Goal: Task Accomplishment & Management: Manage account settings

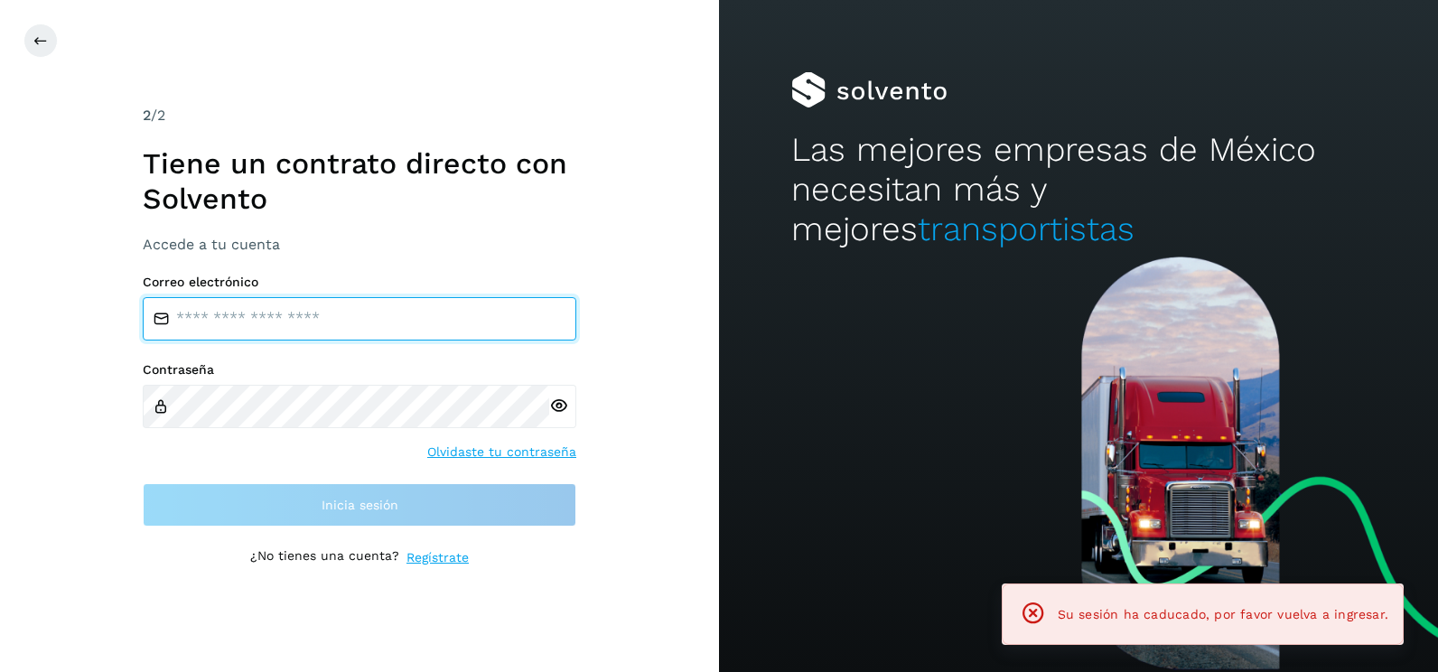
type input "**********"
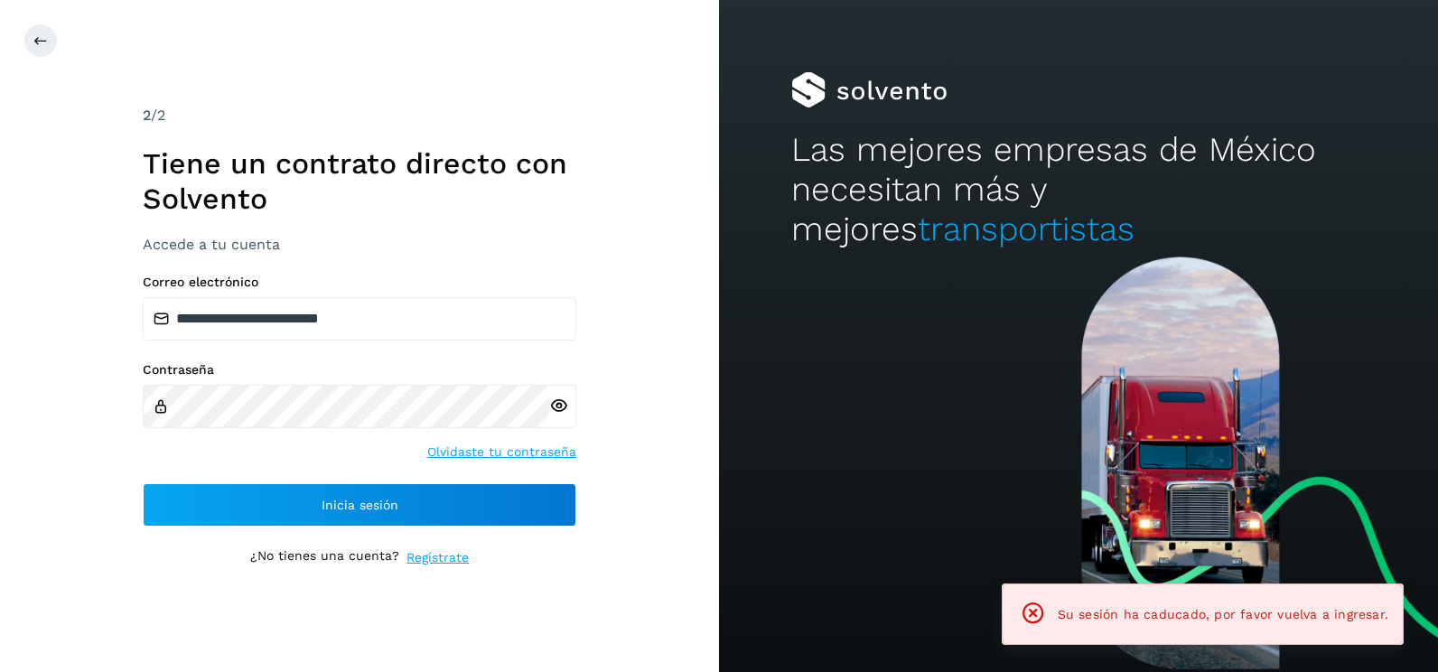
click at [642, 454] on div "**********" at bounding box center [359, 336] width 719 height 672
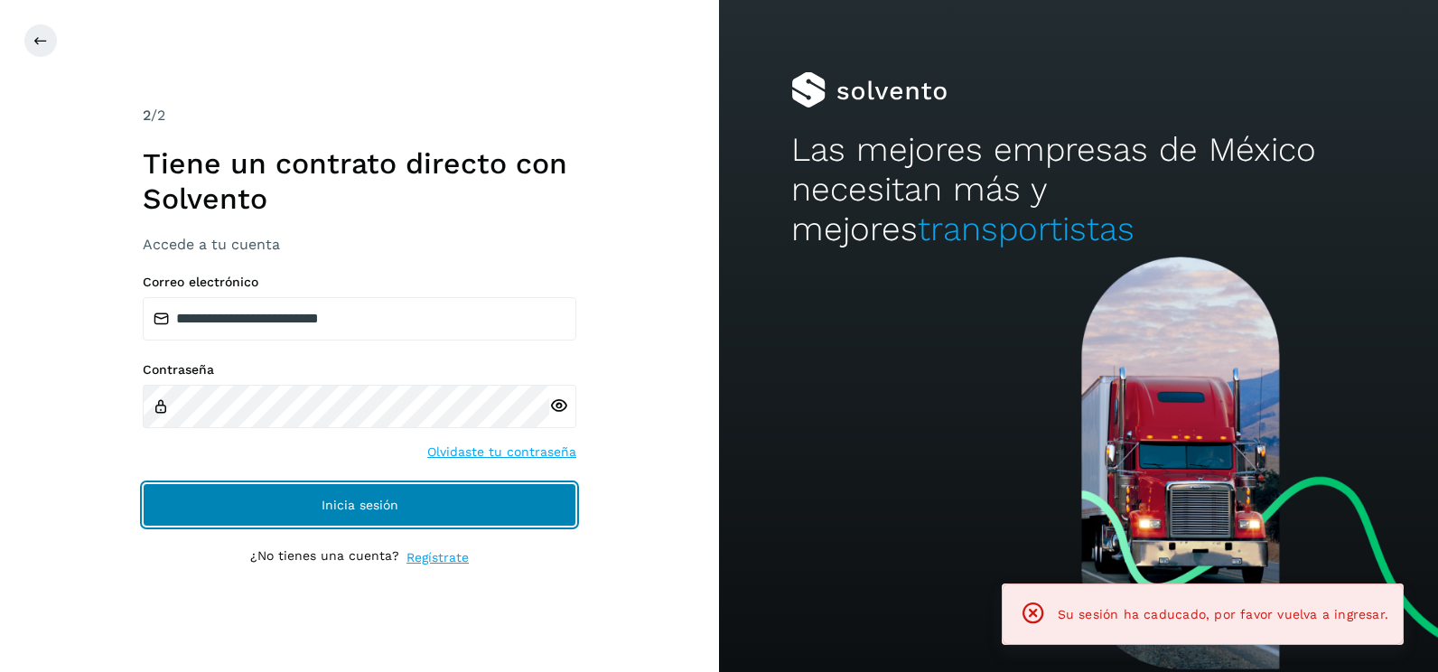
click at [482, 498] on button "Inicia sesión" at bounding box center [360, 504] width 434 height 43
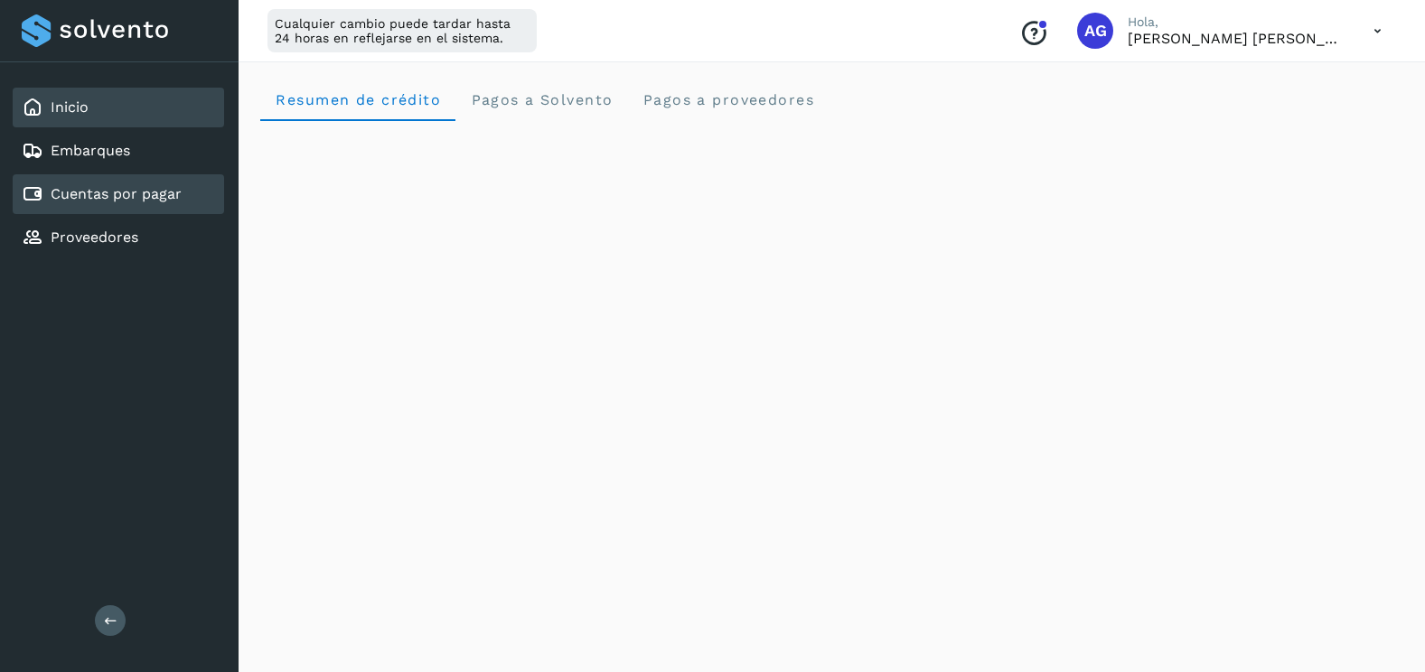
click at [152, 194] on link "Cuentas por pagar" at bounding box center [116, 193] width 131 height 17
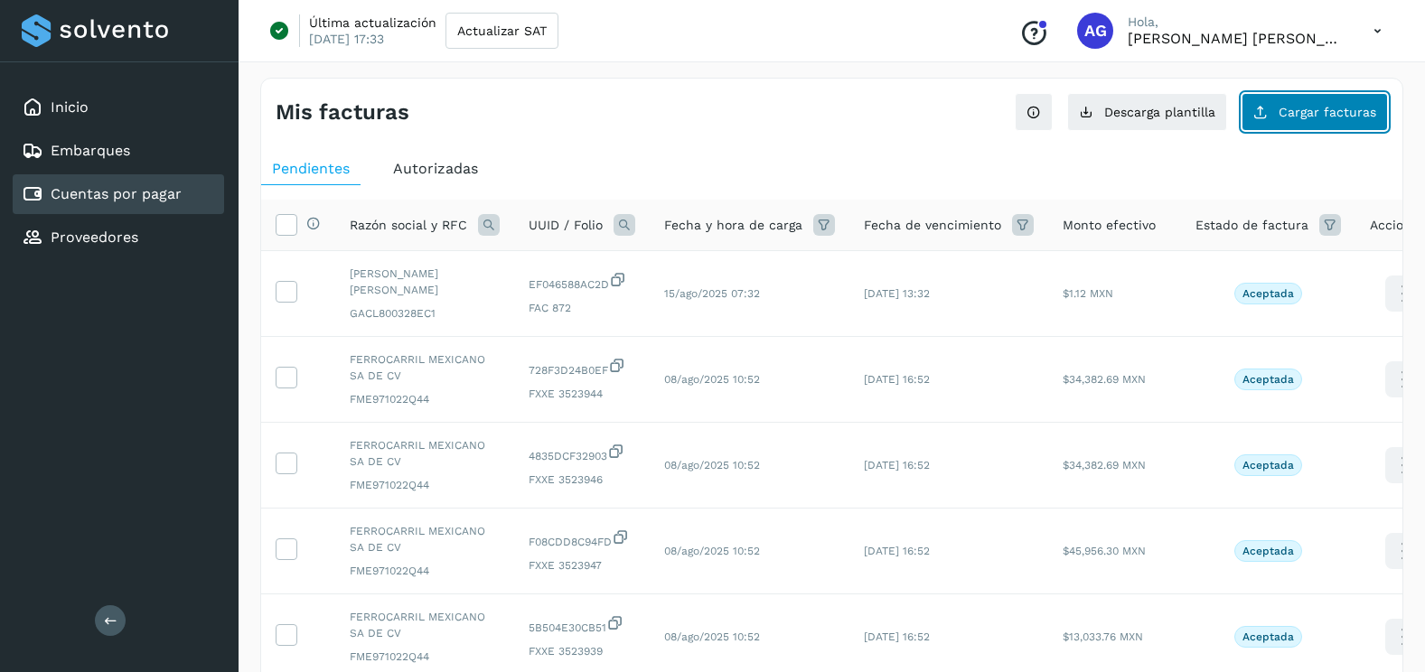
click at [1323, 99] on button "Cargar facturas" at bounding box center [1314, 112] width 146 height 38
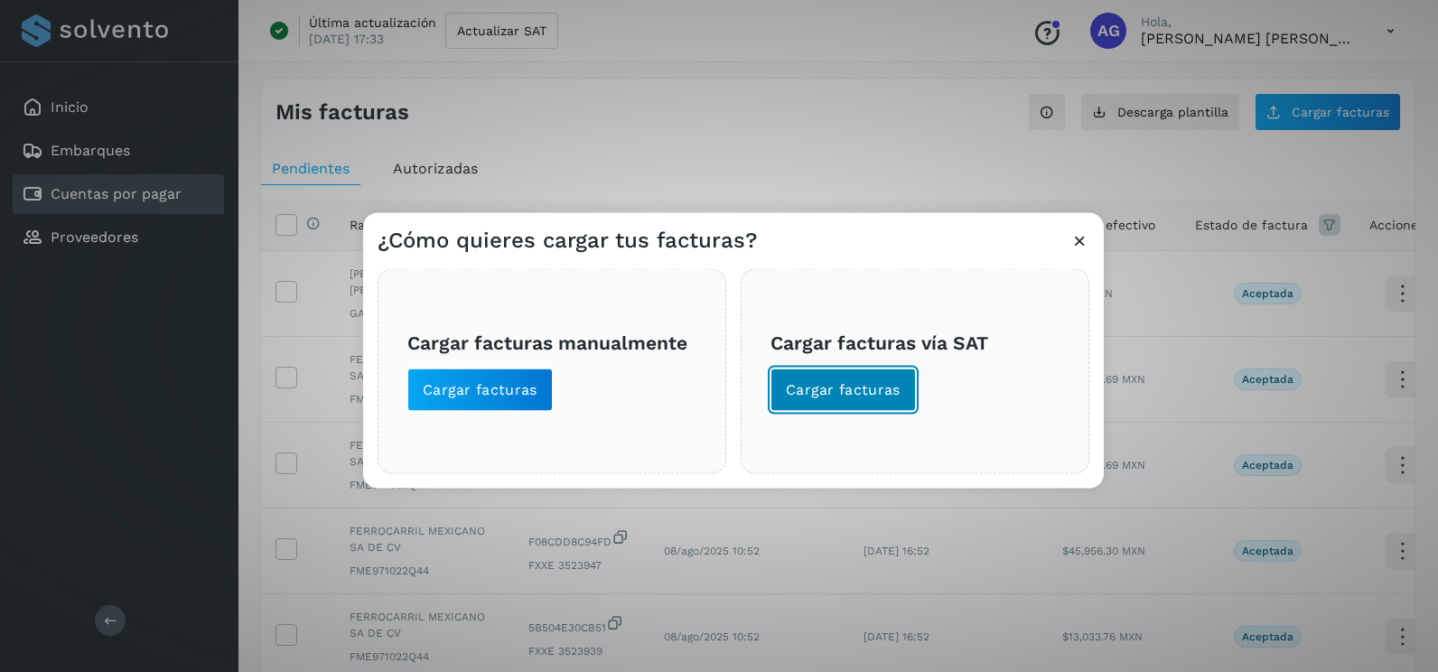
click at [896, 380] on span "Cargar facturas" at bounding box center [843, 390] width 115 height 20
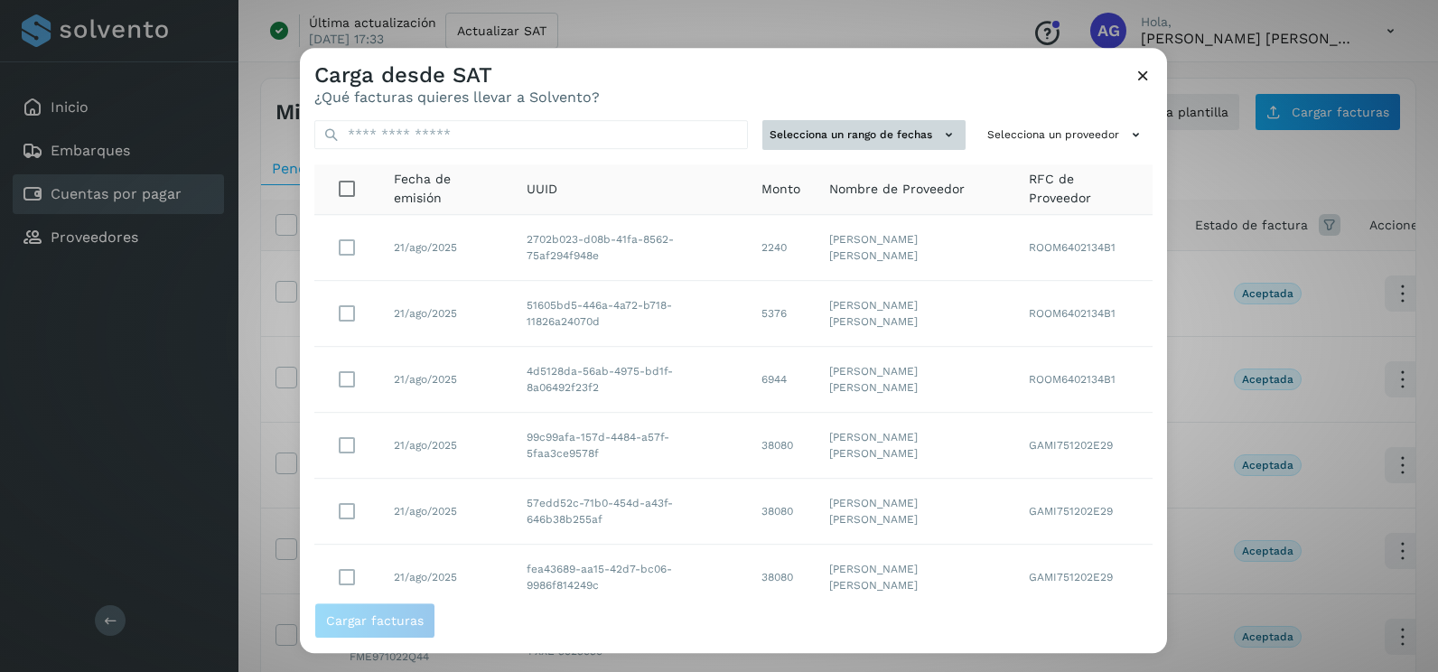
click at [873, 136] on button "Selecciona un rango de fechas" at bounding box center [863, 135] width 203 height 30
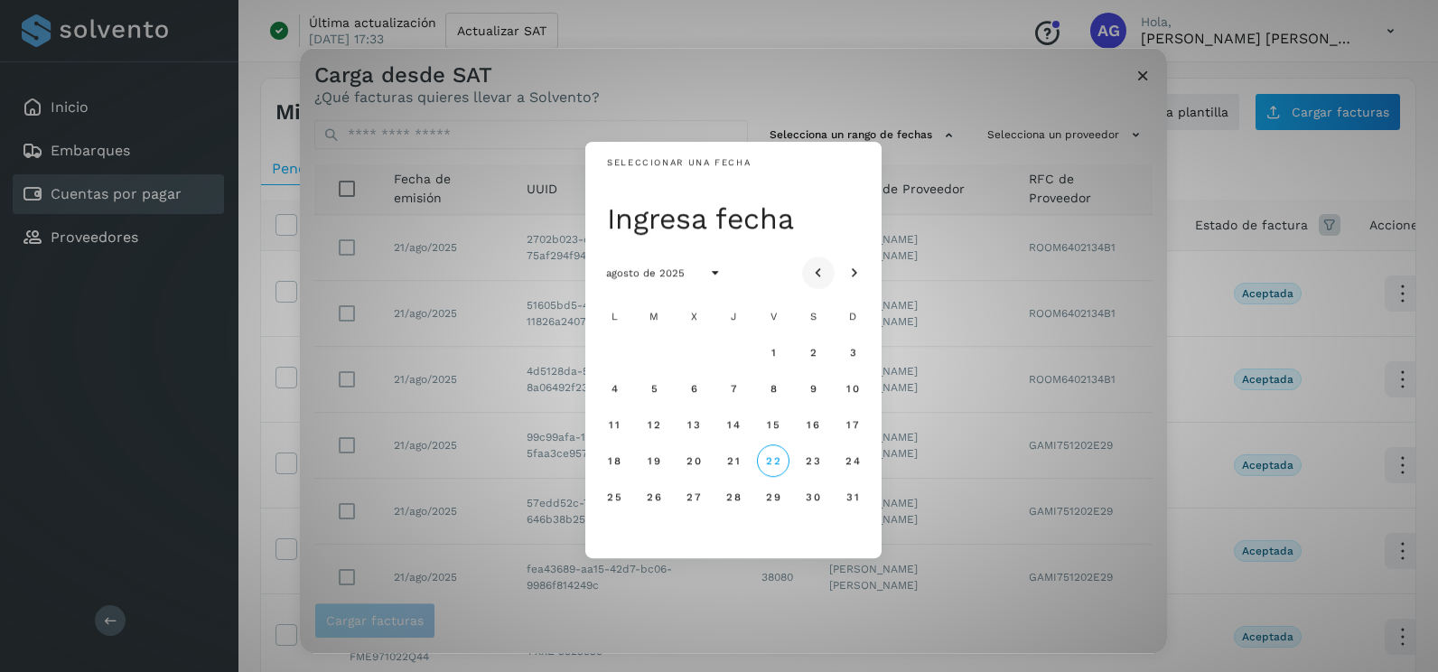
click at [811, 272] on icon "Mes anterior" at bounding box center [818, 274] width 18 height 18
click at [776, 431] on span "13" at bounding box center [773, 424] width 14 height 13
click at [821, 430] on button "14" at bounding box center [813, 424] width 33 height 33
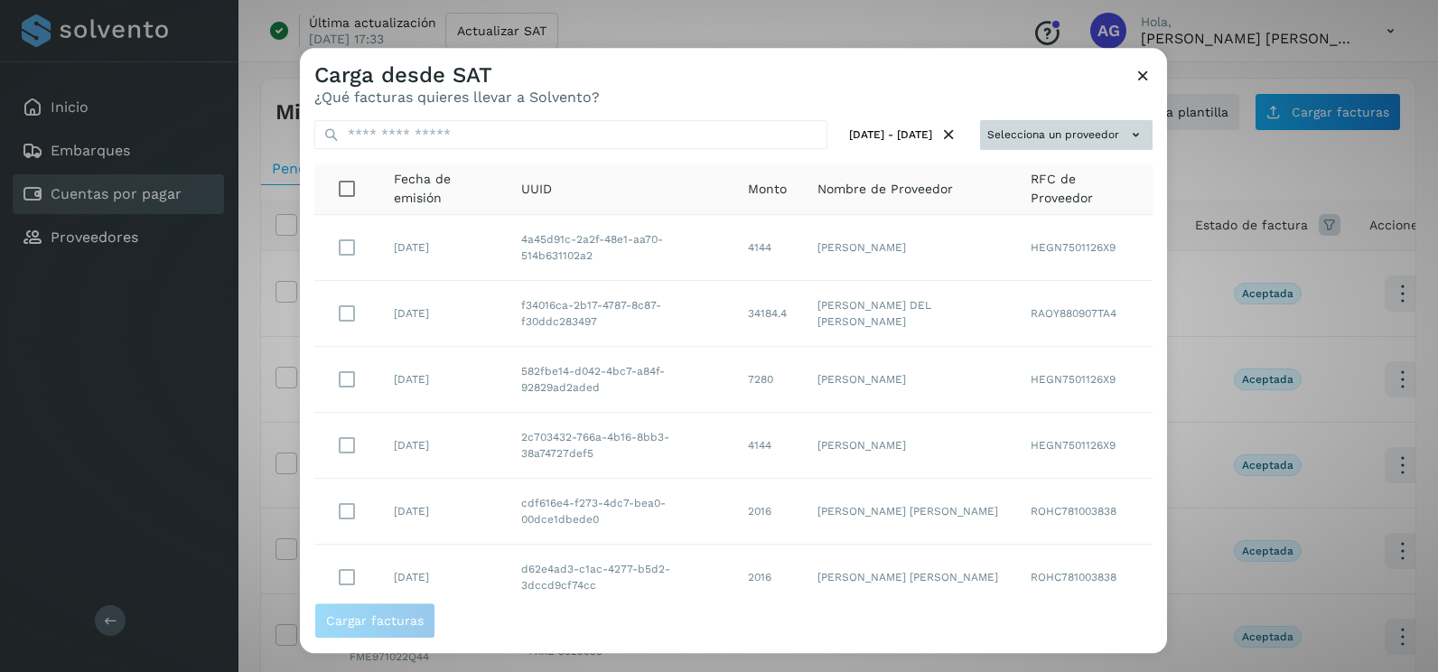
click at [1038, 141] on button "Selecciona un proveedor" at bounding box center [1066, 135] width 173 height 30
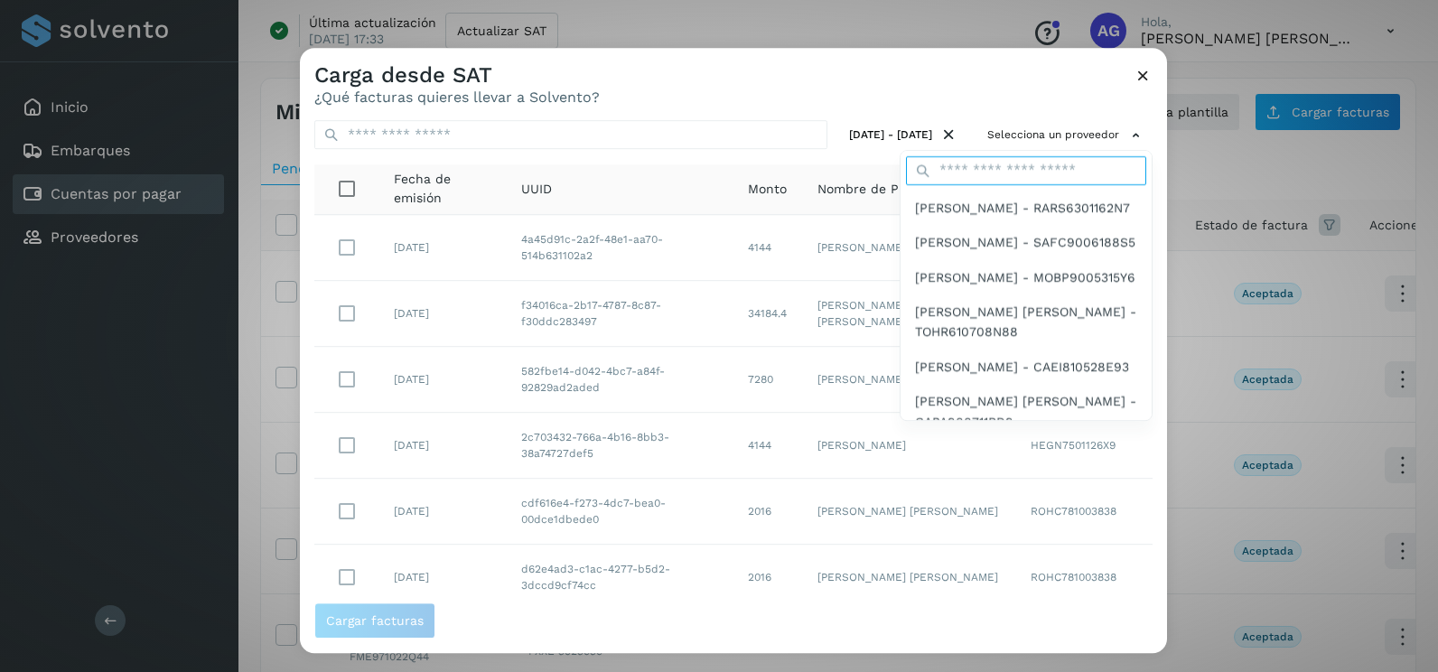
click at [1021, 171] on input "text" at bounding box center [1026, 170] width 240 height 29
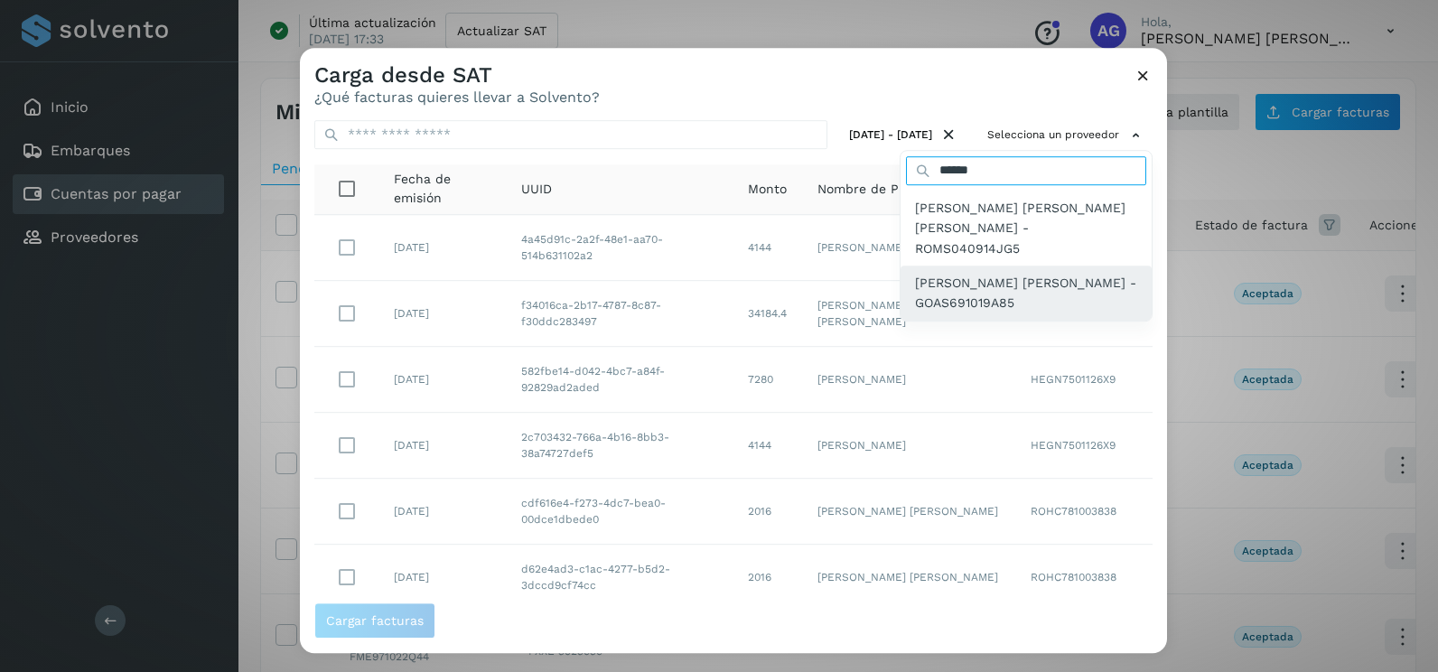
type input "******"
click at [988, 276] on span "SERGIO GONZALEZ ALONSO - GOAS691019A85" at bounding box center [1026, 293] width 222 height 41
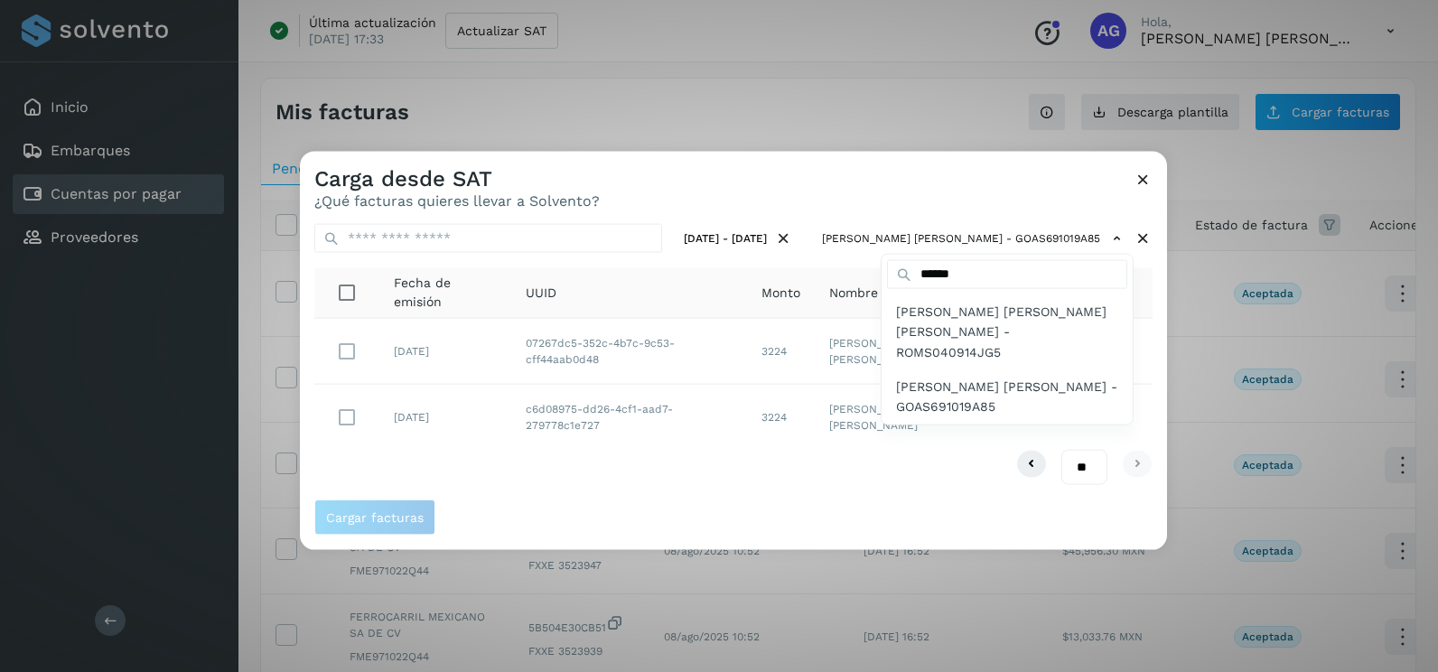
click at [575, 525] on div at bounding box center [1019, 488] width 1438 height 672
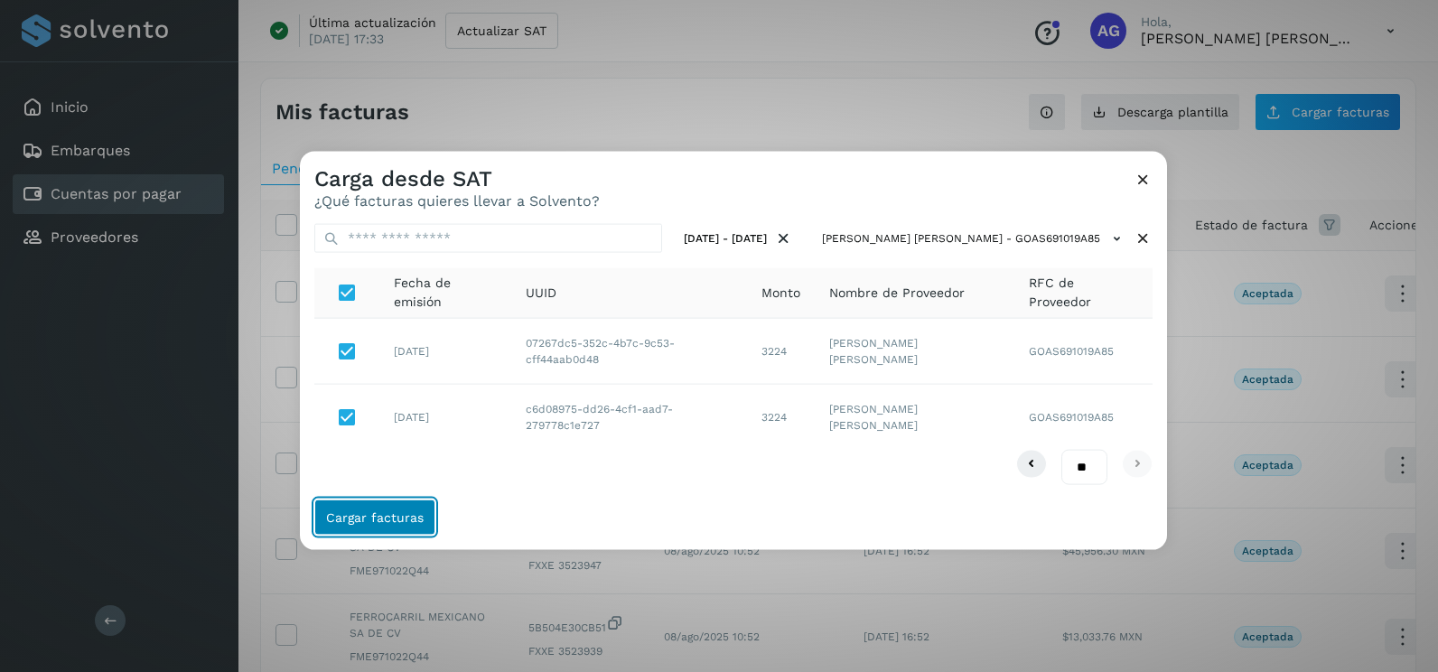
click at [387, 514] on span "Cargar facturas" at bounding box center [375, 516] width 98 height 13
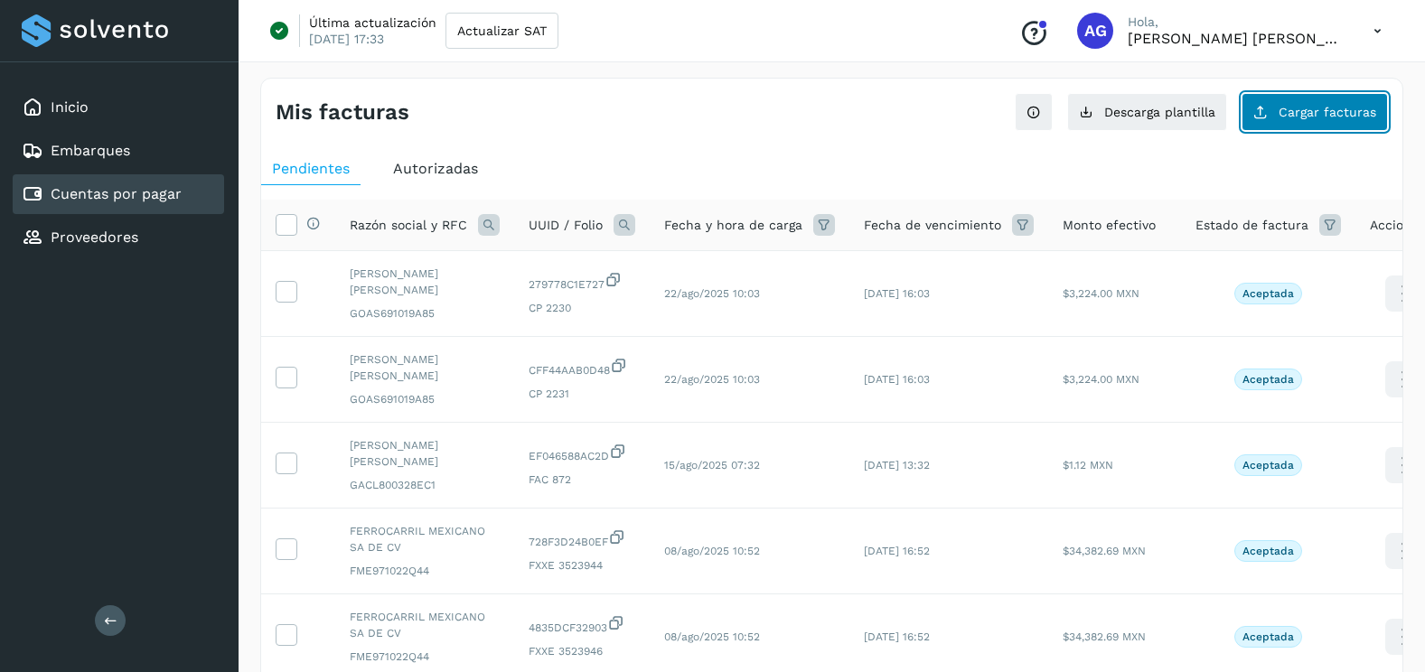
click at [1300, 124] on button "Cargar facturas" at bounding box center [1314, 112] width 146 height 38
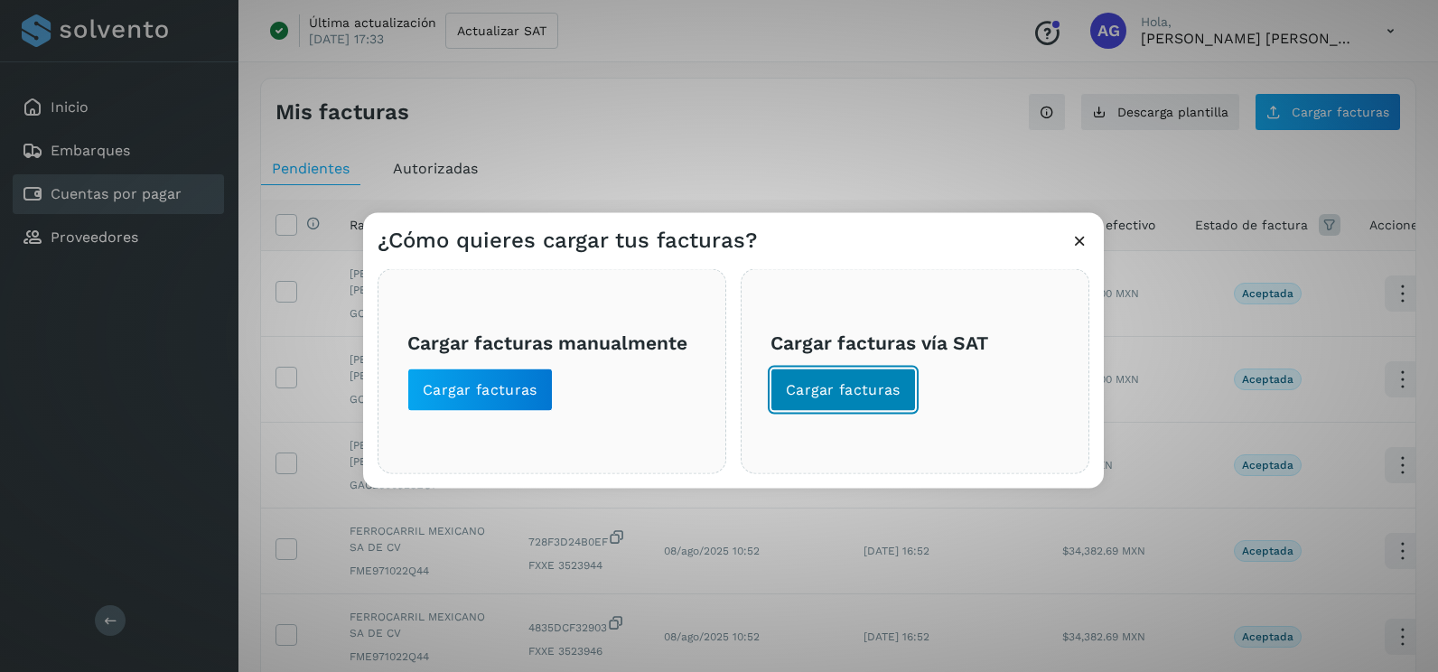
click at [875, 402] on button "Cargar facturas" at bounding box center [843, 390] width 145 height 43
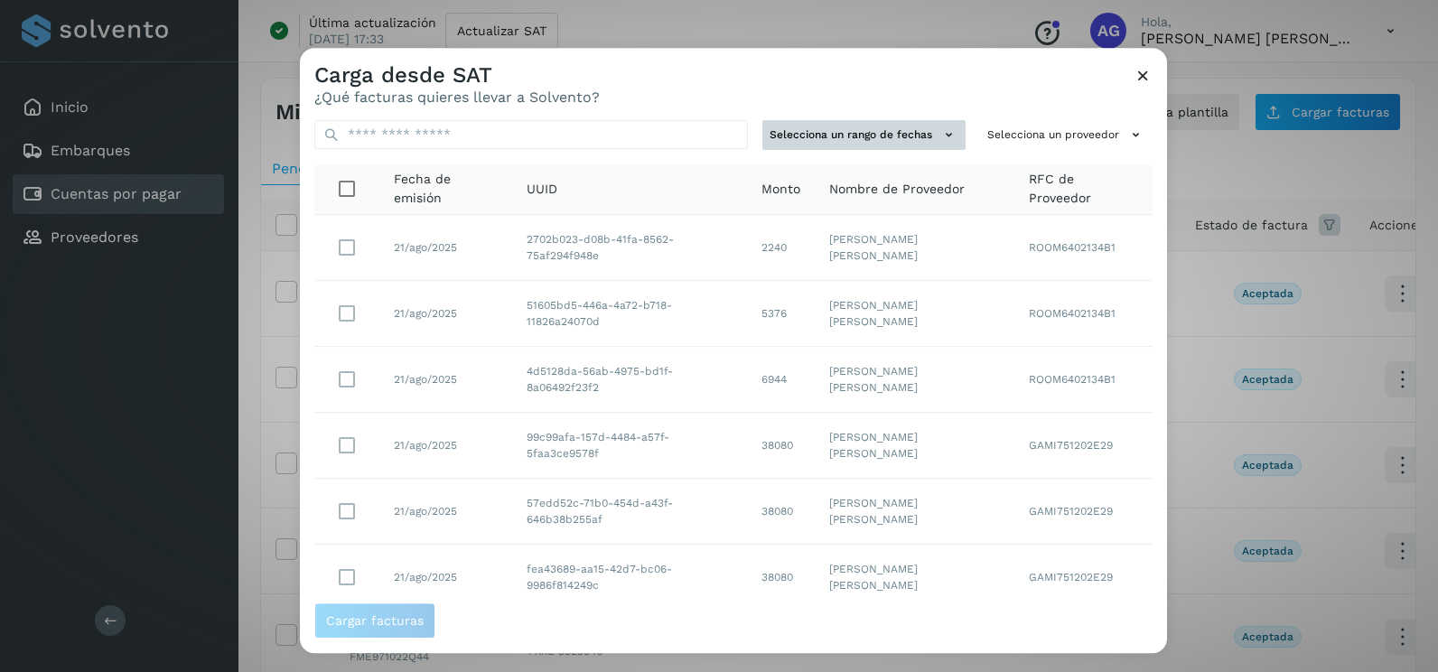
click at [881, 131] on button "Selecciona un rango de fechas" at bounding box center [863, 135] width 203 height 30
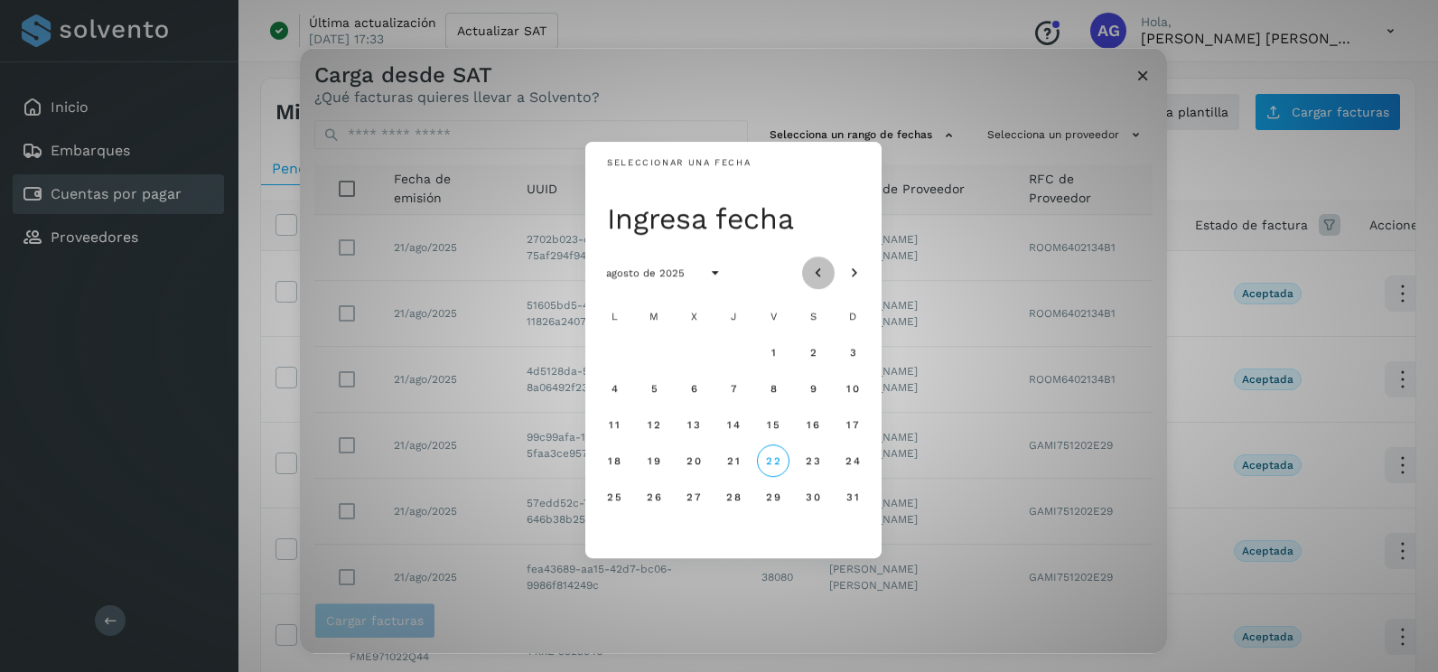
click at [809, 278] on icon "Mes anterior" at bounding box center [818, 274] width 18 height 18
click at [740, 500] on span "26" at bounding box center [732, 497] width 15 height 13
click at [771, 495] on span "27" at bounding box center [772, 497] width 15 height 13
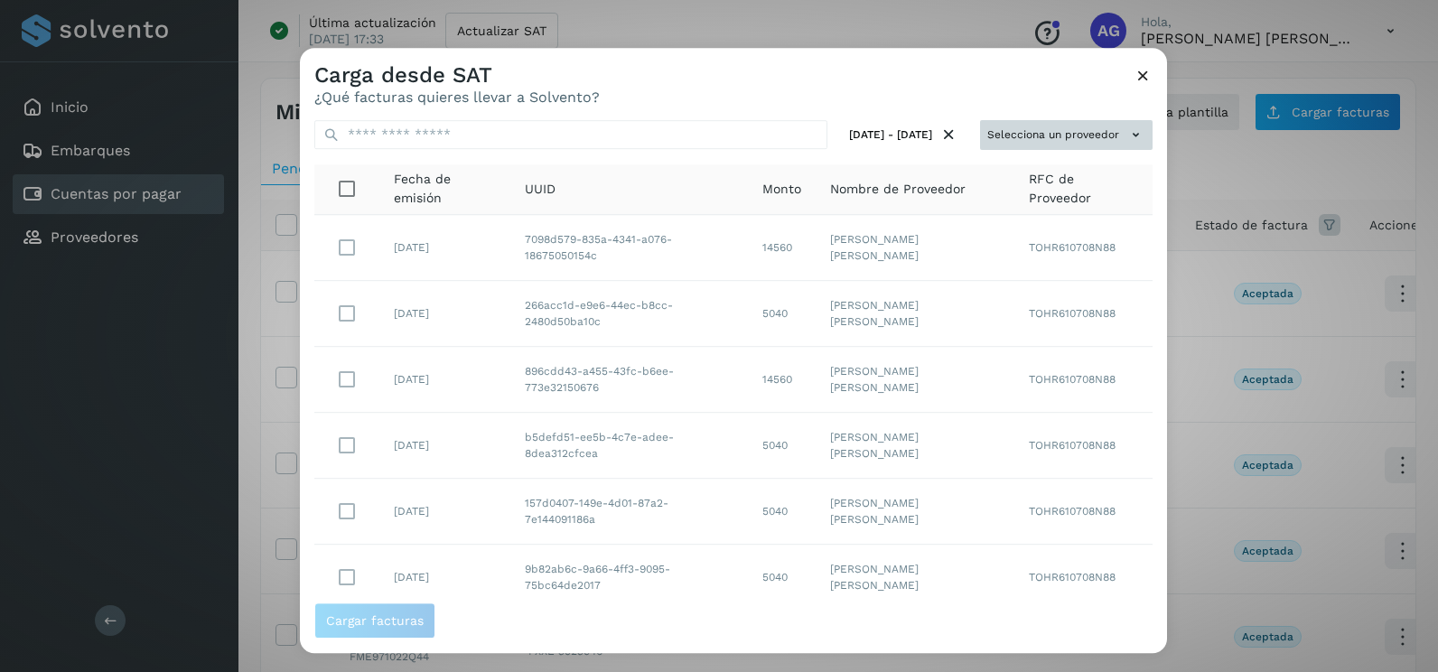
click at [1100, 134] on button "Selecciona un proveedor" at bounding box center [1066, 135] width 173 height 30
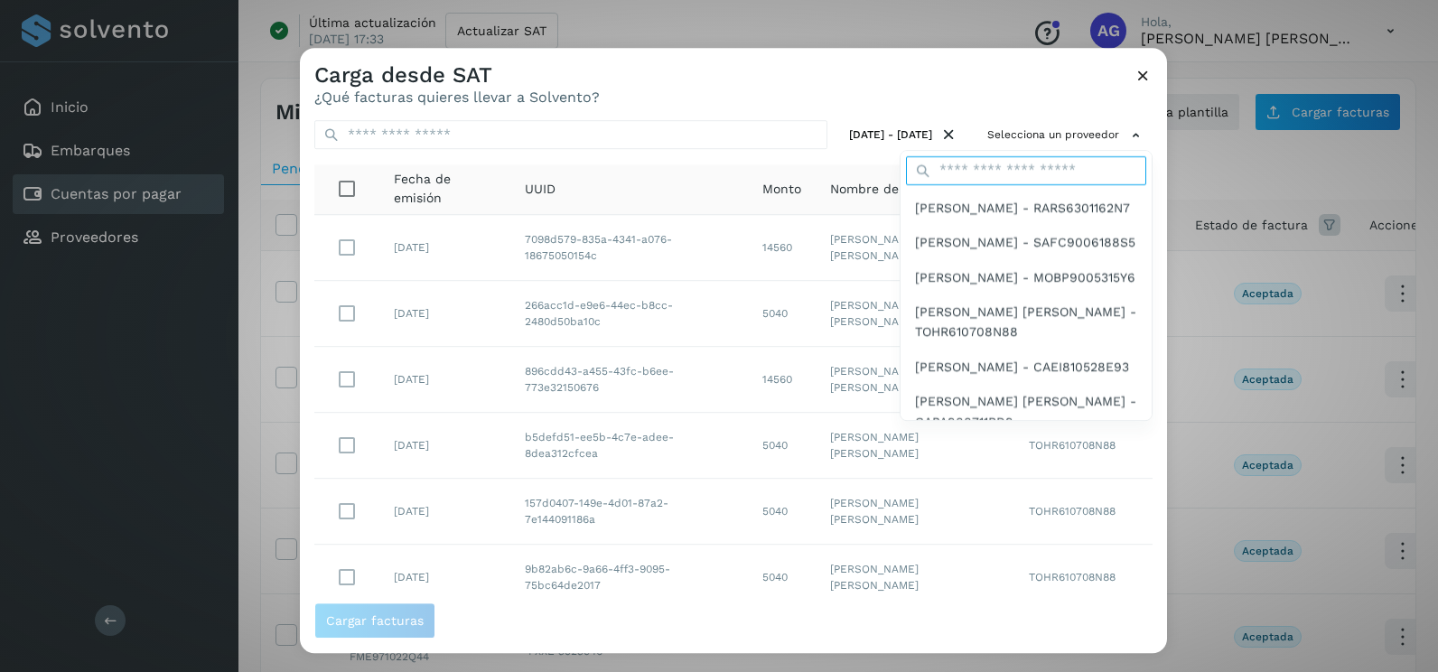
click at [1036, 164] on input "text" at bounding box center [1026, 170] width 240 height 29
type input "******"
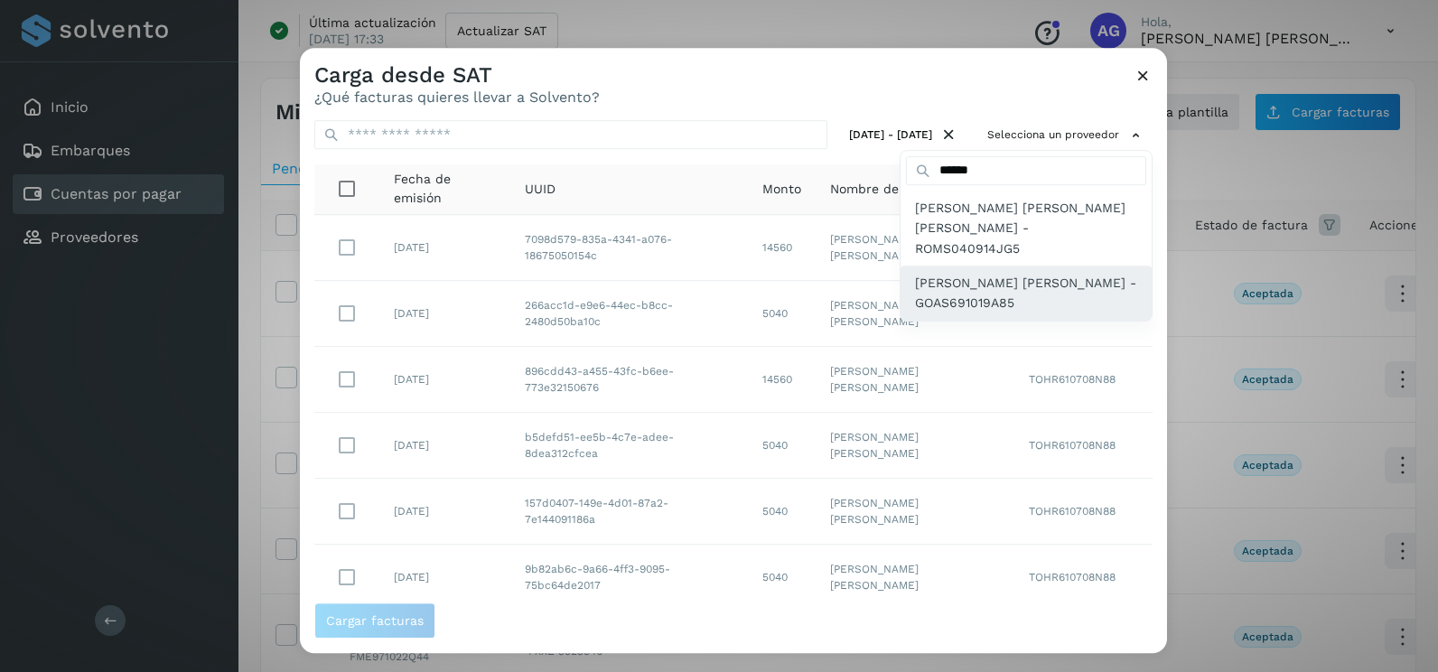
click at [1005, 297] on div "SERGIO GONZALEZ ALONSO - GOAS691019A85" at bounding box center [1026, 293] width 251 height 55
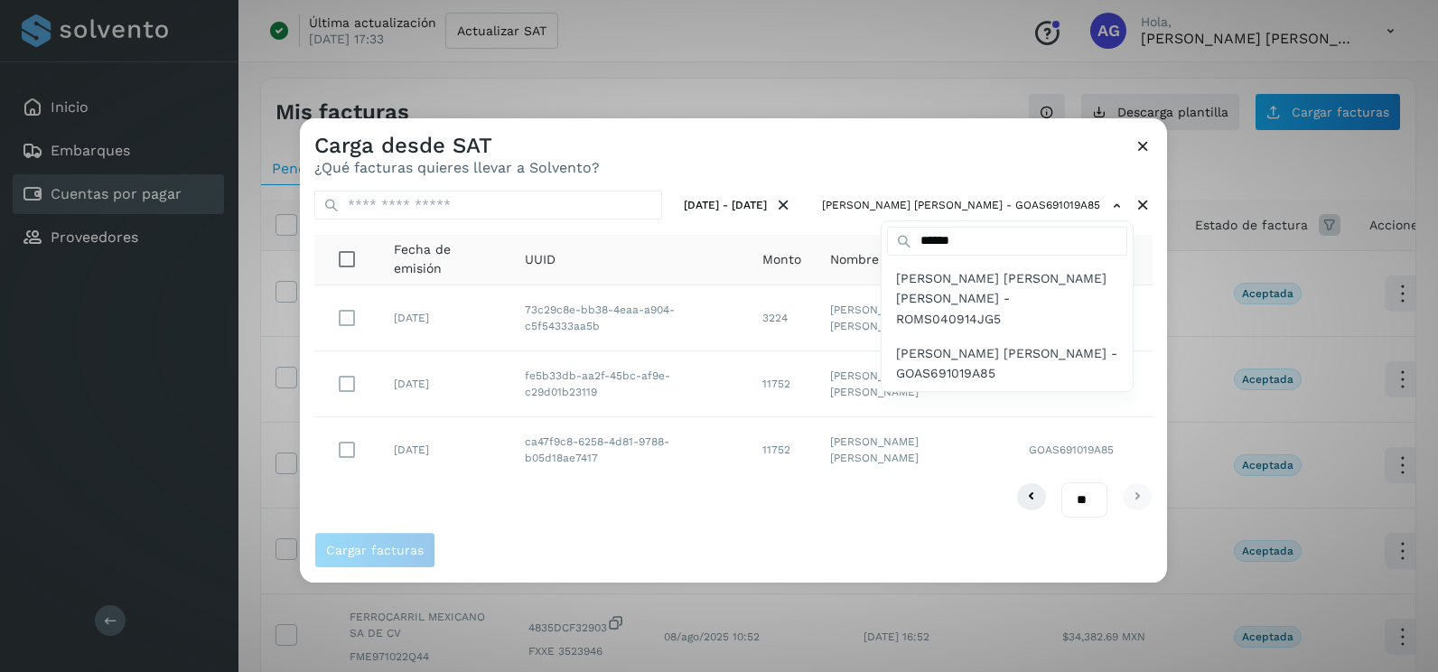
click at [936, 210] on div at bounding box center [1019, 454] width 1438 height 672
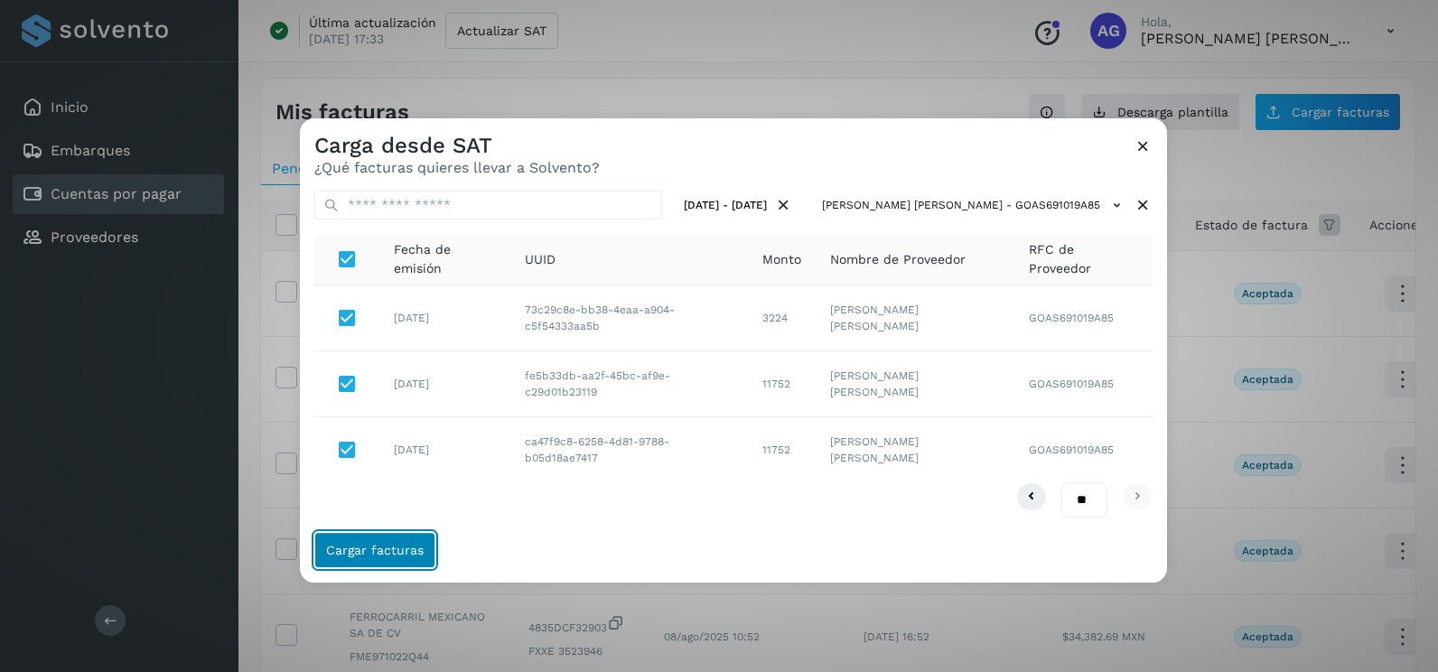
click at [397, 550] on span "Cargar facturas" at bounding box center [375, 550] width 98 height 13
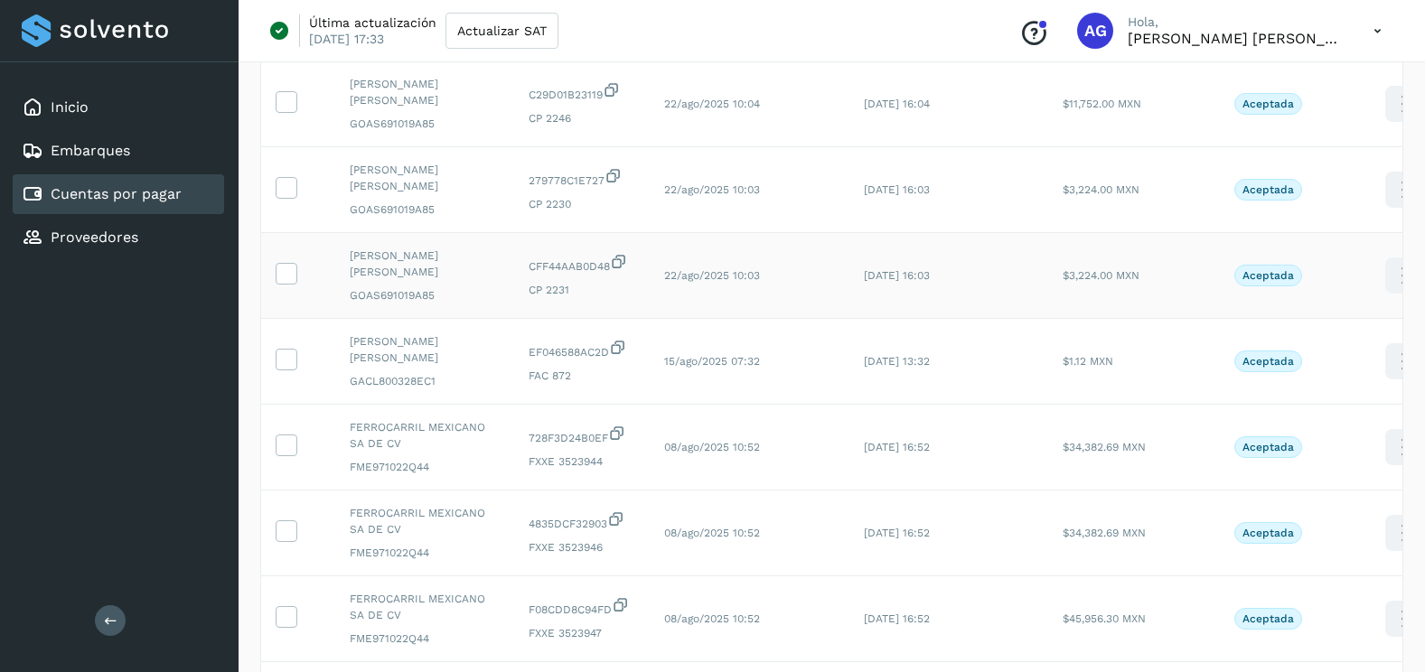
scroll to position [452, 0]
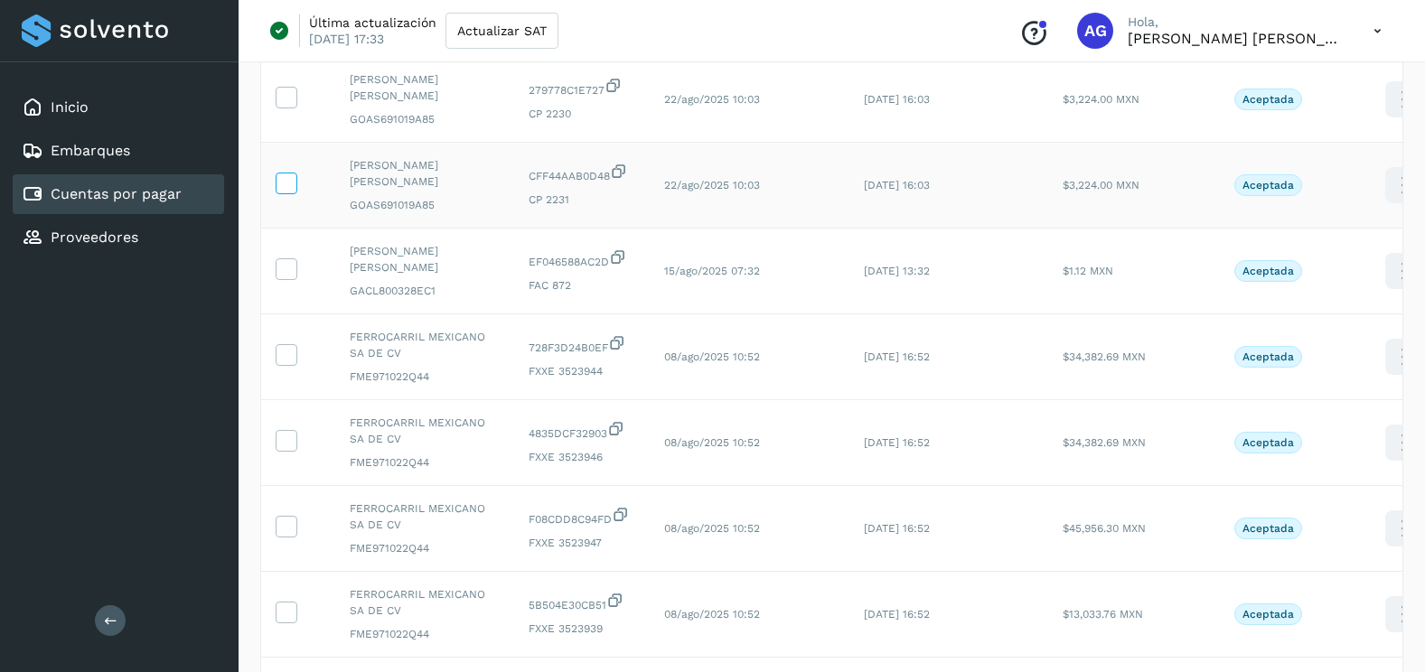
click at [294, 192] on span at bounding box center [285, 187] width 19 height 13
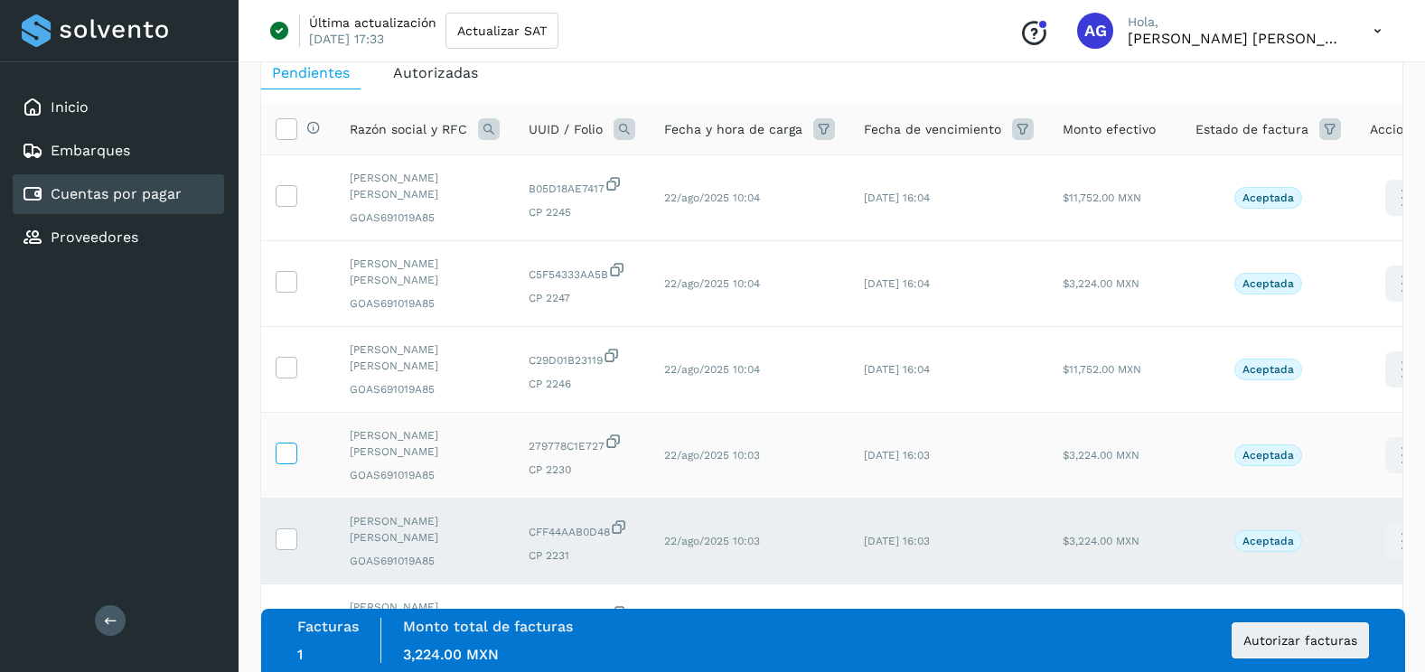
scroll to position [90, 0]
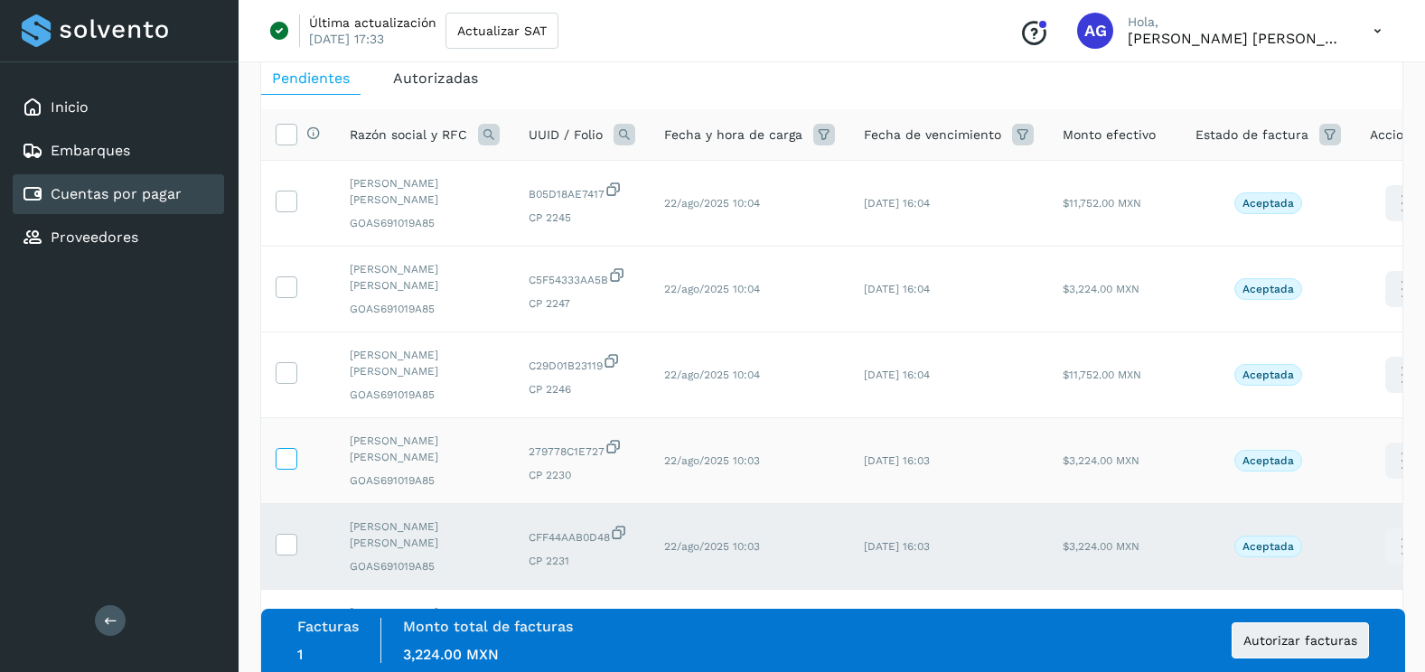
click at [289, 452] on icon at bounding box center [285, 457] width 19 height 19
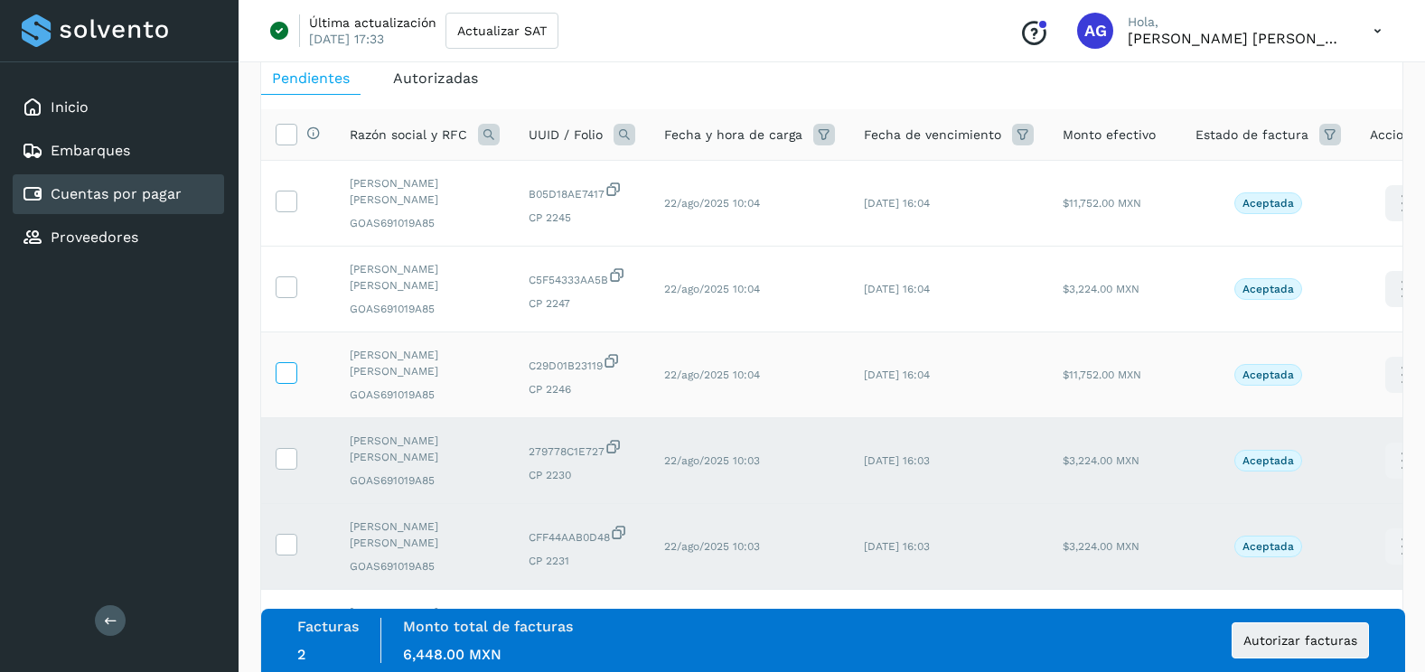
click at [294, 369] on icon at bounding box center [285, 371] width 19 height 19
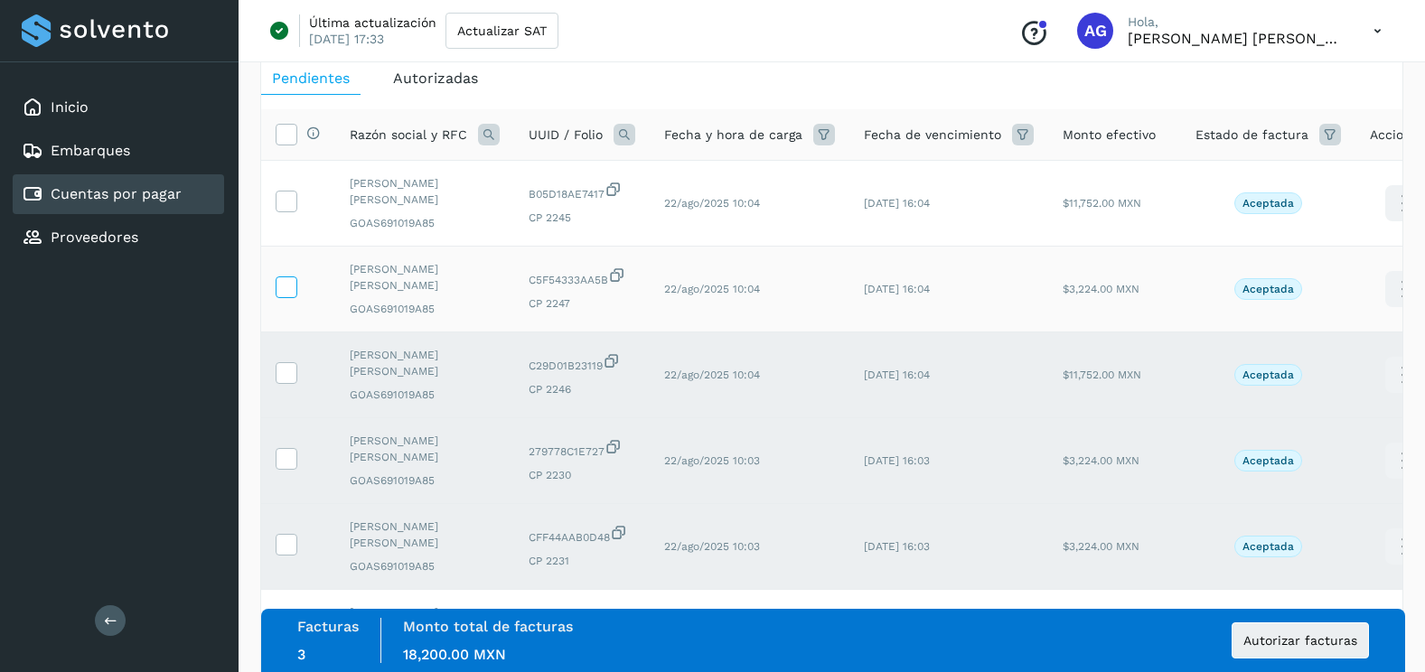
click at [294, 277] on icon at bounding box center [285, 285] width 19 height 19
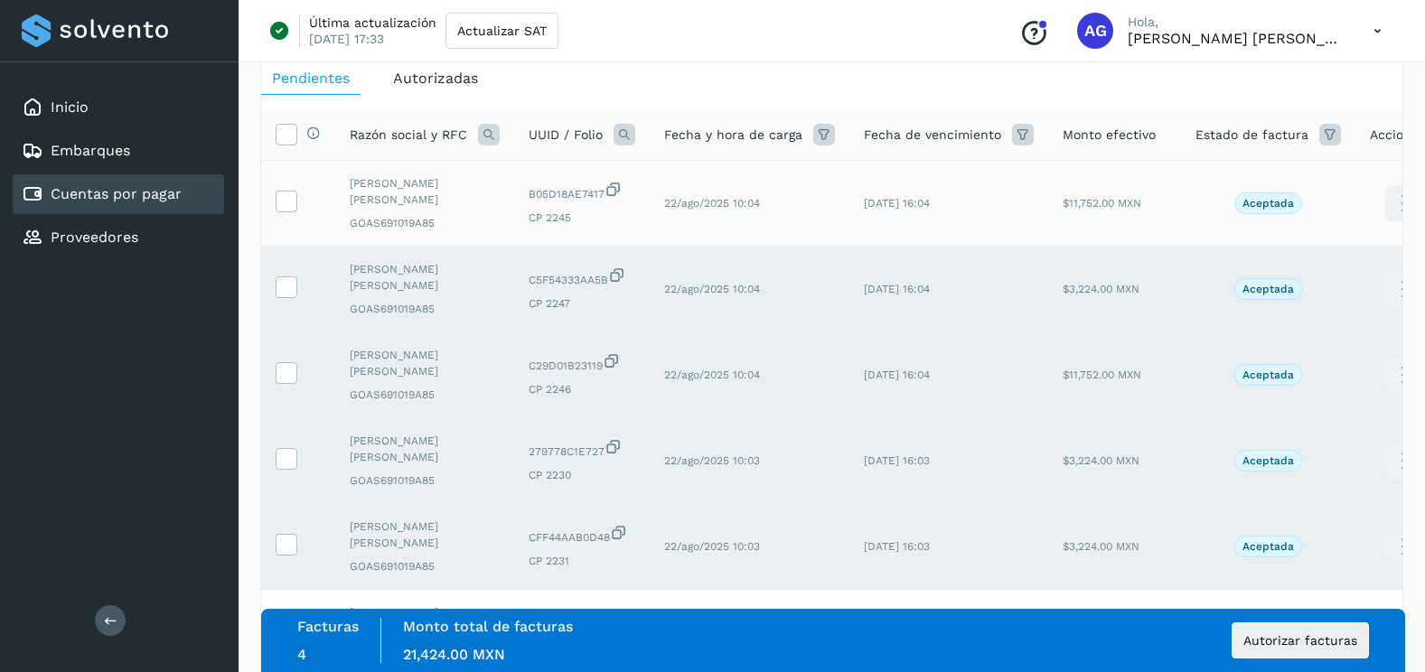
click at [288, 214] on td at bounding box center [298, 204] width 74 height 86
click at [295, 208] on label at bounding box center [287, 202] width 22 height 22
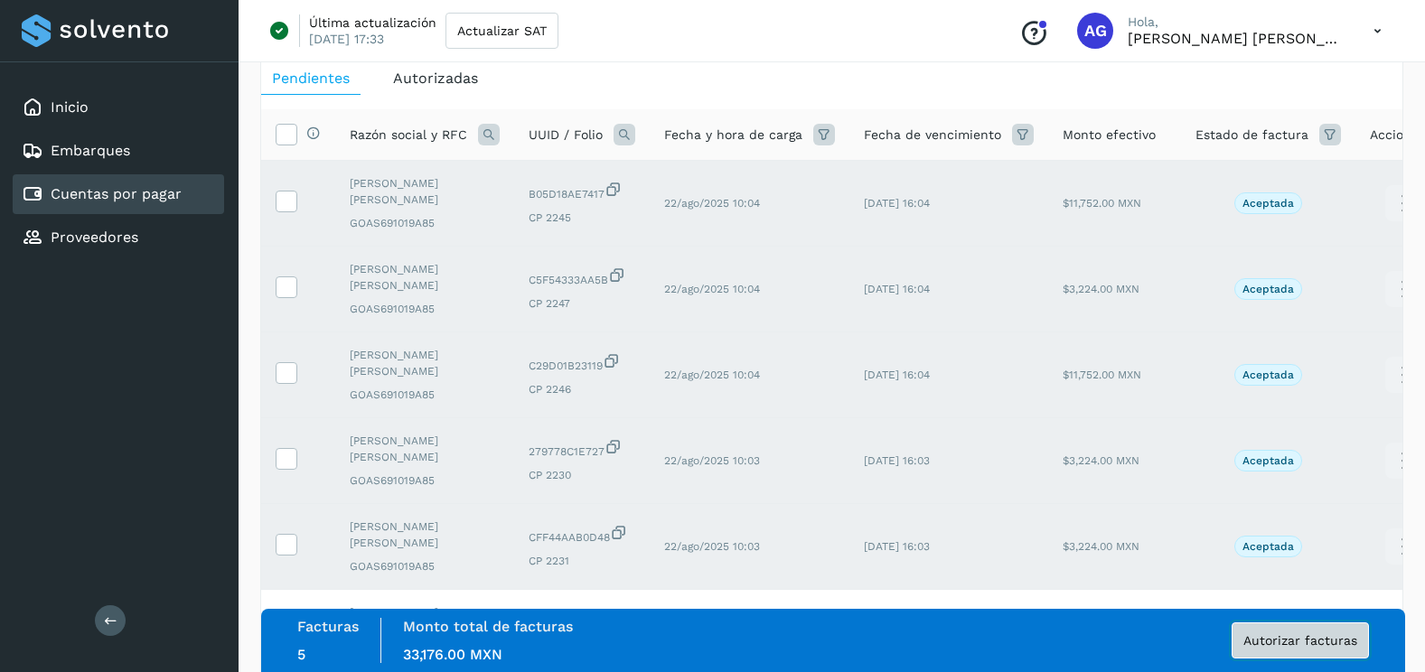
click at [1297, 650] on button "Autorizar facturas" at bounding box center [1299, 640] width 137 height 36
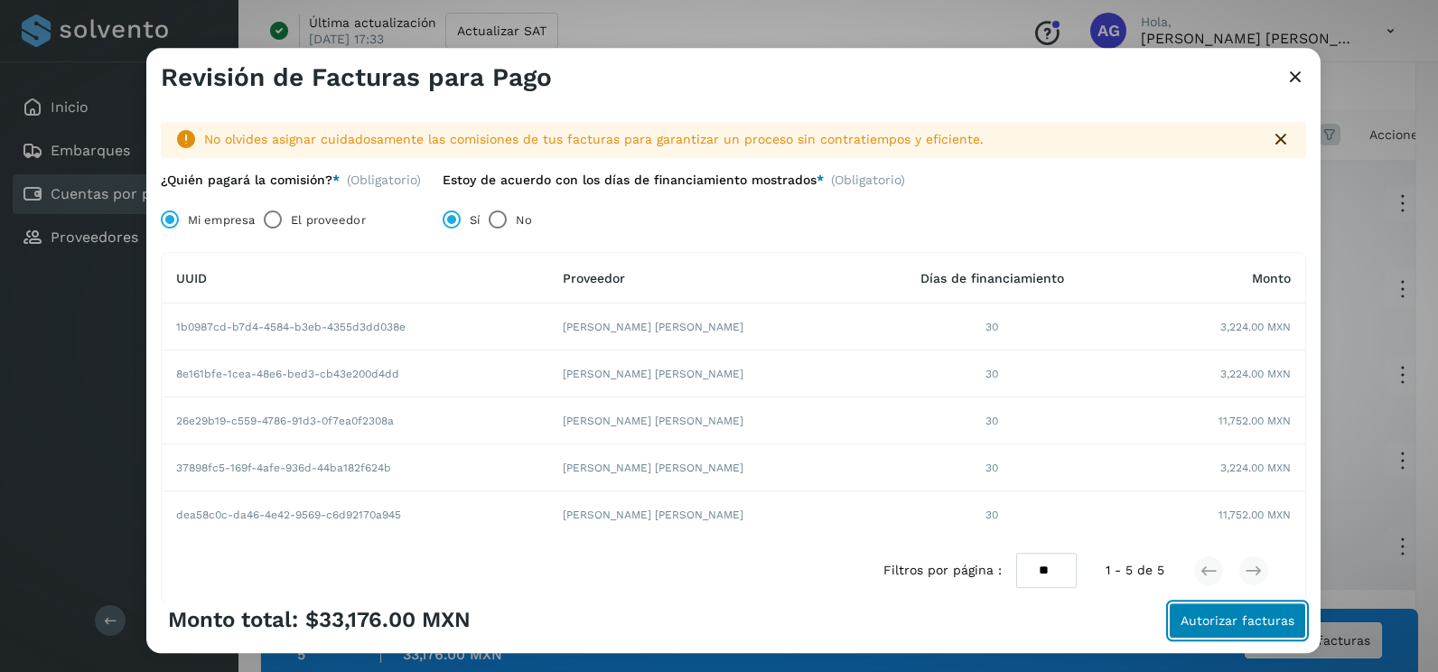
click at [1221, 610] on button "Autorizar facturas" at bounding box center [1237, 621] width 137 height 36
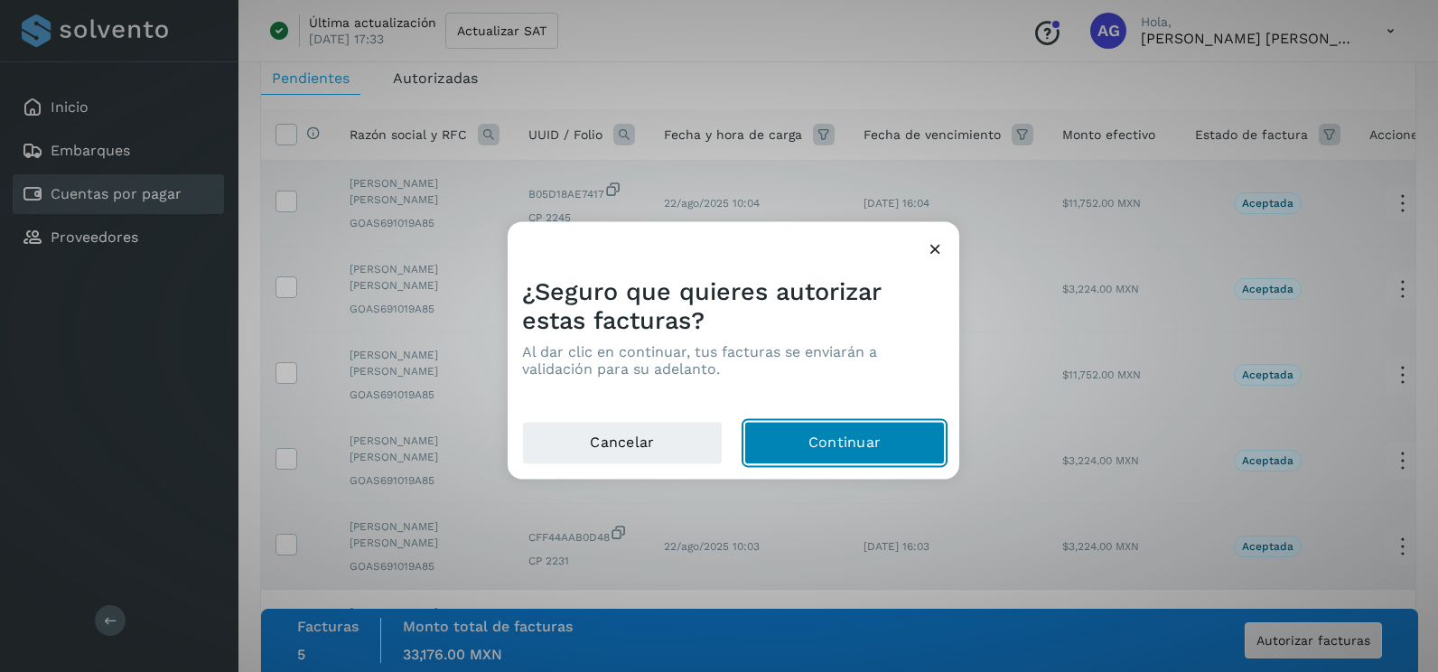
click at [885, 450] on button "Continuar" at bounding box center [844, 443] width 201 height 43
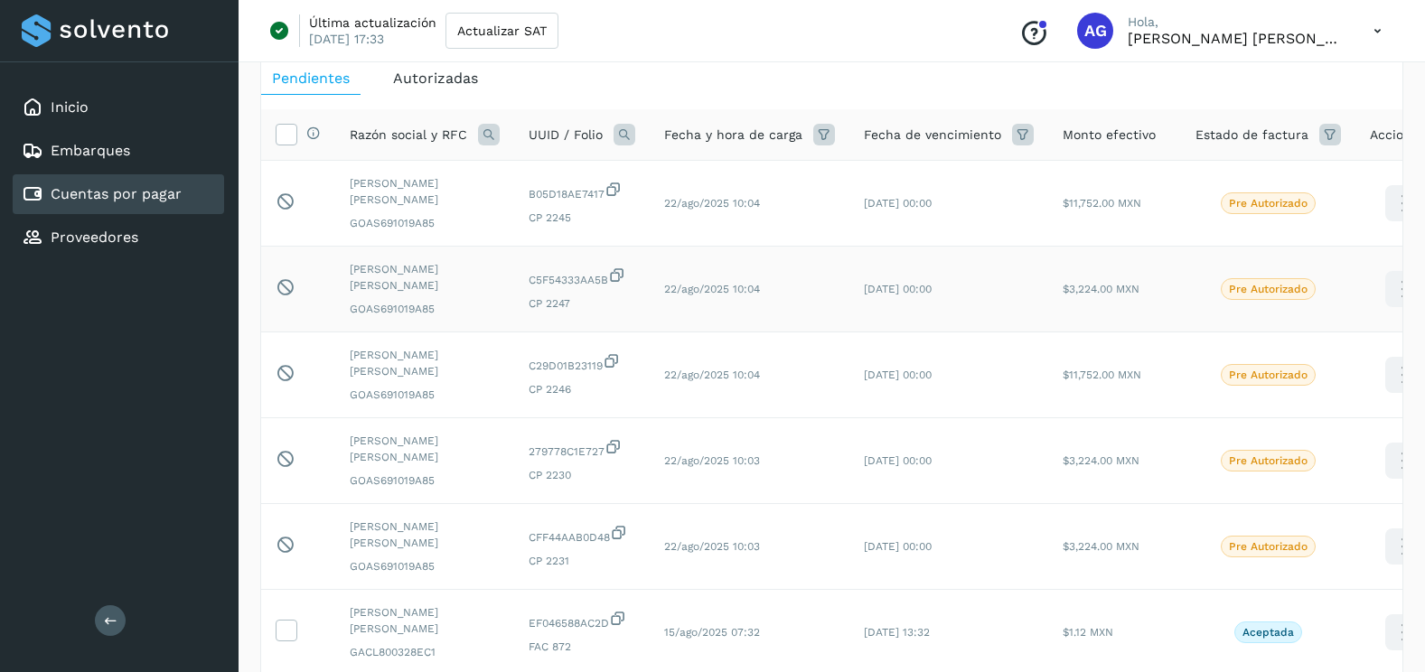
scroll to position [0, 0]
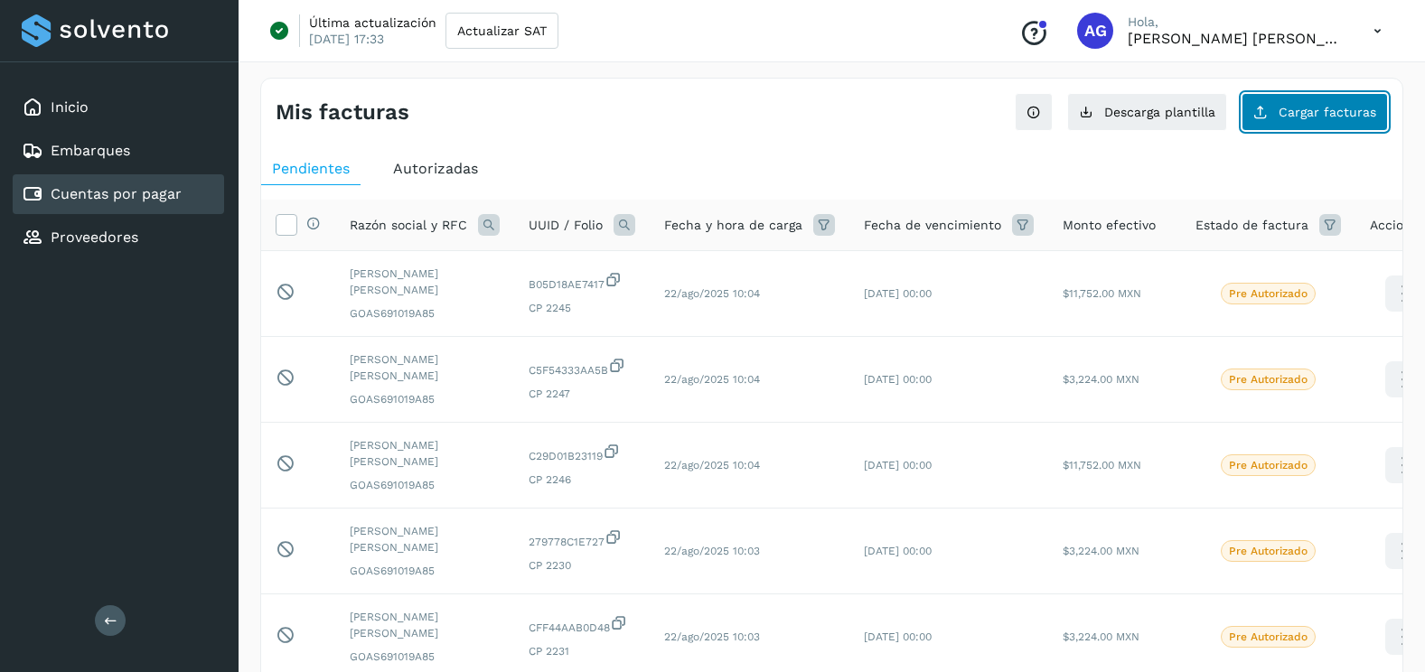
click at [1295, 126] on button "Cargar facturas" at bounding box center [1314, 112] width 146 height 38
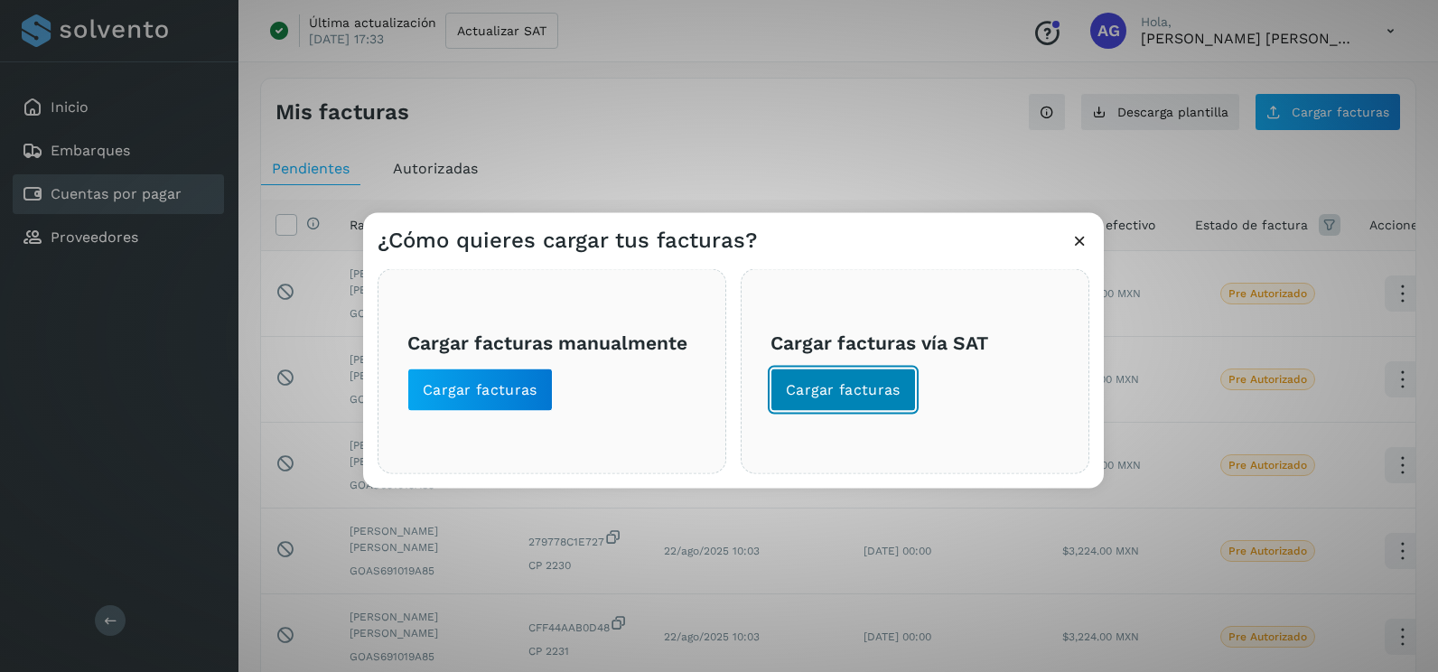
click at [885, 406] on button "Cargar facturas" at bounding box center [843, 390] width 145 height 43
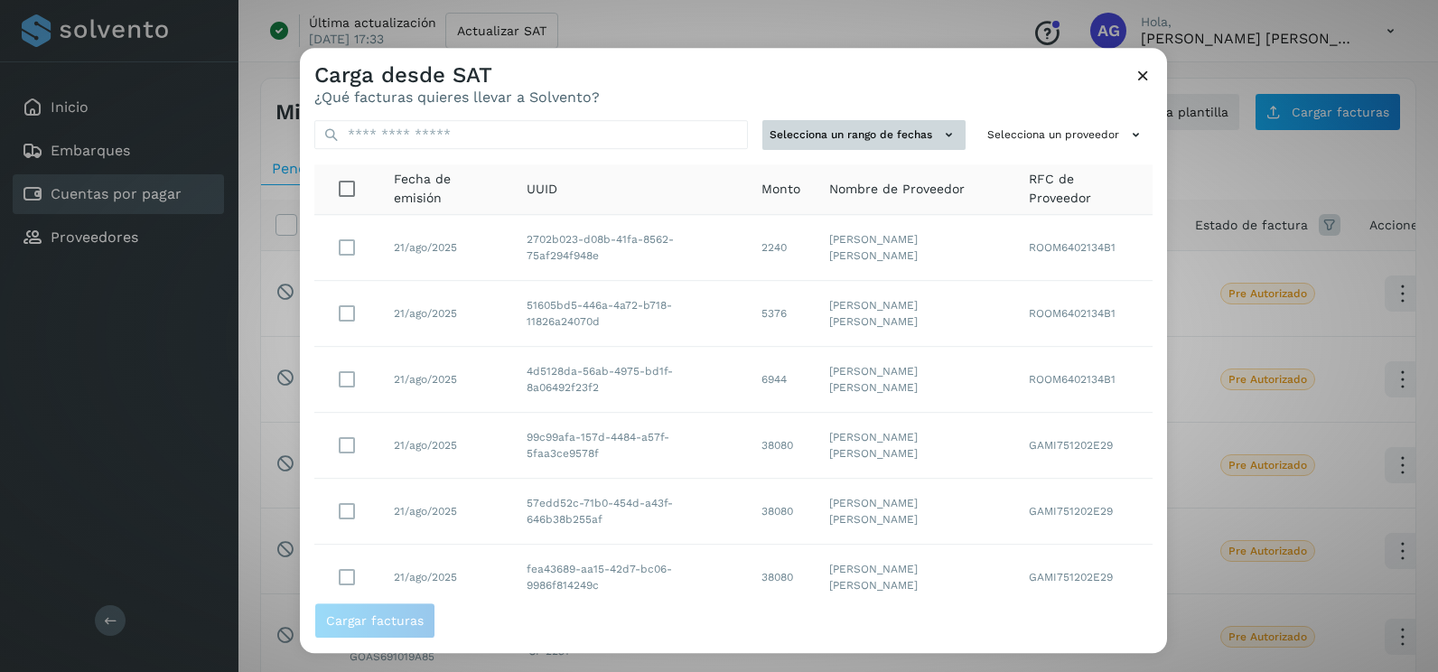
click at [908, 130] on button "Selecciona un rango de fechas" at bounding box center [863, 135] width 203 height 30
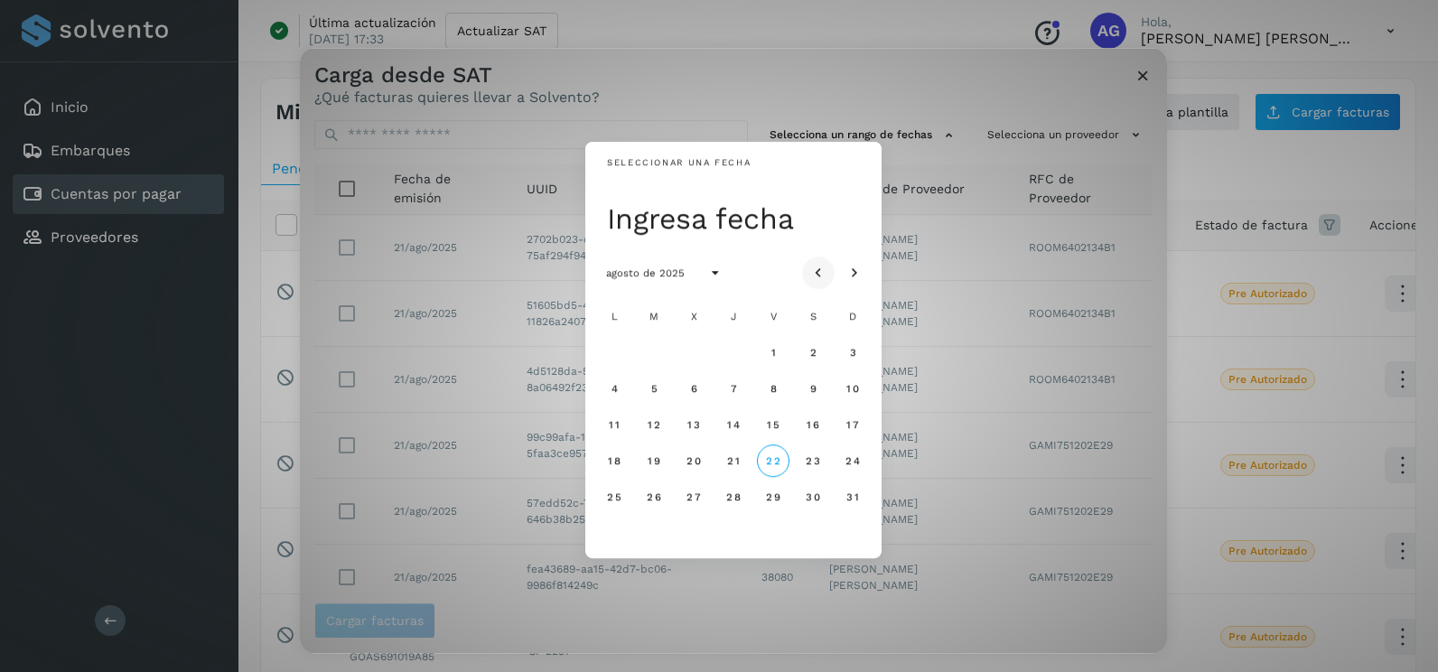
click at [825, 265] on icon "Mes anterior" at bounding box center [818, 274] width 18 height 18
click at [781, 426] on button "18" at bounding box center [773, 424] width 33 height 33
click at [799, 429] on button "19" at bounding box center [813, 424] width 33 height 33
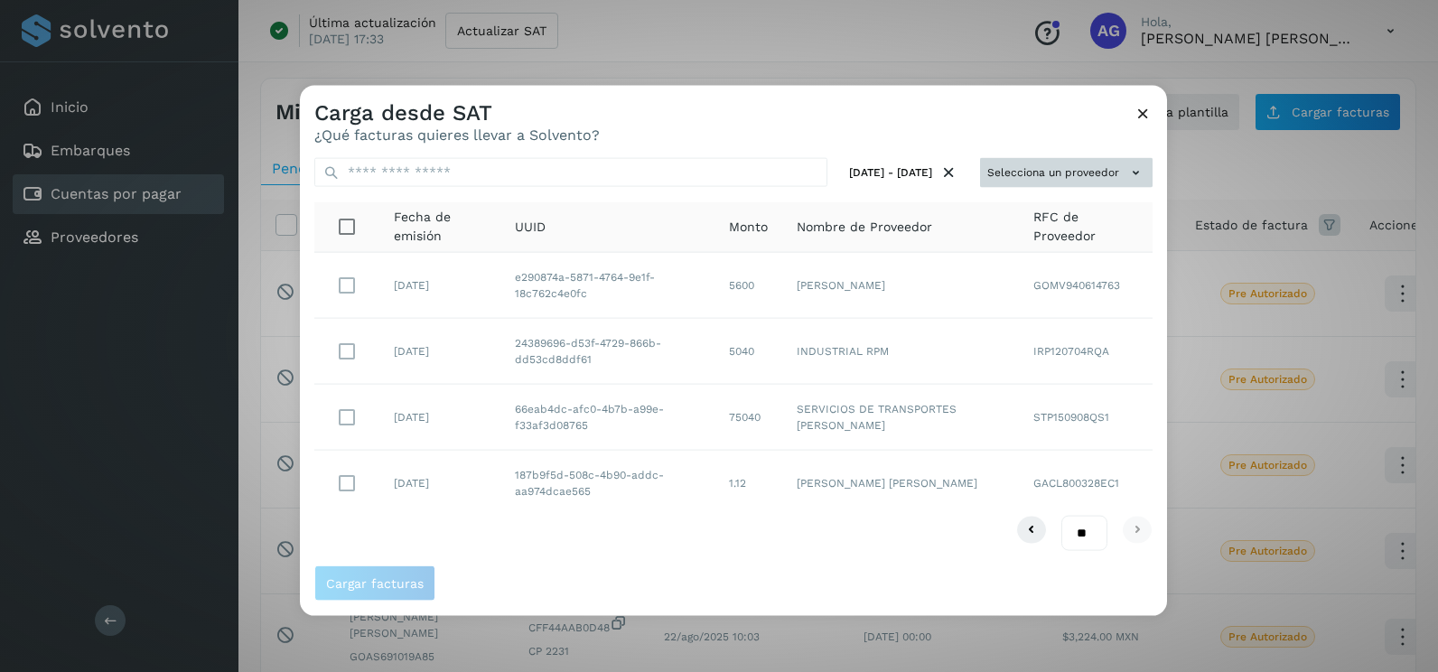
click at [1041, 171] on button "Selecciona un proveedor" at bounding box center [1066, 173] width 173 height 30
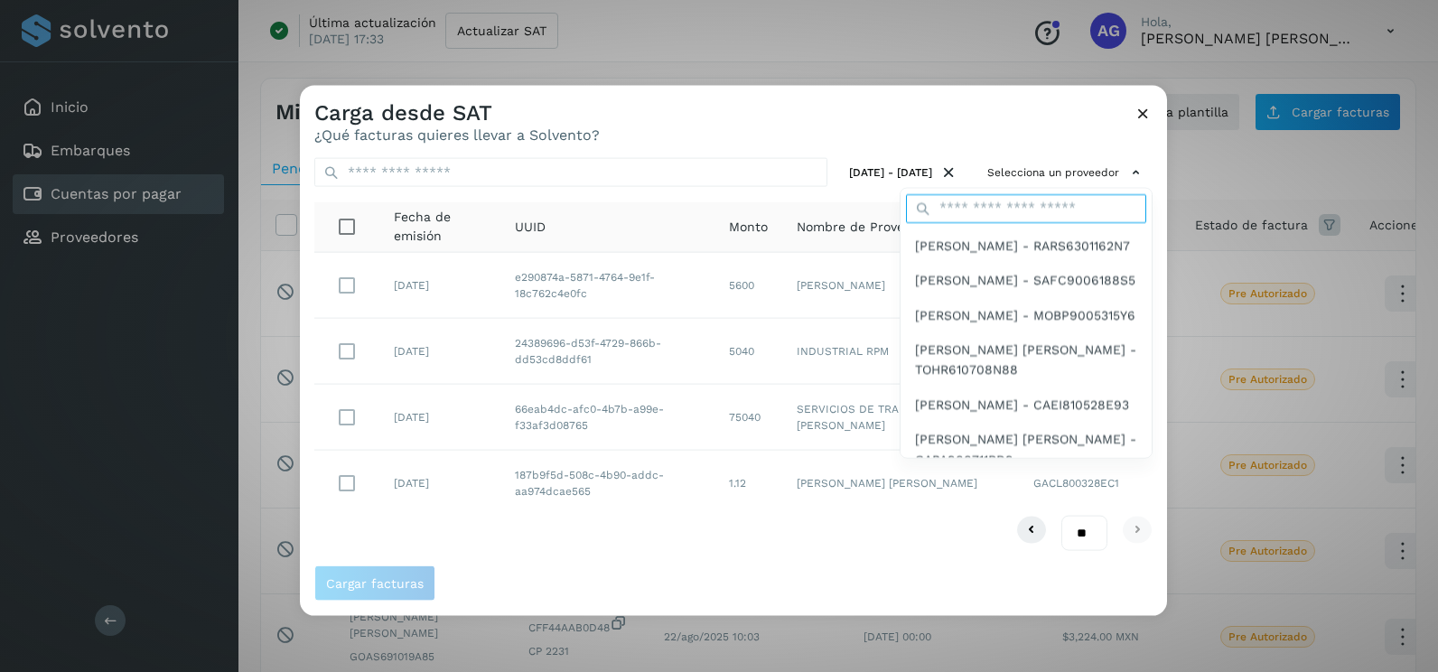
click at [991, 214] on input "text" at bounding box center [1026, 207] width 240 height 29
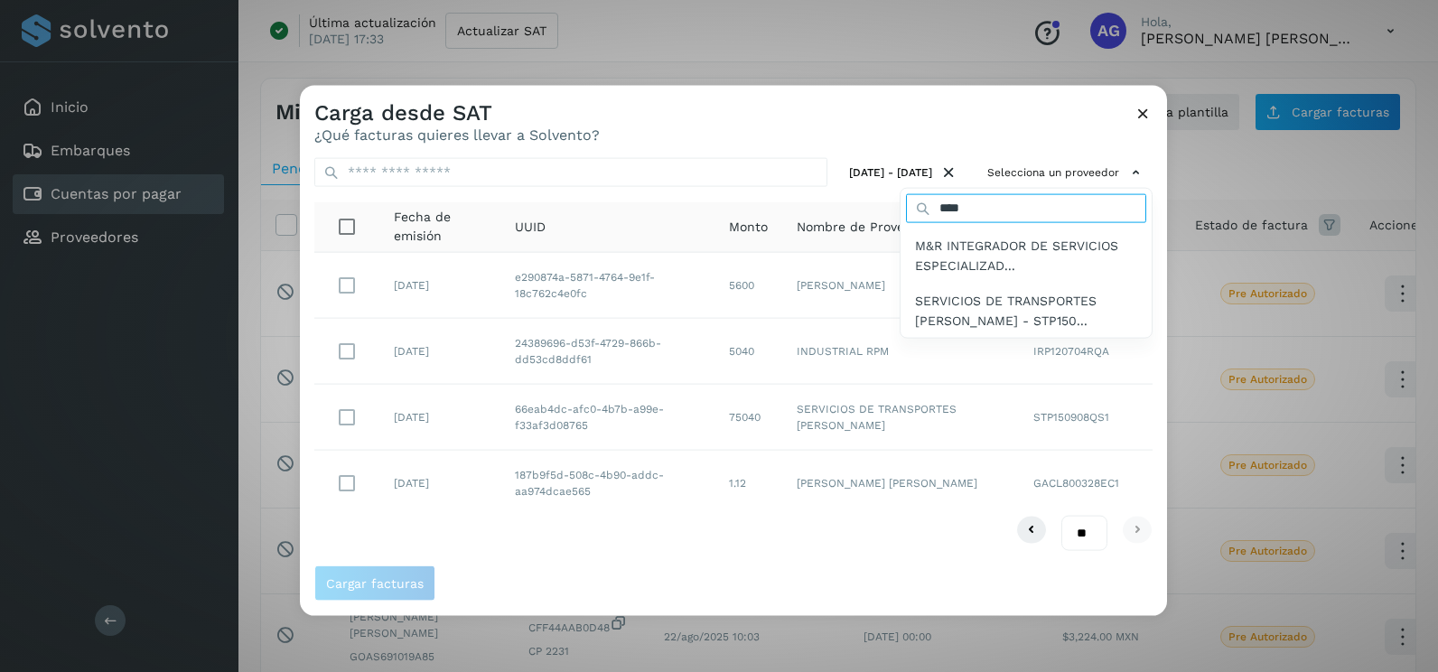
type input "******"
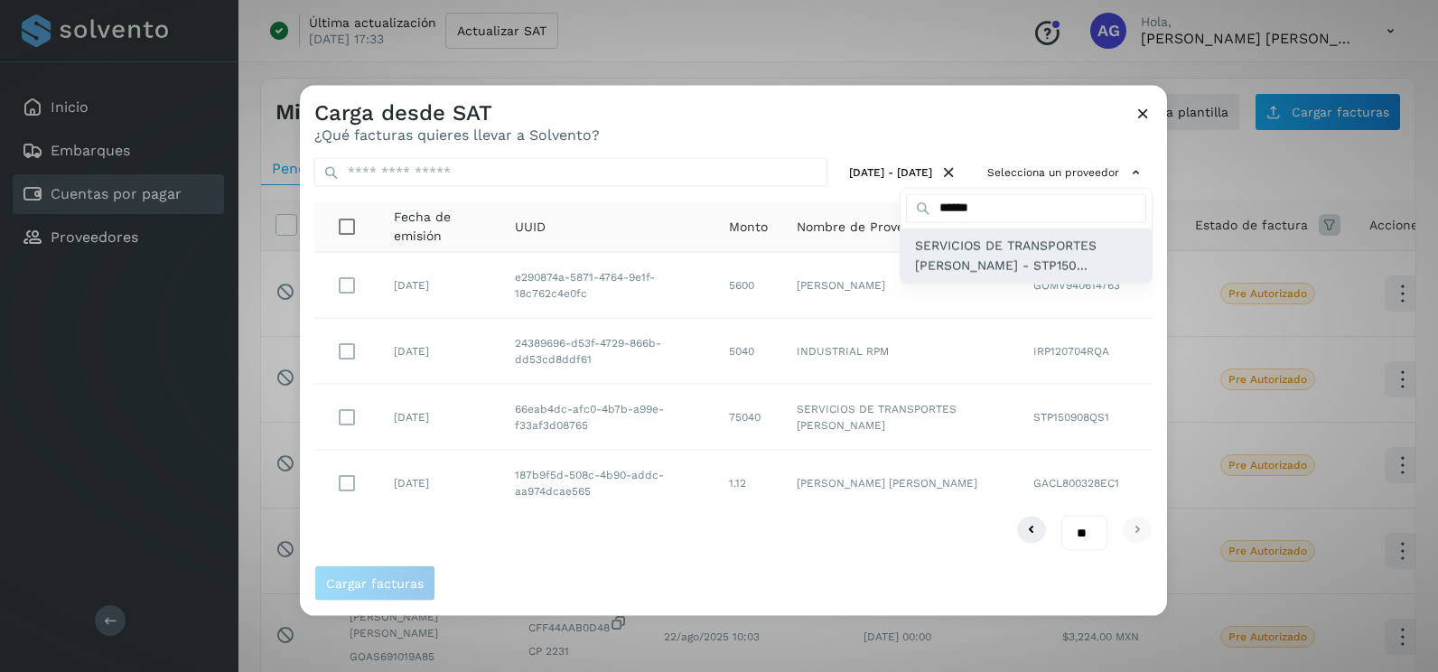
click at [1024, 261] on span "SERVICIOS DE TRANSPORTES PECINA - STP150..." at bounding box center [1026, 255] width 222 height 41
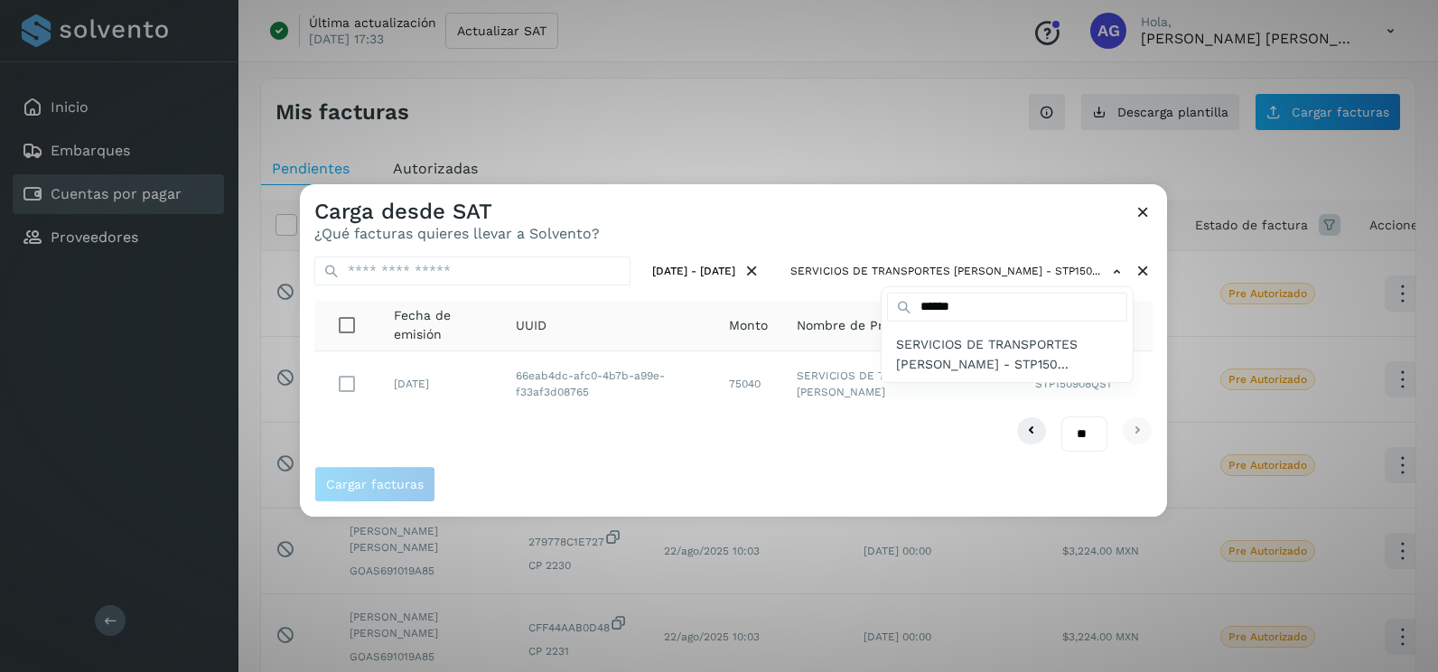
click at [351, 379] on div at bounding box center [1019, 520] width 1438 height 672
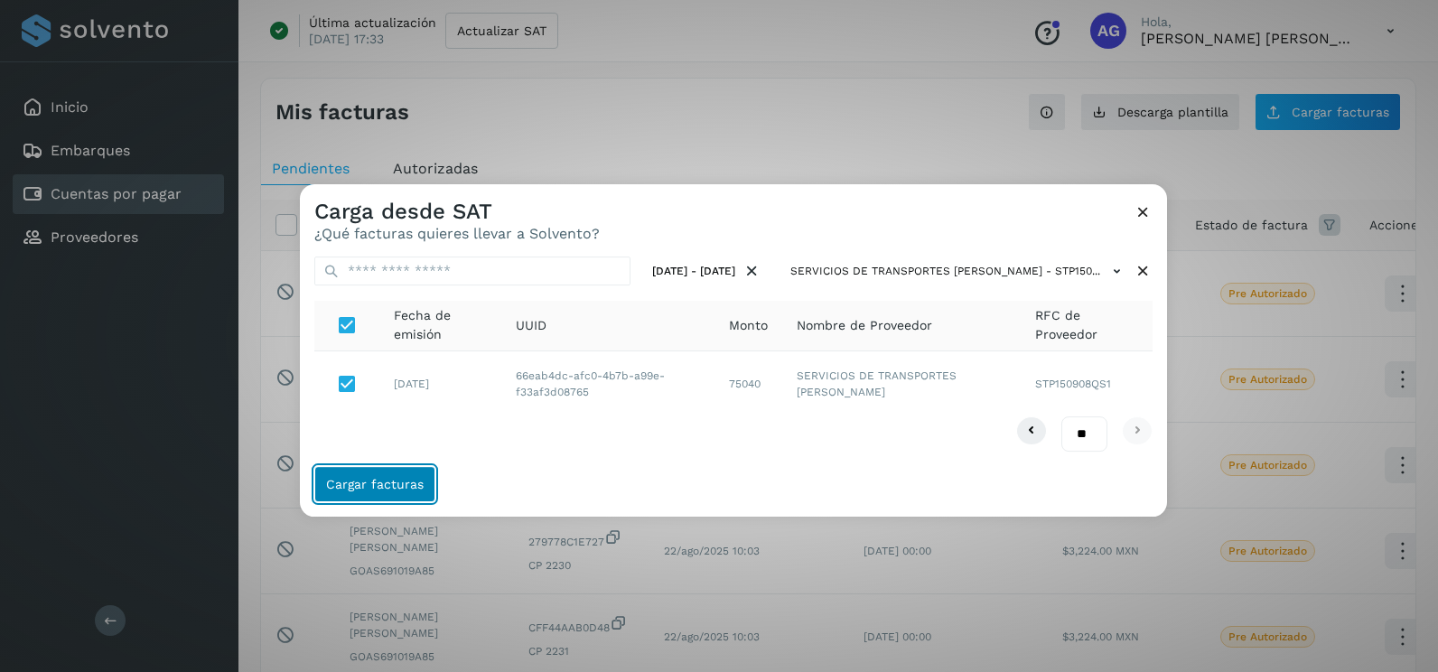
click at [409, 476] on button "Cargar facturas" at bounding box center [374, 484] width 121 height 36
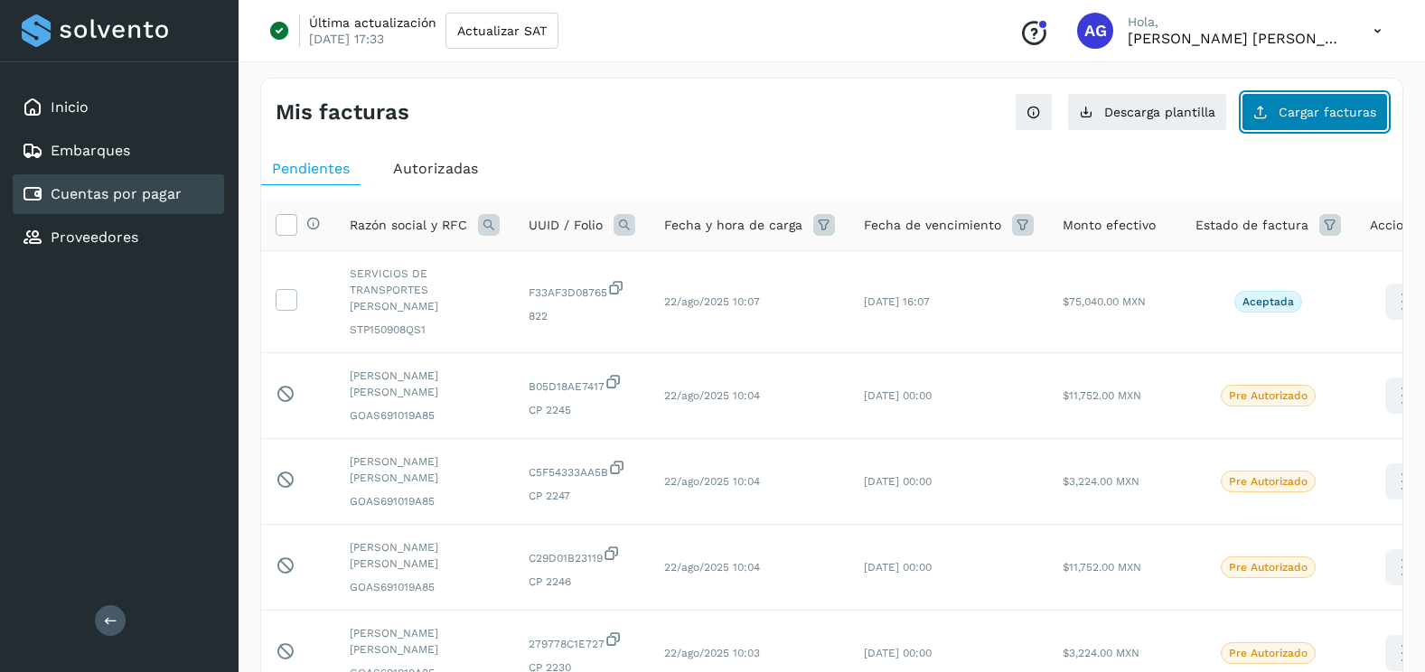
click at [1312, 128] on button "Cargar facturas" at bounding box center [1314, 112] width 146 height 38
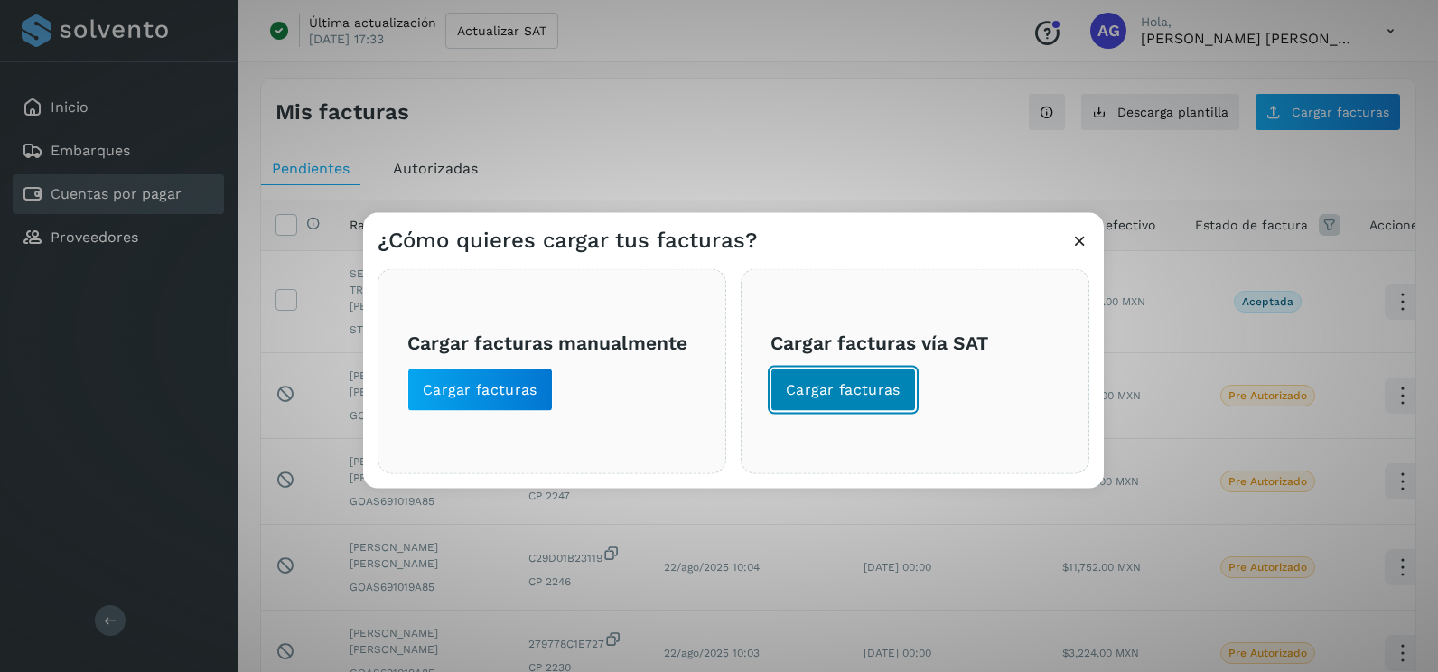
click at [849, 400] on button "Cargar facturas" at bounding box center [843, 390] width 145 height 43
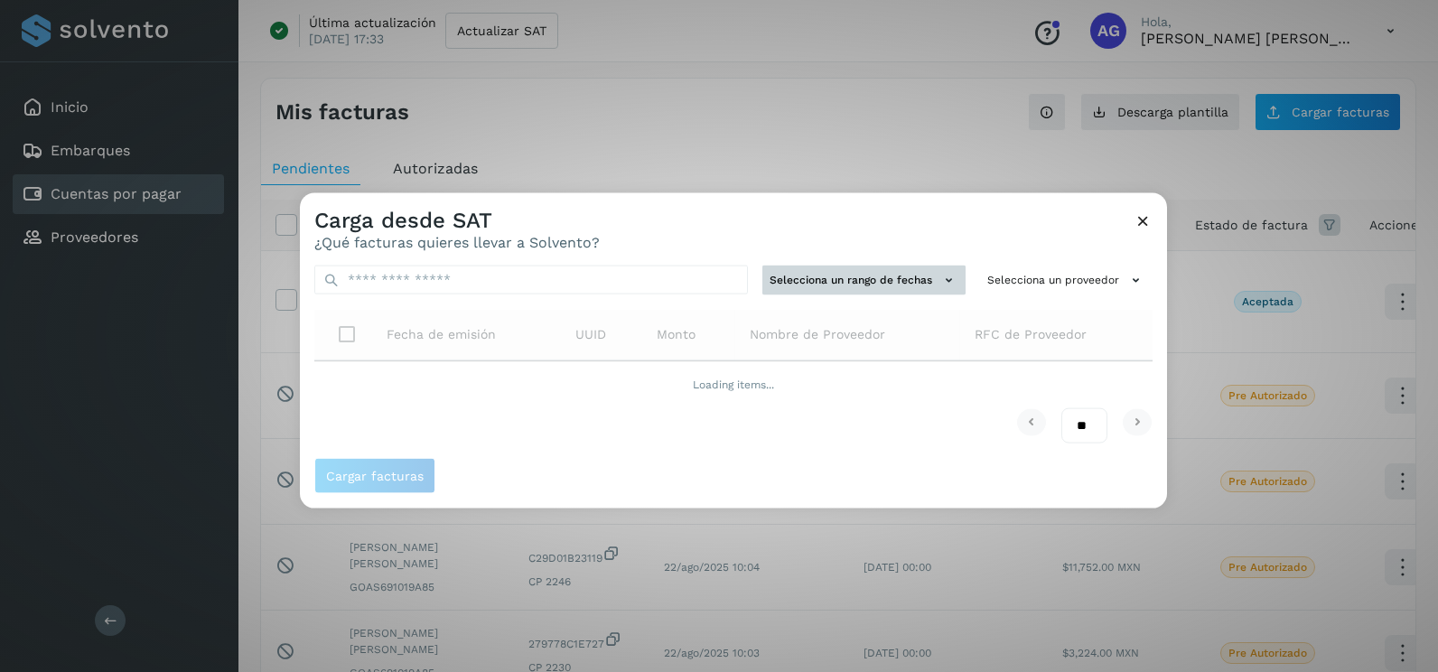
click at [869, 284] on button "Selecciona un rango de fechas" at bounding box center [863, 281] width 203 height 30
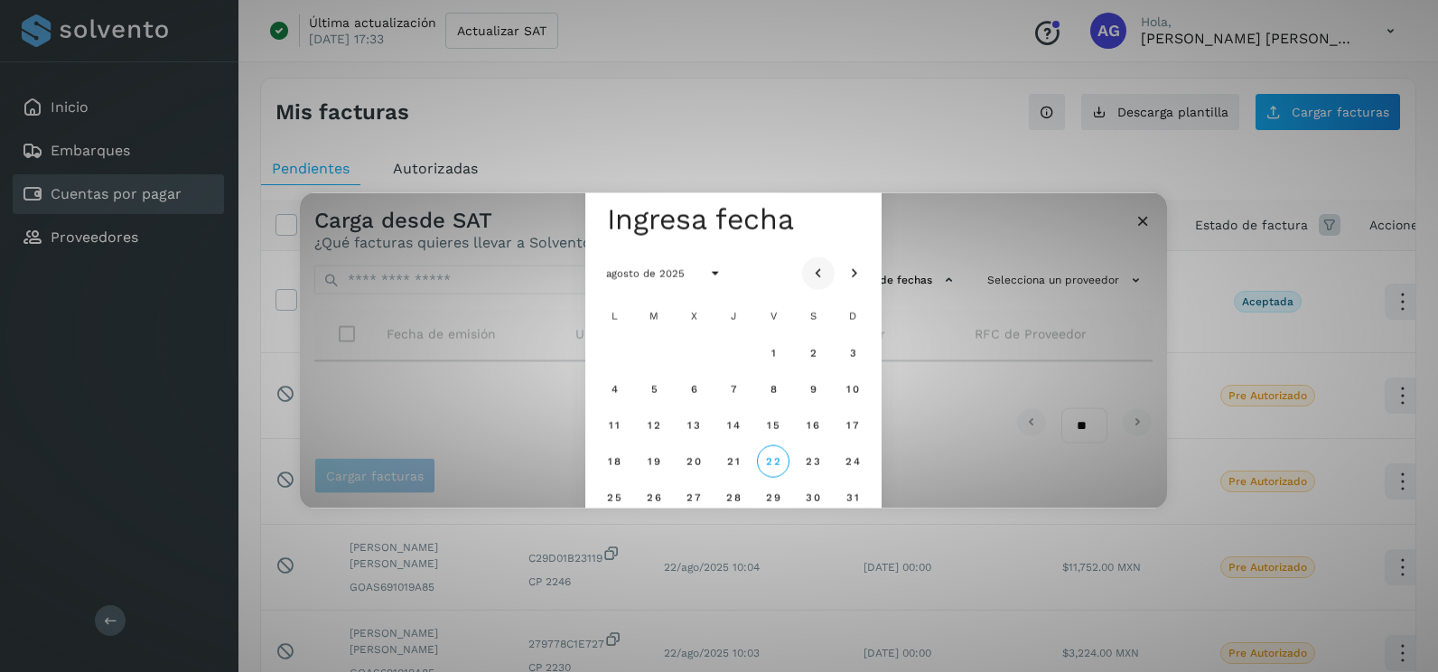
click at [822, 271] on icon "Mes anterior" at bounding box center [818, 274] width 18 height 18
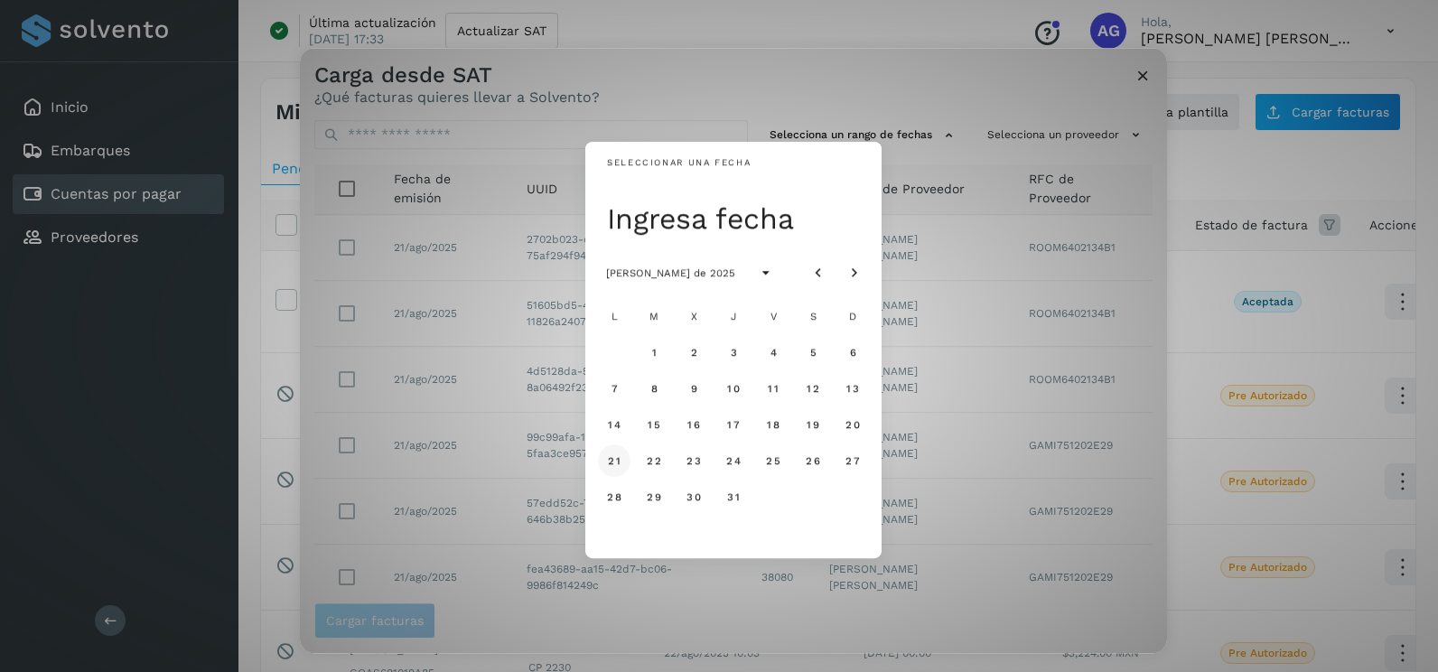
click at [613, 461] on span "21" at bounding box center [614, 460] width 14 height 13
click at [655, 465] on span "22" at bounding box center [653, 460] width 15 height 13
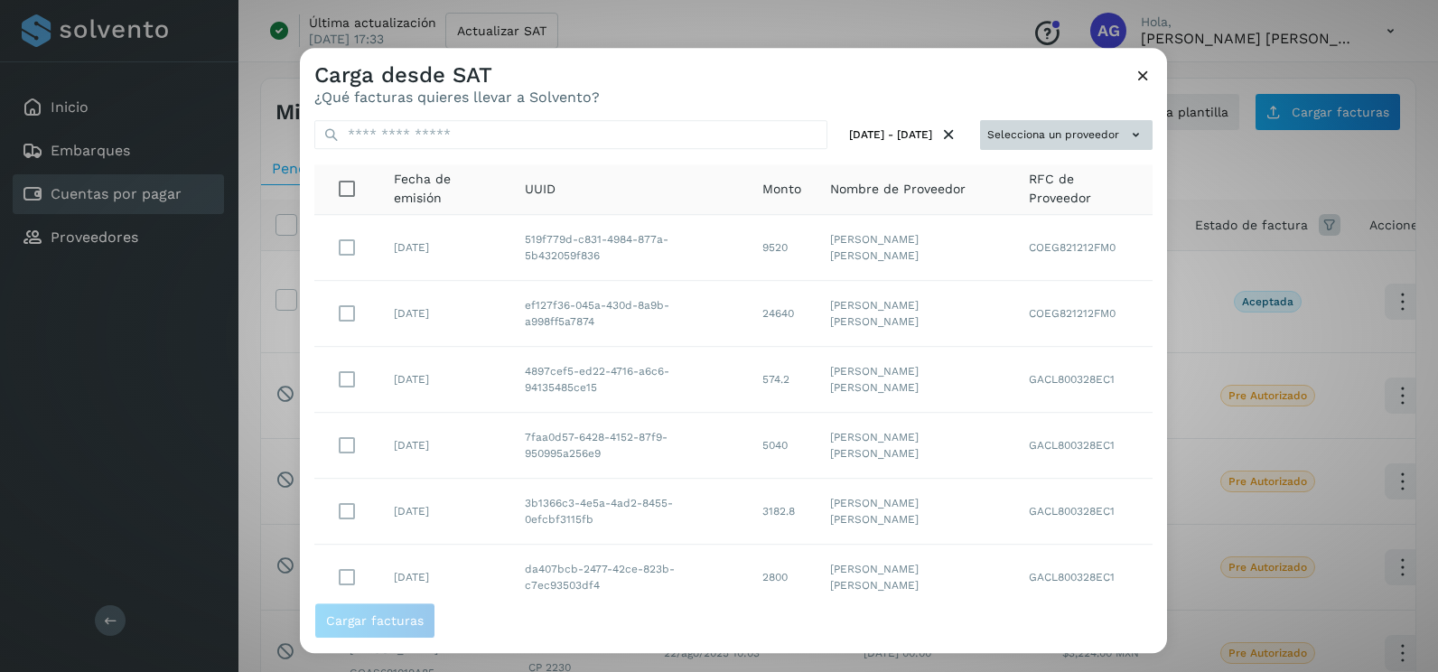
click at [1037, 143] on button "Selecciona un proveedor" at bounding box center [1066, 135] width 173 height 30
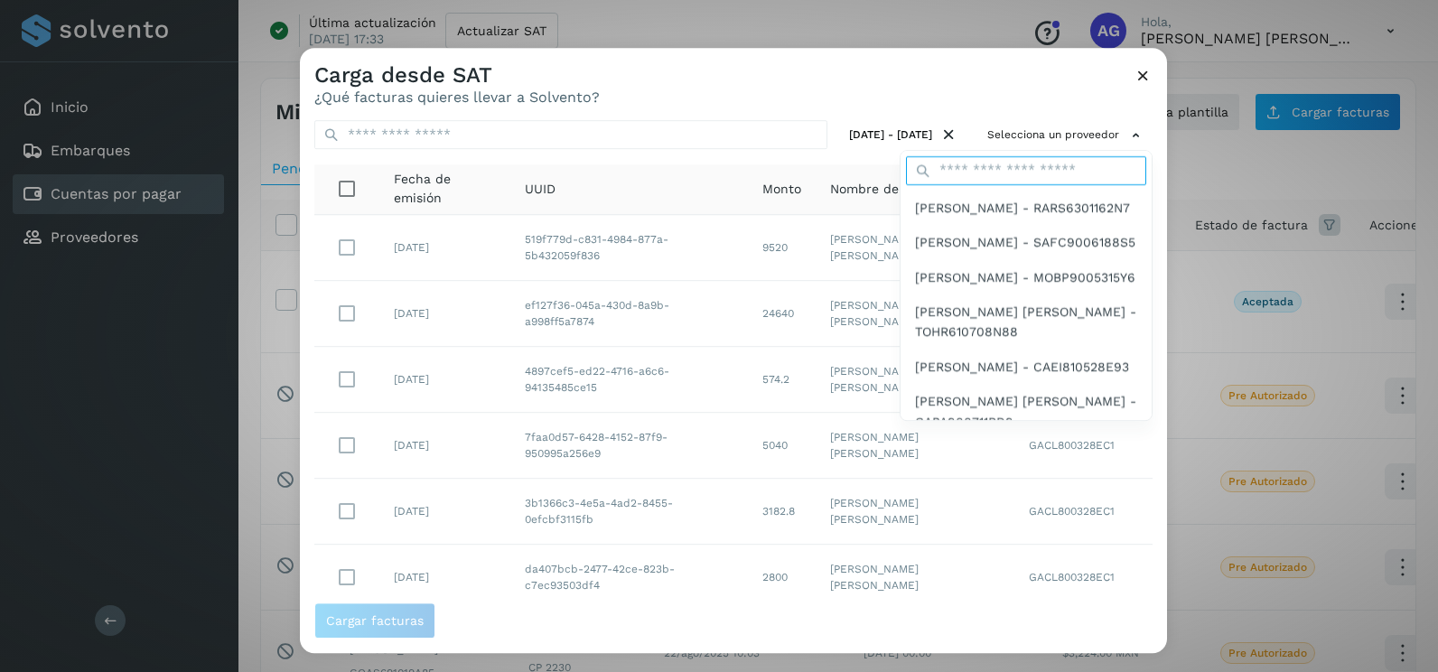
click at [972, 168] on input "text" at bounding box center [1026, 170] width 240 height 29
type input "******"
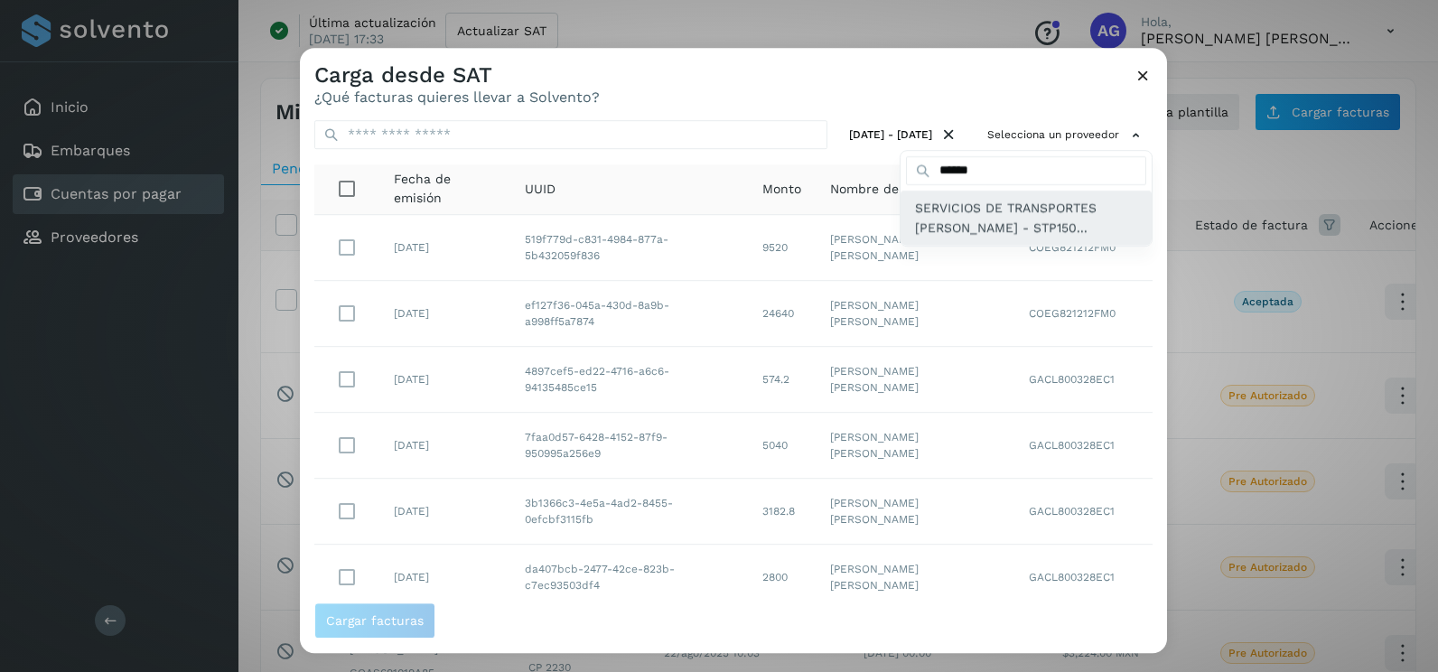
click at [943, 215] on span "SERVICIOS DE TRANSPORTES PECINA - STP150..." at bounding box center [1026, 218] width 222 height 41
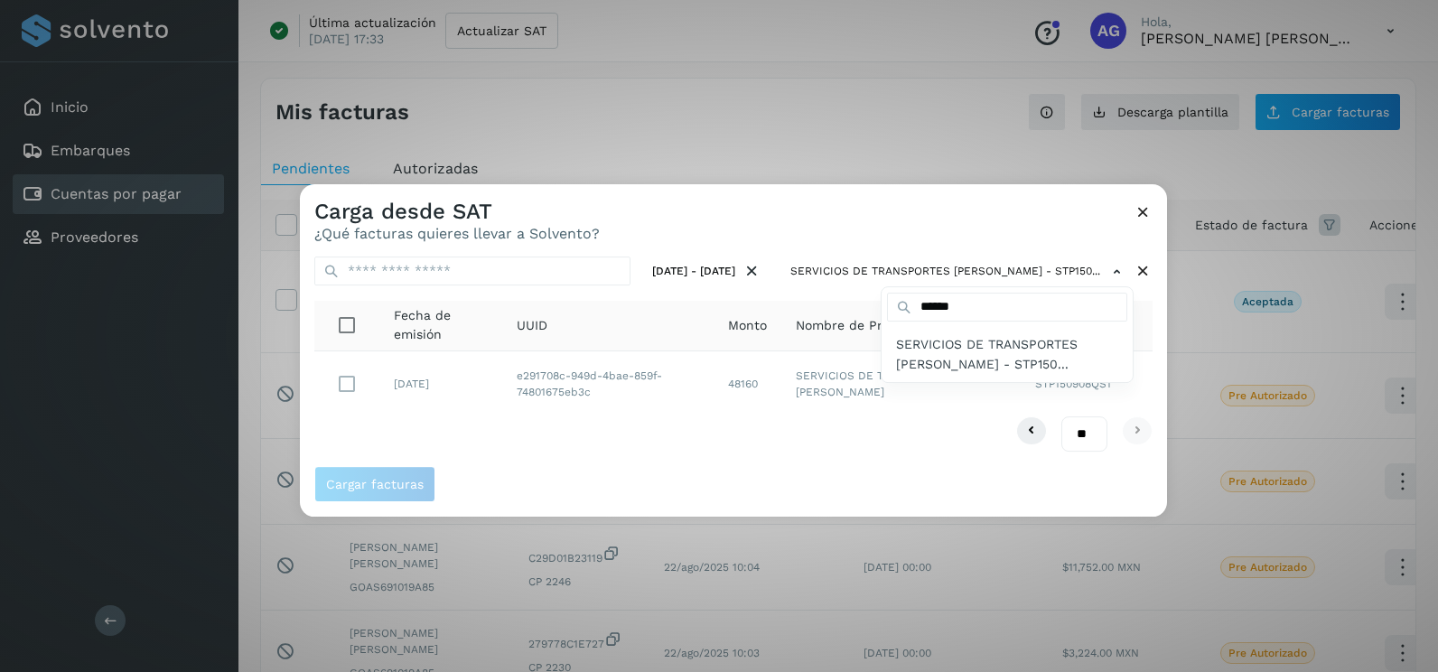
drag, startPoint x: 575, startPoint y: 445, endPoint x: 557, endPoint y: 445, distance: 18.1
click at [566, 445] on div at bounding box center [1019, 520] width 1438 height 672
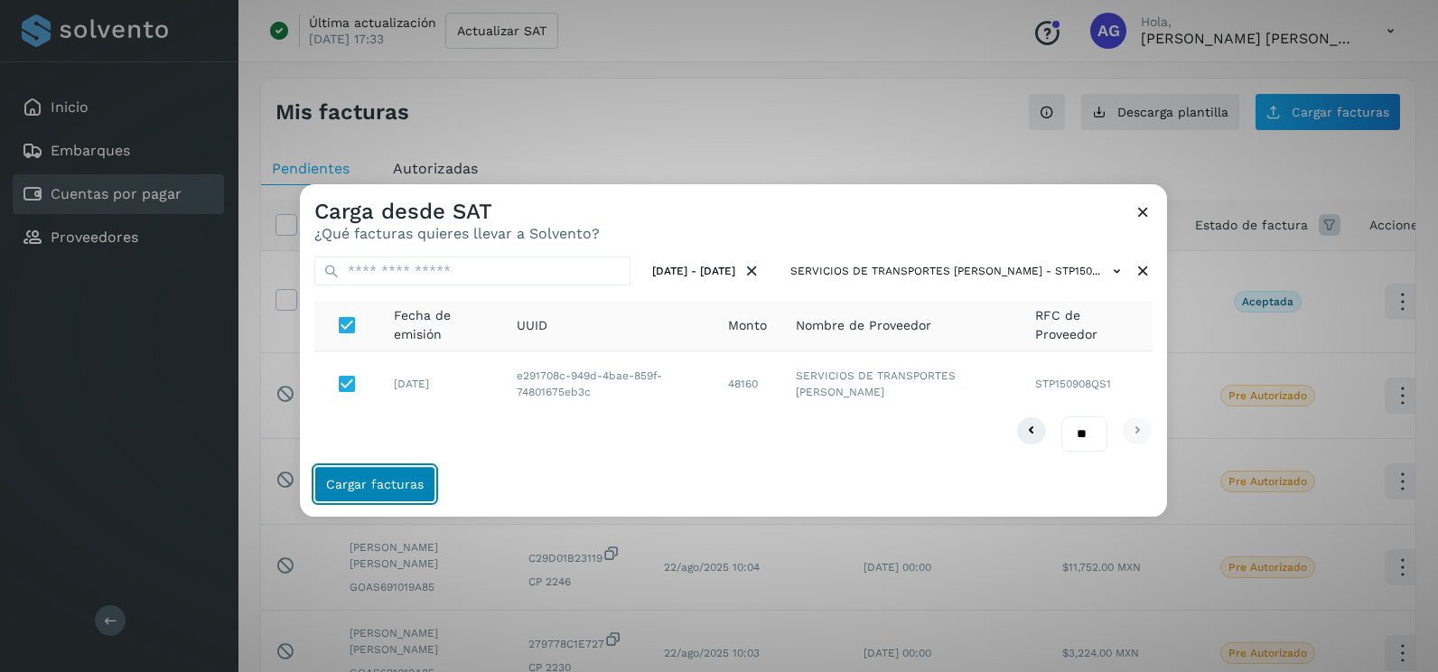
click at [380, 491] on span "Cargar facturas" at bounding box center [375, 484] width 98 height 13
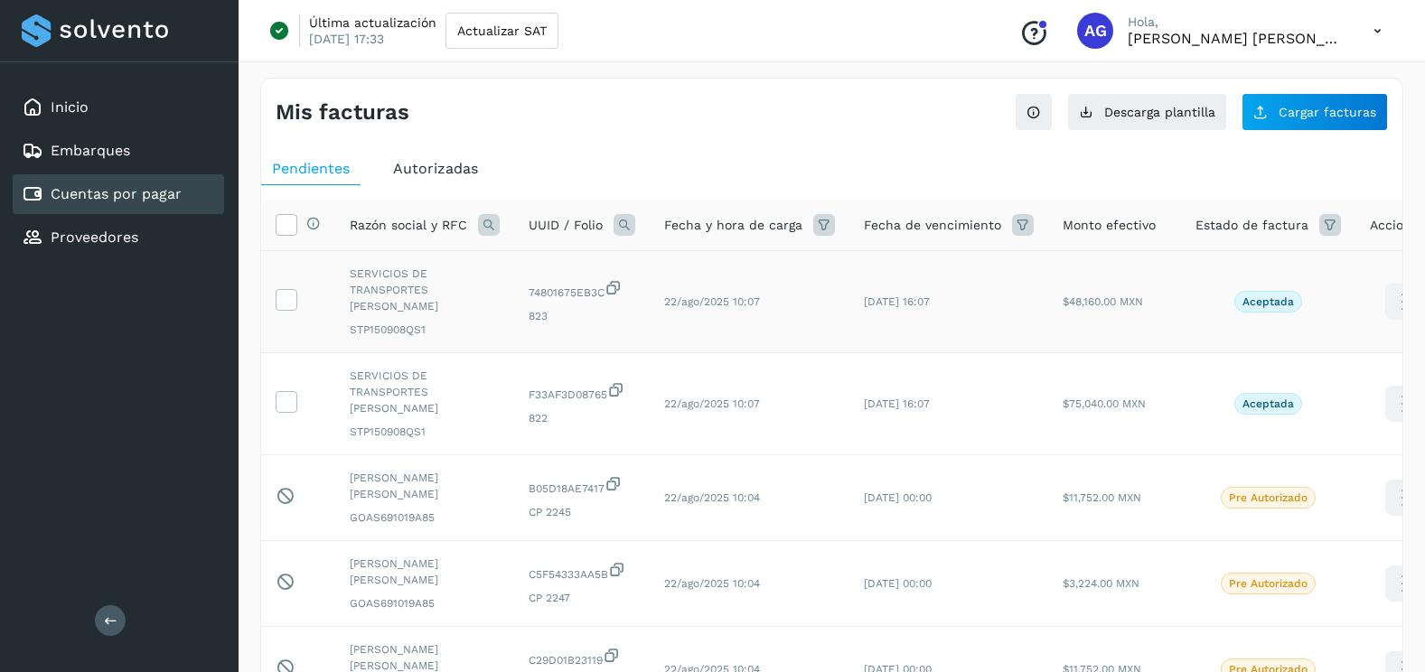
click at [288, 306] on td at bounding box center [298, 302] width 74 height 102
click at [285, 300] on span at bounding box center [285, 303] width 19 height 13
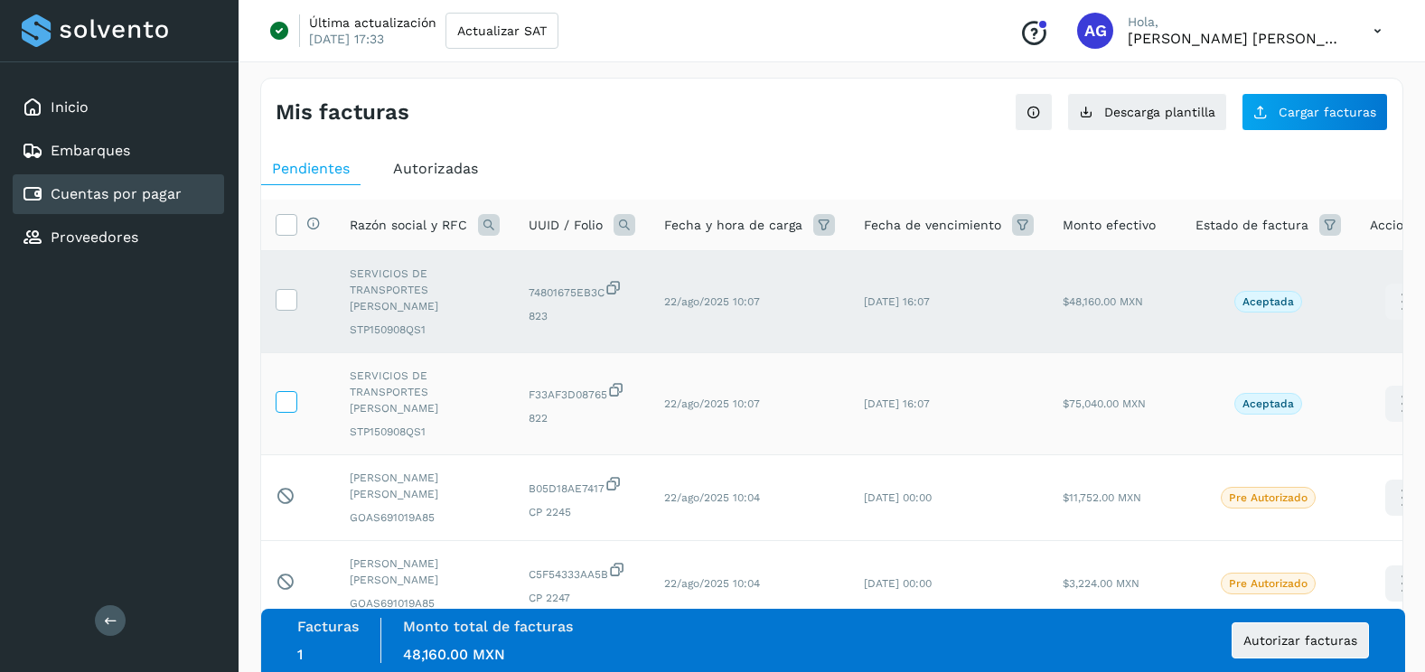
click at [276, 391] on icon at bounding box center [285, 400] width 19 height 19
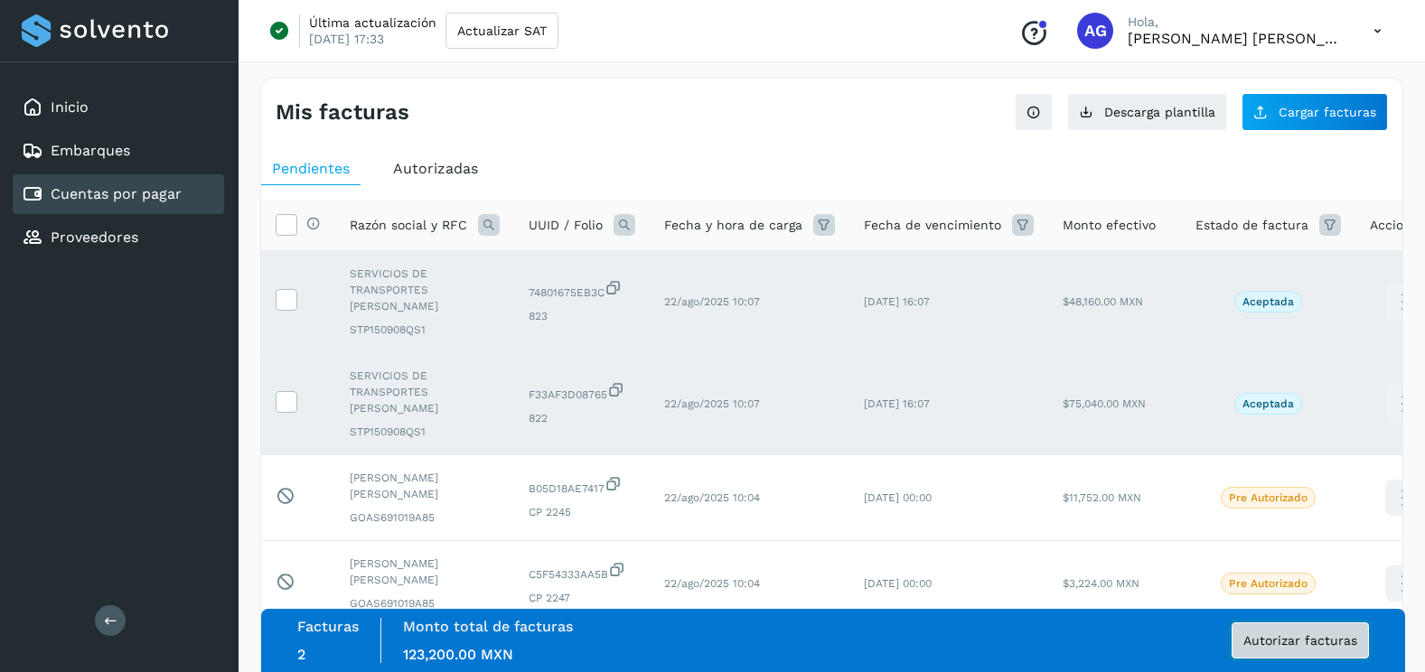
click at [1346, 643] on span "Autorizar facturas" at bounding box center [1300, 640] width 114 height 13
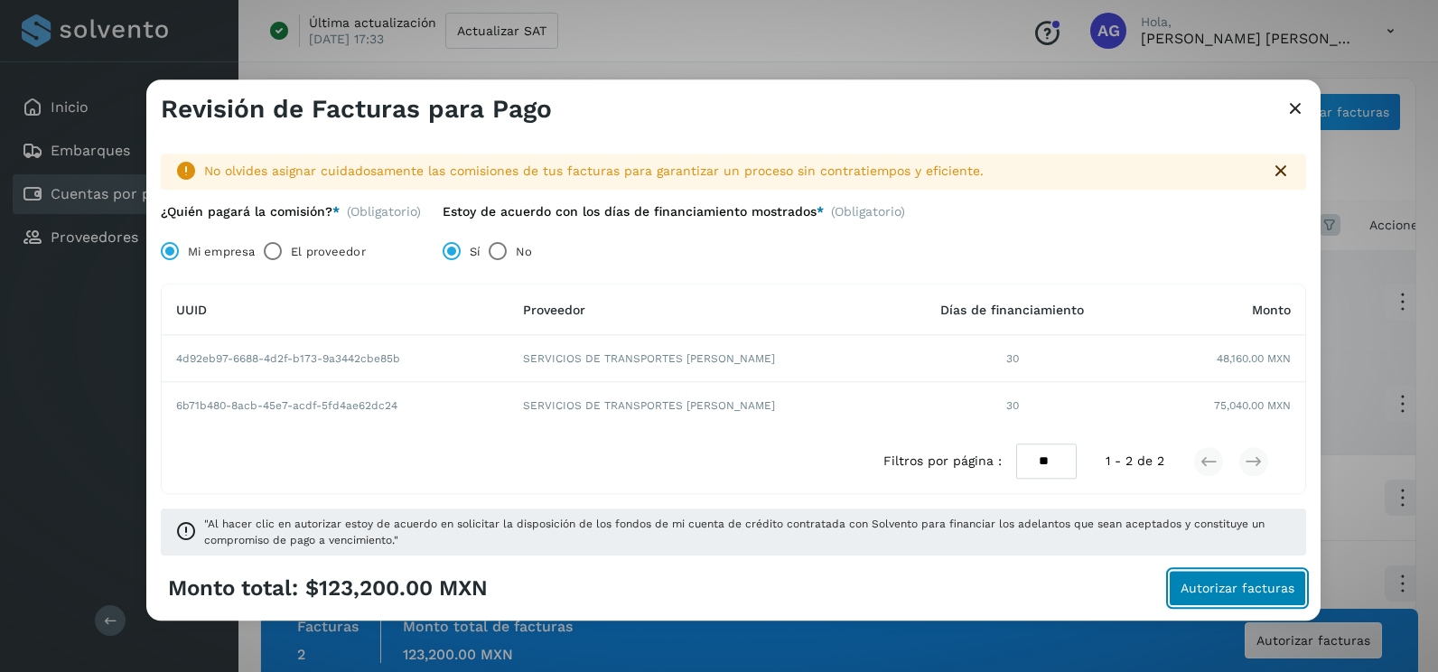
click at [1267, 597] on button "Autorizar facturas" at bounding box center [1237, 589] width 137 height 36
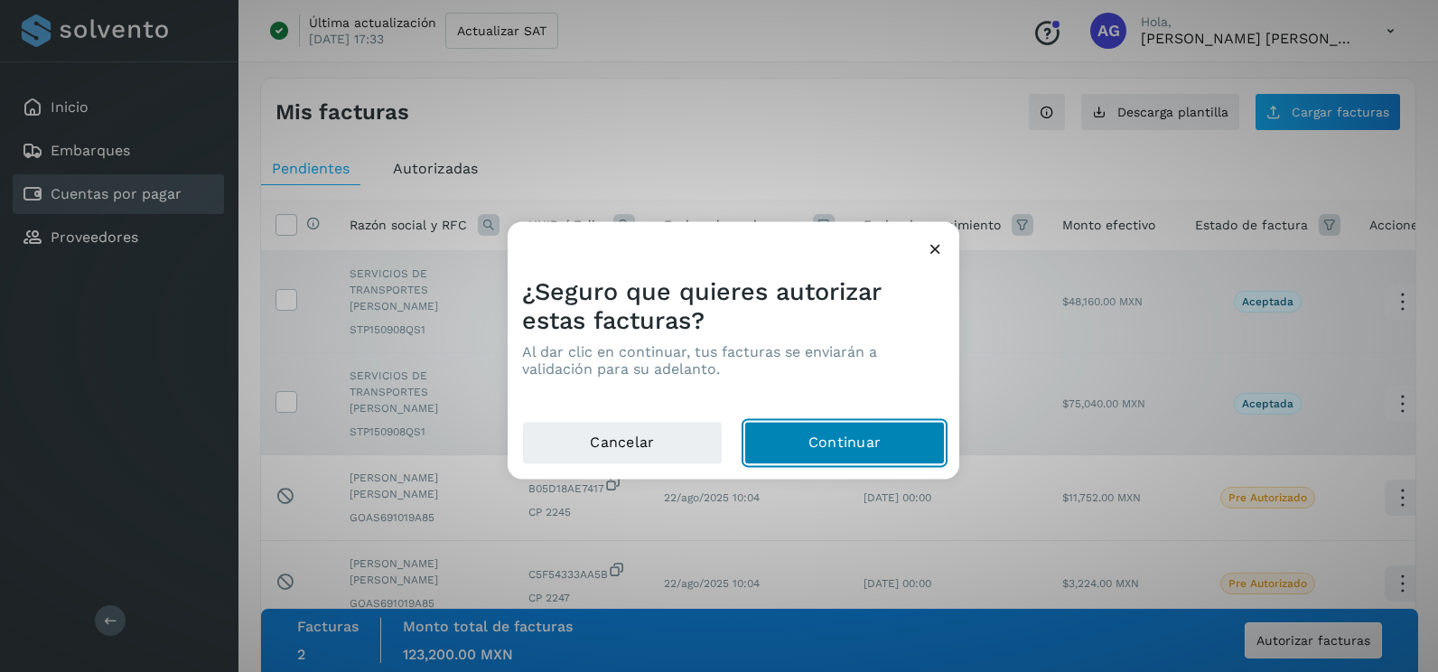
click at [891, 453] on button "Continuar" at bounding box center [844, 443] width 201 height 43
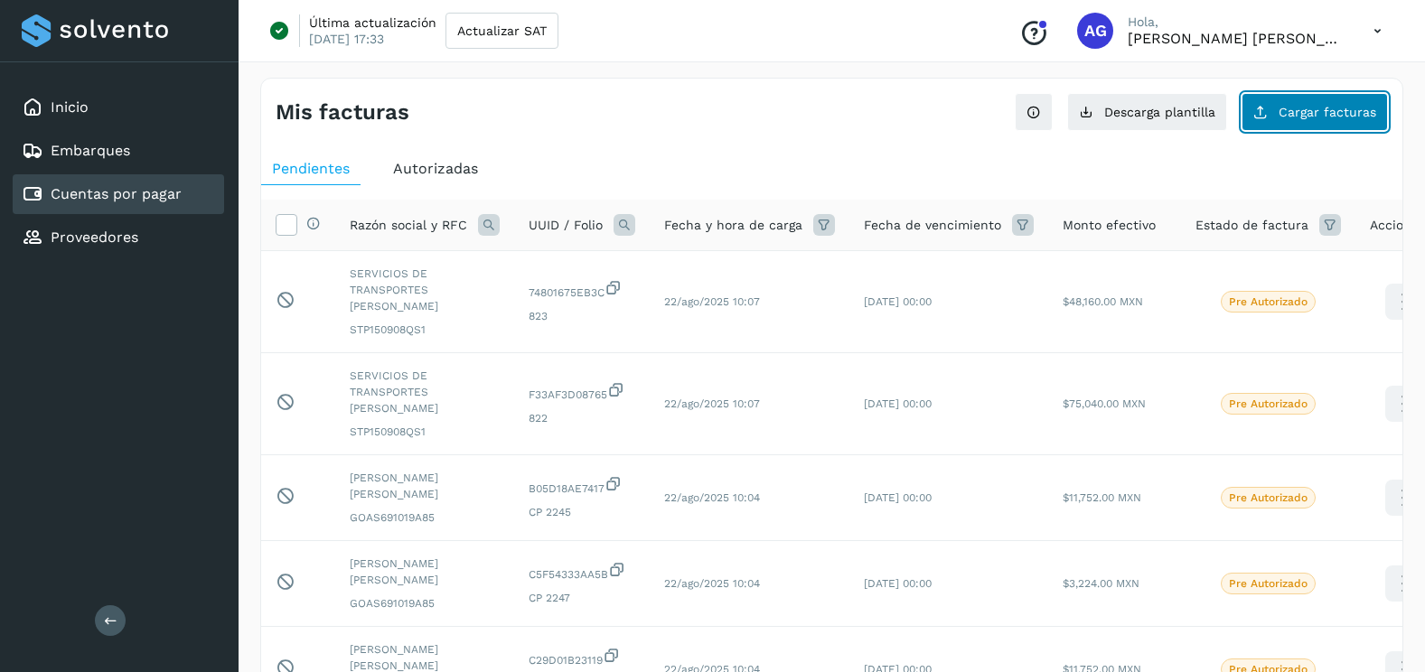
click at [1314, 110] on span "Cargar facturas" at bounding box center [1327, 112] width 98 height 13
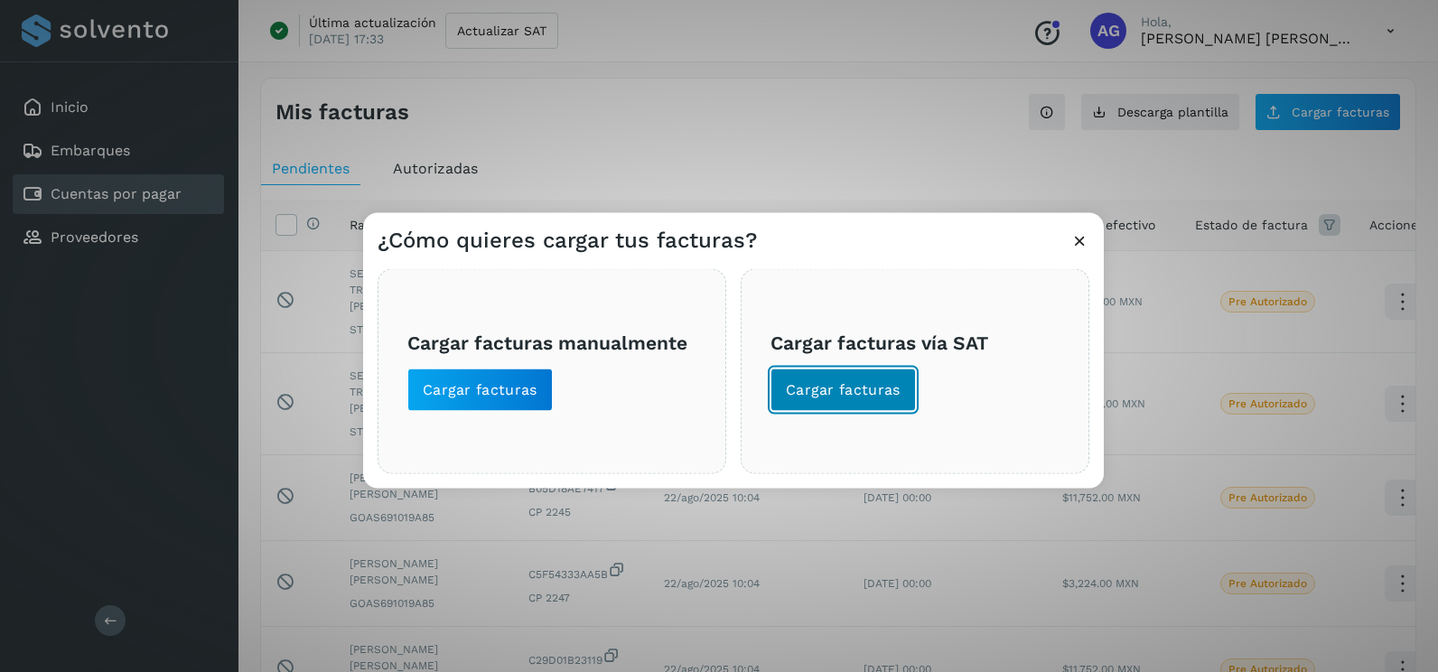
click at [846, 410] on button "Cargar facturas" at bounding box center [843, 390] width 145 height 43
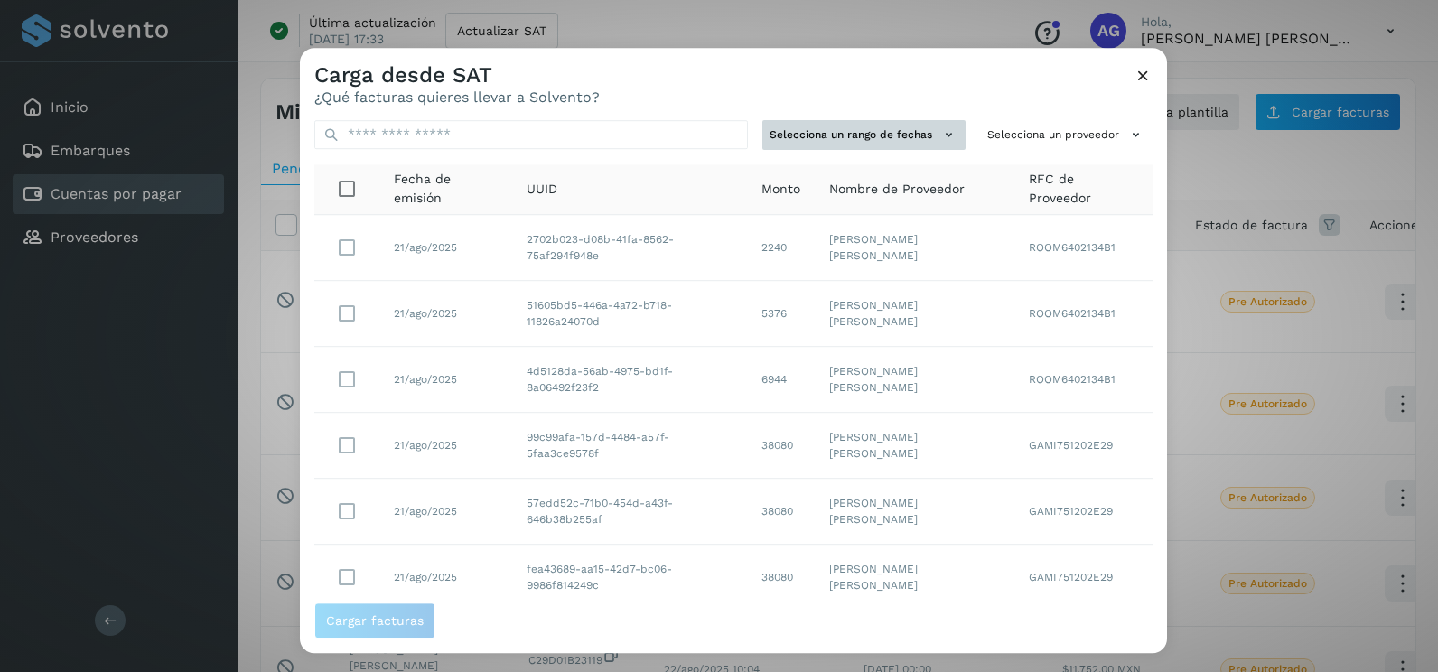
click at [893, 123] on button "Selecciona un rango de fechas" at bounding box center [863, 135] width 203 height 30
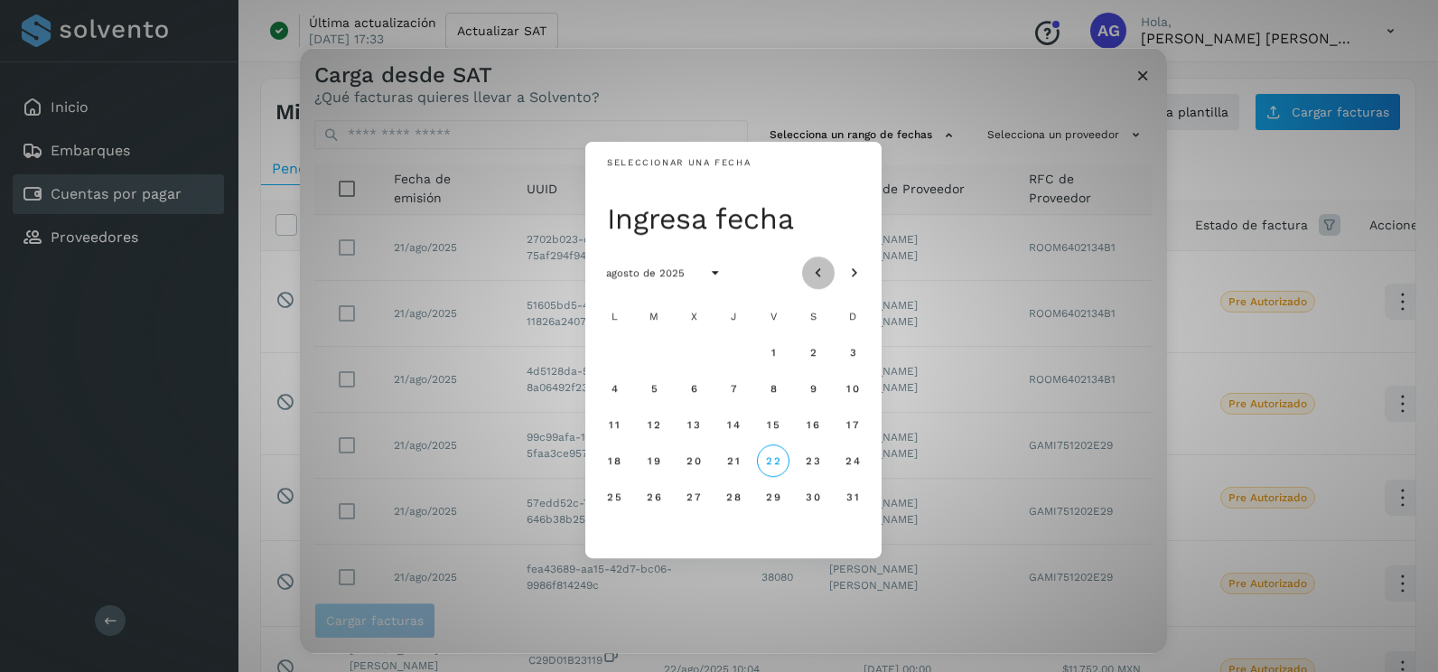
click at [826, 261] on button "Mes anterior" at bounding box center [818, 273] width 33 height 33
click at [732, 426] on span "17" at bounding box center [733, 424] width 14 height 13
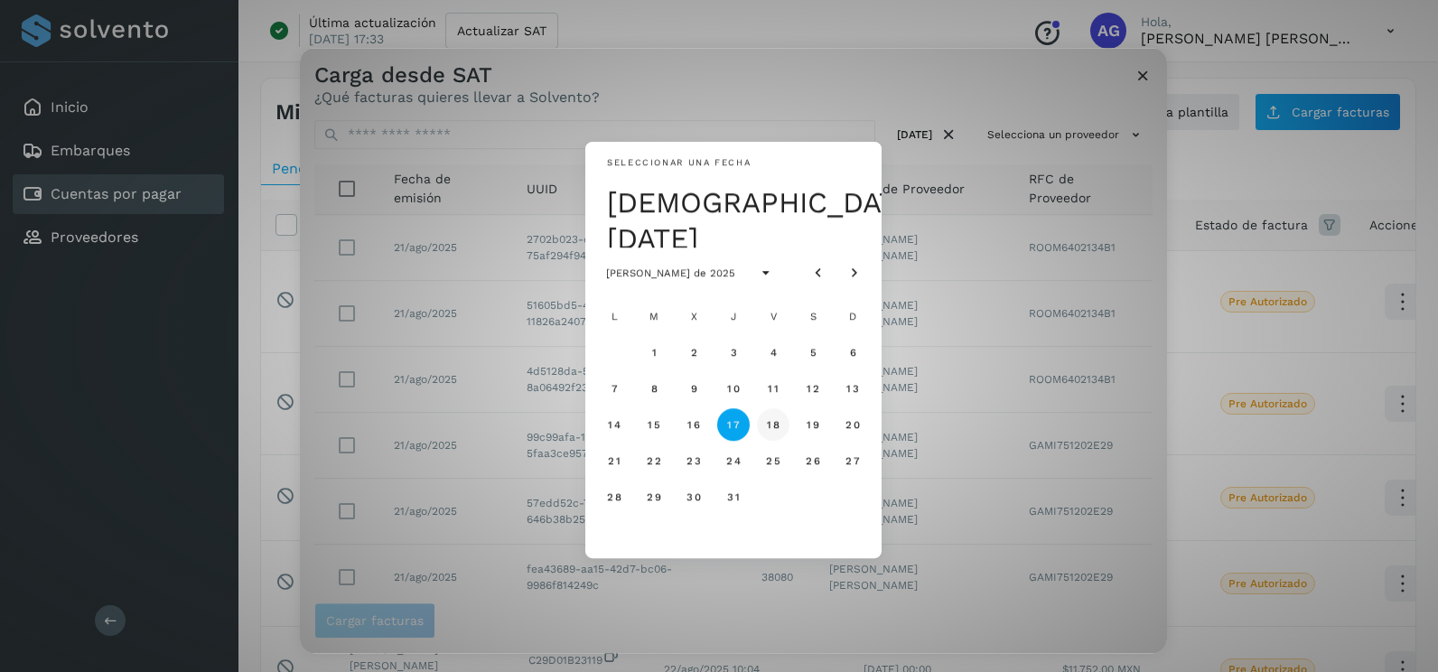
click at [775, 424] on span "18" at bounding box center [773, 424] width 14 height 13
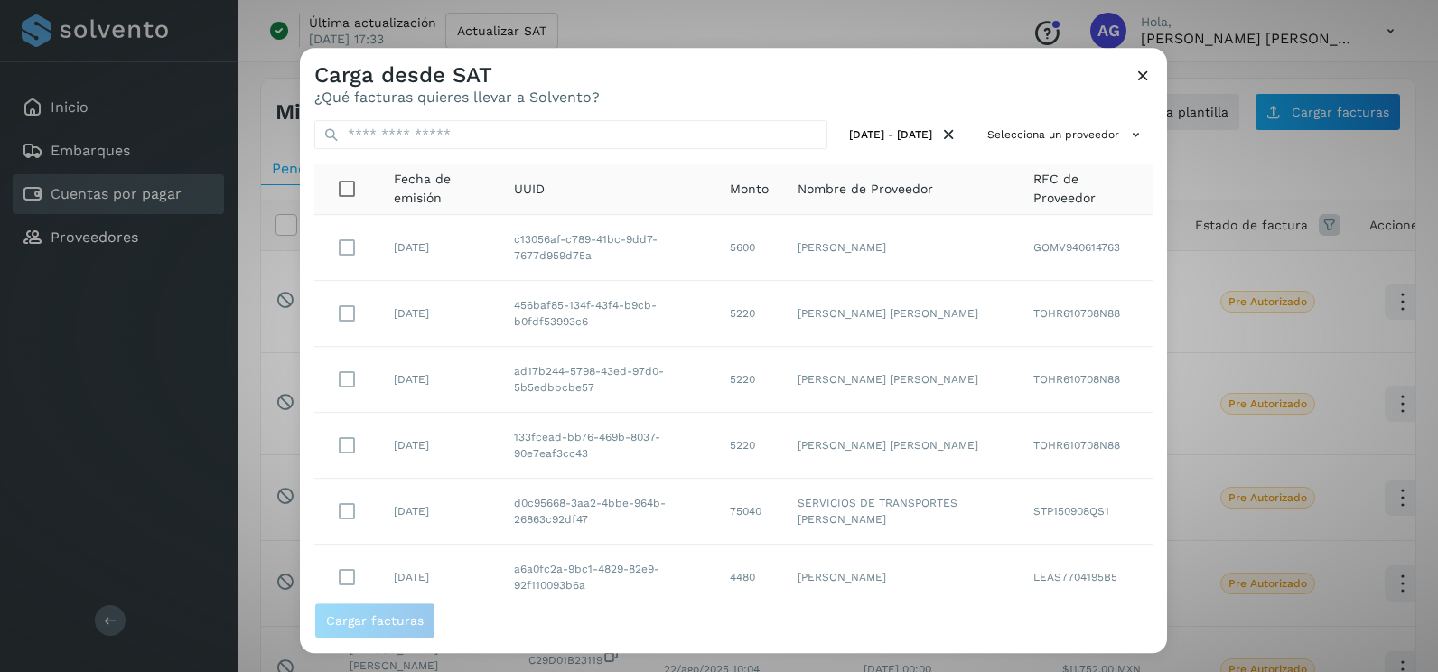
click at [1139, 79] on icon at bounding box center [1143, 75] width 19 height 19
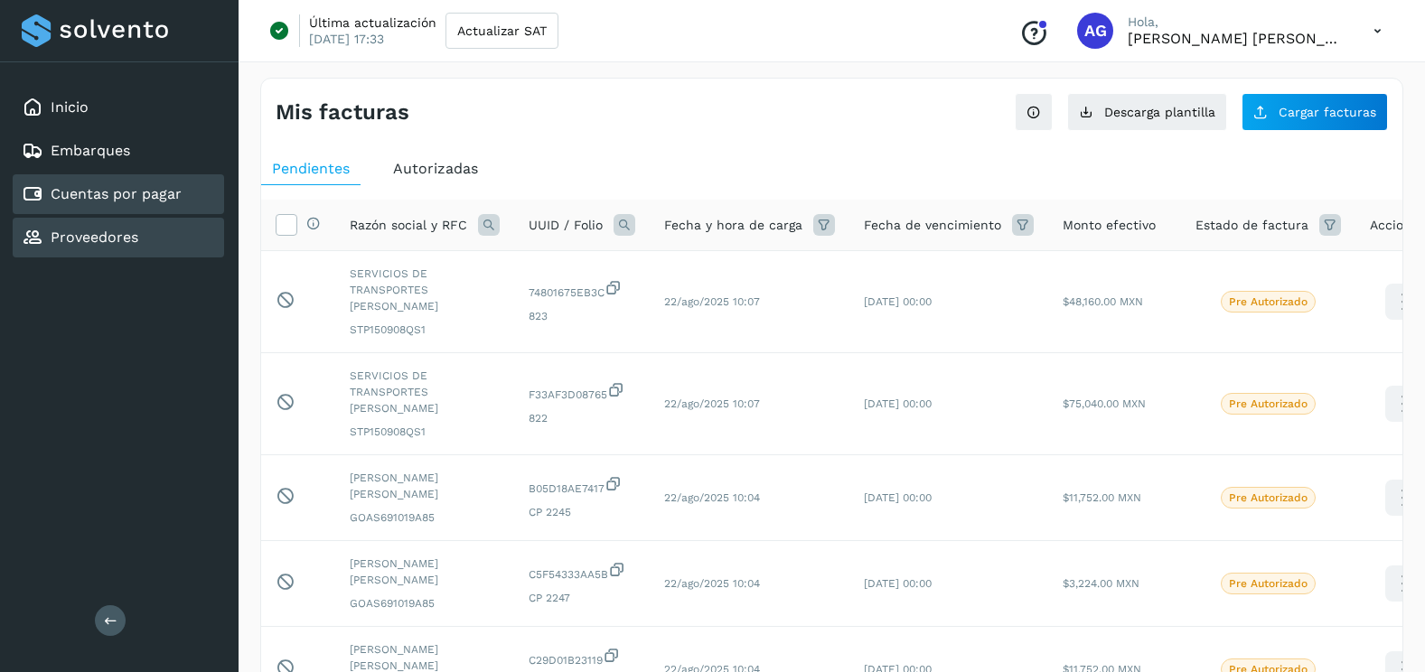
click at [172, 239] on div "Proveedores" at bounding box center [118, 238] width 211 height 40
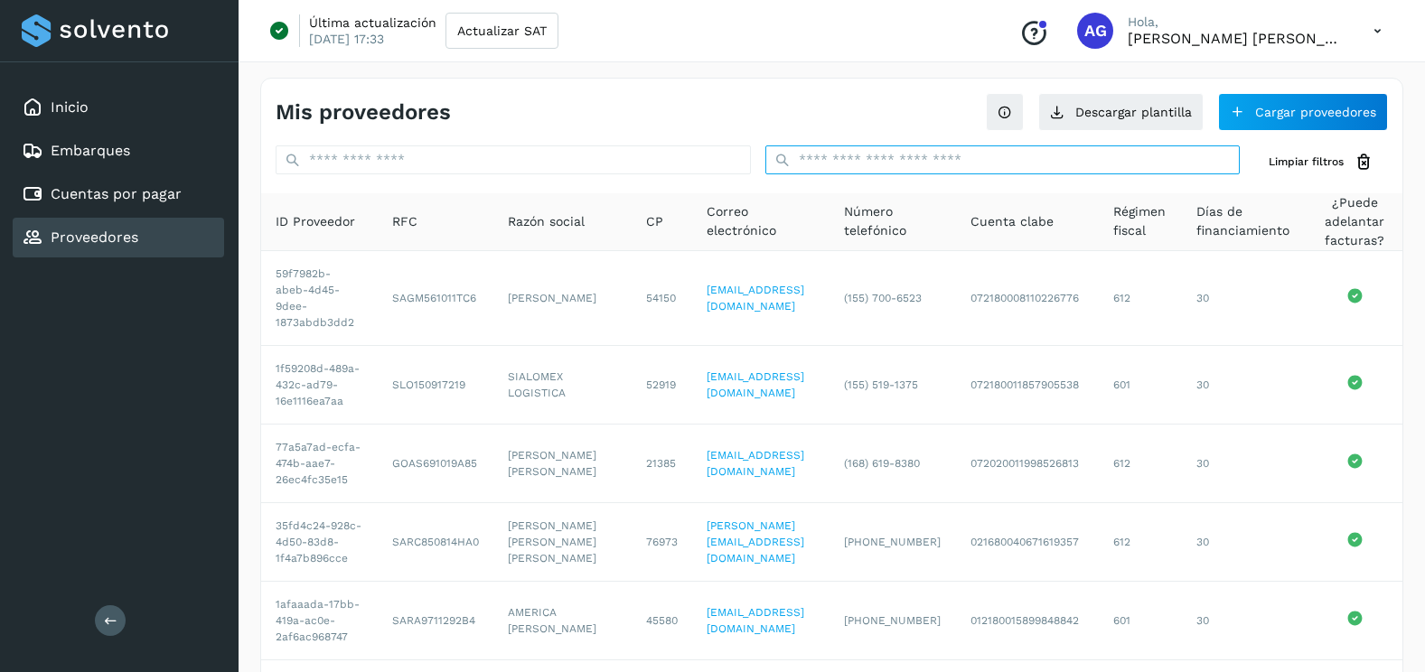
click at [991, 155] on input "text" at bounding box center [1002, 159] width 475 height 29
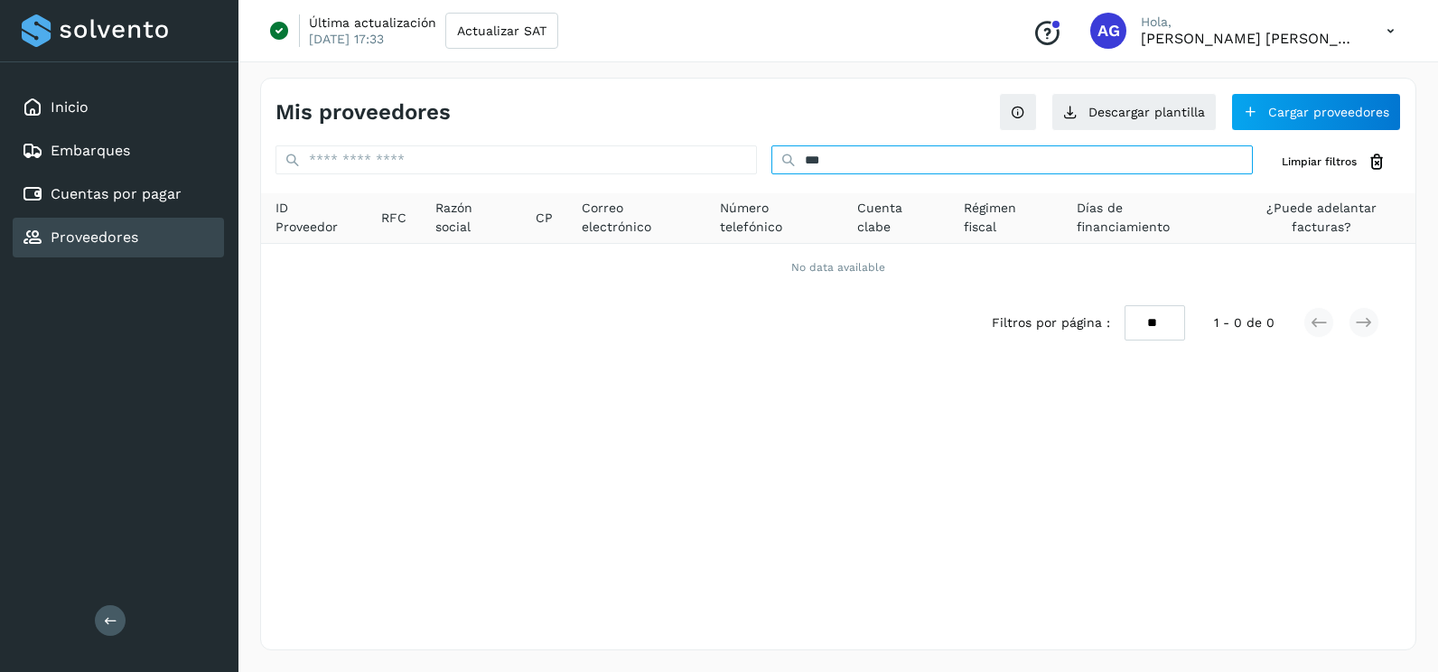
type input "***"
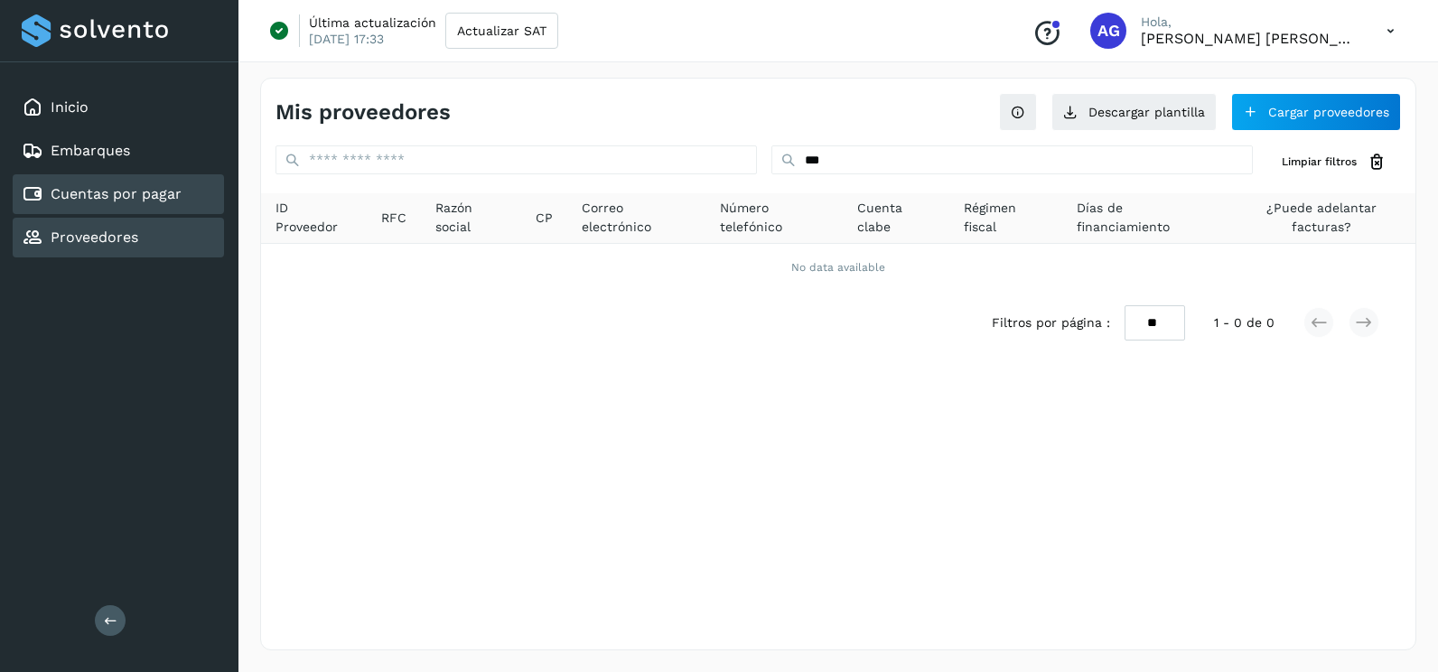
click at [131, 192] on link "Cuentas por pagar" at bounding box center [116, 193] width 131 height 17
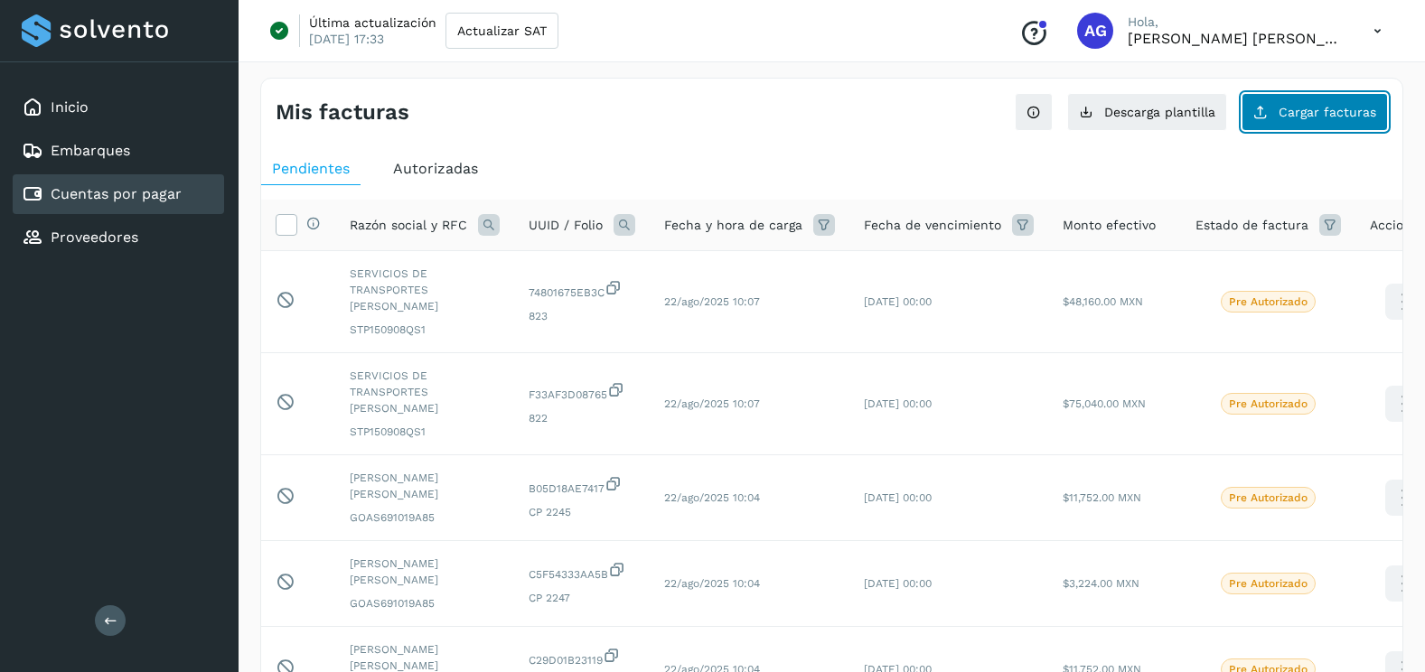
click at [1328, 112] on span "Cargar facturas" at bounding box center [1327, 112] width 98 height 13
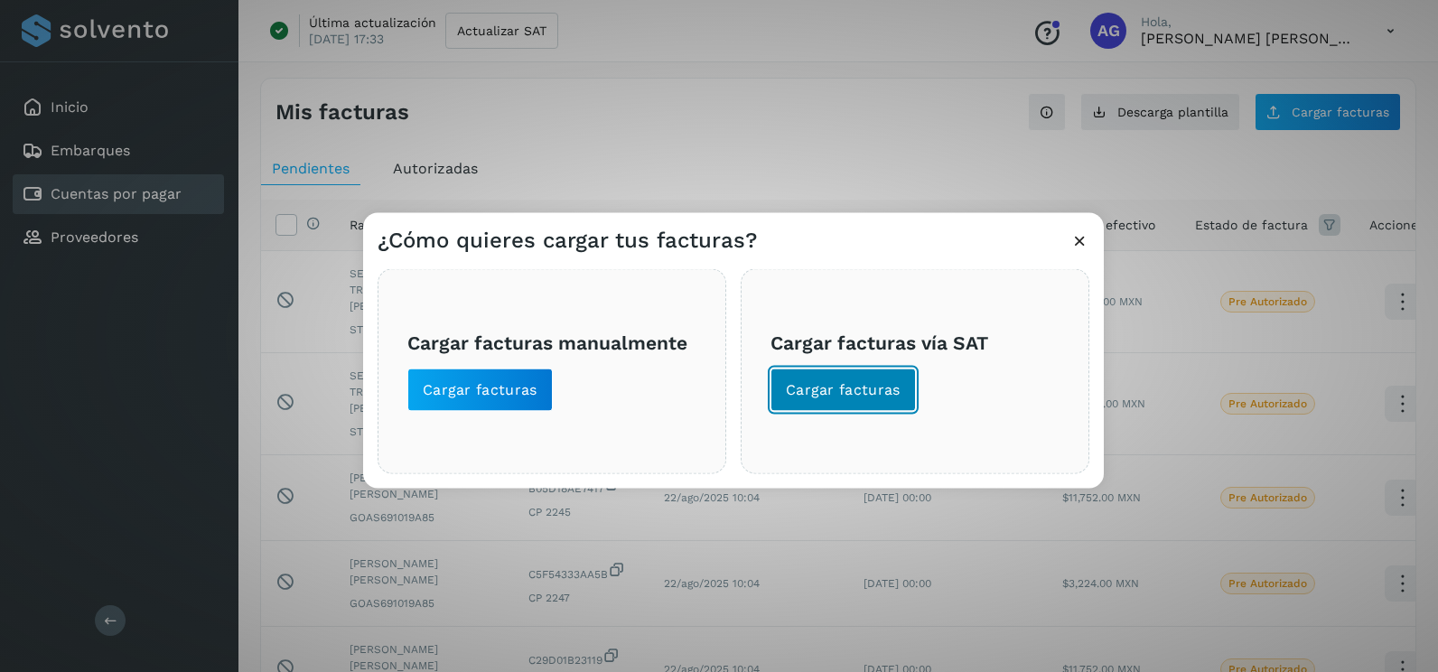
click at [885, 382] on span "Cargar facturas" at bounding box center [843, 390] width 115 height 20
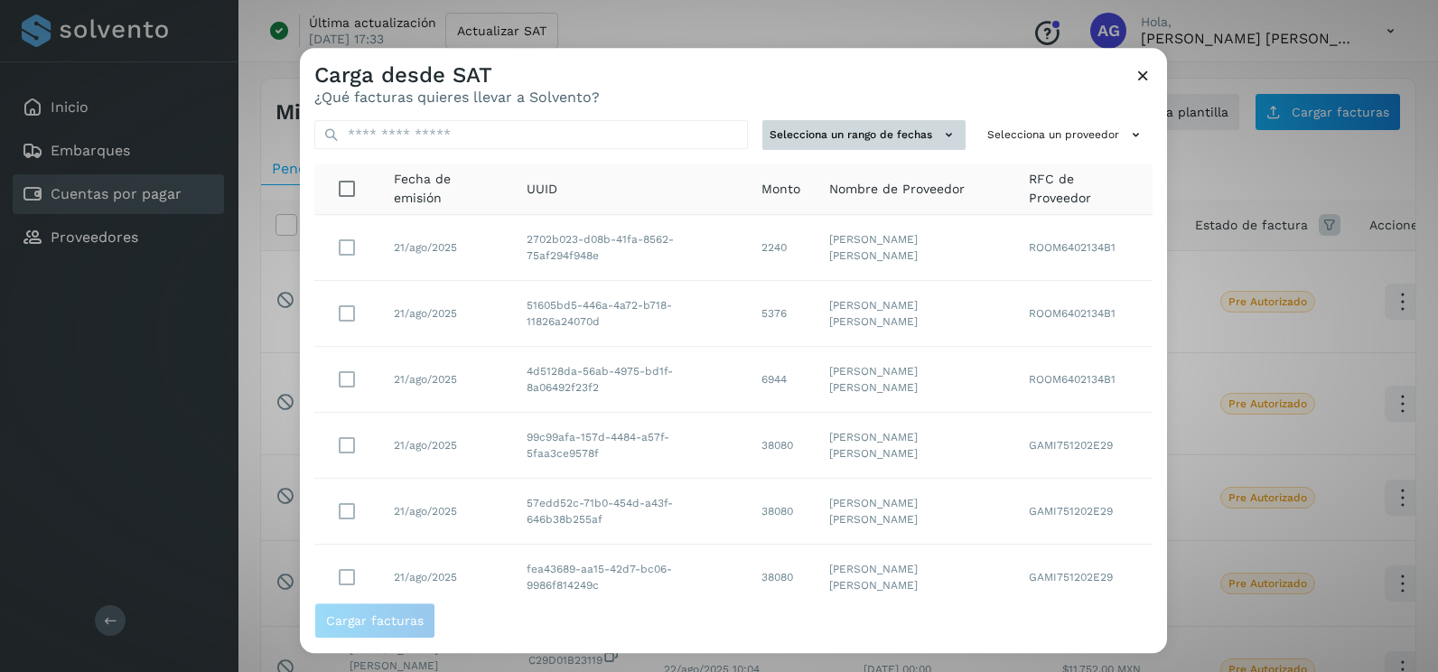
click at [905, 136] on button "Selecciona un rango de fechas" at bounding box center [863, 135] width 203 height 30
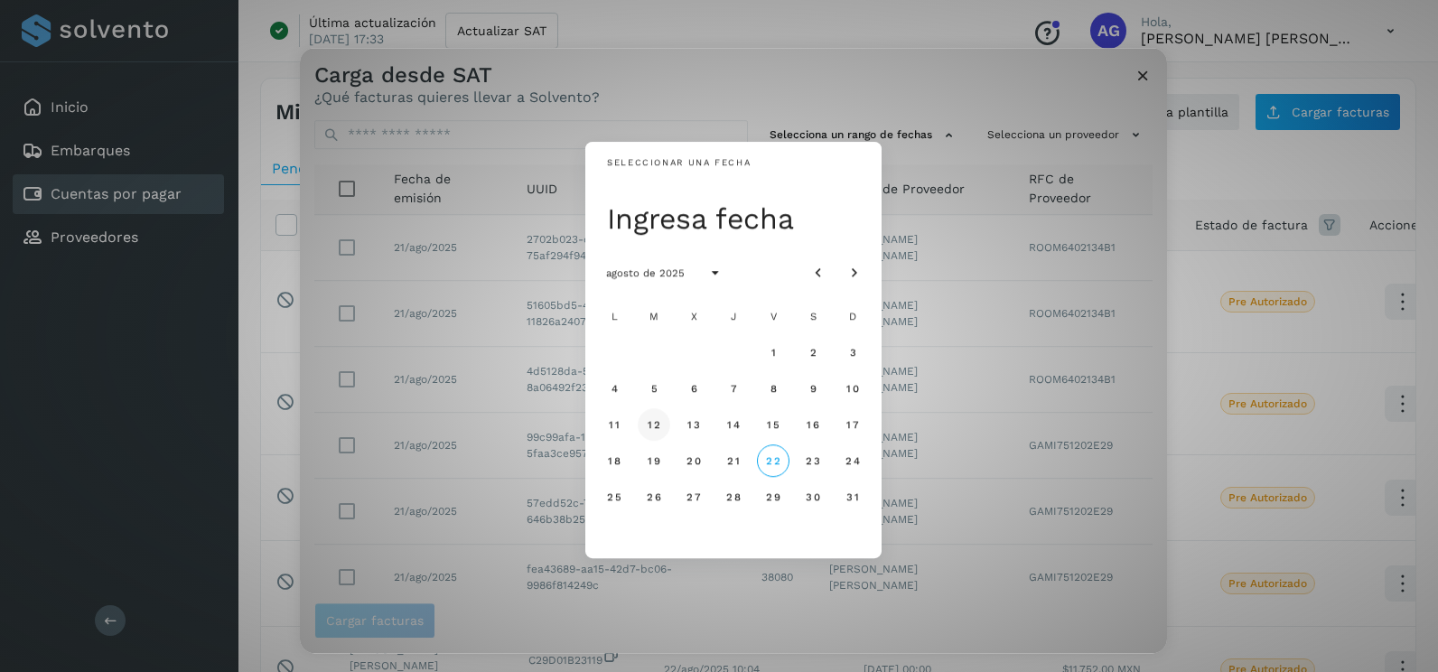
click at [655, 421] on span "12" at bounding box center [654, 424] width 14 height 13
click at [697, 422] on span "13" at bounding box center [694, 424] width 14 height 13
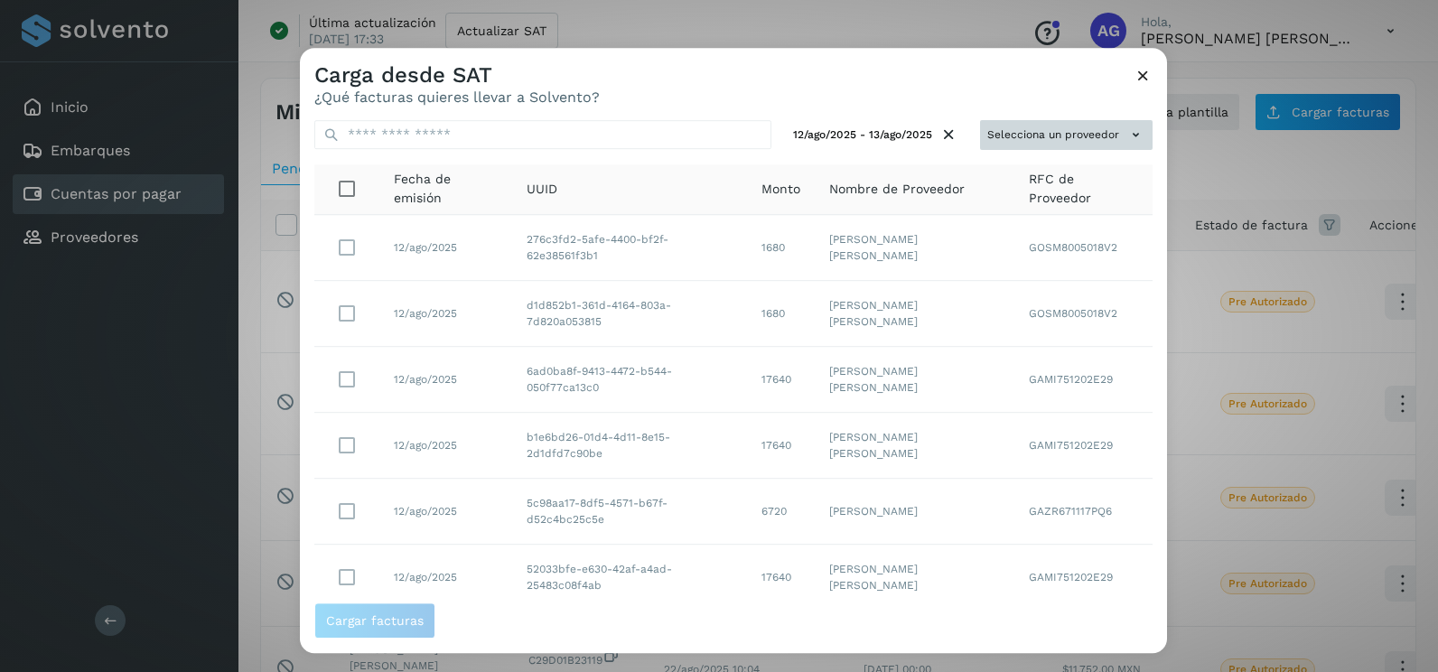
click at [1024, 138] on button "Selecciona un proveedor" at bounding box center [1066, 135] width 173 height 30
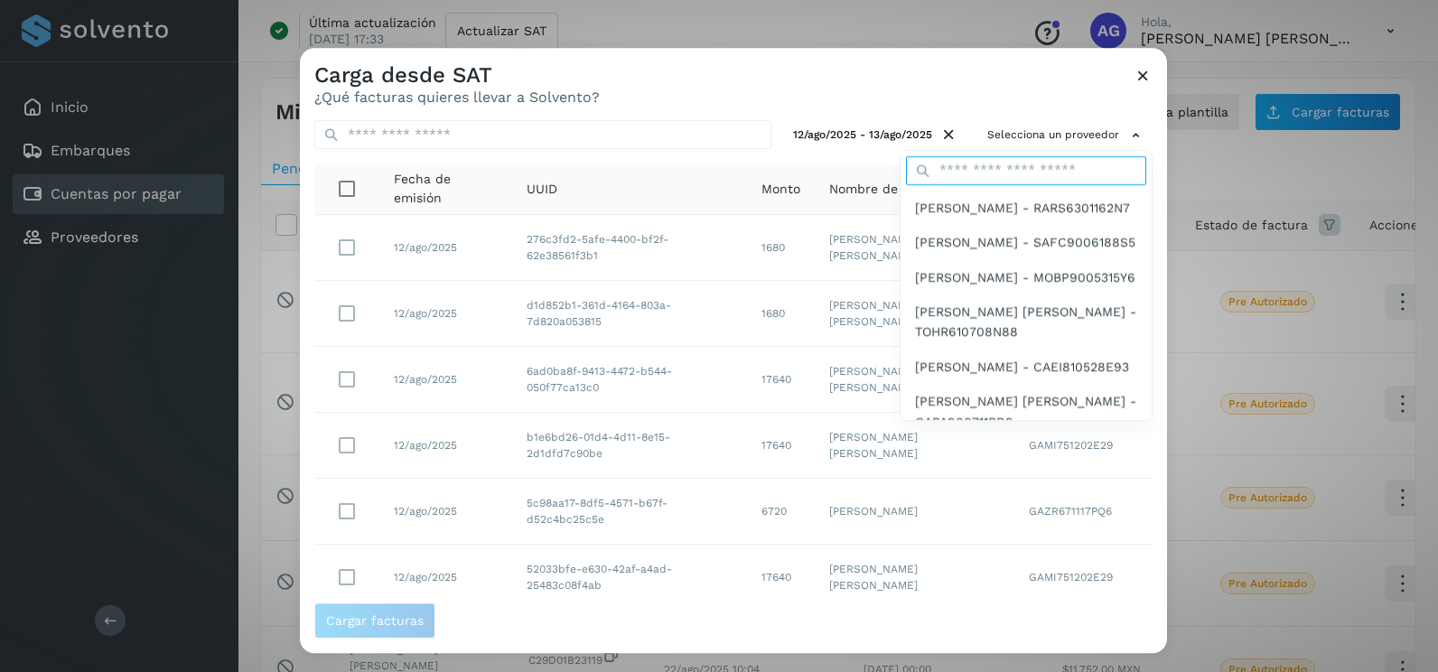
click at [1004, 167] on input "text" at bounding box center [1026, 170] width 240 height 29
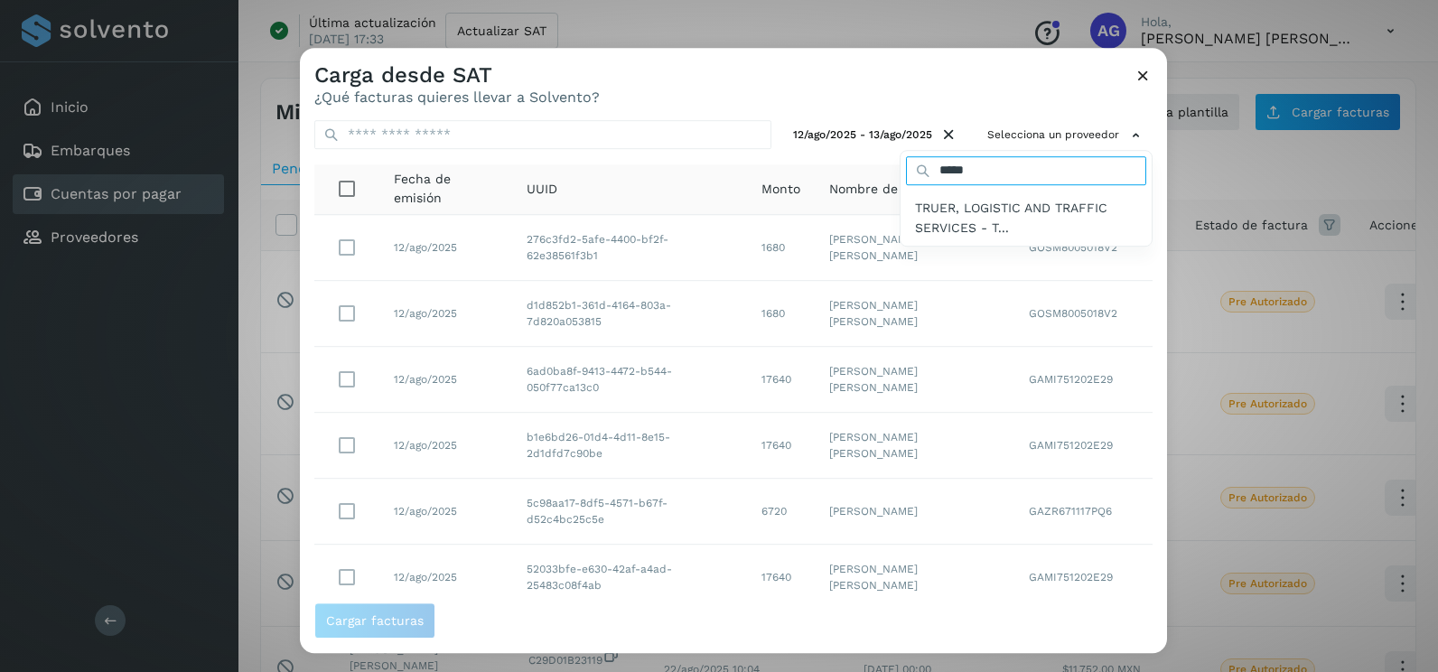
type input "*****"
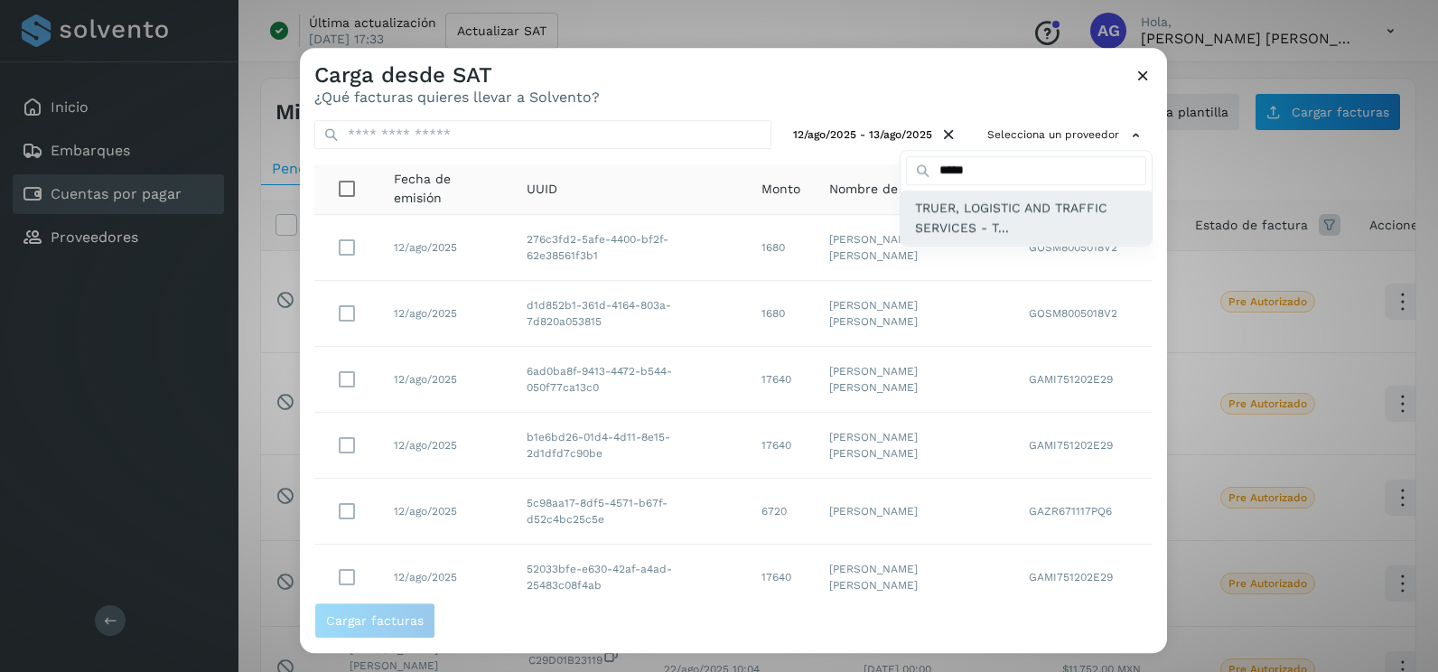
click at [963, 227] on span "TRUER, LOGISTIC AND TRAFFIC SERVICES - T..." at bounding box center [1026, 218] width 222 height 41
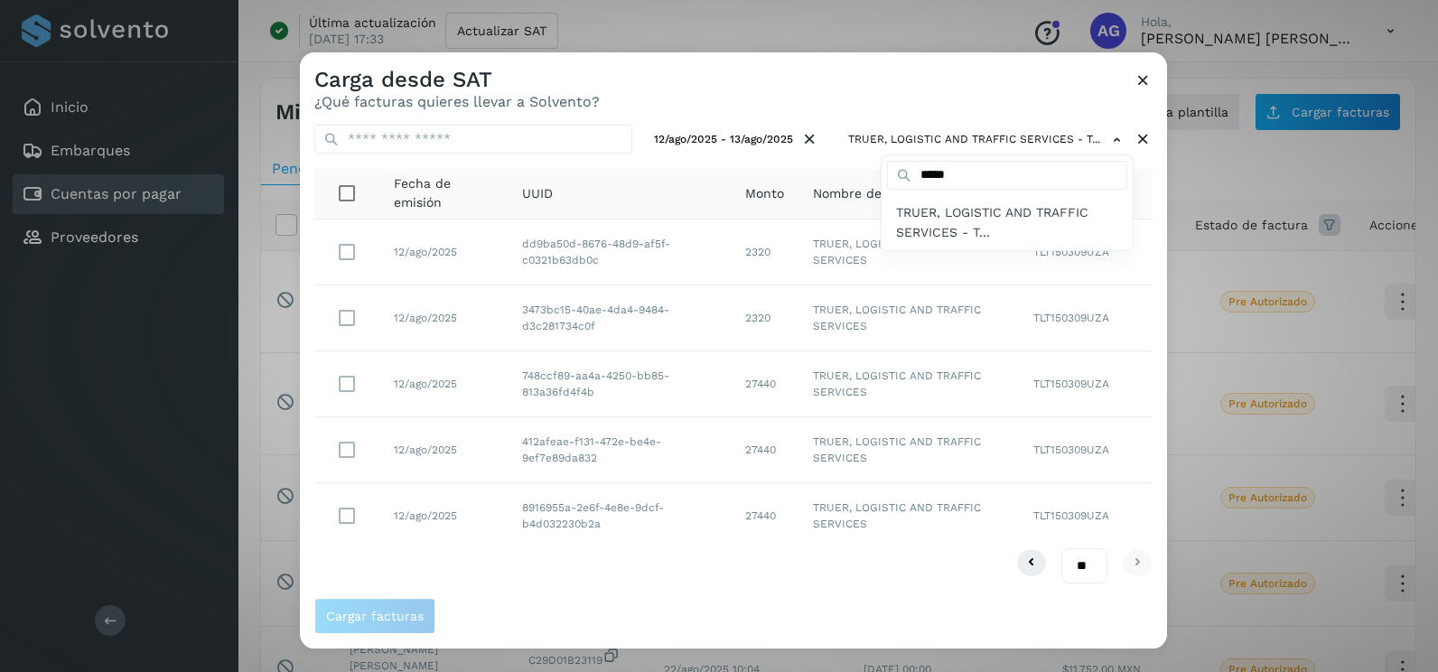
click at [355, 513] on div at bounding box center [1019, 388] width 1438 height 672
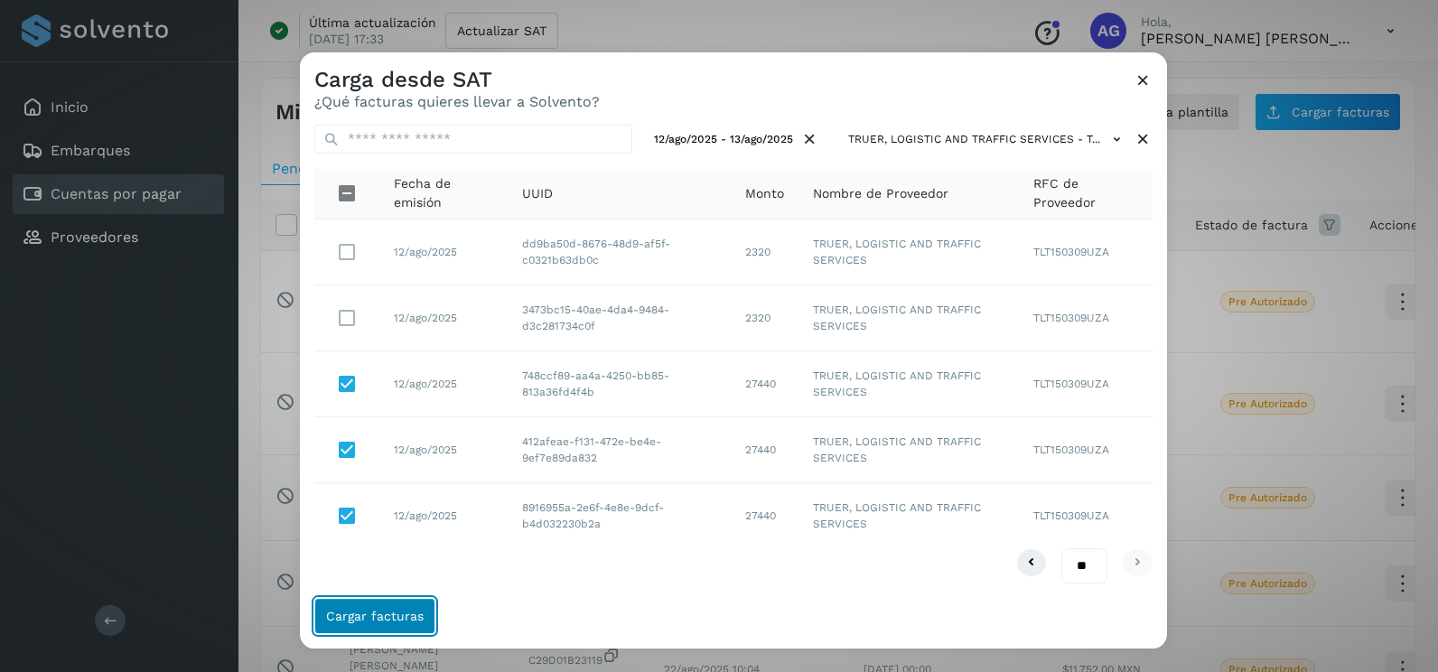
click at [393, 618] on span "Cargar facturas" at bounding box center [375, 616] width 98 height 13
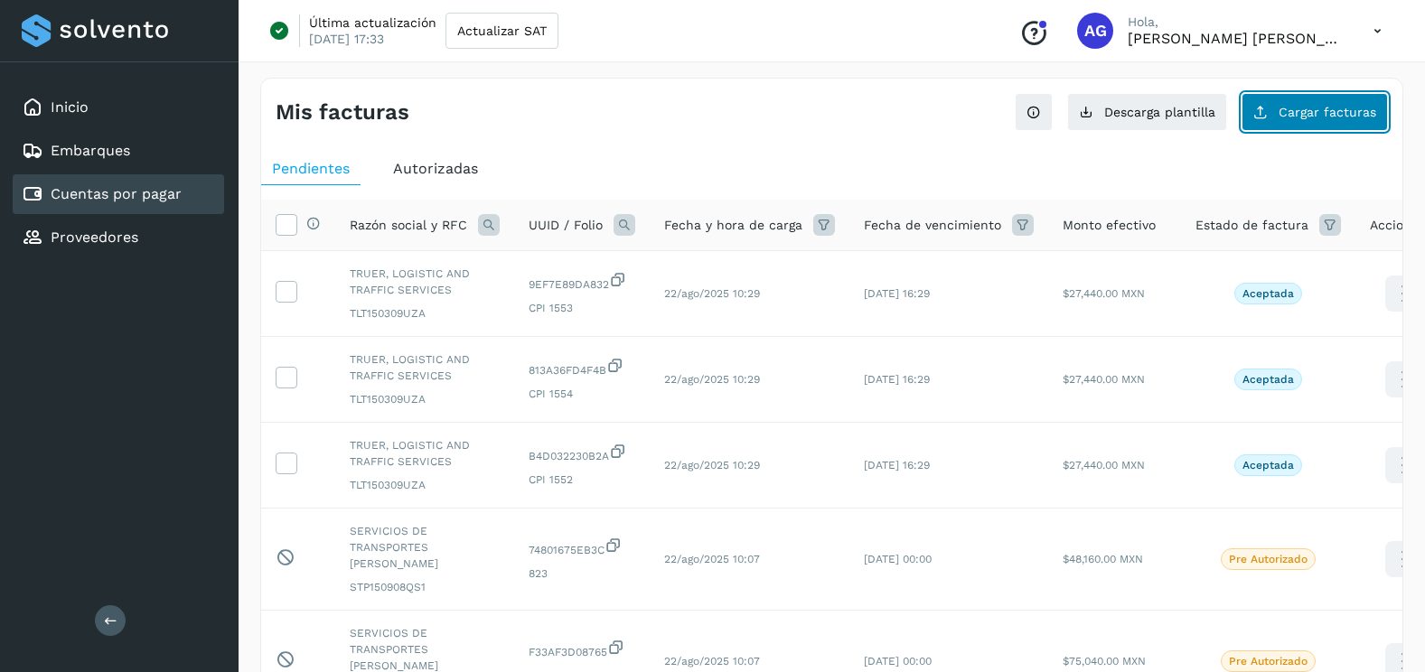
click at [1308, 109] on span "Cargar facturas" at bounding box center [1327, 112] width 98 height 13
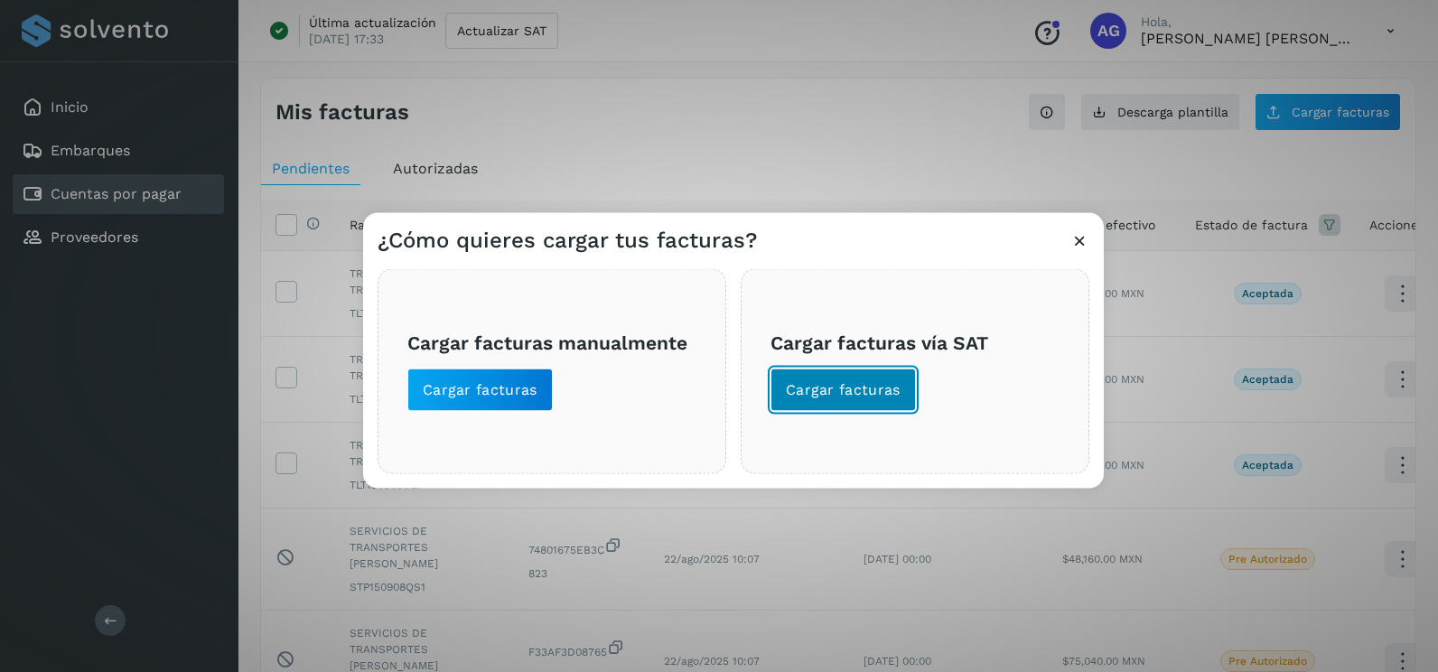
click at [818, 396] on span "Cargar facturas" at bounding box center [843, 390] width 115 height 20
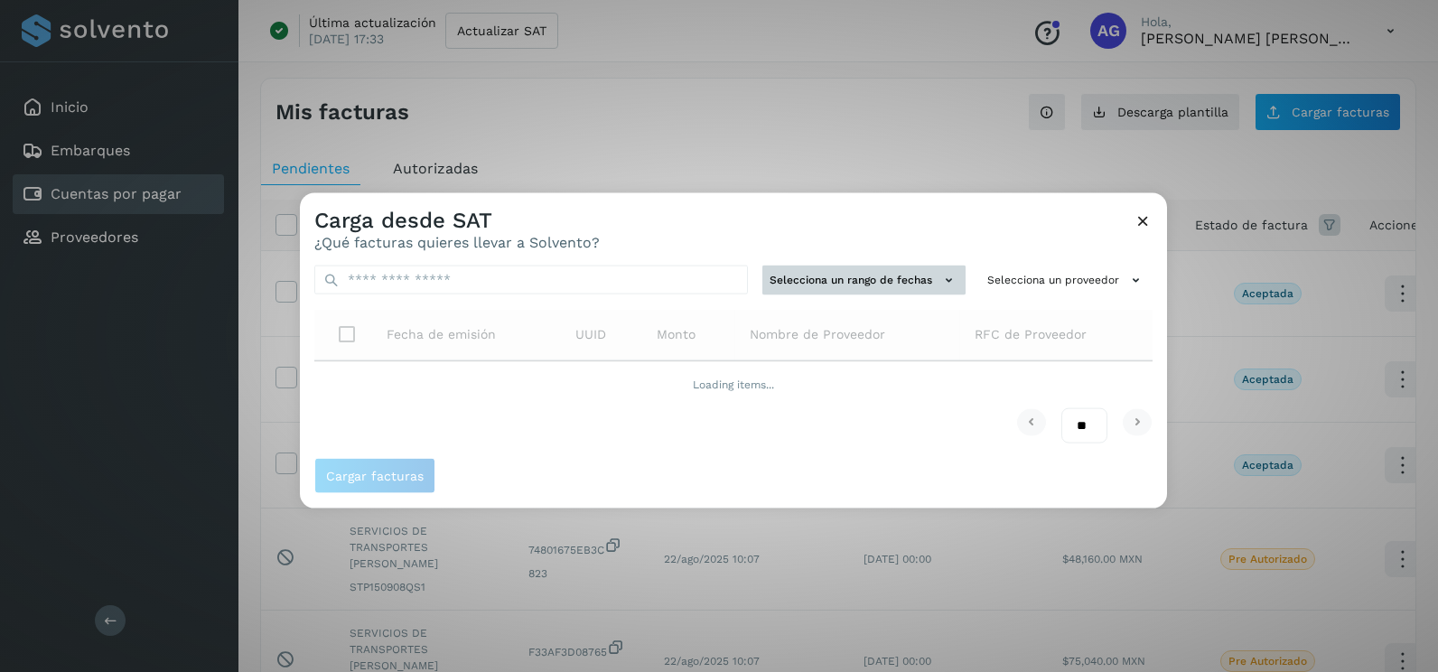
click at [846, 294] on button "Selecciona un rango de fechas" at bounding box center [863, 281] width 203 height 30
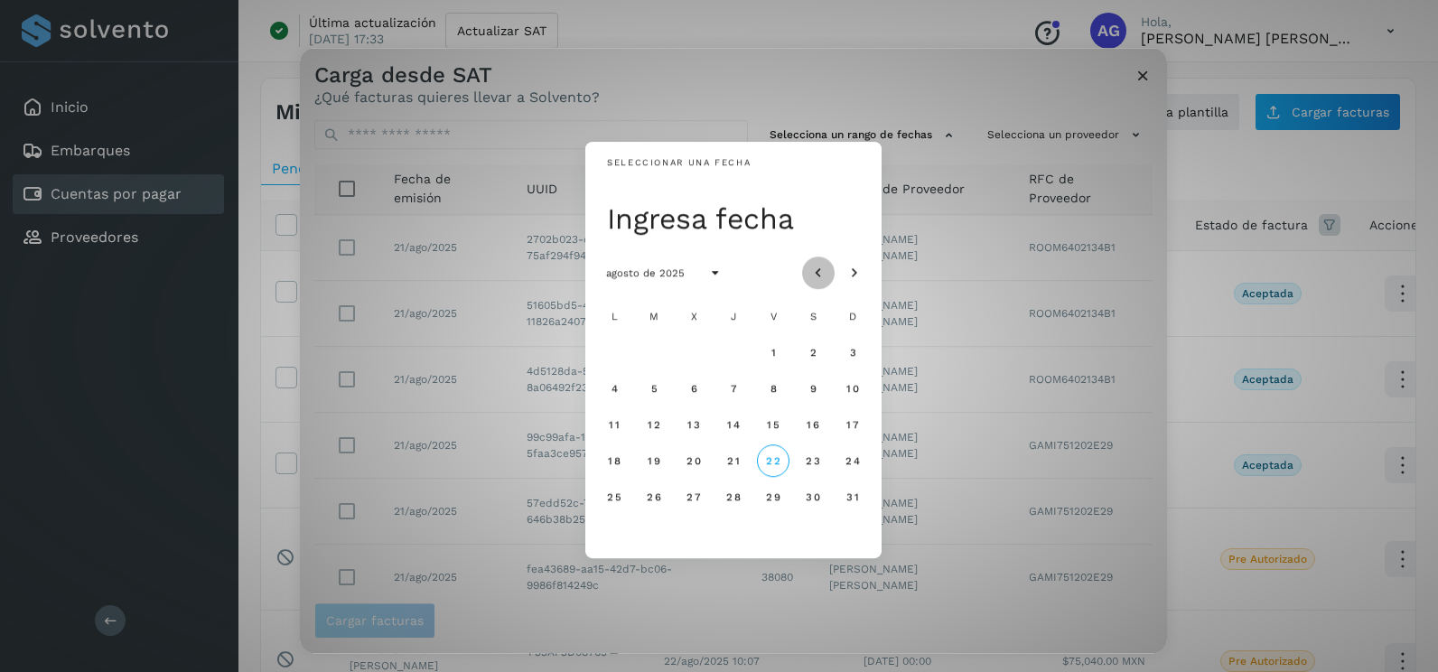
click at [815, 271] on icon "Mes anterior" at bounding box center [818, 274] width 18 height 18
click at [850, 274] on icon "Mes siguiente" at bounding box center [855, 274] width 18 height 18
click at [773, 431] on span "15" at bounding box center [773, 424] width 14 height 13
click at [812, 426] on span "16" at bounding box center [813, 424] width 14 height 13
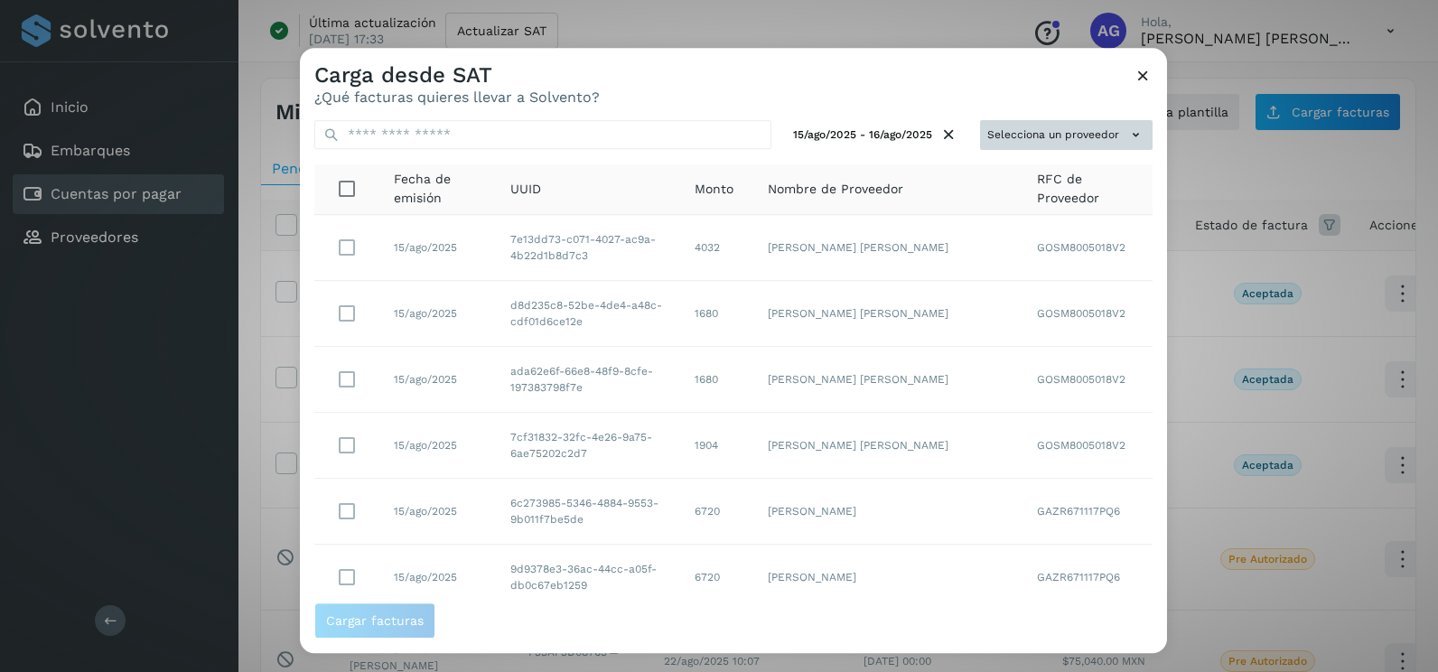
click at [1045, 129] on button "Selecciona un proveedor" at bounding box center [1066, 135] width 173 height 30
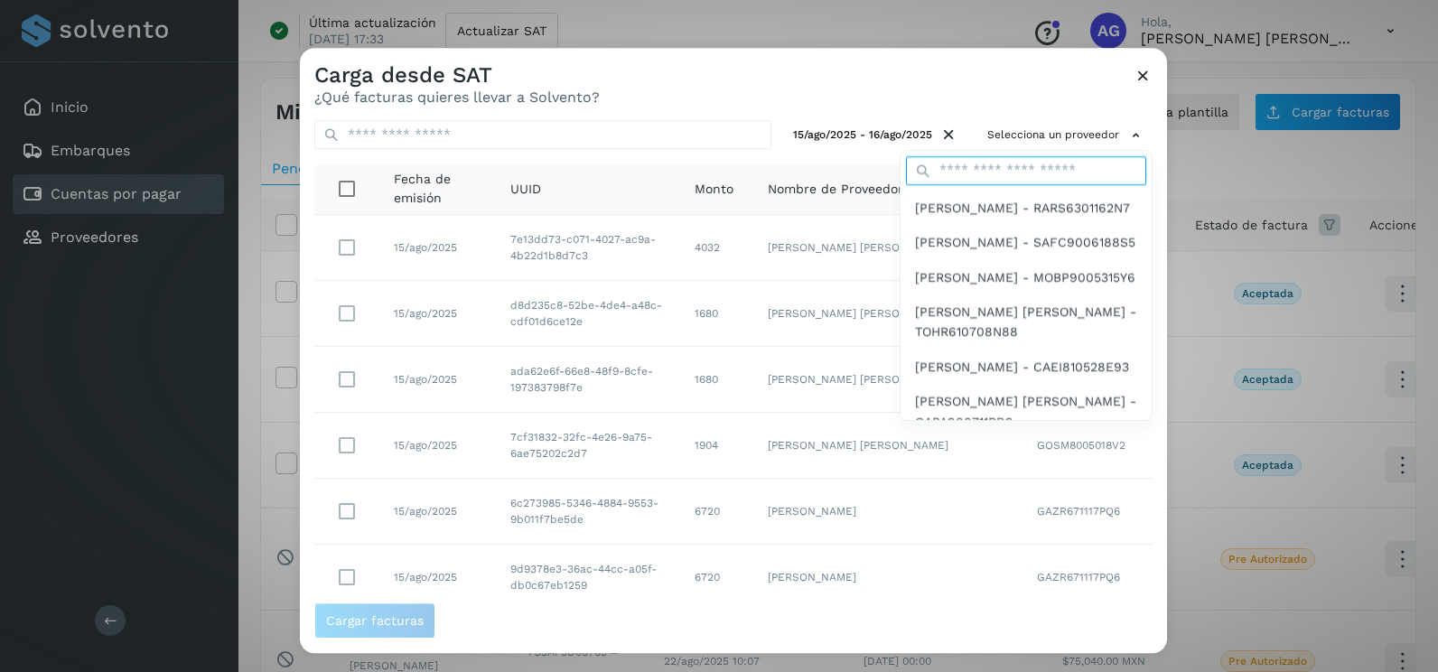
click at [985, 171] on input "text" at bounding box center [1026, 170] width 240 height 29
type input "*****"
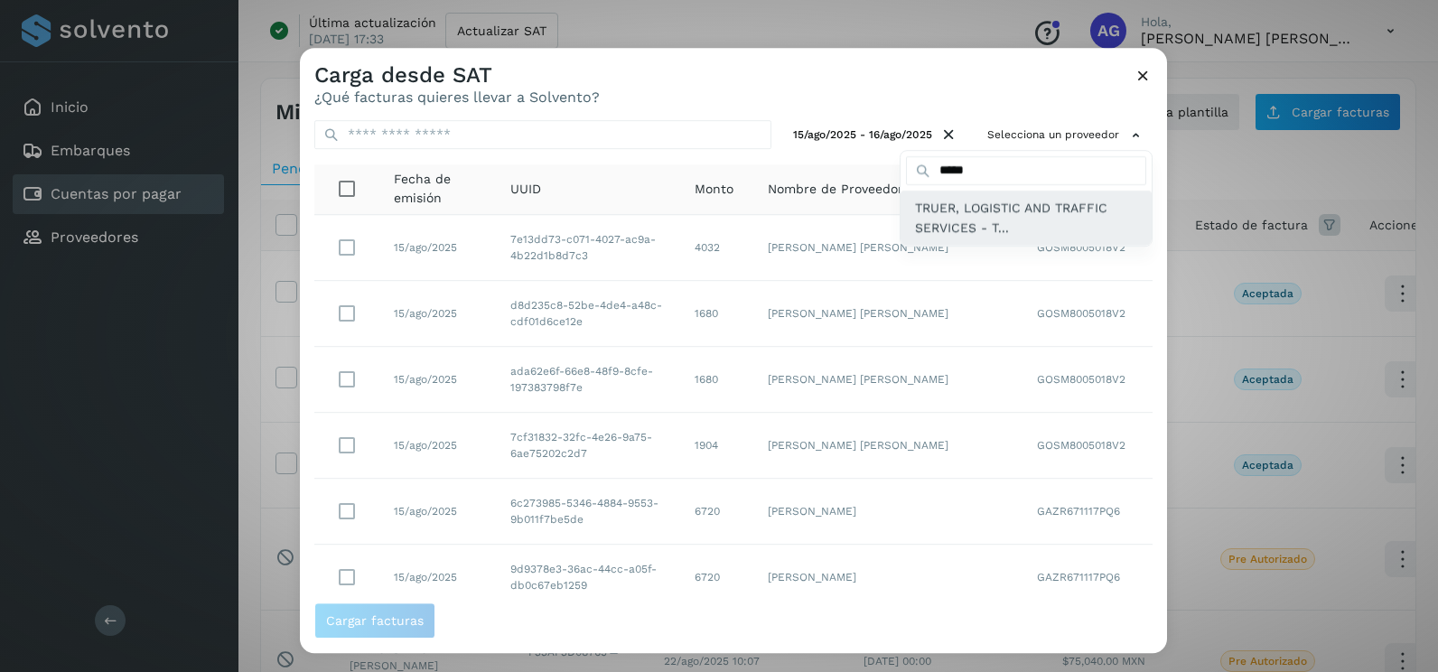
click at [979, 229] on span "TRUER, LOGISTIC AND TRAFFIC SERVICES - T..." at bounding box center [1026, 218] width 222 height 41
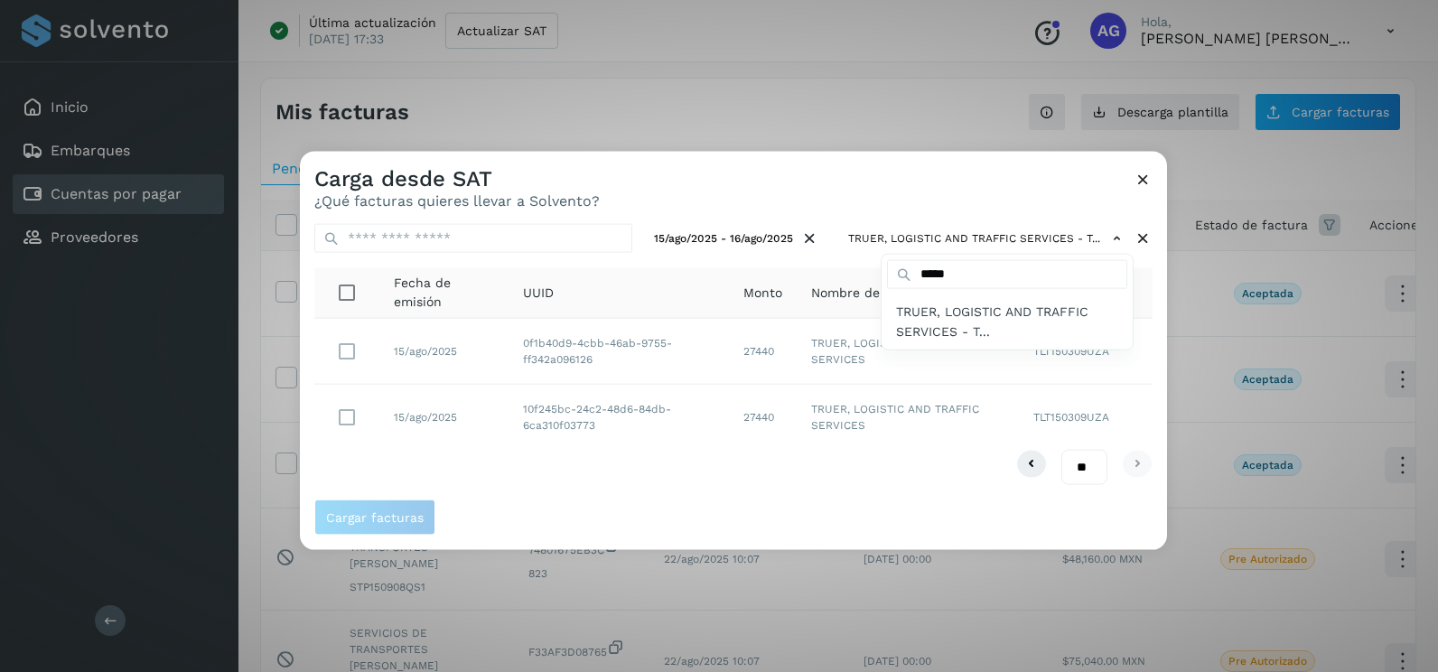
click at [343, 426] on div at bounding box center [1019, 488] width 1438 height 672
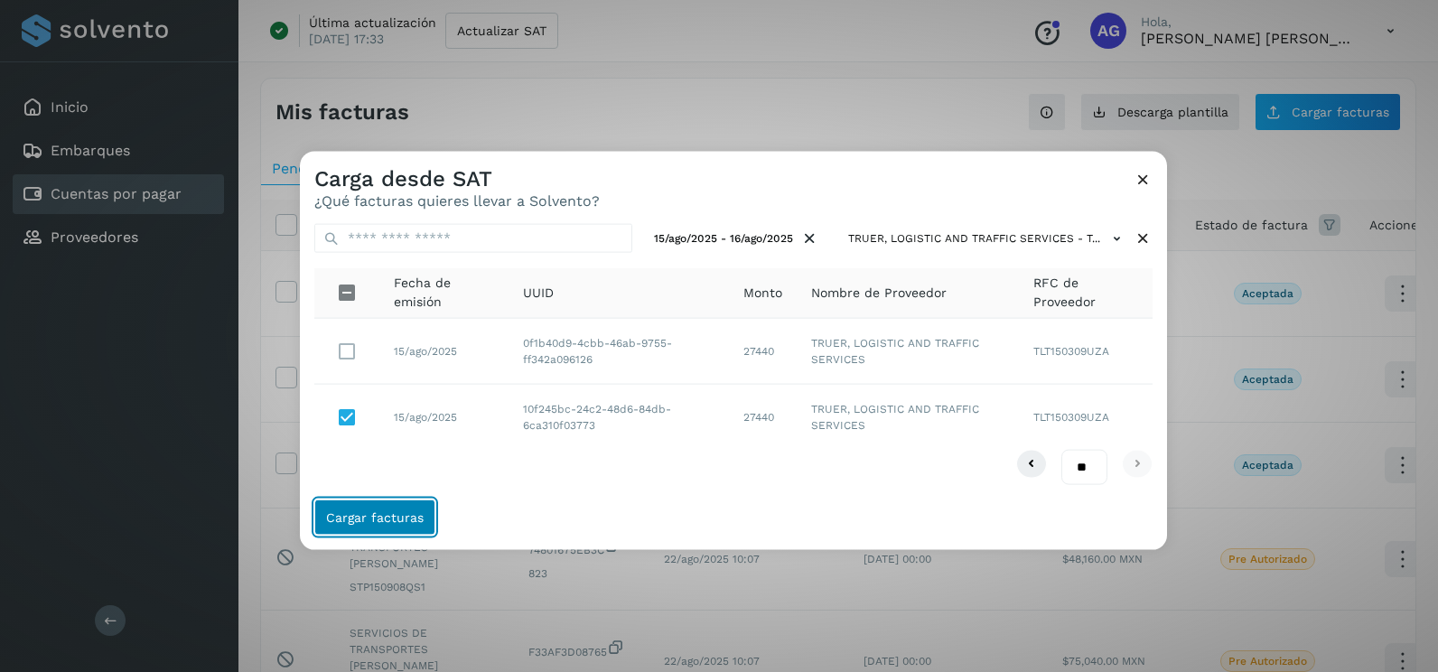
click at [425, 523] on button "Cargar facturas" at bounding box center [374, 517] width 121 height 36
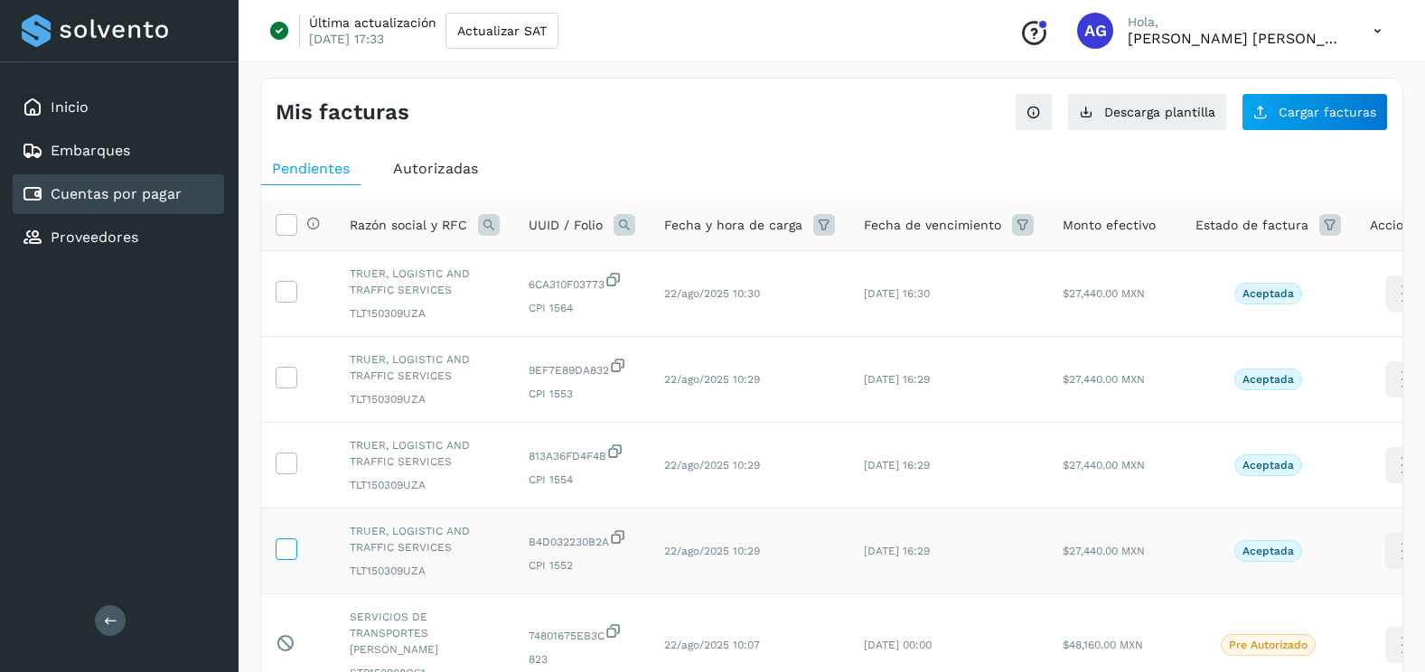
click at [287, 547] on icon at bounding box center [285, 547] width 19 height 19
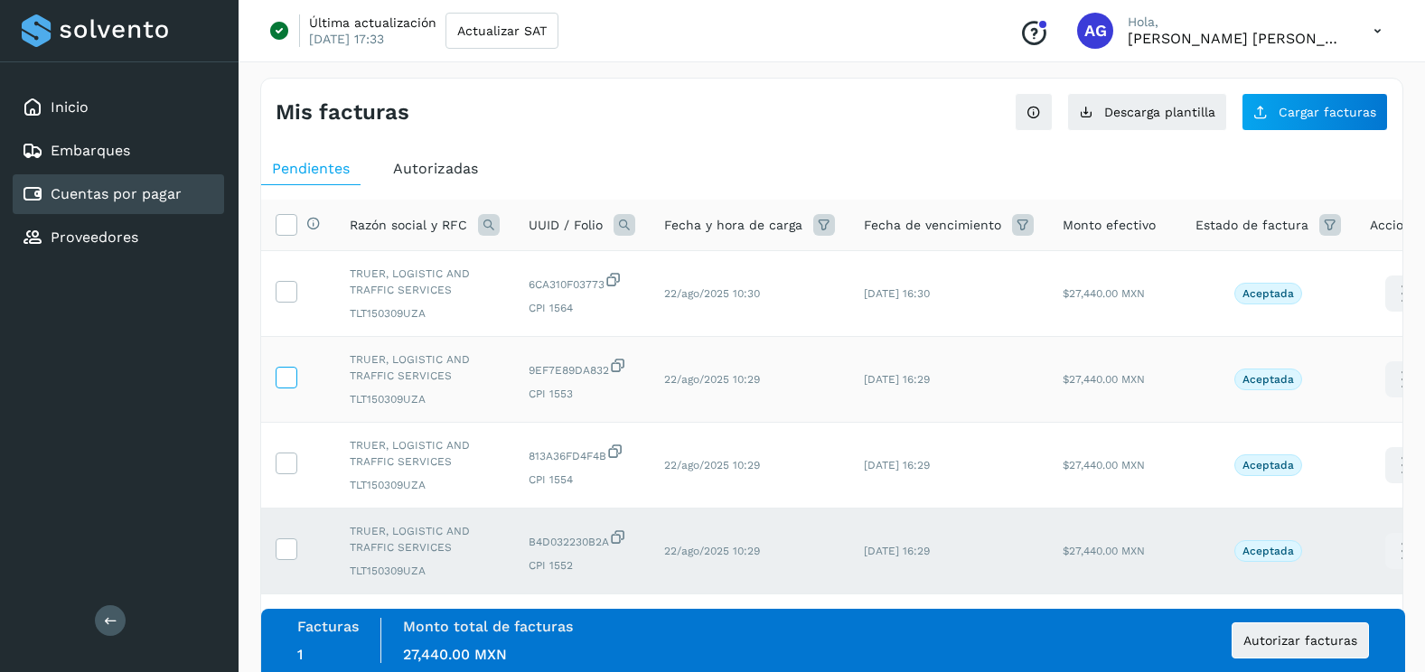
click at [290, 378] on icon at bounding box center [285, 376] width 19 height 19
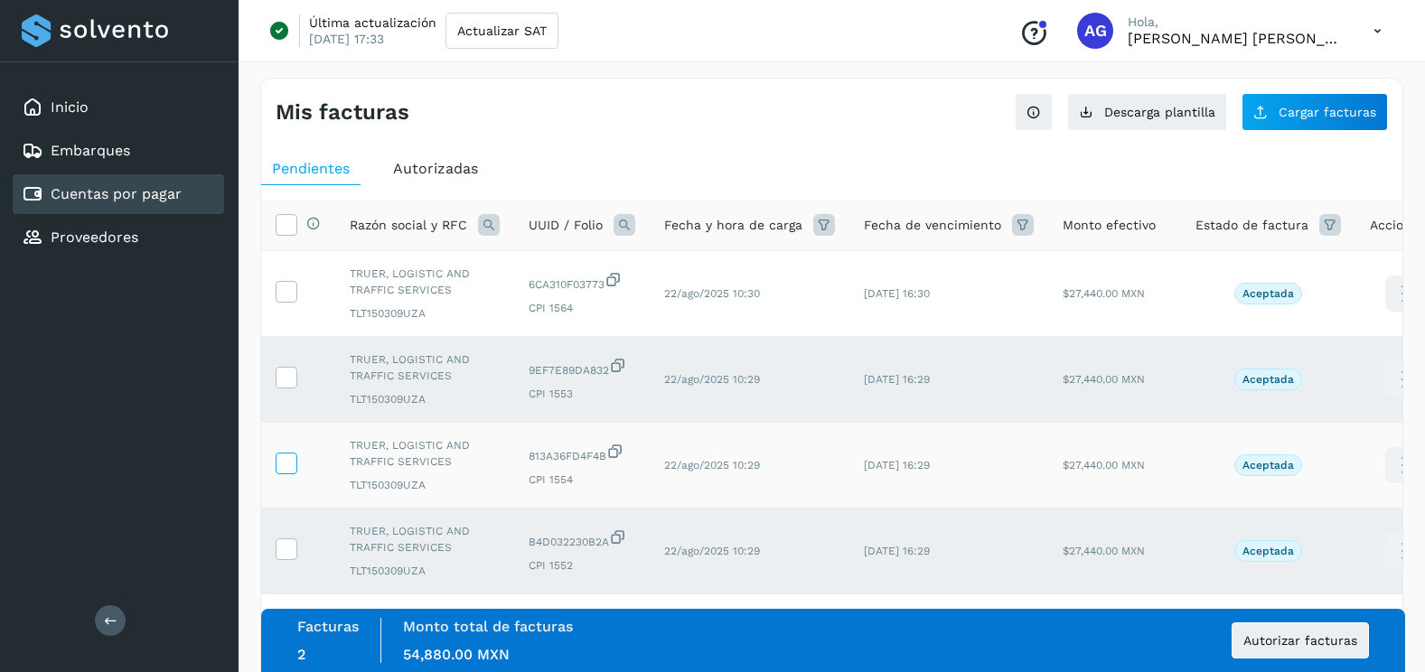
click at [296, 463] on label at bounding box center [287, 464] width 22 height 22
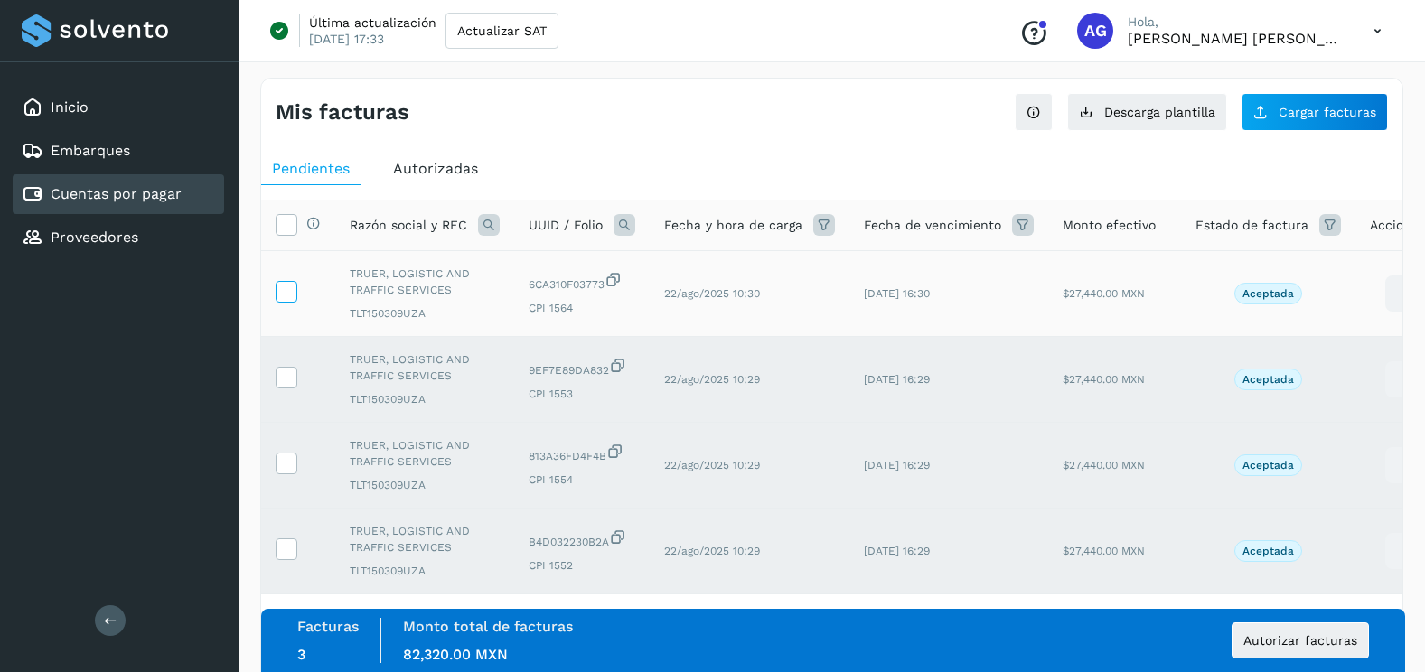
click at [285, 297] on icon at bounding box center [285, 290] width 19 height 19
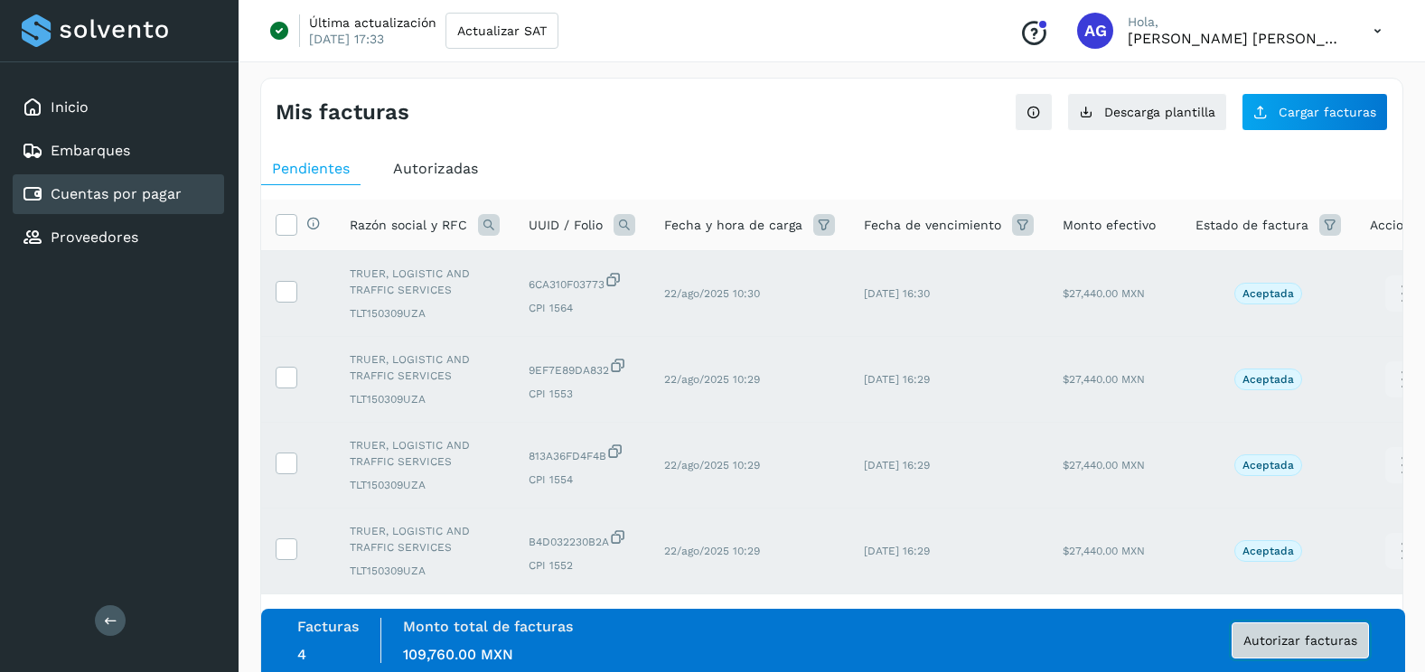
click at [1359, 644] on button "Autorizar facturas" at bounding box center [1299, 640] width 137 height 36
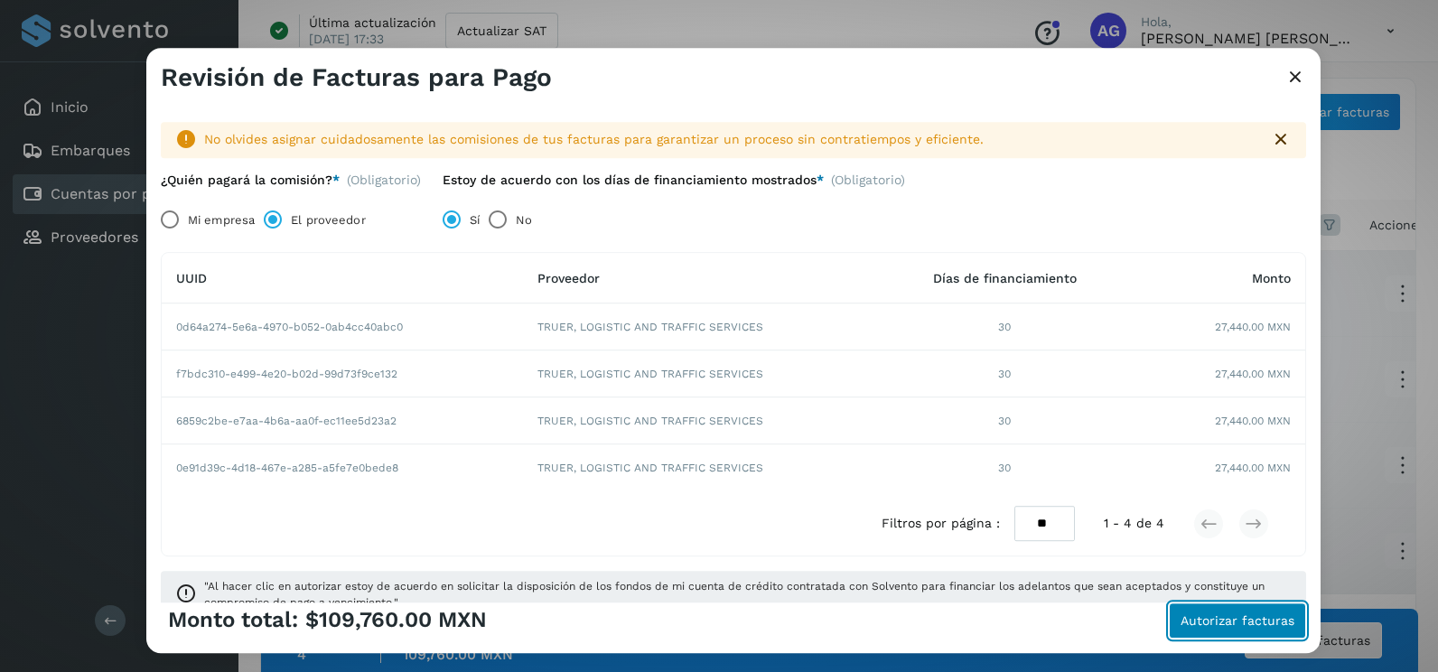
click at [1283, 632] on button "Autorizar facturas" at bounding box center [1237, 621] width 137 height 36
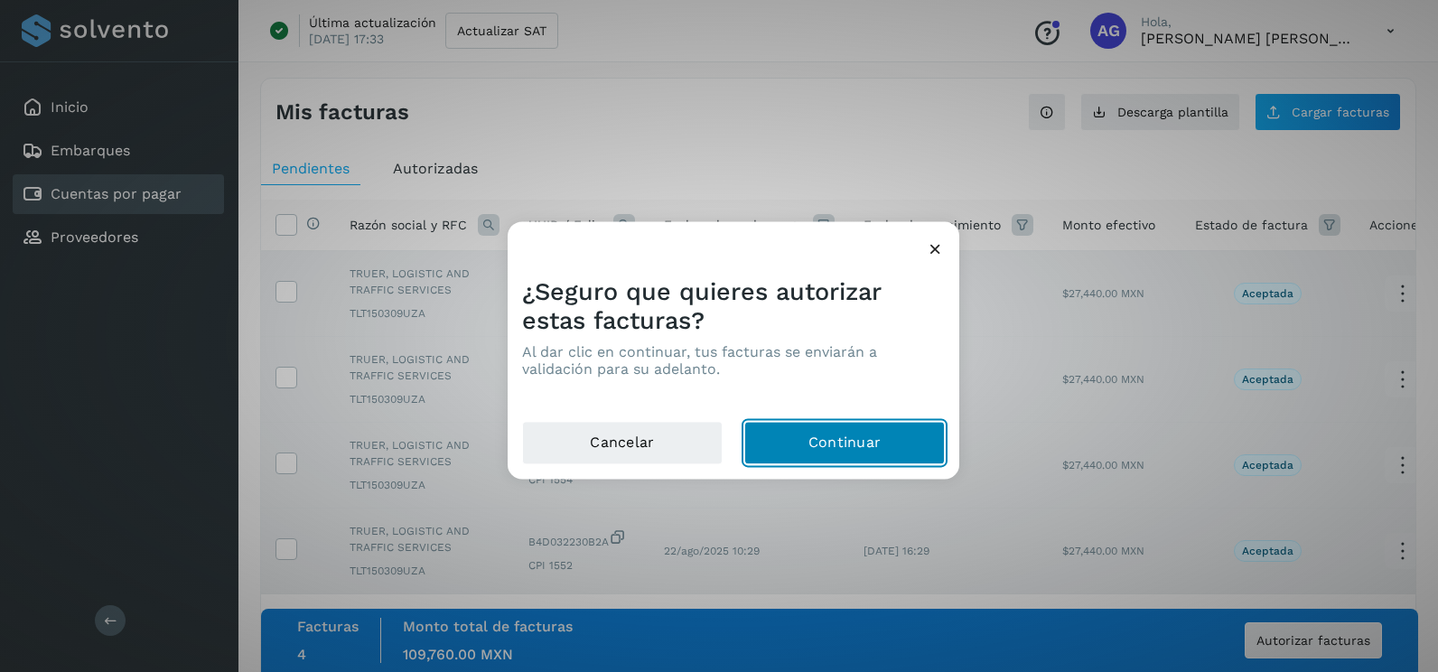
click at [793, 453] on button "Continuar" at bounding box center [844, 443] width 201 height 43
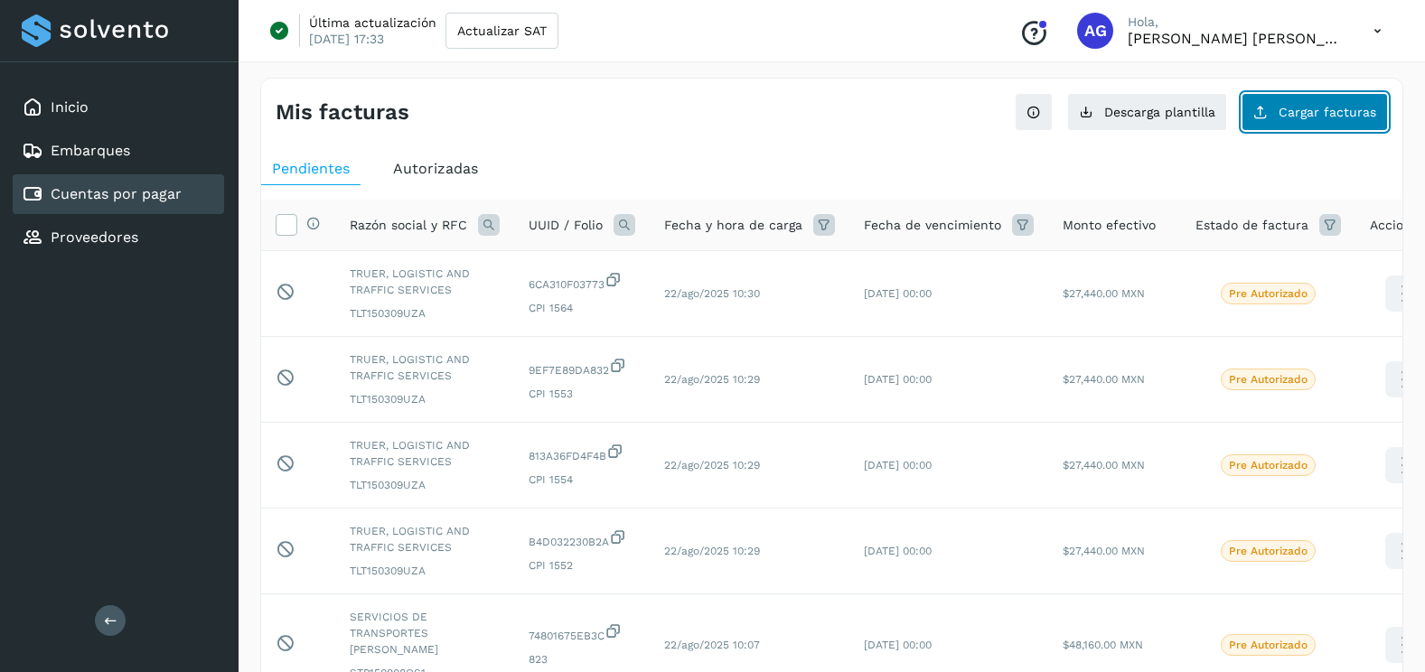
click at [1261, 110] on icon at bounding box center [1260, 112] width 14 height 14
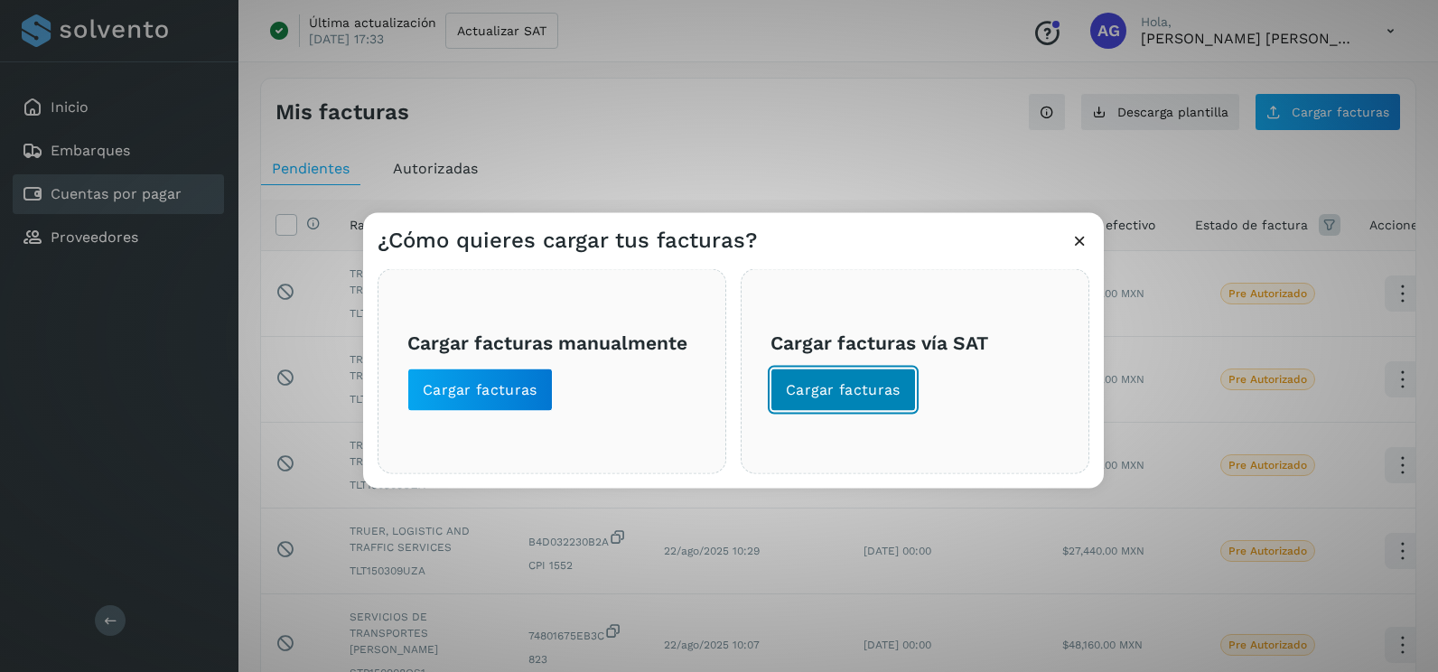
click at [837, 393] on span "Cargar facturas" at bounding box center [843, 390] width 115 height 20
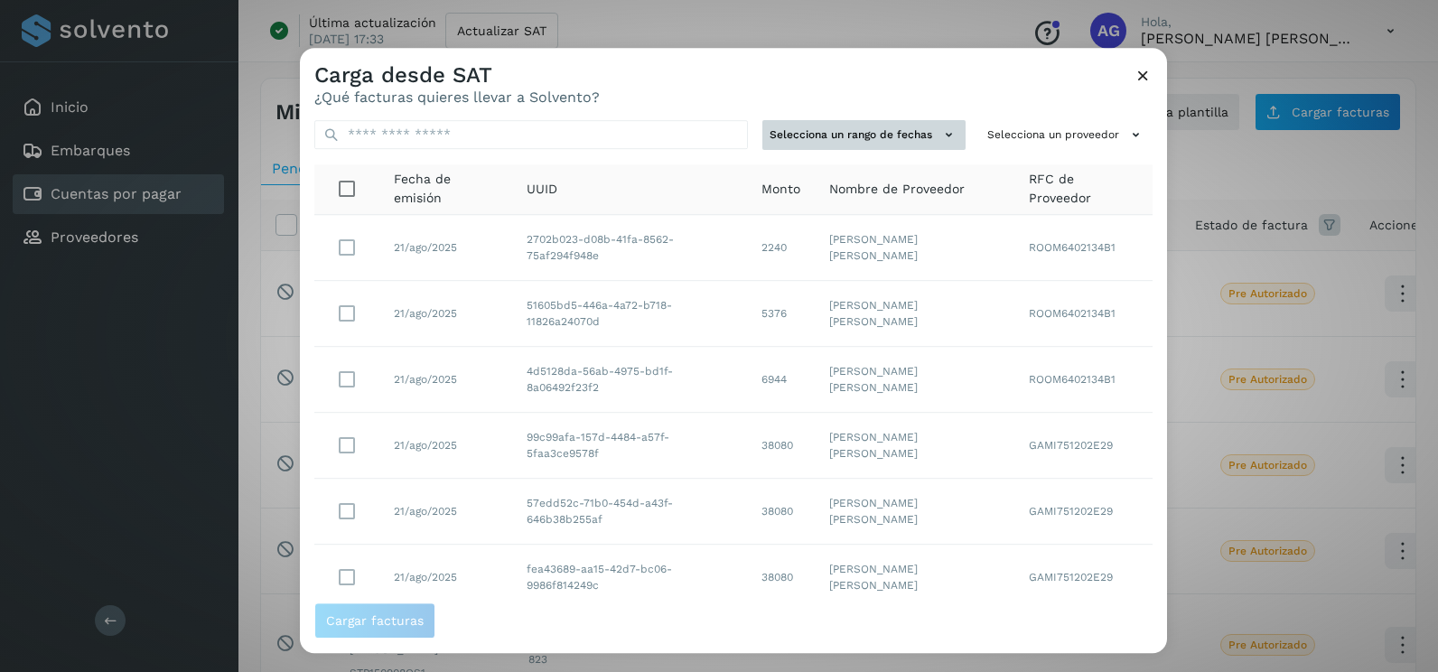
click at [913, 136] on button "Selecciona un rango de fechas" at bounding box center [863, 135] width 203 height 30
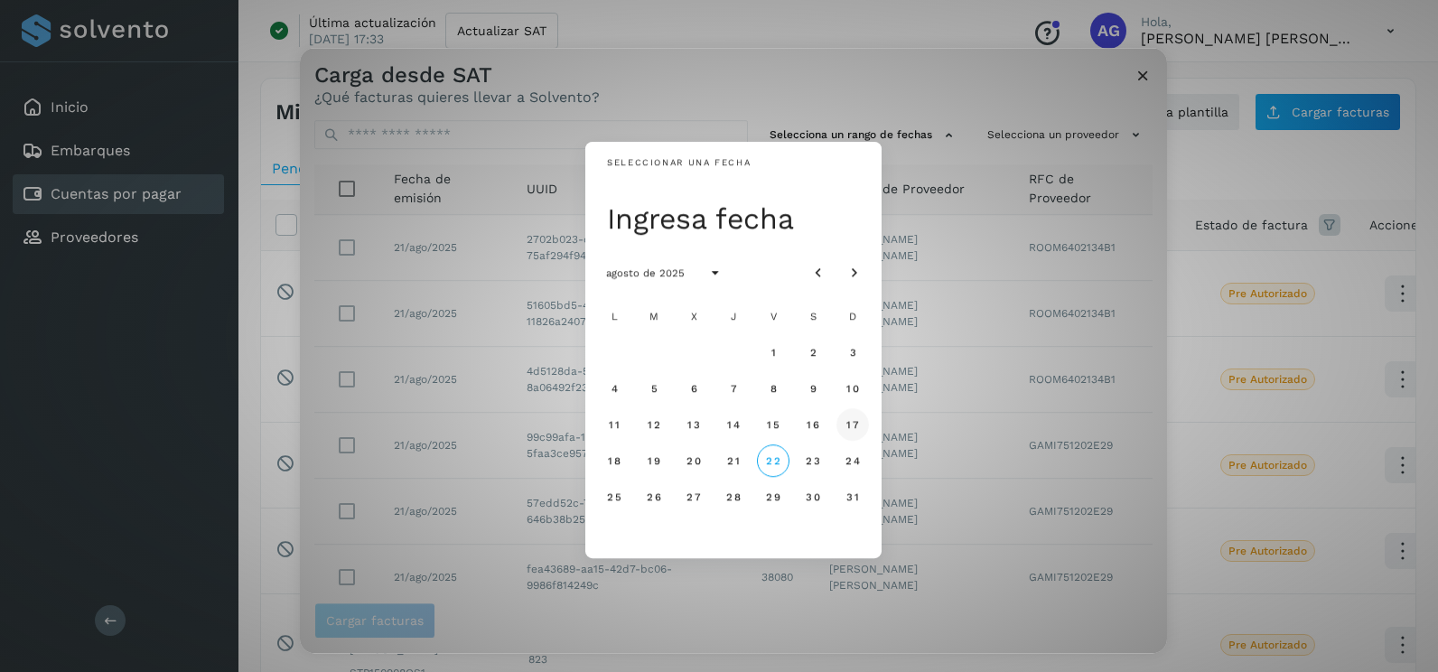
click at [852, 419] on span "17" at bounding box center [853, 424] width 14 height 13
click at [617, 455] on span "18" at bounding box center [614, 460] width 14 height 13
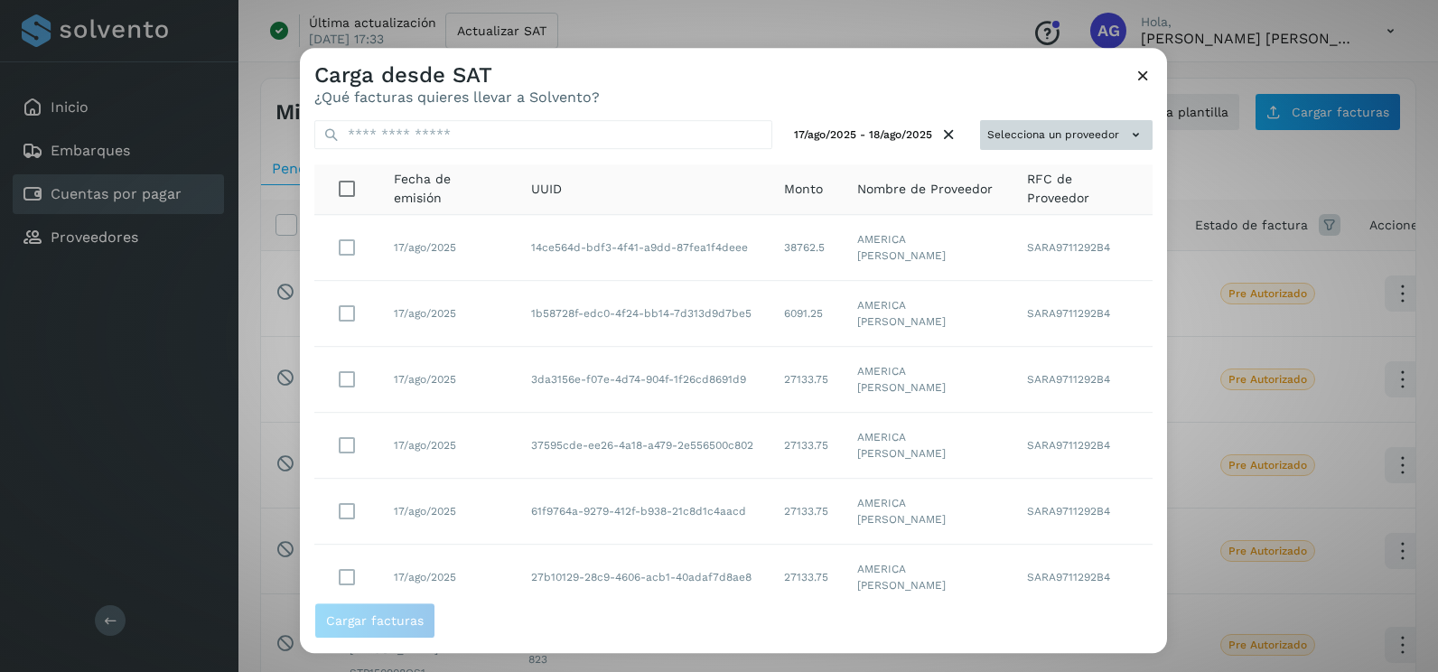
click at [989, 139] on button "Selecciona un proveedor" at bounding box center [1066, 135] width 173 height 30
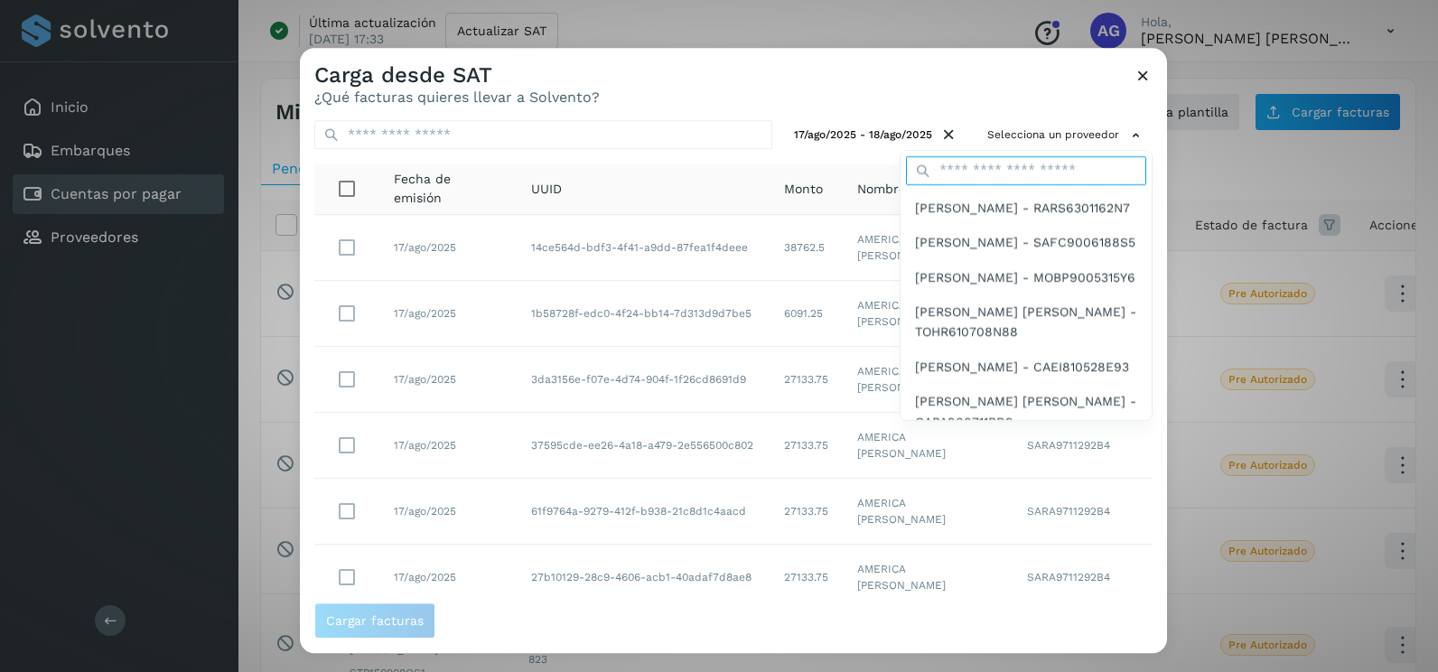
click at [996, 165] on input "text" at bounding box center [1026, 170] width 240 height 29
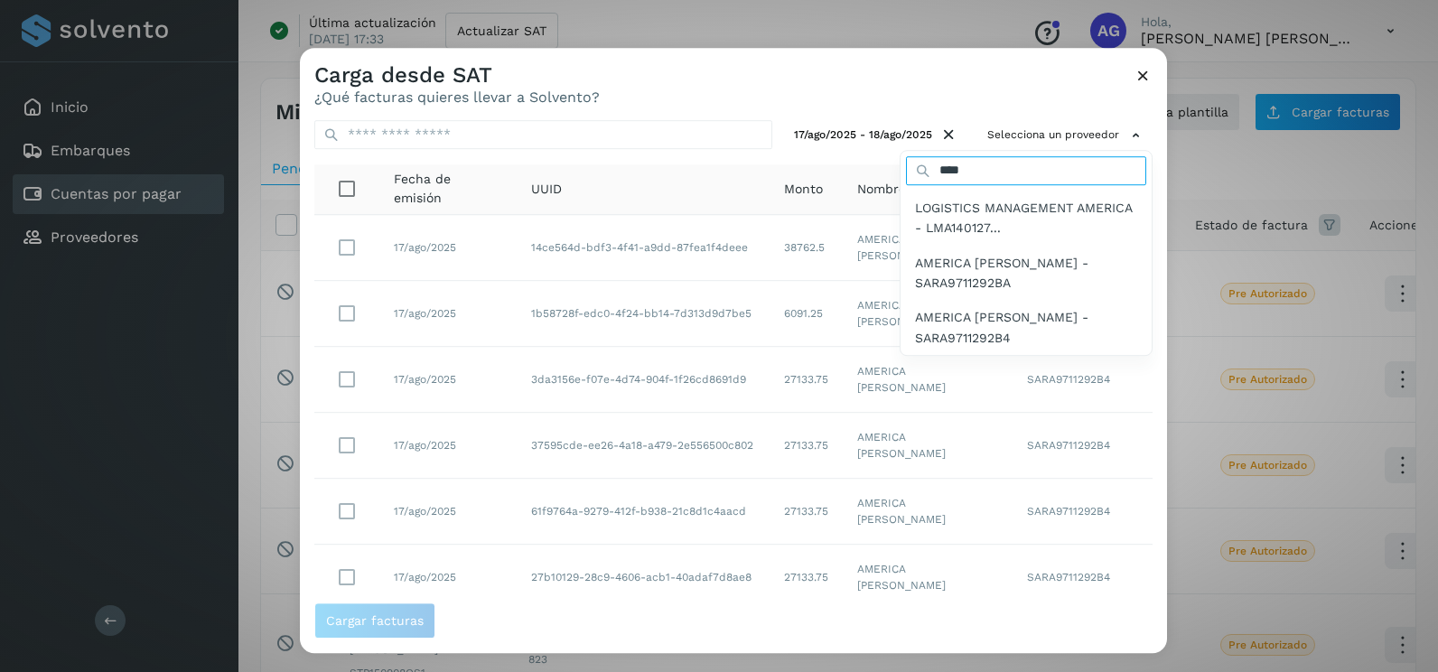
type input "*******"
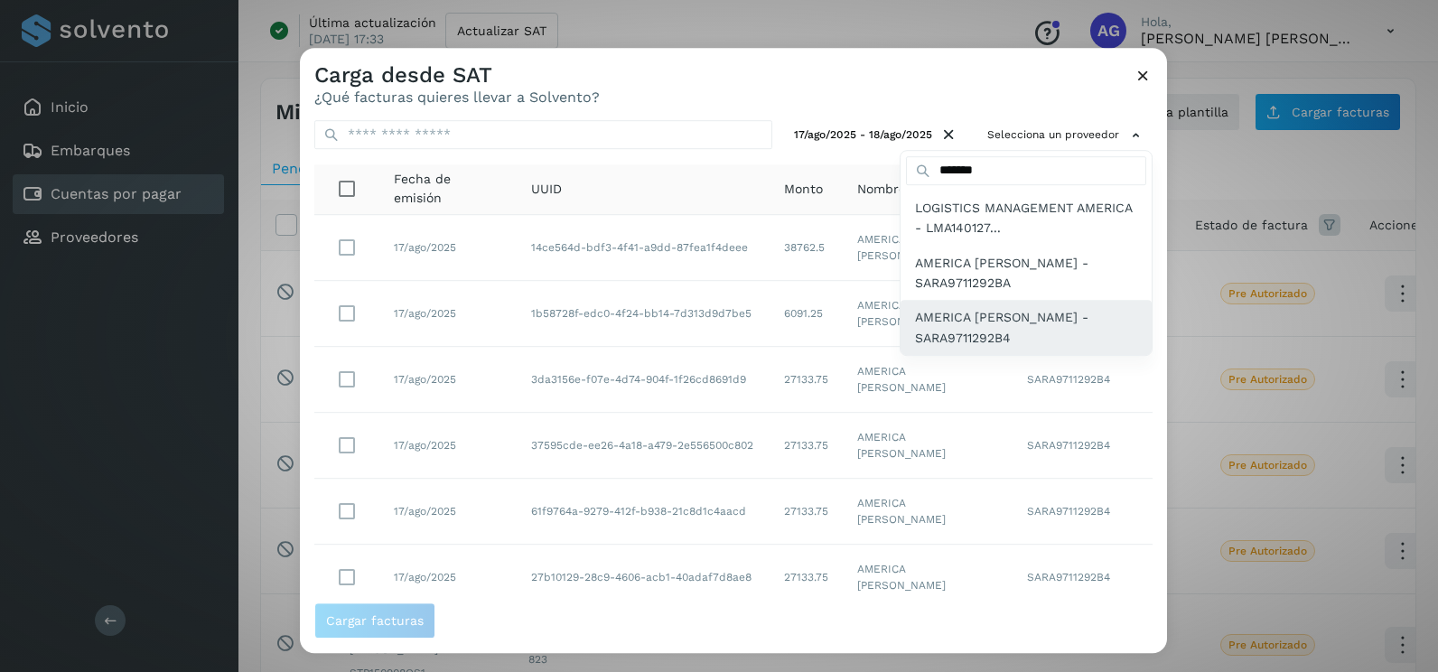
click at [1006, 334] on span "AMERICA SANCHEZ RIVERO - SARA9711292B4" at bounding box center [1026, 328] width 222 height 41
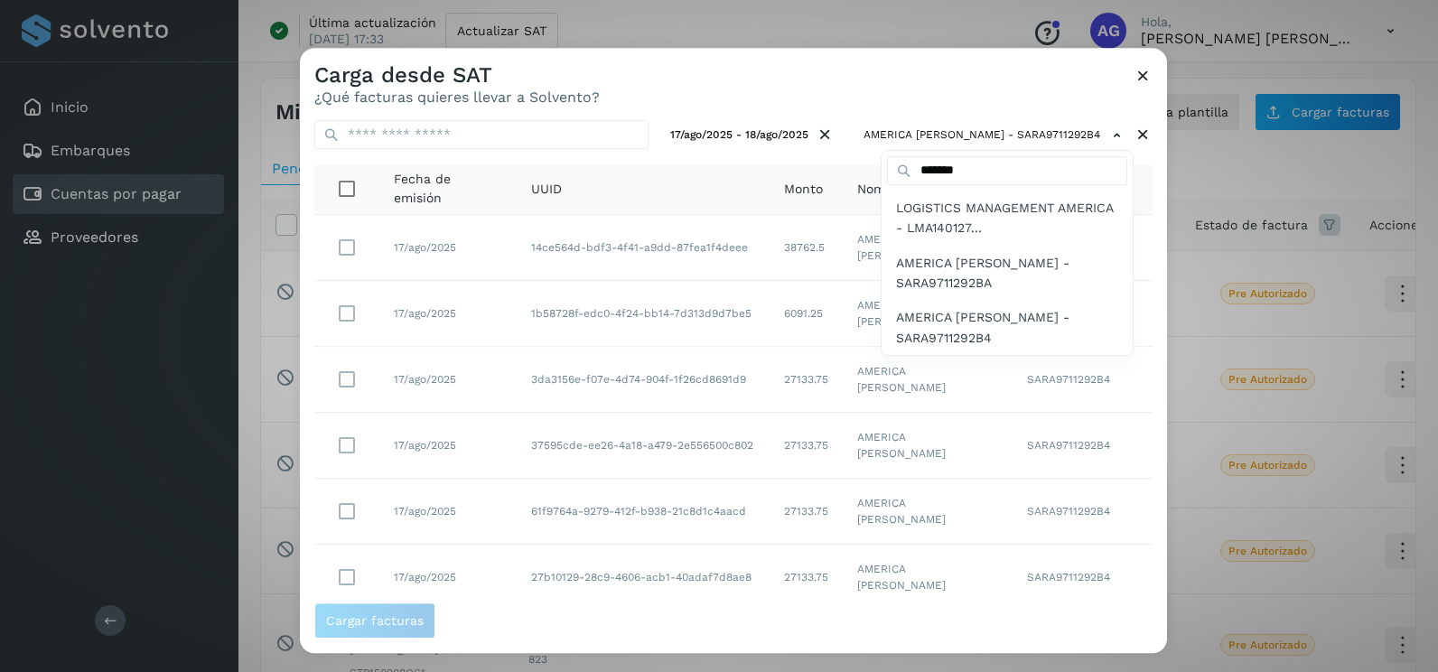
click at [870, 105] on div at bounding box center [1019, 384] width 1438 height 672
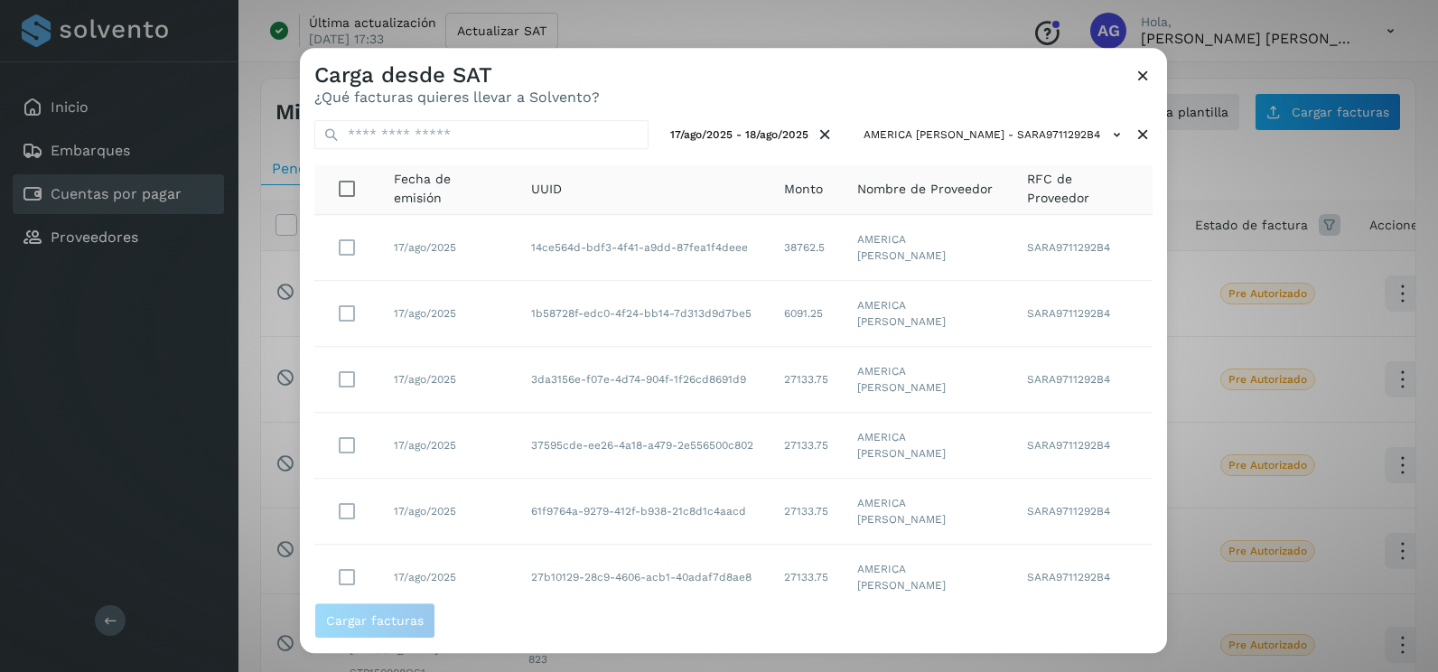
click at [1141, 69] on icon at bounding box center [1143, 75] width 19 height 19
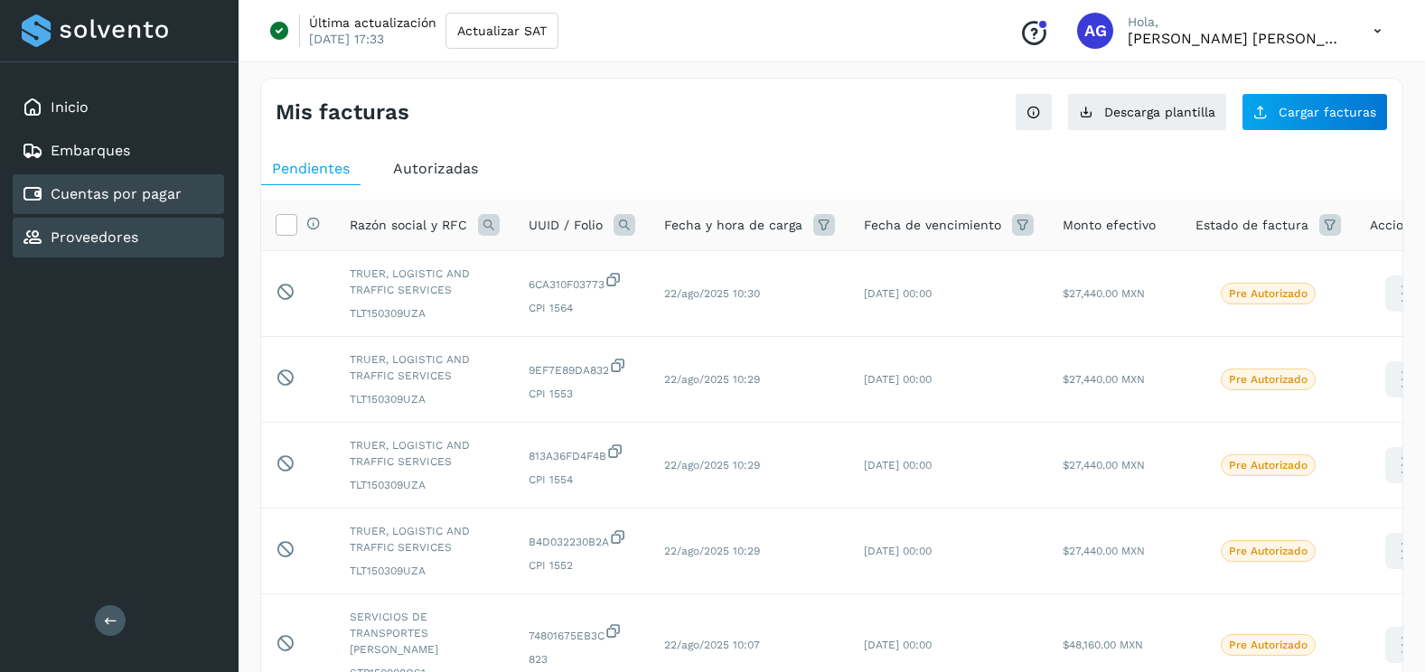
click at [168, 235] on div "Proveedores" at bounding box center [118, 238] width 211 height 40
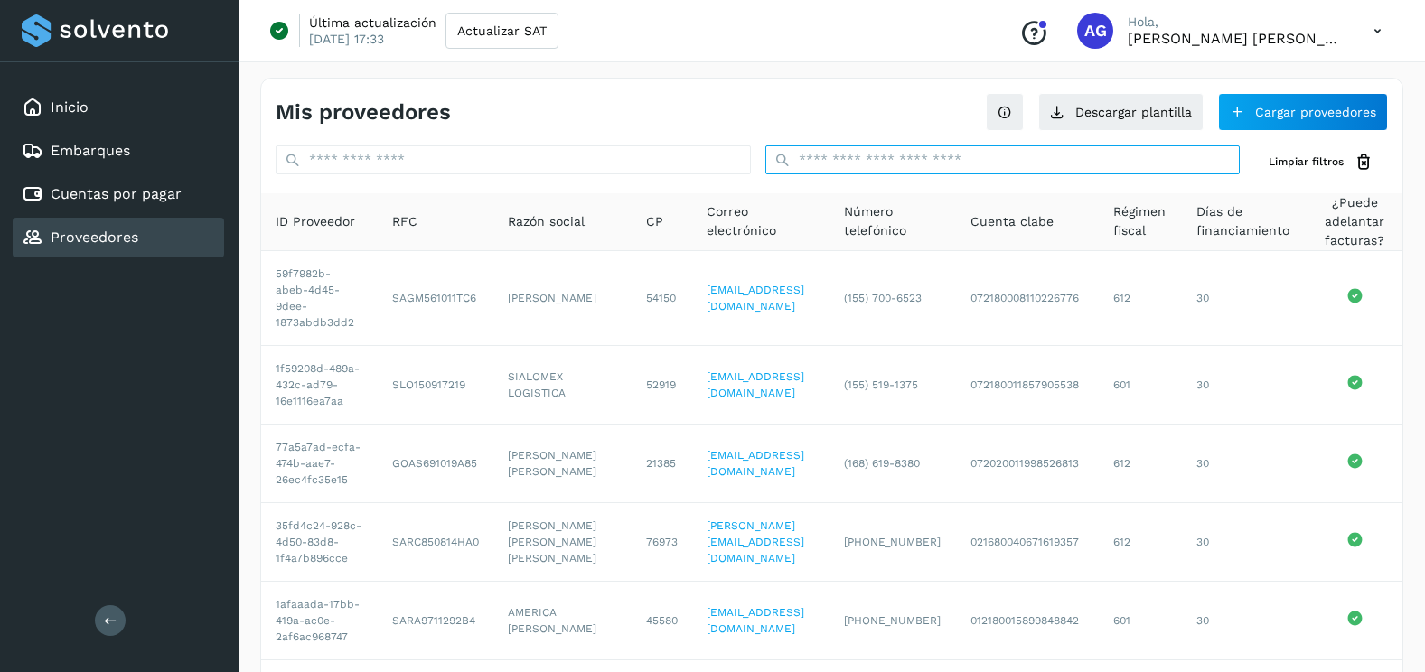
click at [1096, 171] on input "text" at bounding box center [1002, 159] width 475 height 29
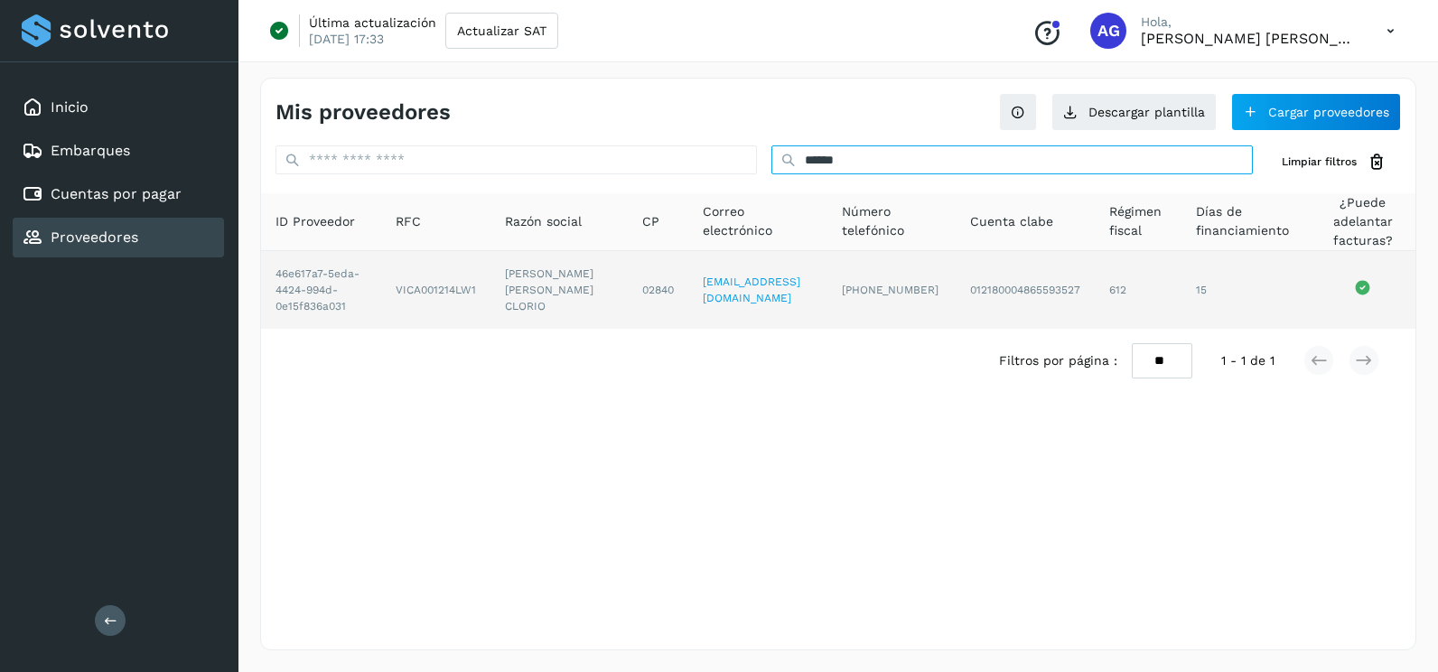
type input "******"
drag, startPoint x: 707, startPoint y: 304, endPoint x: 818, endPoint y: 304, distance: 110.2
click at [827, 304] on td "alexis_vc_00@hotmail.com" at bounding box center [891, 290] width 128 height 78
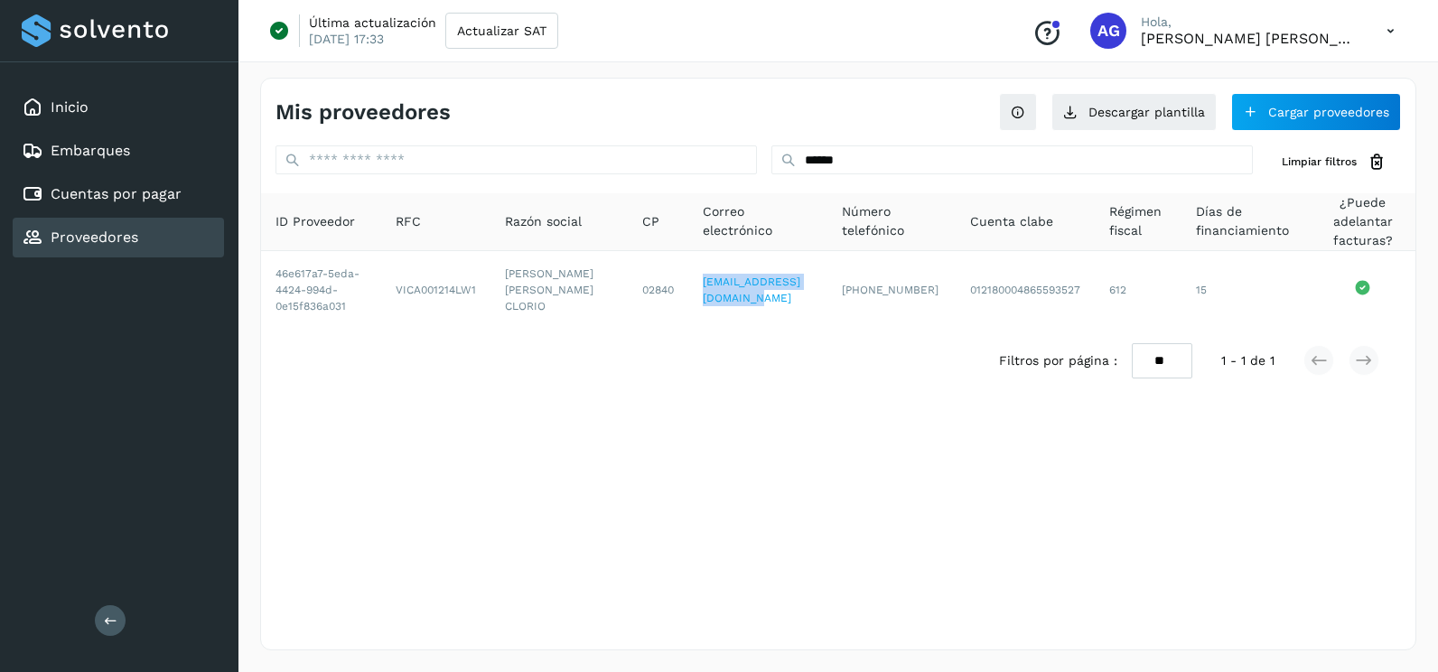
copy link "alexis_vc_00@hotmail.com"
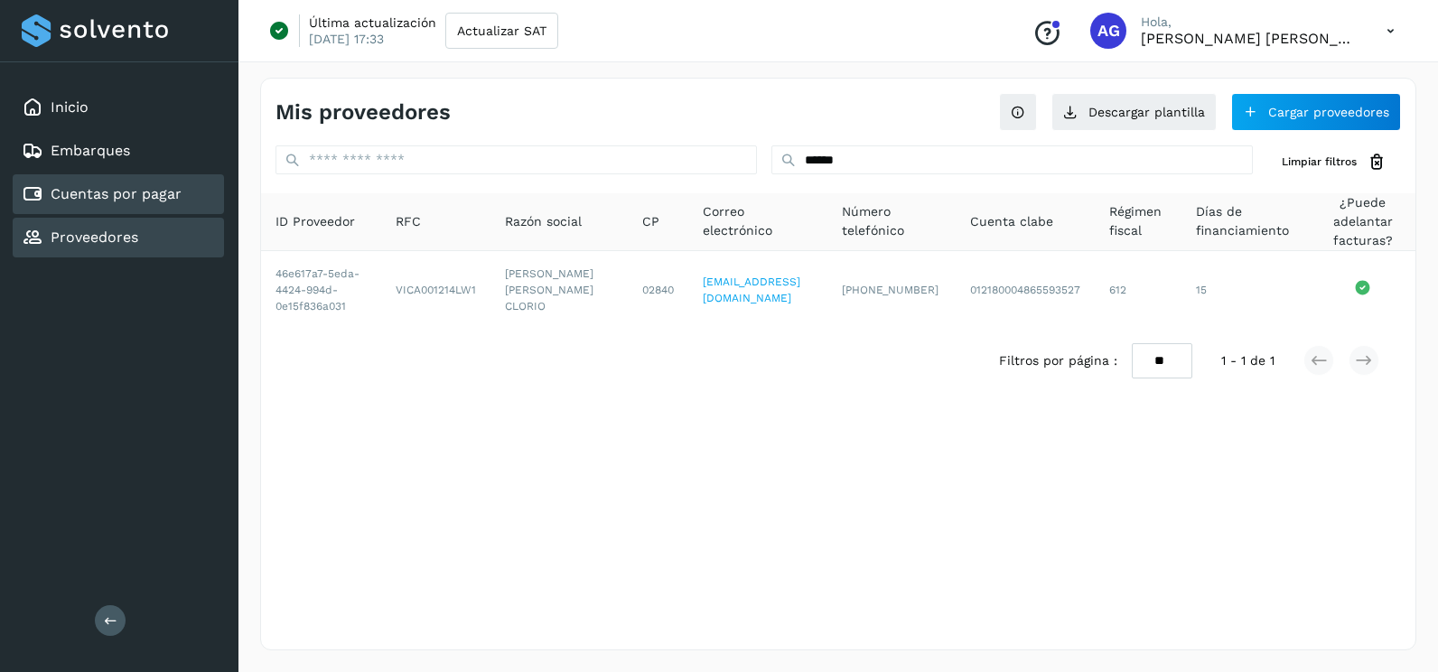
click at [206, 194] on div "Cuentas por pagar" at bounding box center [118, 194] width 211 height 40
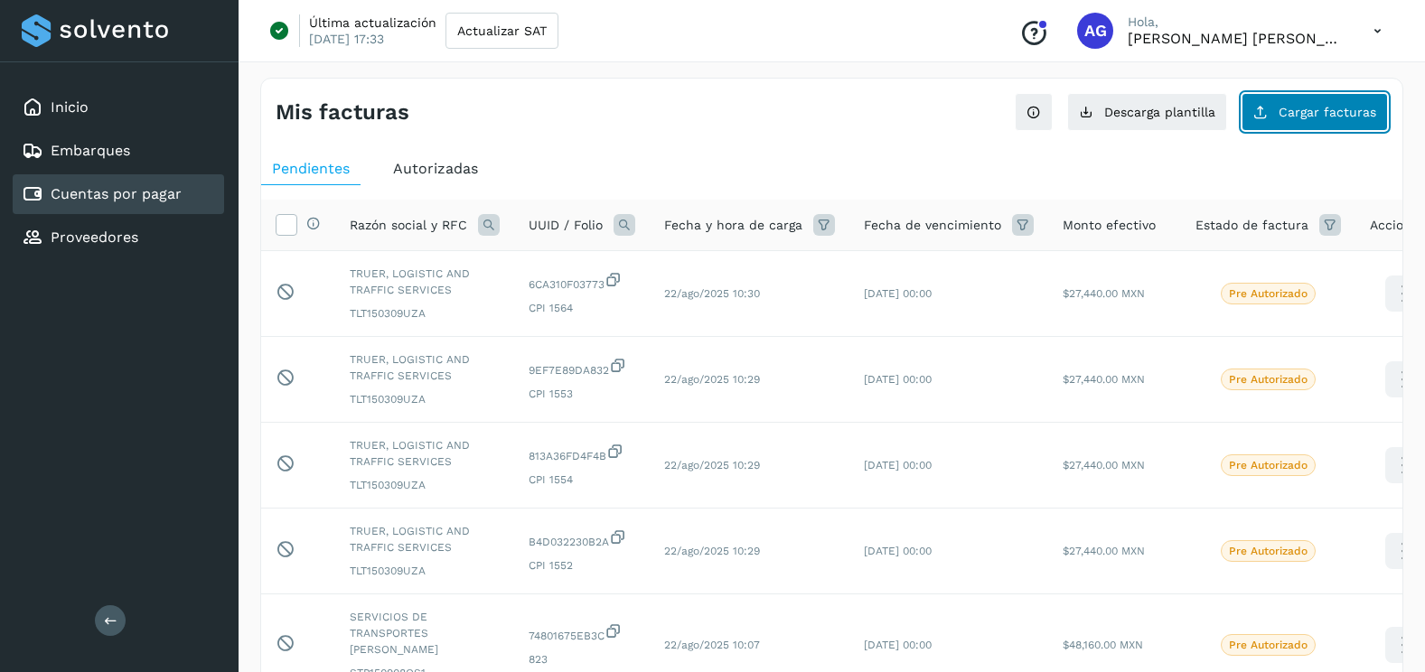
click at [1272, 102] on button "Cargar facturas" at bounding box center [1314, 112] width 146 height 38
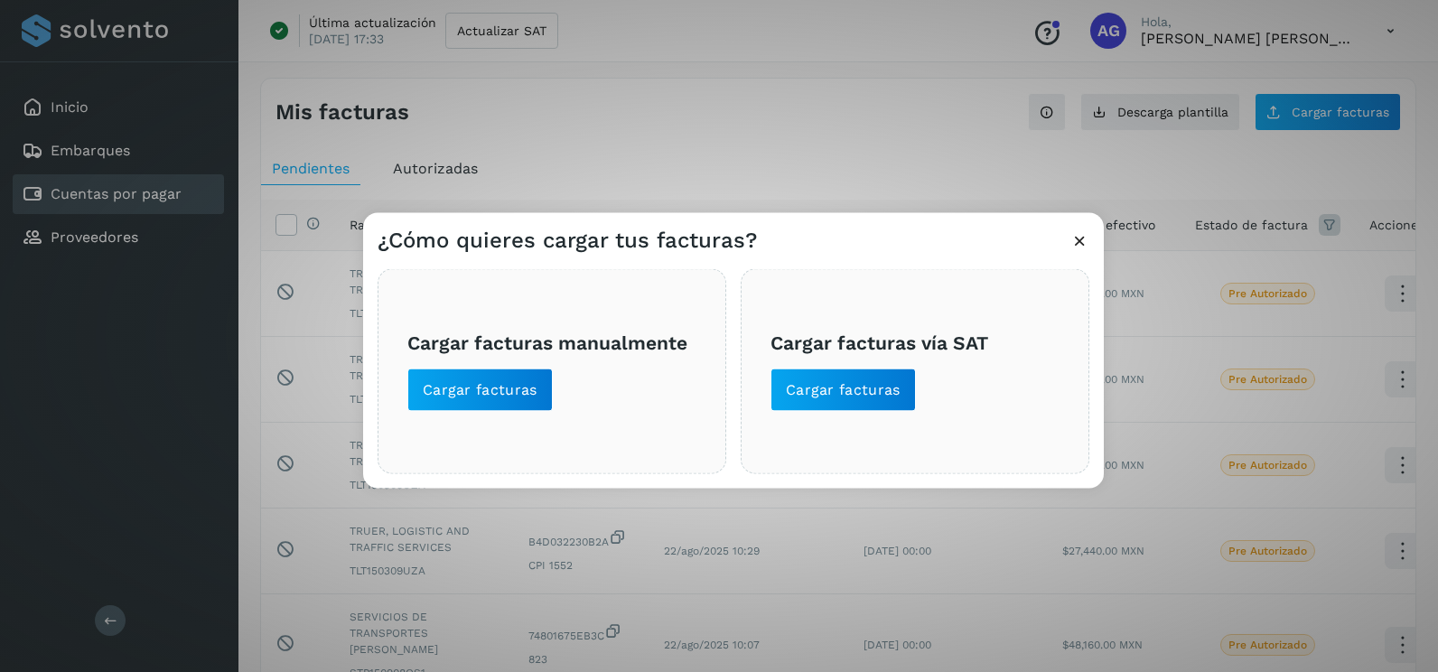
click at [845, 412] on div "Cargar facturas vía SAT Cargar facturas" at bounding box center [915, 371] width 349 height 205
click at [843, 399] on span "Cargar facturas" at bounding box center [843, 390] width 115 height 20
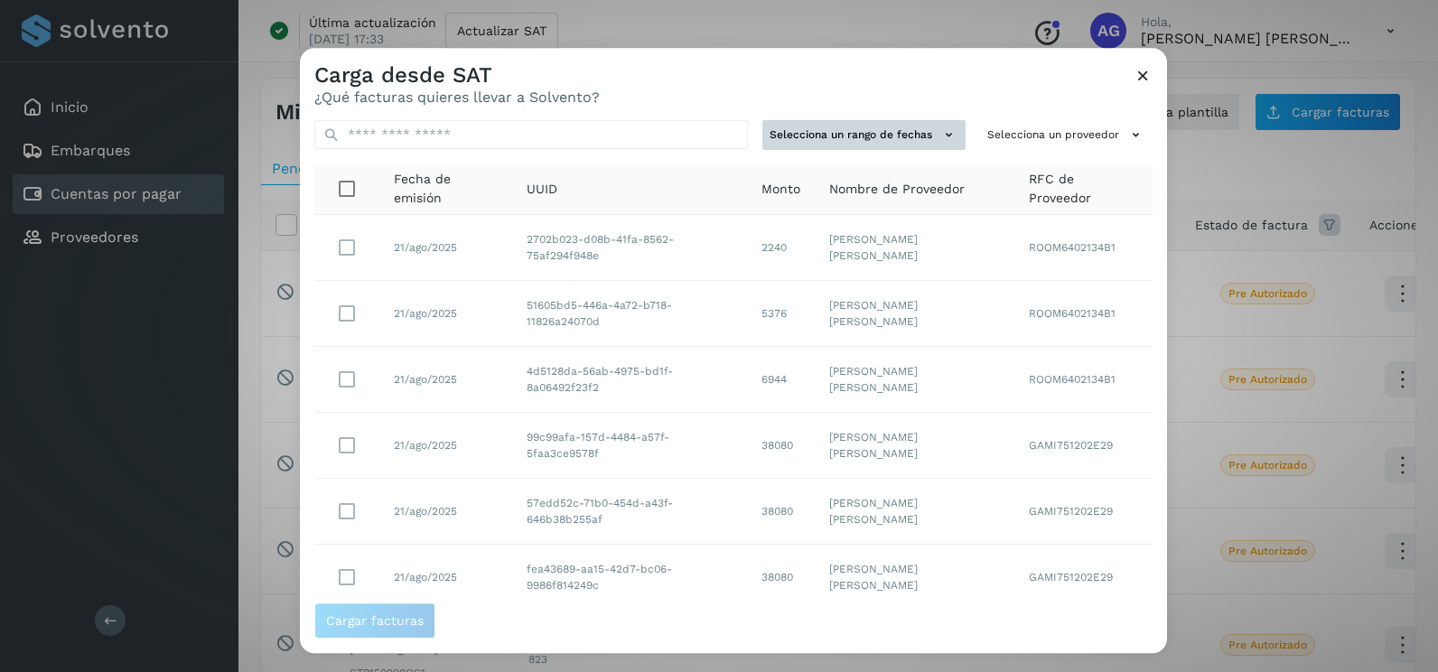
click at [897, 128] on button "Selecciona un rango de fechas" at bounding box center [863, 135] width 203 height 30
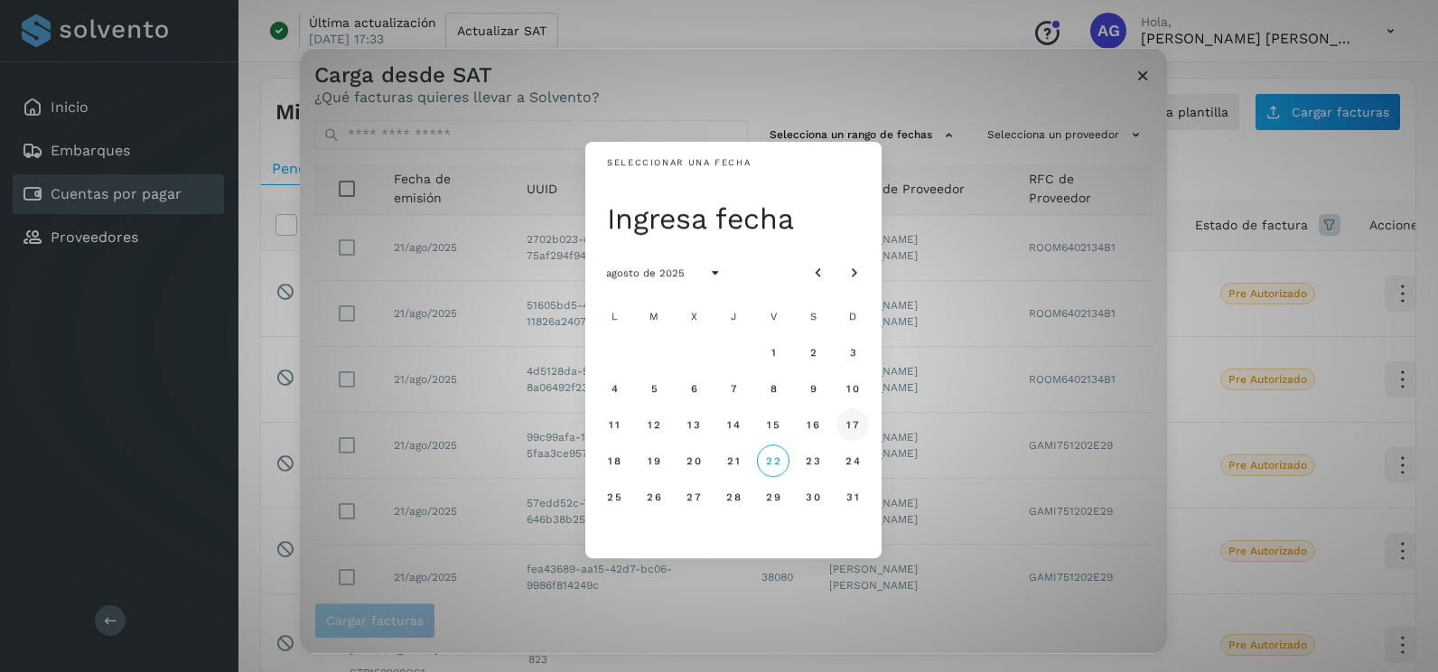
click at [844, 422] on button "17" at bounding box center [853, 424] width 33 height 33
click at [617, 463] on span "18" at bounding box center [614, 460] width 14 height 13
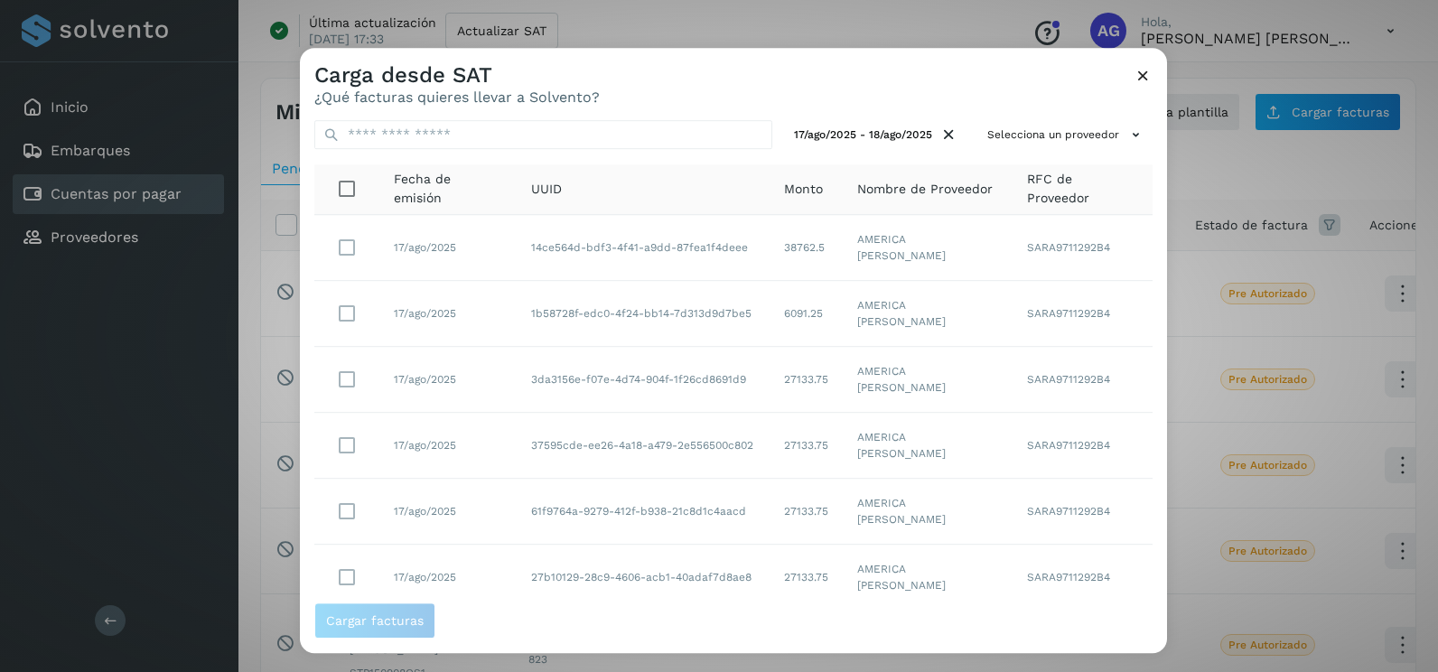
click at [1064, 116] on div "17/ago/2025 - 18/ago/2025 Selecciona un proveedor Fecha de emisión UUID Monto N…" at bounding box center [733, 354] width 867 height 497
click at [1063, 127] on button "Selecciona un proveedor" at bounding box center [1066, 135] width 173 height 30
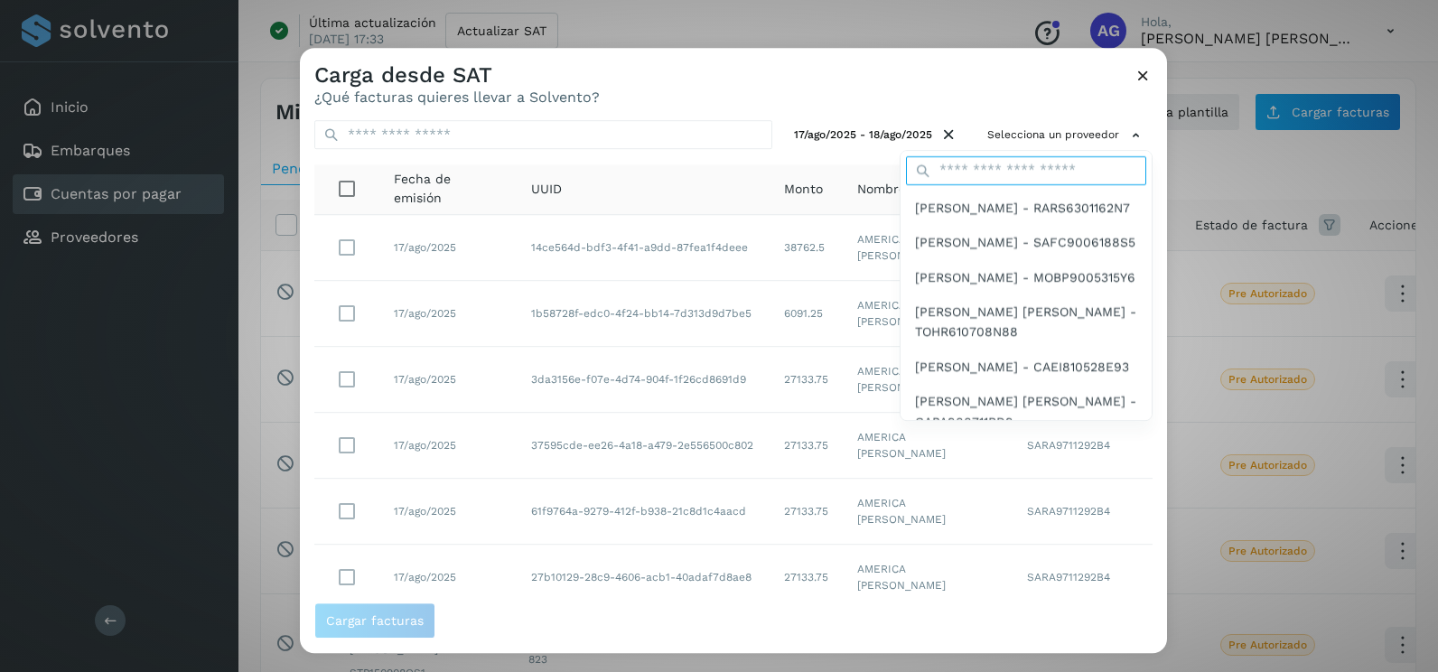
click at [1038, 161] on input "text" at bounding box center [1026, 170] width 240 height 29
type input "*******"
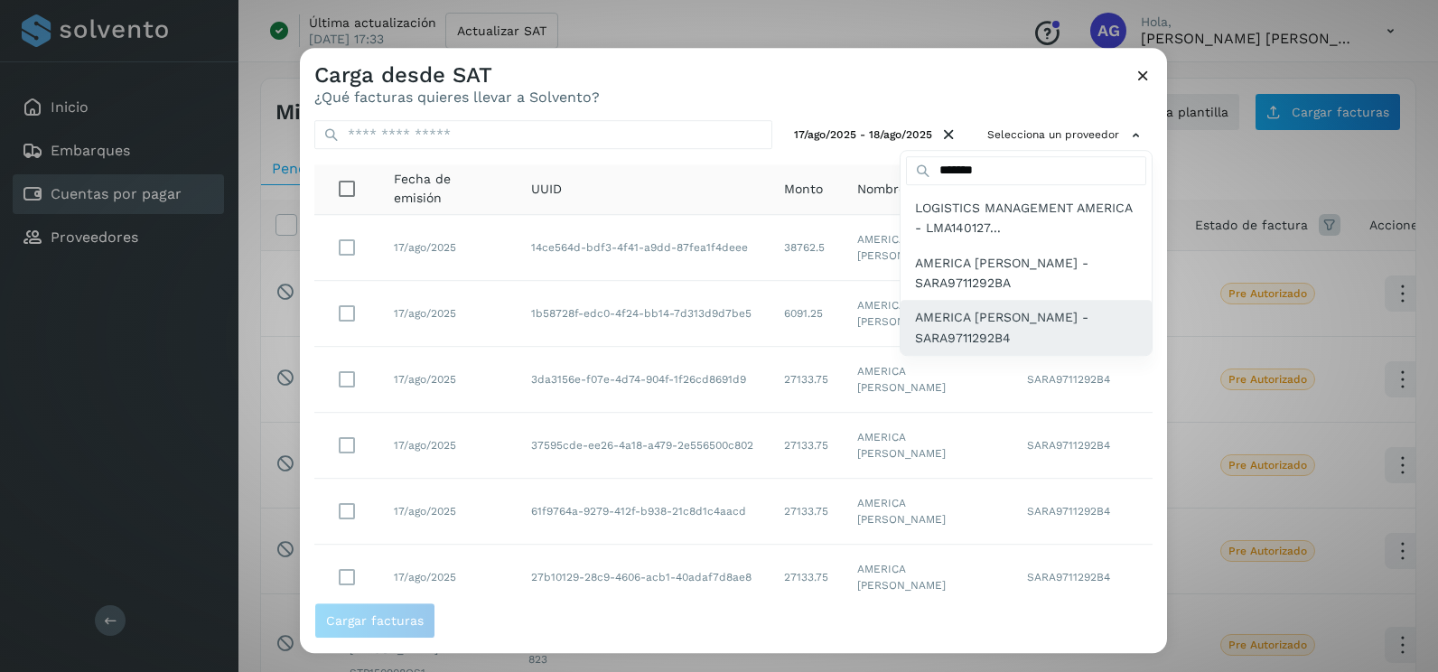
click at [1017, 334] on span "AMERICA SANCHEZ RIVERO - SARA9711292B4" at bounding box center [1026, 328] width 222 height 41
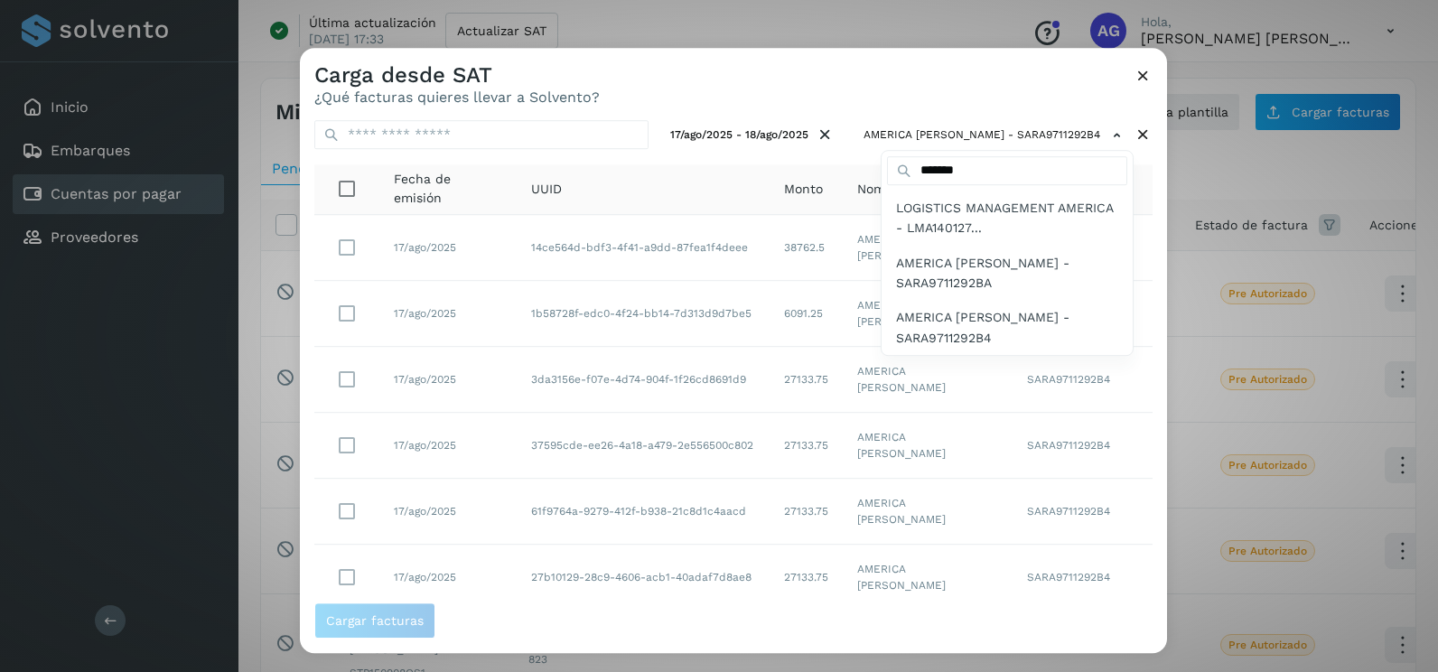
click at [705, 70] on div at bounding box center [1019, 384] width 1438 height 672
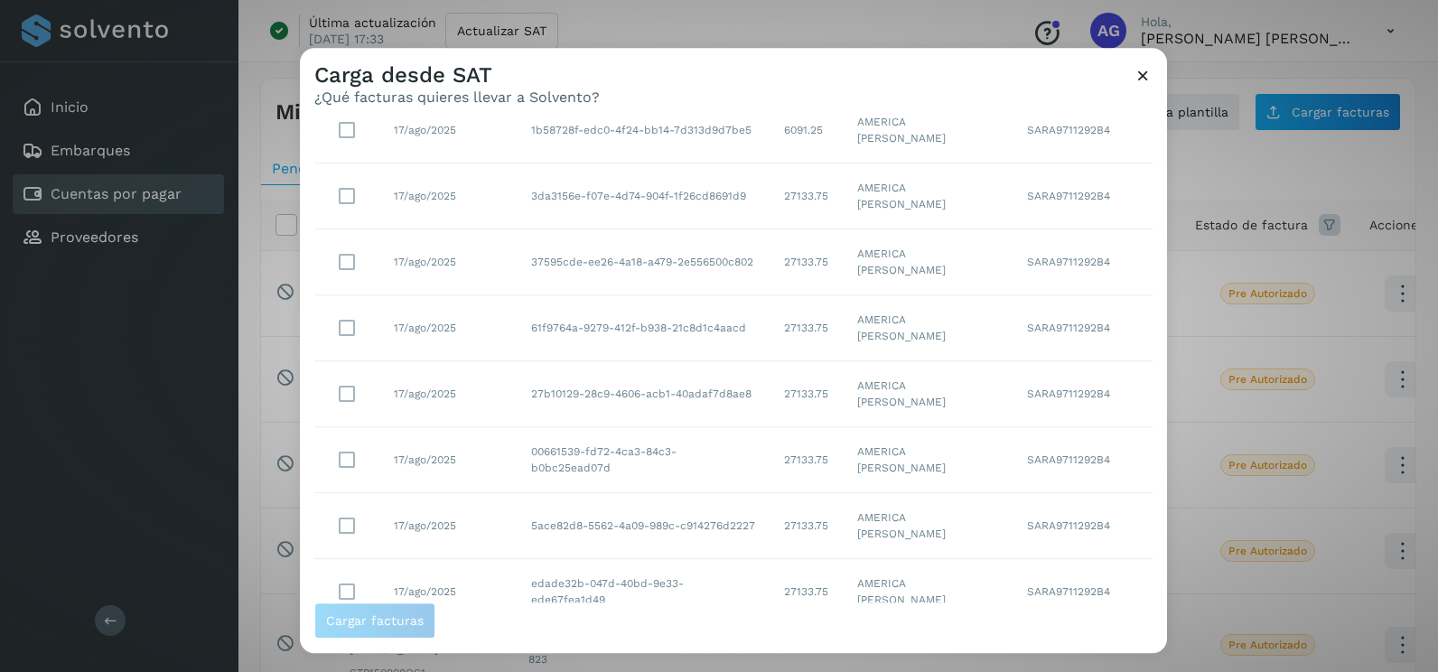
scroll to position [321, 0]
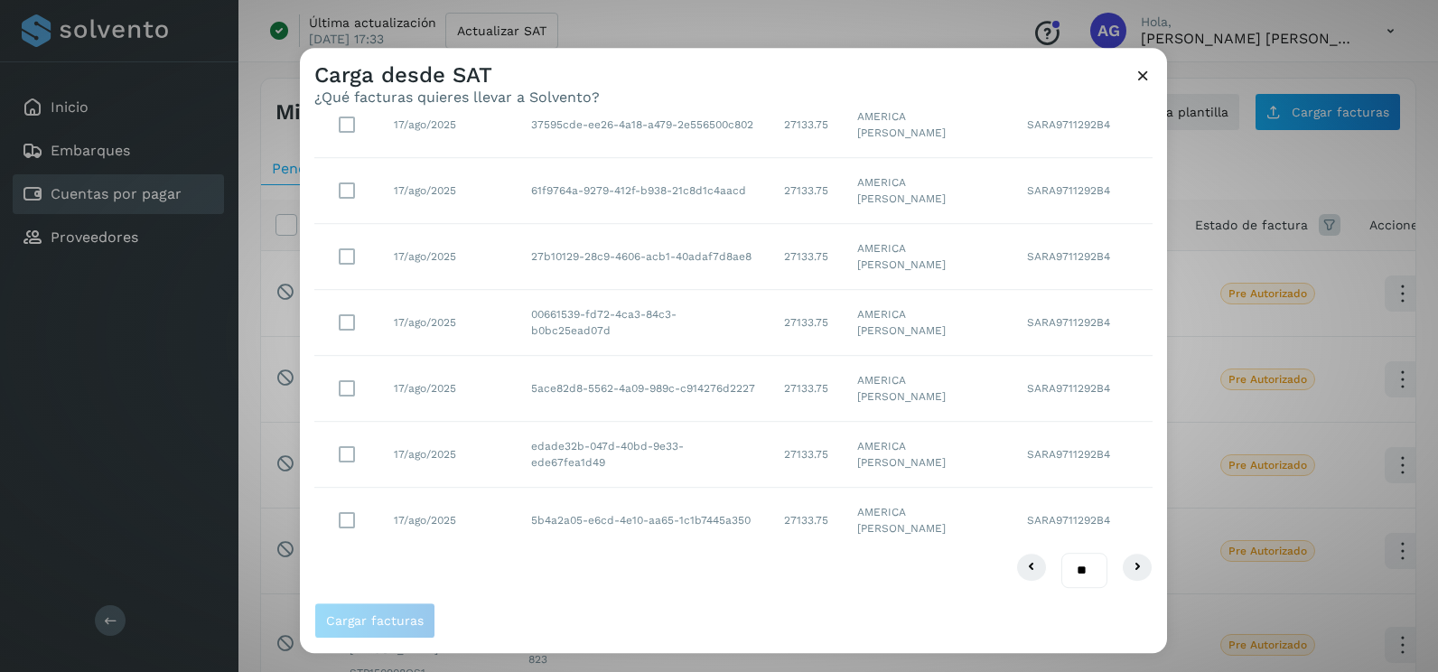
click at [1067, 575] on select "** ** **" at bounding box center [1084, 570] width 46 height 35
select select "**"
click at [1061, 553] on select "** ** **" at bounding box center [1084, 570] width 46 height 35
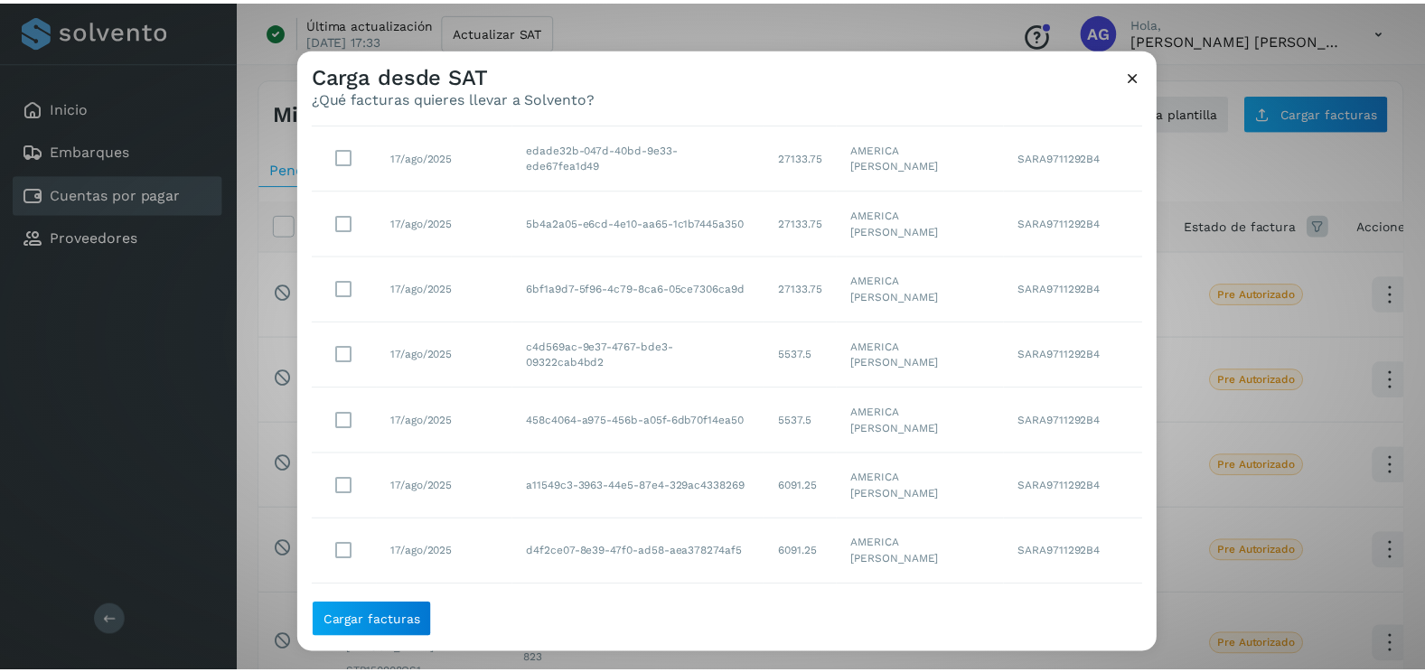
scroll to position [528, 0]
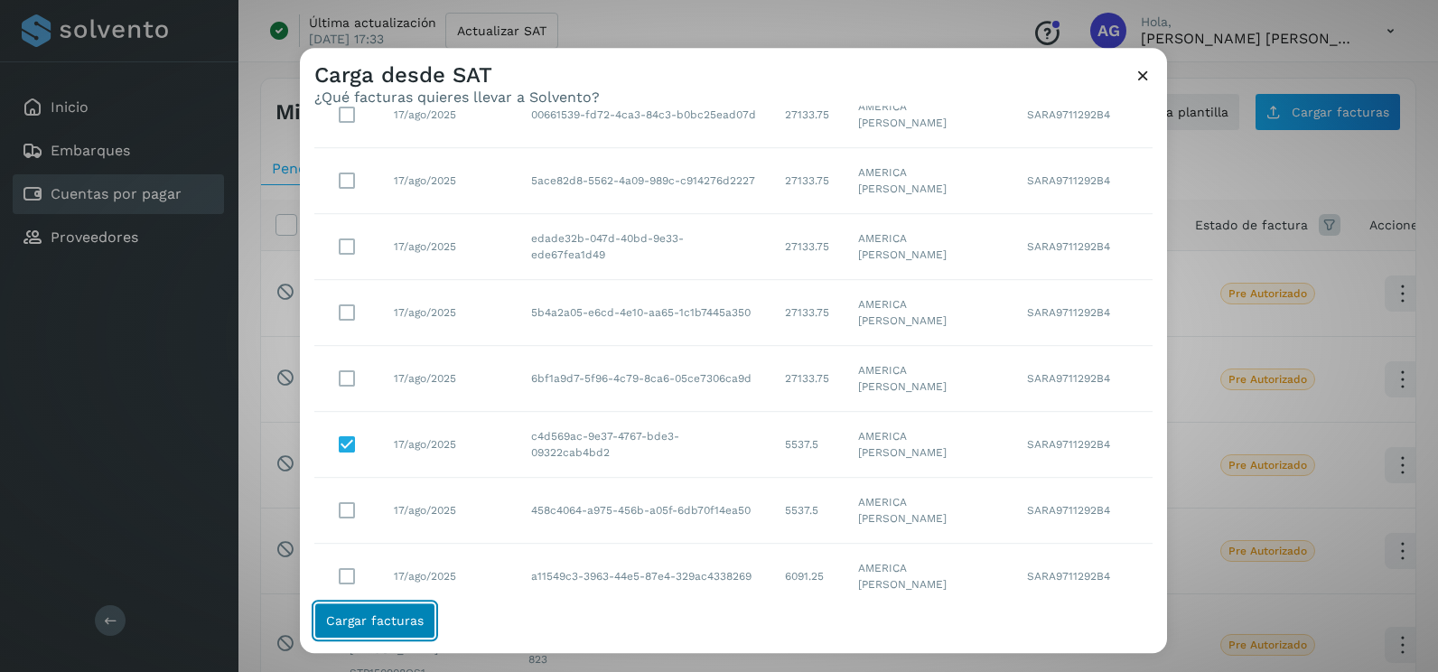
click at [369, 620] on span "Cargar facturas" at bounding box center [375, 620] width 98 height 13
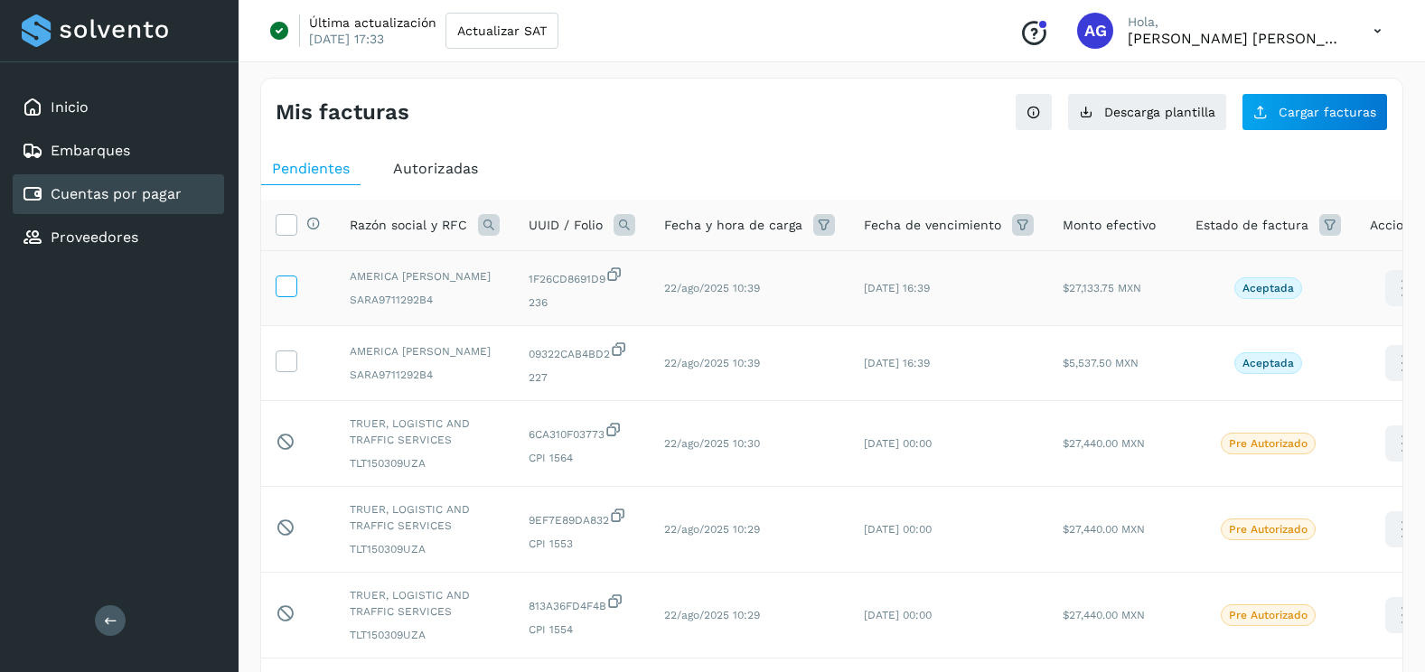
click at [291, 286] on icon at bounding box center [285, 285] width 19 height 19
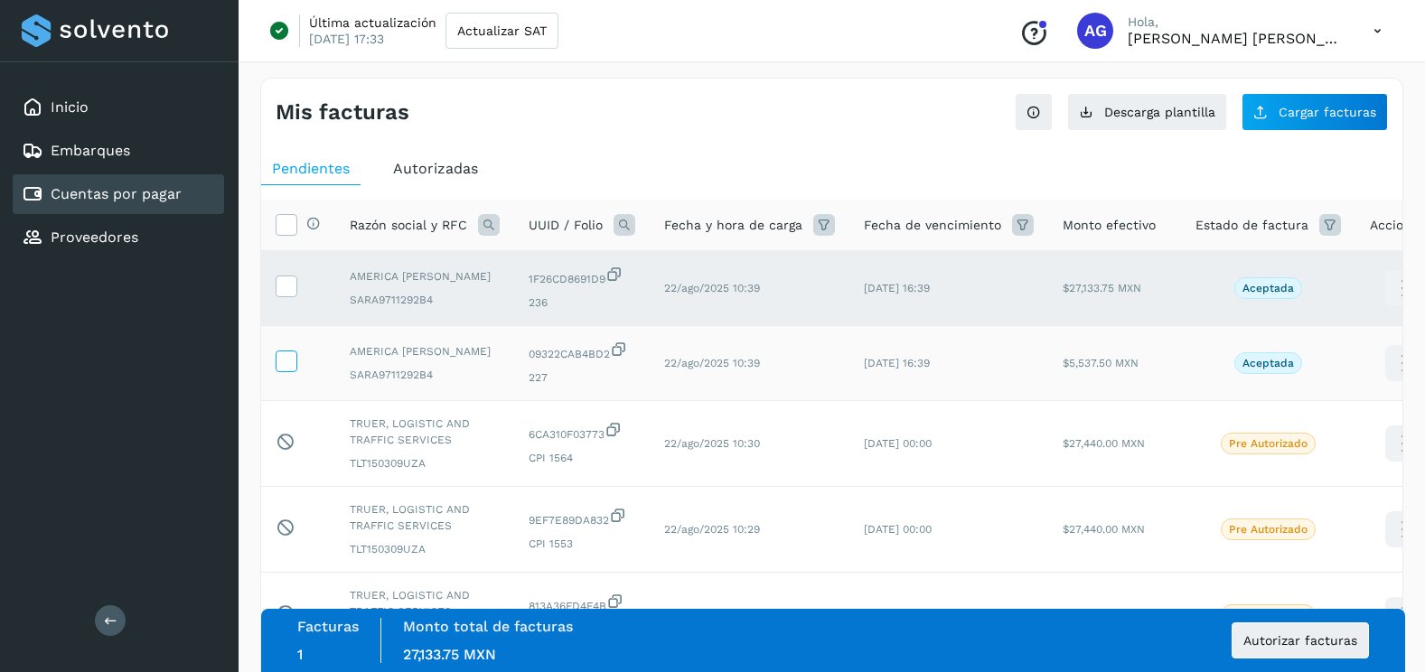
click at [283, 360] on icon at bounding box center [285, 360] width 19 height 19
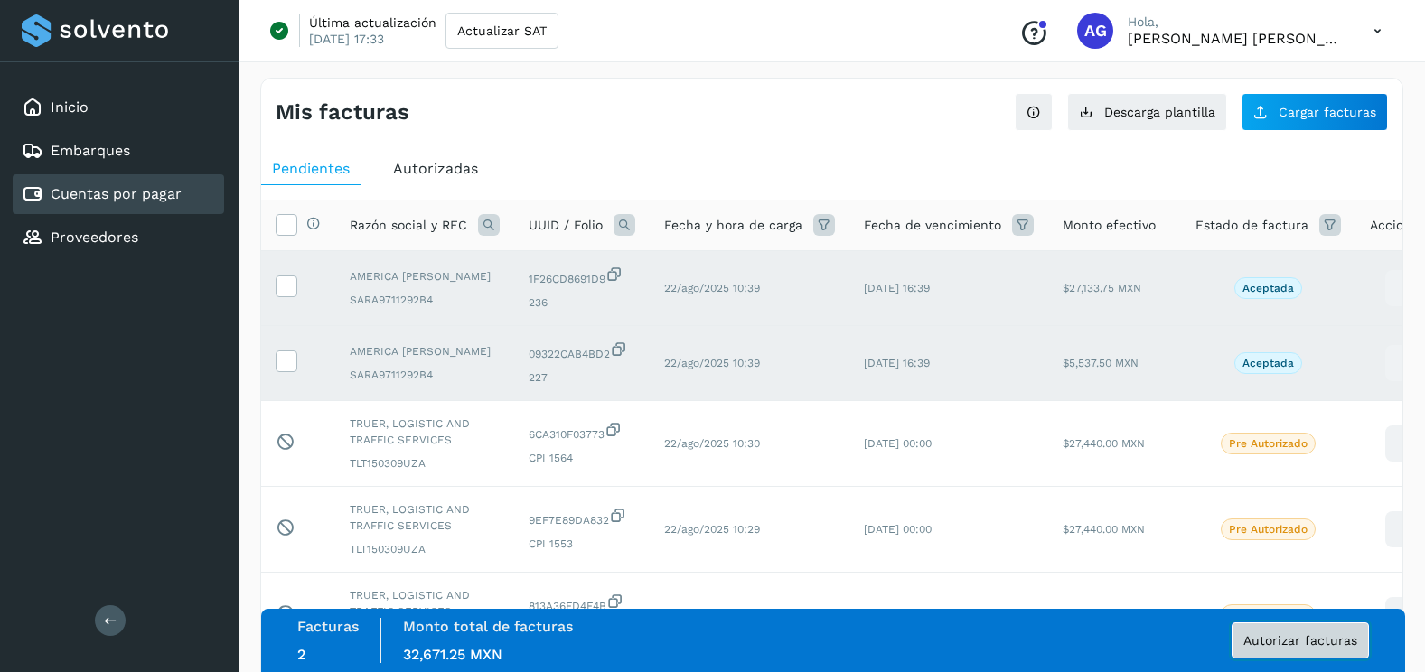
click at [1276, 639] on span "Autorizar facturas" at bounding box center [1300, 640] width 114 height 13
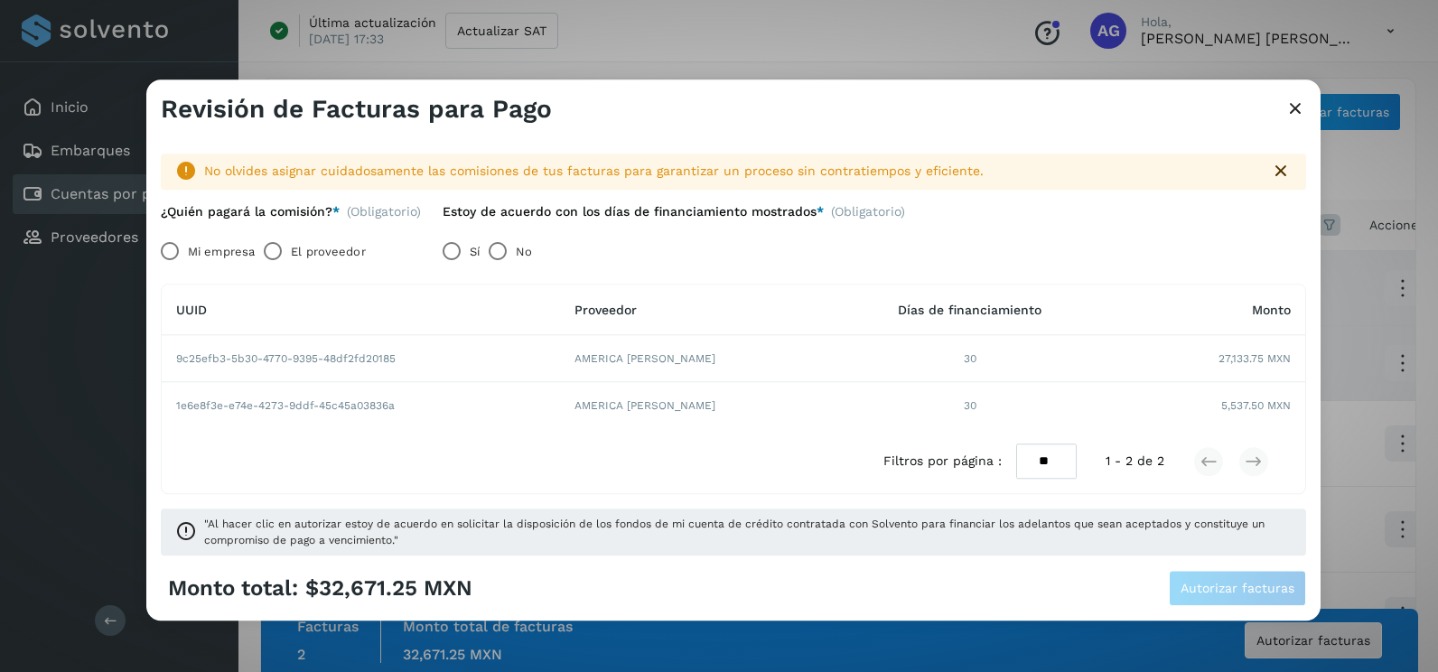
click at [210, 246] on label "Mi empresa" at bounding box center [221, 252] width 67 height 36
click at [1202, 588] on span "Autorizar facturas" at bounding box center [1238, 589] width 114 height 13
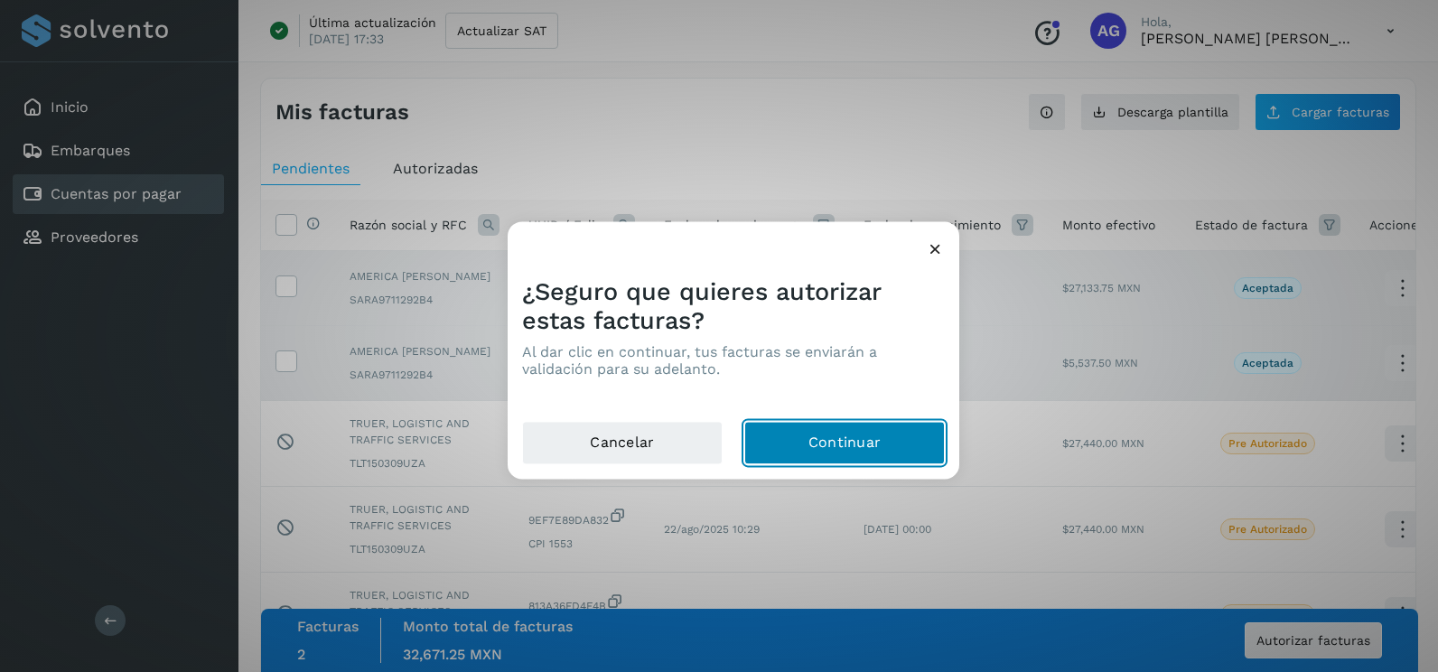
click at [917, 433] on button "Continuar" at bounding box center [844, 443] width 201 height 43
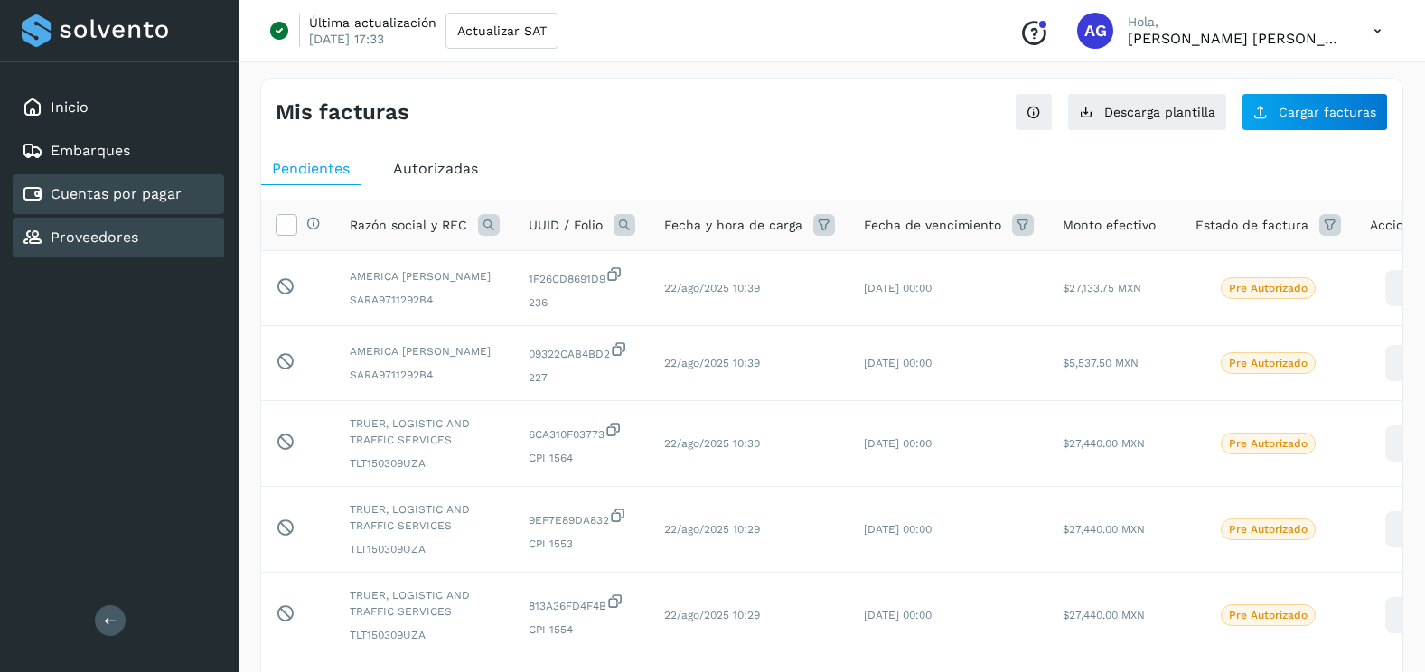
click at [69, 228] on div "Proveedores" at bounding box center [80, 238] width 117 height 22
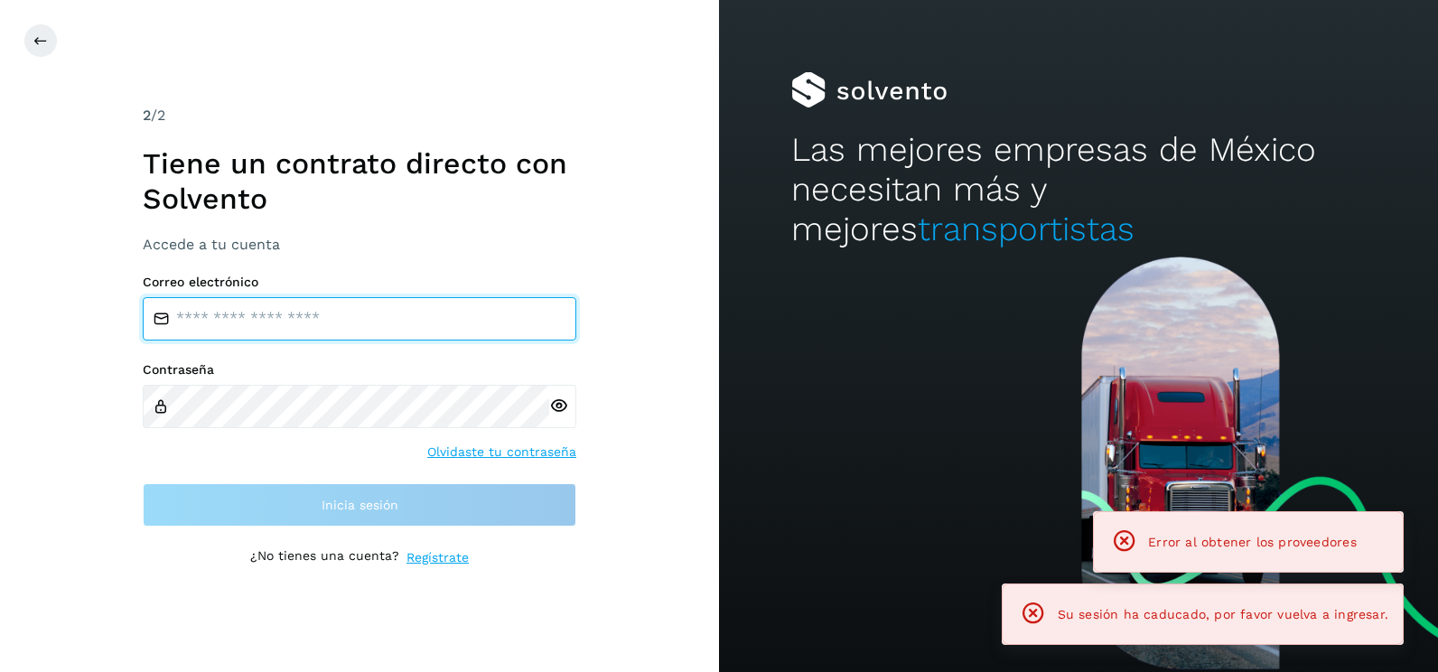
type input "**********"
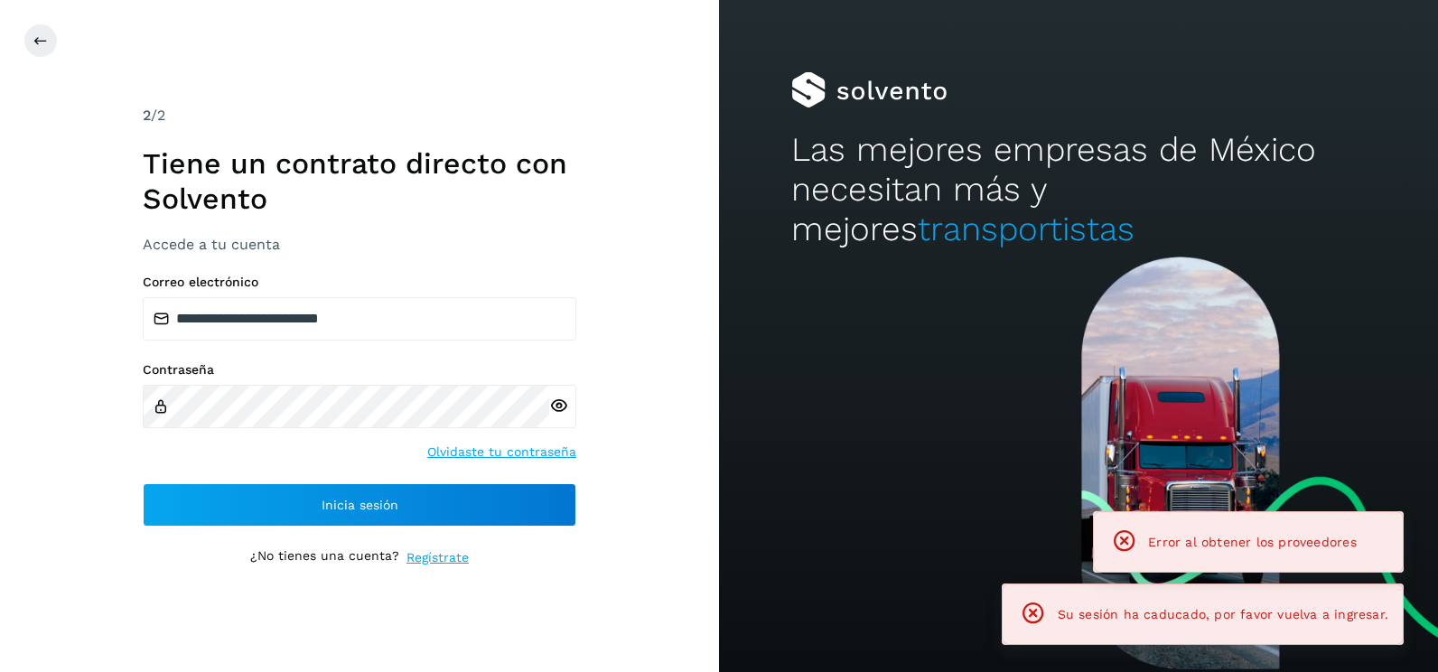
click at [632, 400] on div "**********" at bounding box center [359, 336] width 719 height 672
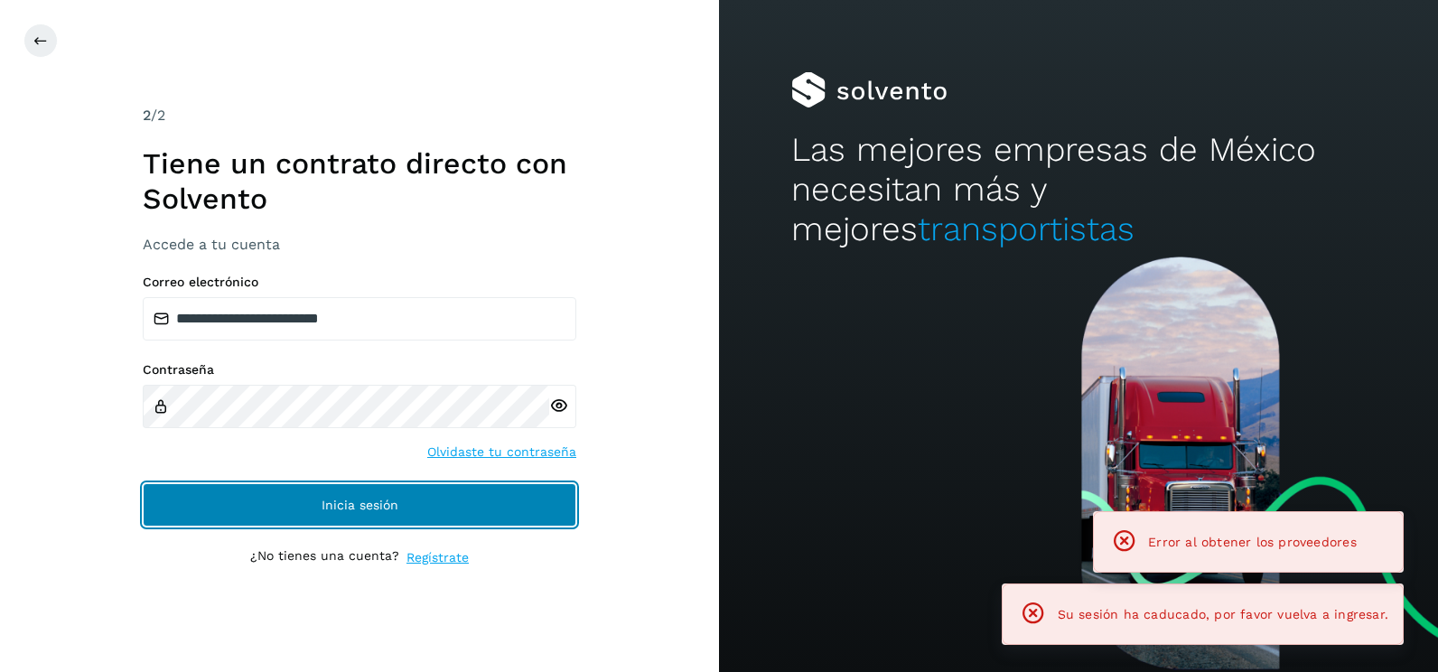
click at [544, 505] on button "Inicia sesión" at bounding box center [360, 504] width 434 height 43
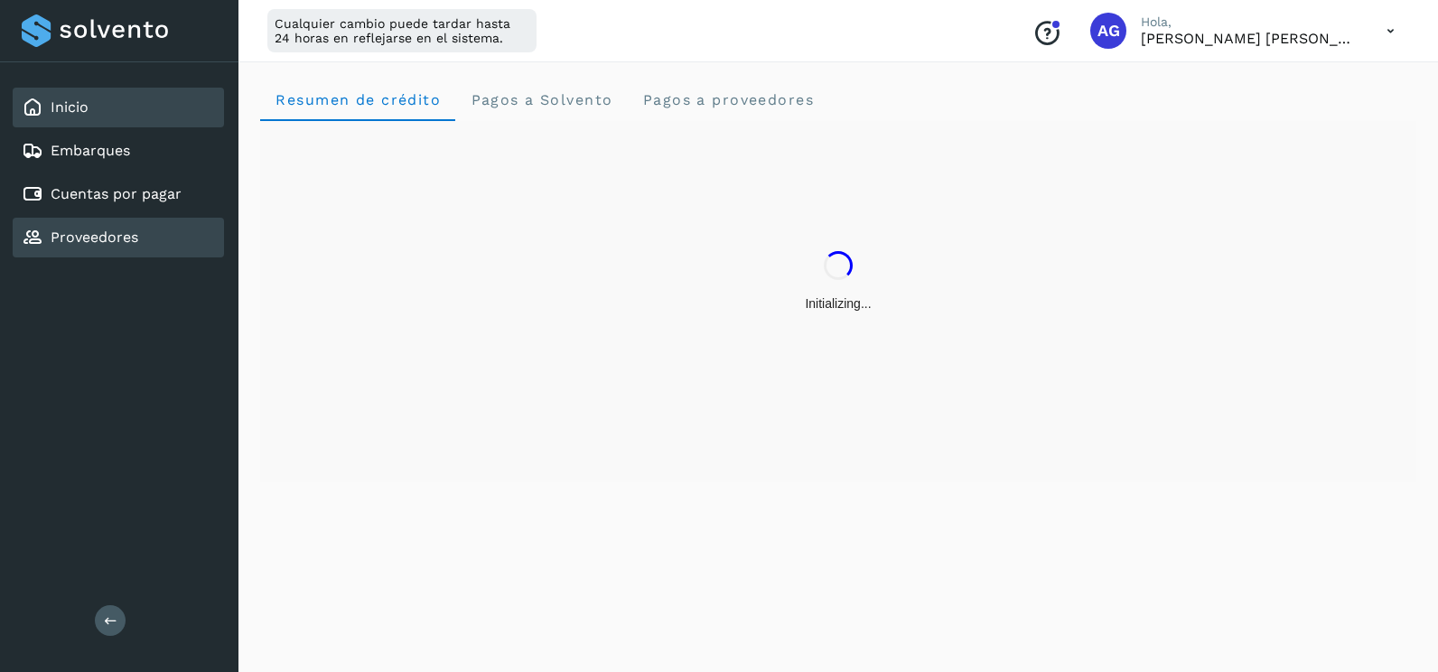
click at [63, 251] on div "Proveedores" at bounding box center [118, 238] width 211 height 40
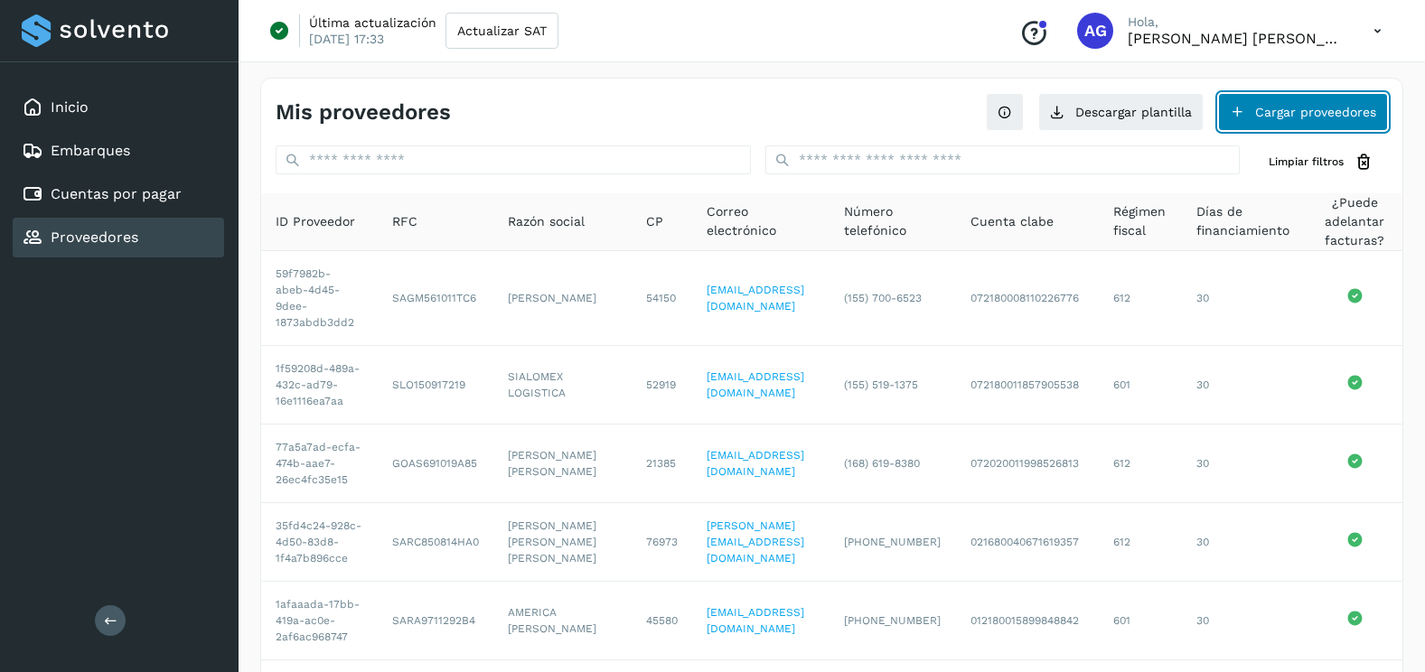
click at [1292, 113] on button "Cargar proveedores" at bounding box center [1303, 112] width 170 height 38
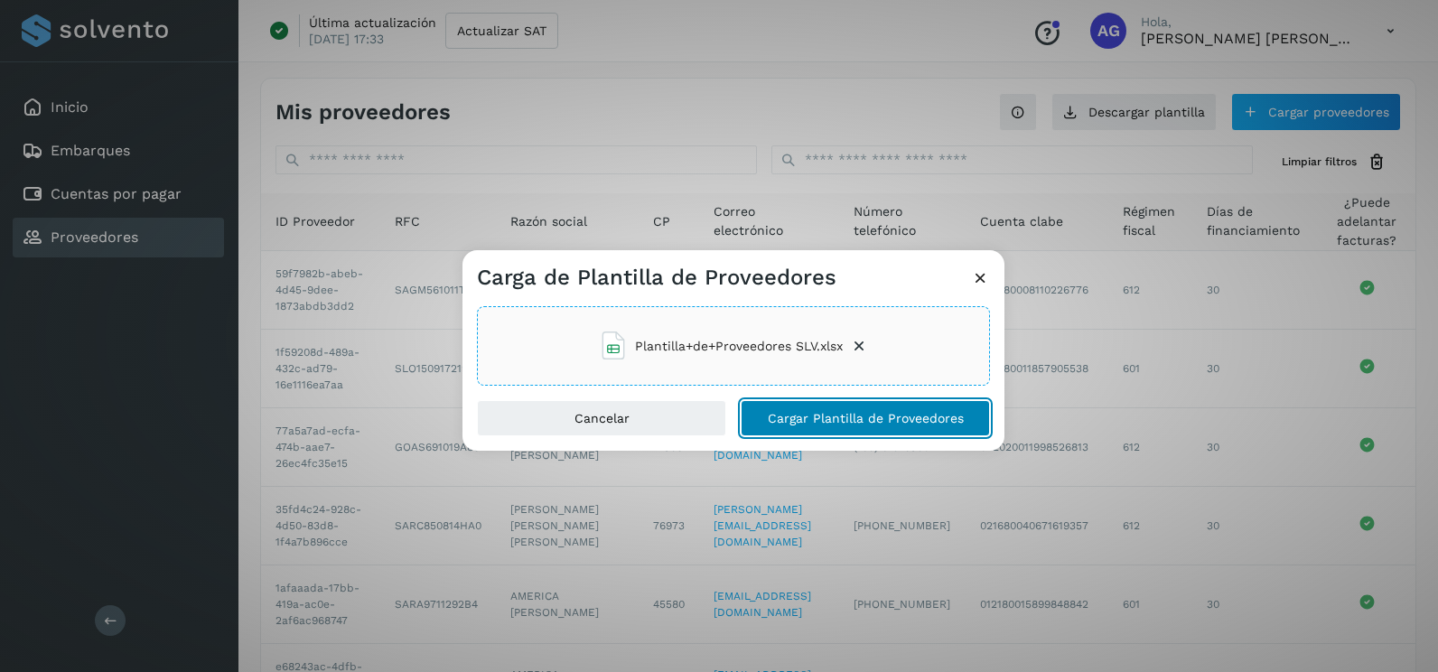
click at [831, 412] on span "Cargar Plantilla de Proveedores" at bounding box center [866, 418] width 196 height 13
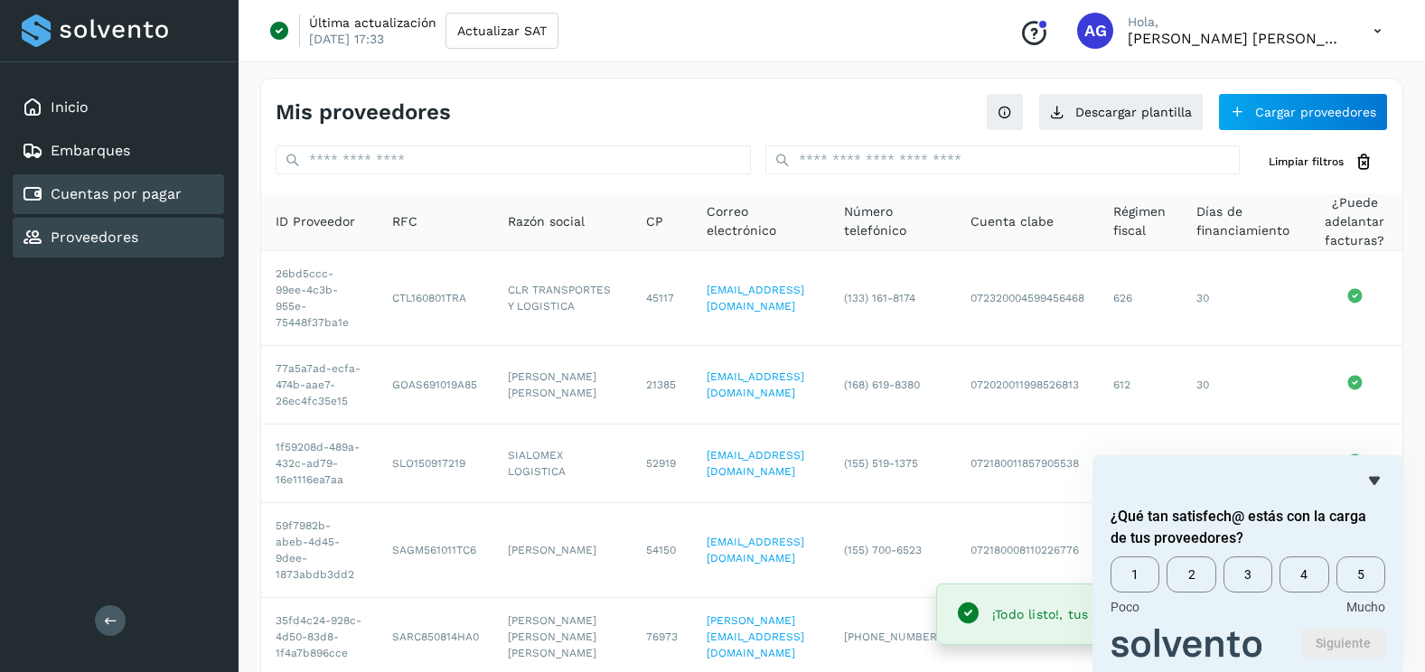
click at [168, 210] on div "Cuentas por pagar" at bounding box center [118, 194] width 211 height 40
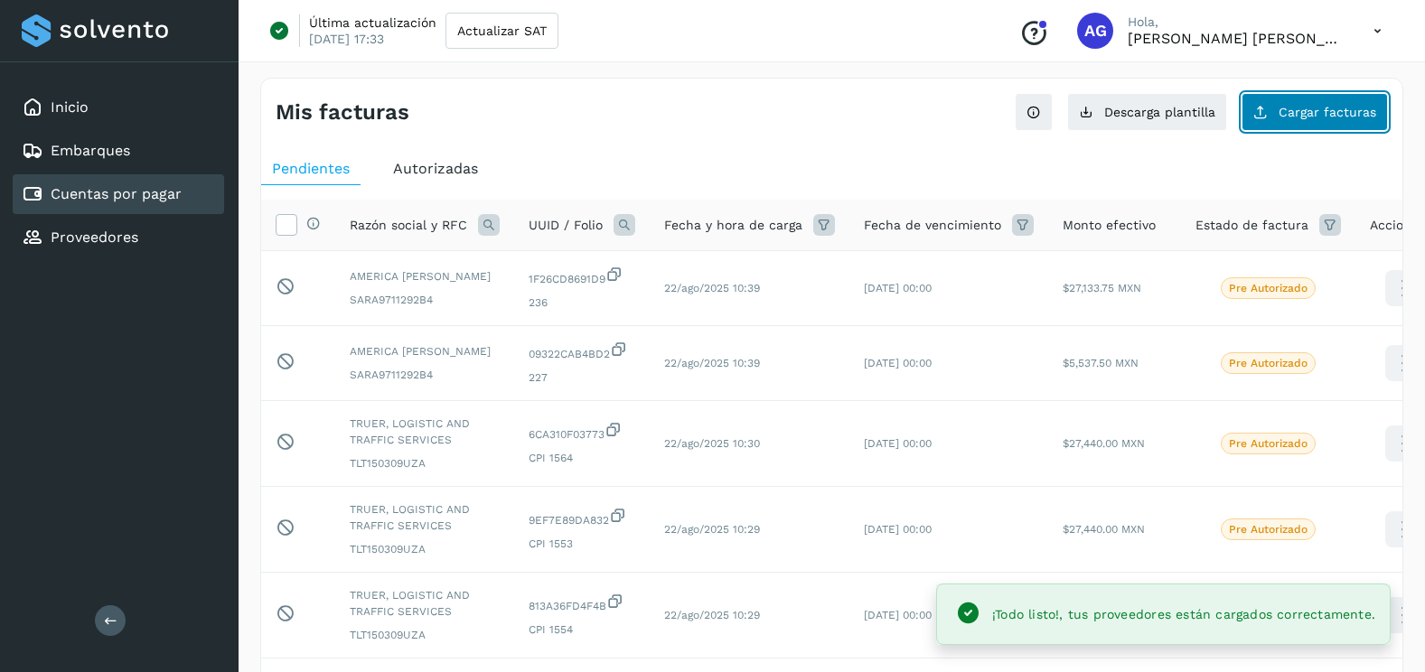
click at [1329, 117] on span "Cargar facturas" at bounding box center [1327, 112] width 98 height 13
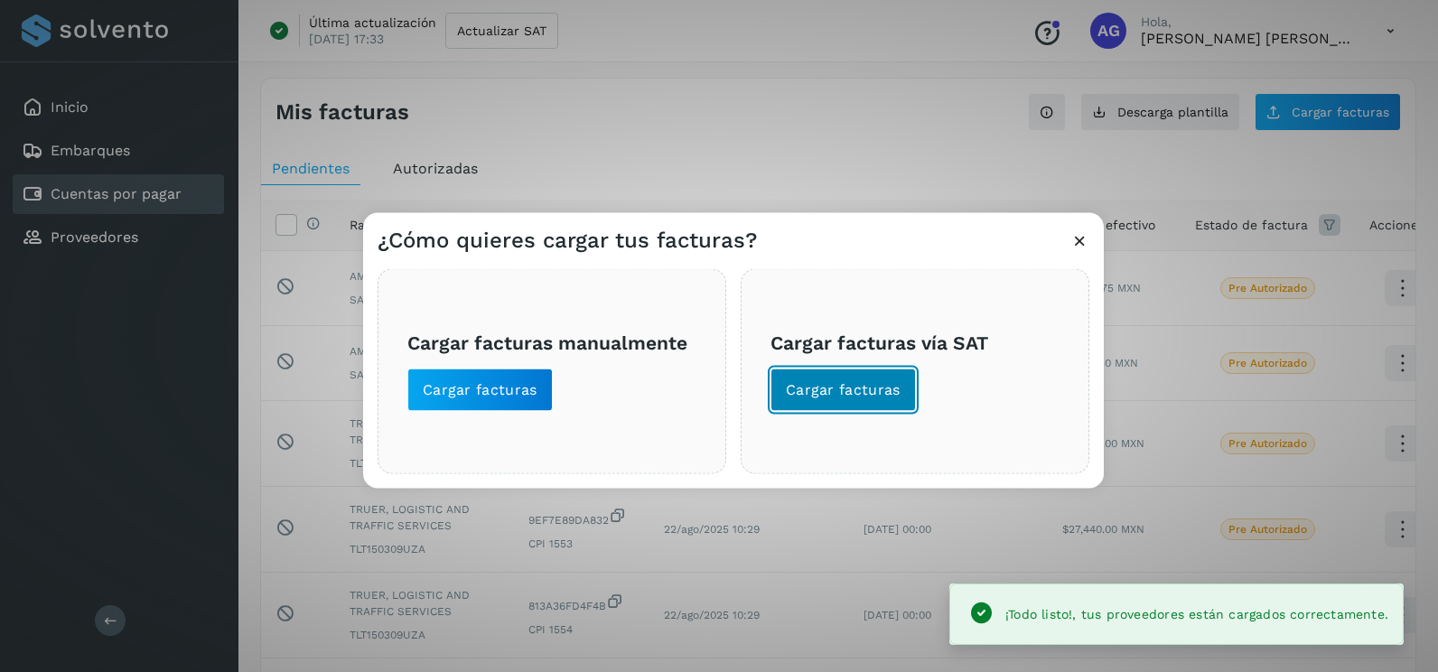
click at [874, 403] on button "Cargar facturas" at bounding box center [843, 390] width 145 height 43
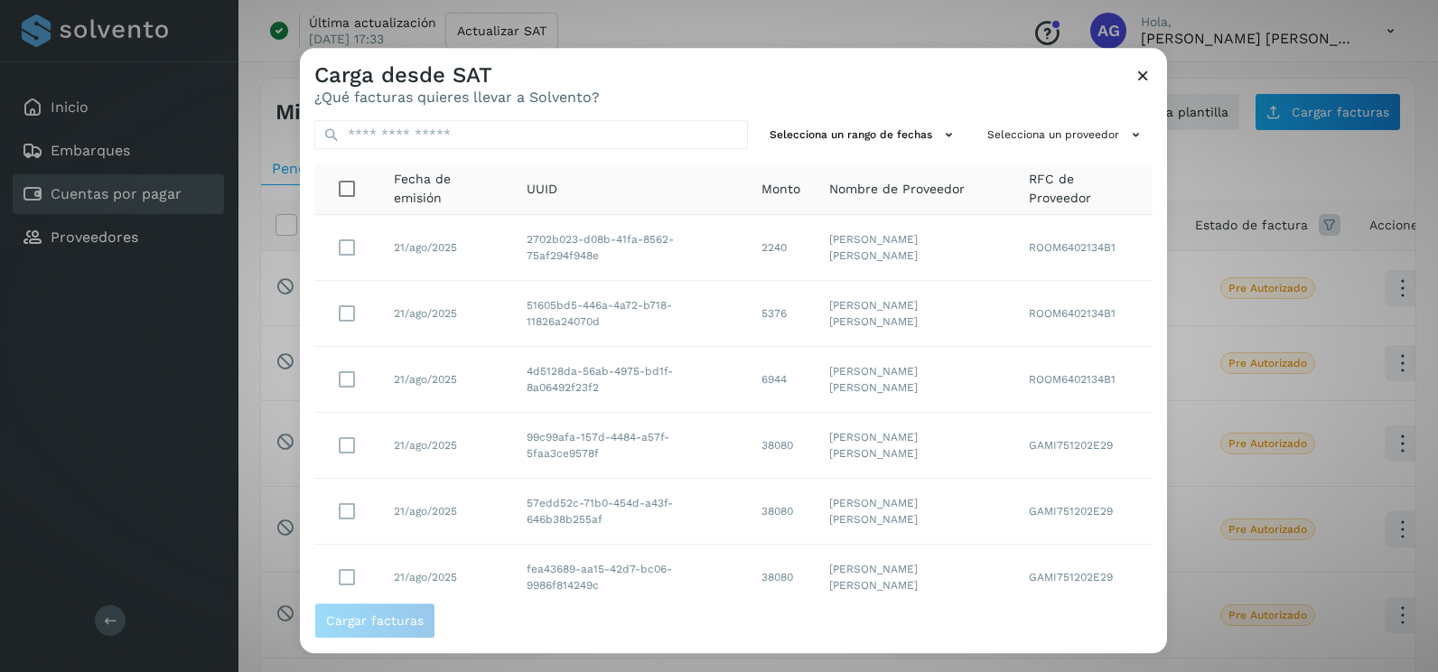
click at [919, 119] on div "Selecciona un rango de fechas Selecciona un proveedor Fecha de emisión UUID Mon…" at bounding box center [733, 354] width 867 height 497
click at [910, 138] on button "Selecciona un rango de fechas" at bounding box center [863, 135] width 203 height 30
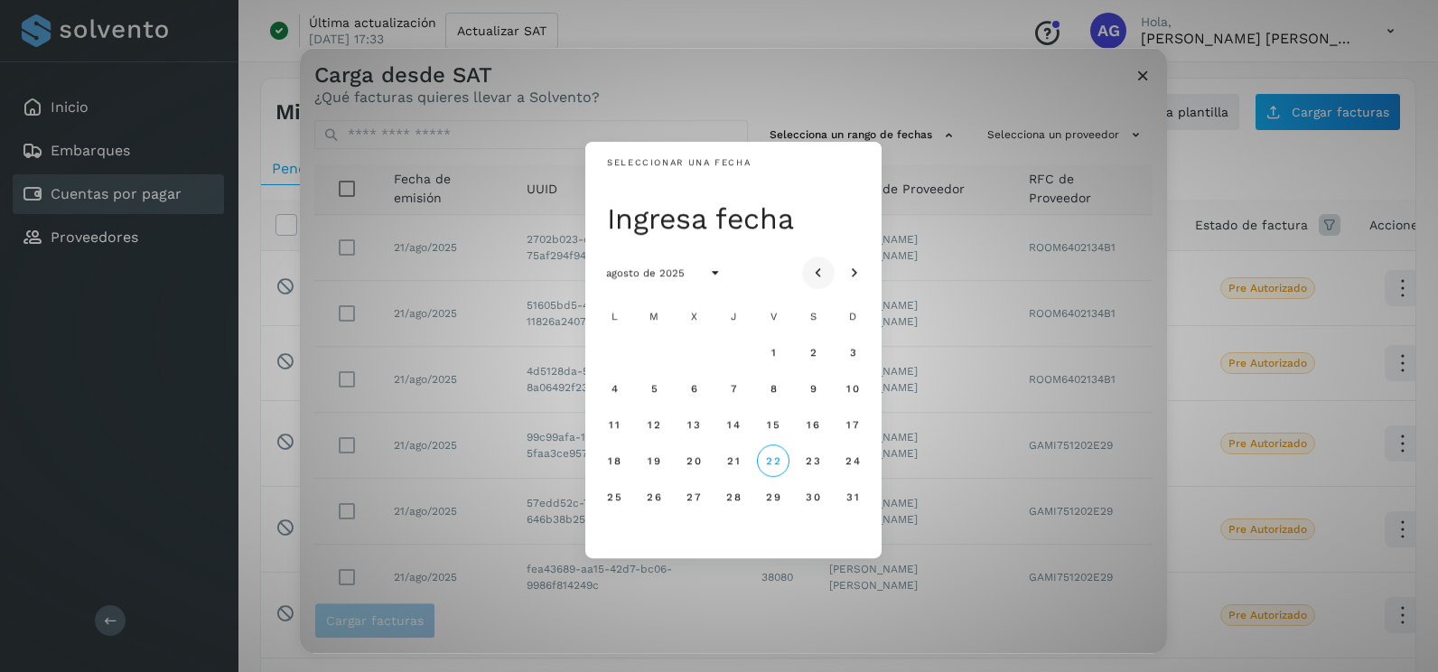
click at [827, 269] on icon "Mes anterior" at bounding box center [818, 274] width 18 height 18
click at [736, 422] on span "17" at bounding box center [733, 424] width 14 height 13
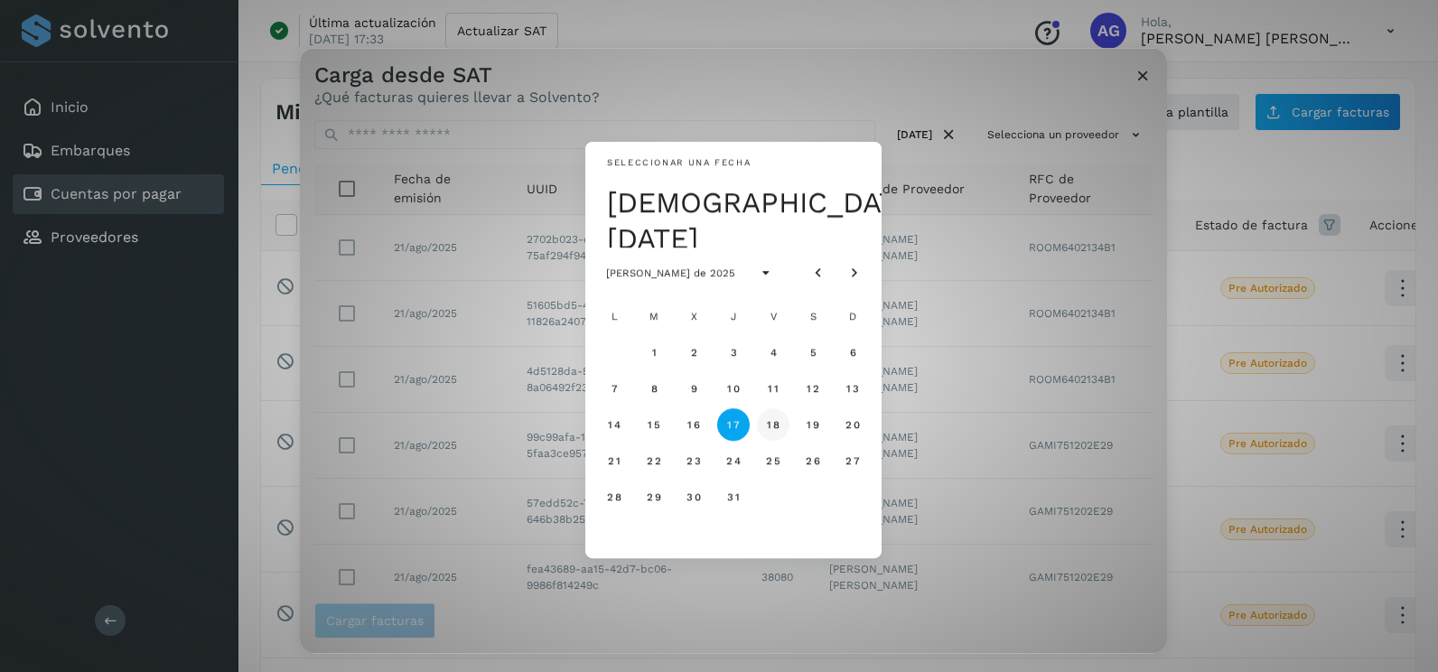
click at [761, 422] on button "18" at bounding box center [773, 424] width 33 height 33
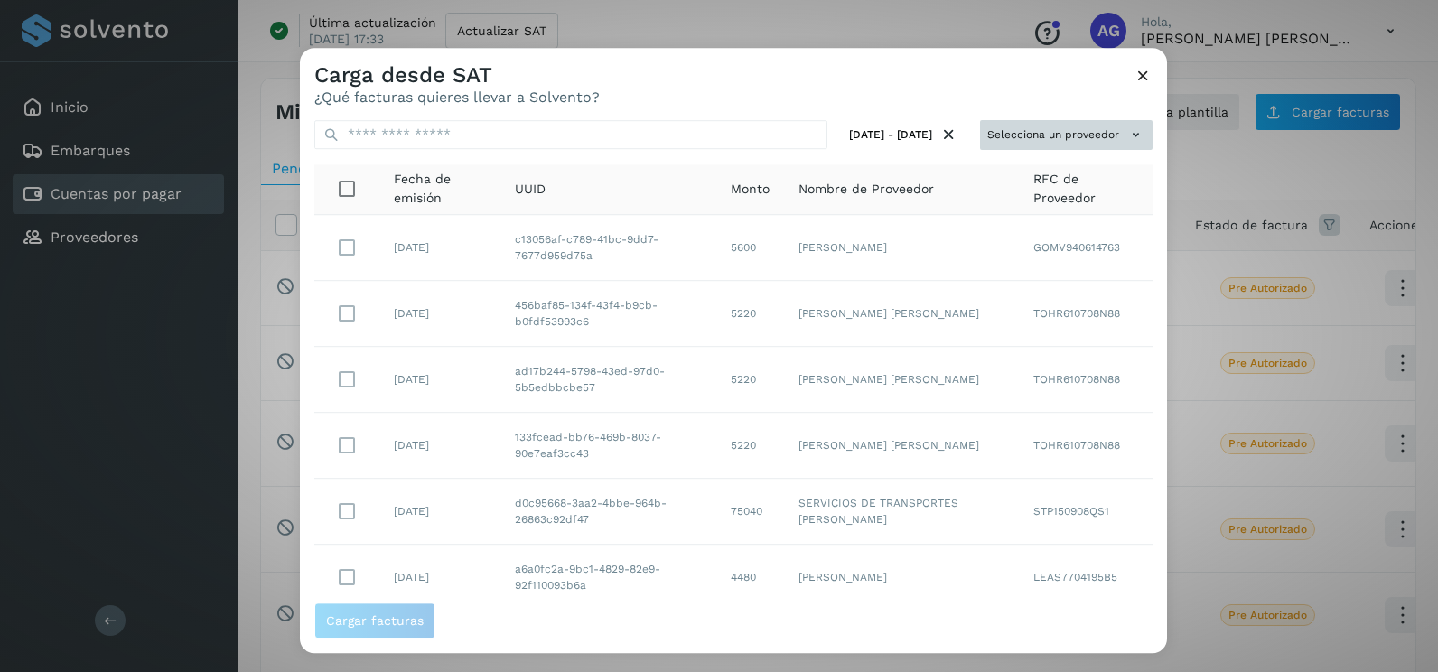
click at [1097, 130] on button "Selecciona un proveedor" at bounding box center [1066, 135] width 173 height 30
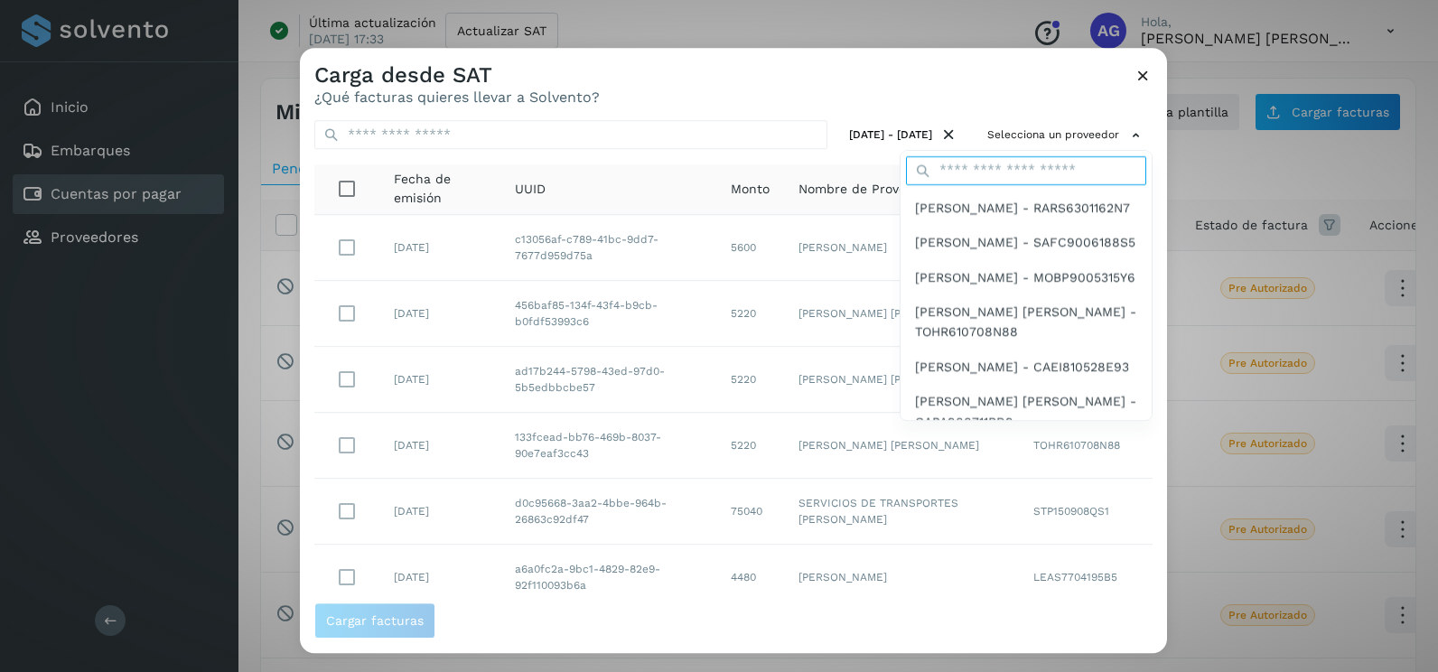
click at [1021, 170] on input "text" at bounding box center [1026, 170] width 240 height 29
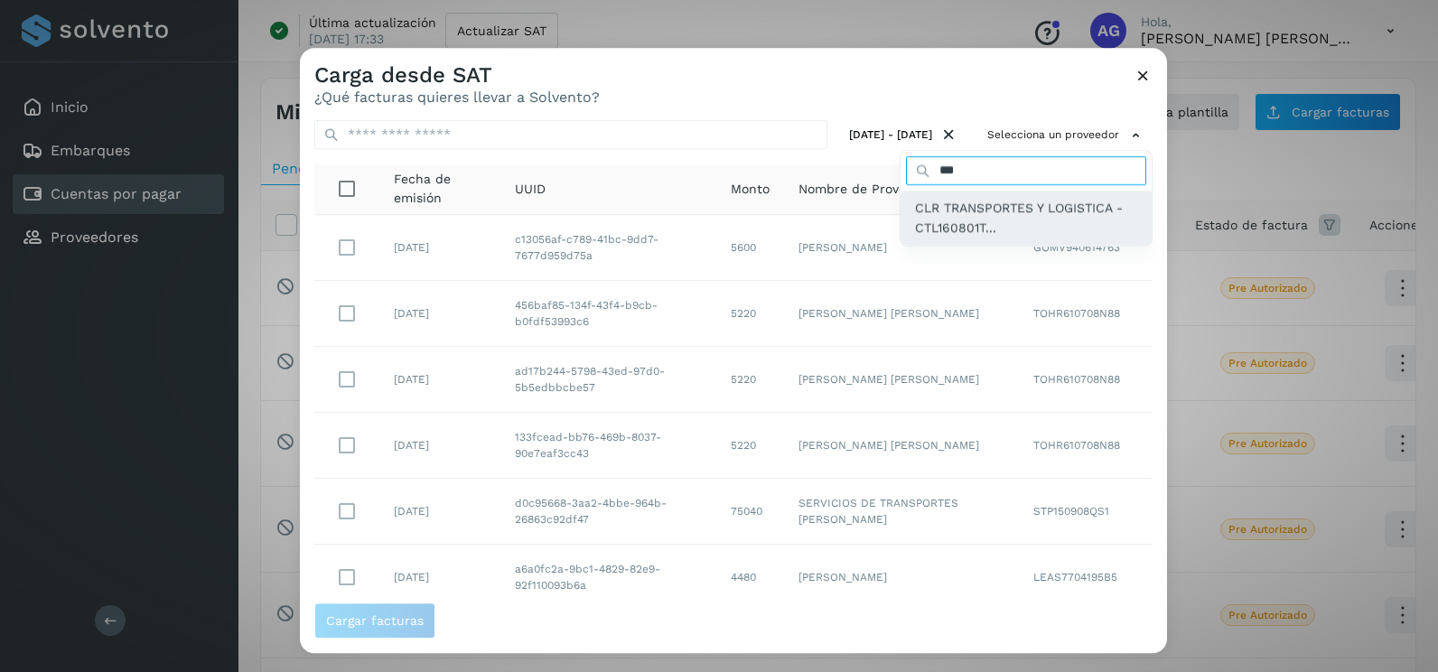
type input "***"
click at [942, 211] on span "CLR TRANSPORTES Y LOGISTICA - CTL160801T..." at bounding box center [1026, 218] width 222 height 41
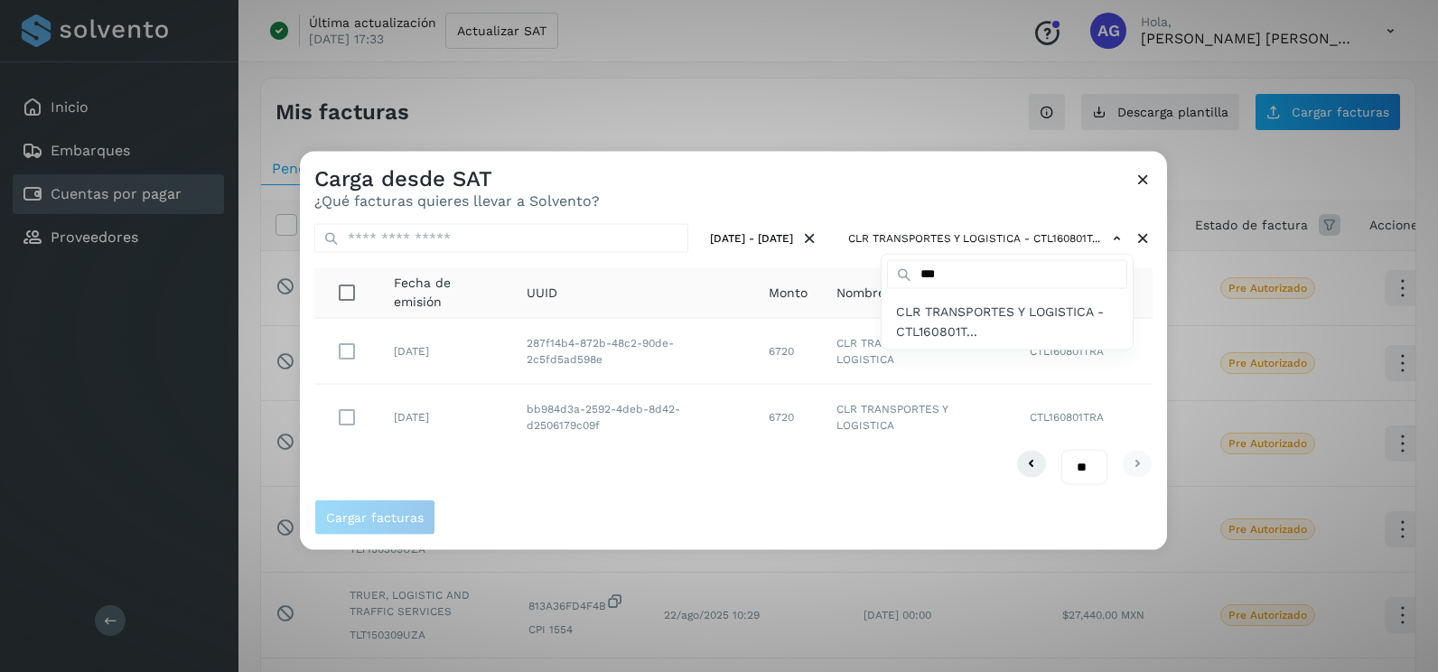
click at [834, 210] on div at bounding box center [1019, 488] width 1438 height 672
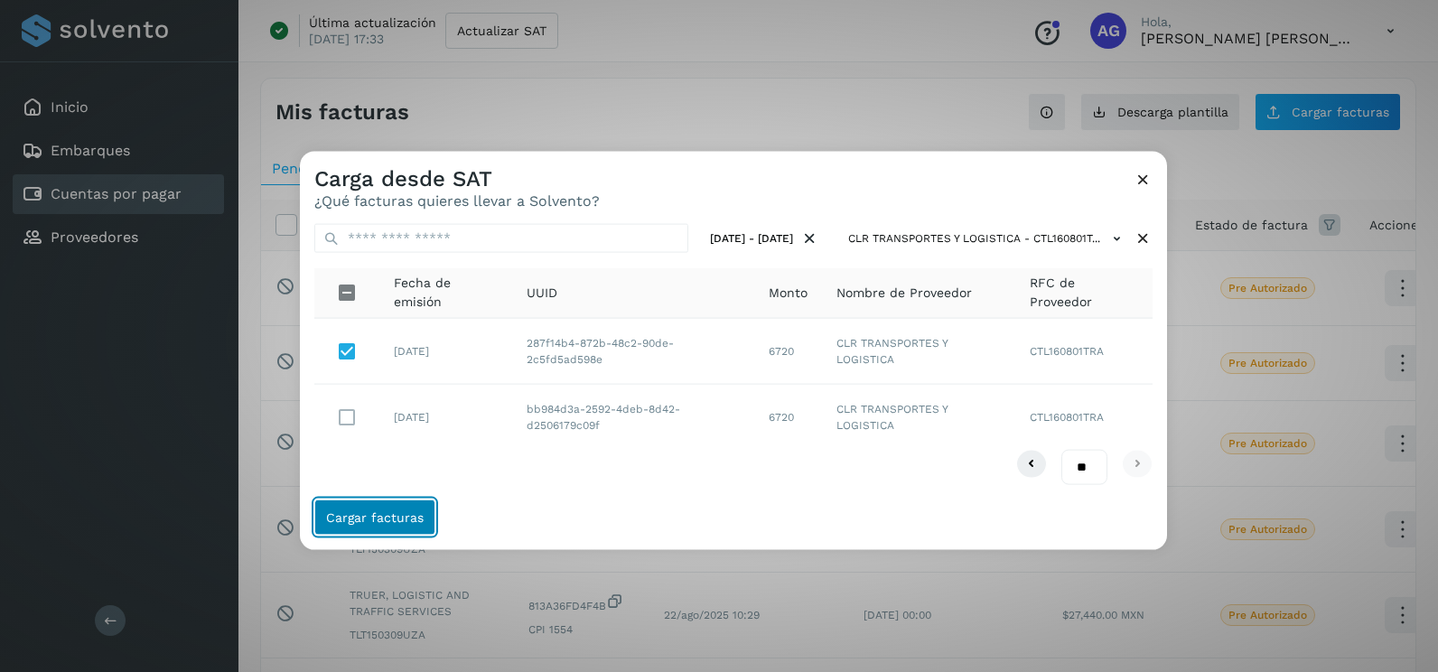
click at [413, 514] on span "Cargar facturas" at bounding box center [375, 516] width 98 height 13
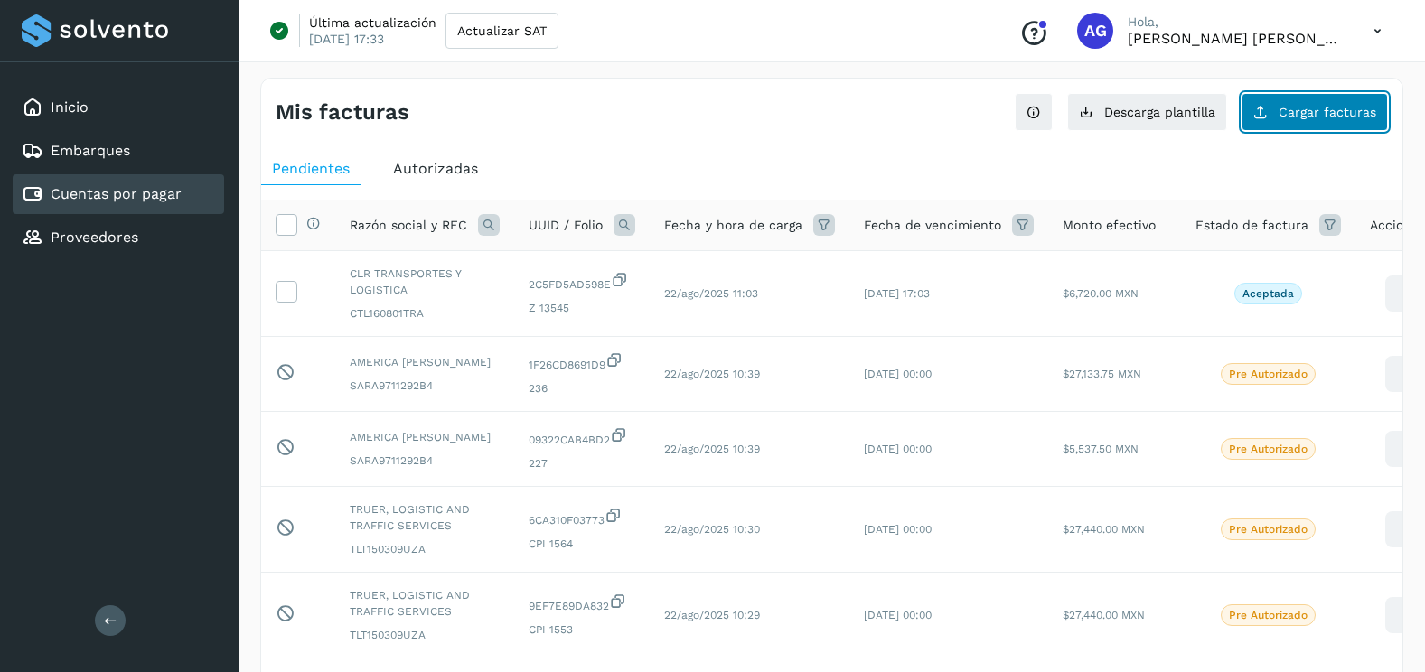
click at [1330, 109] on span "Cargar facturas" at bounding box center [1327, 112] width 98 height 13
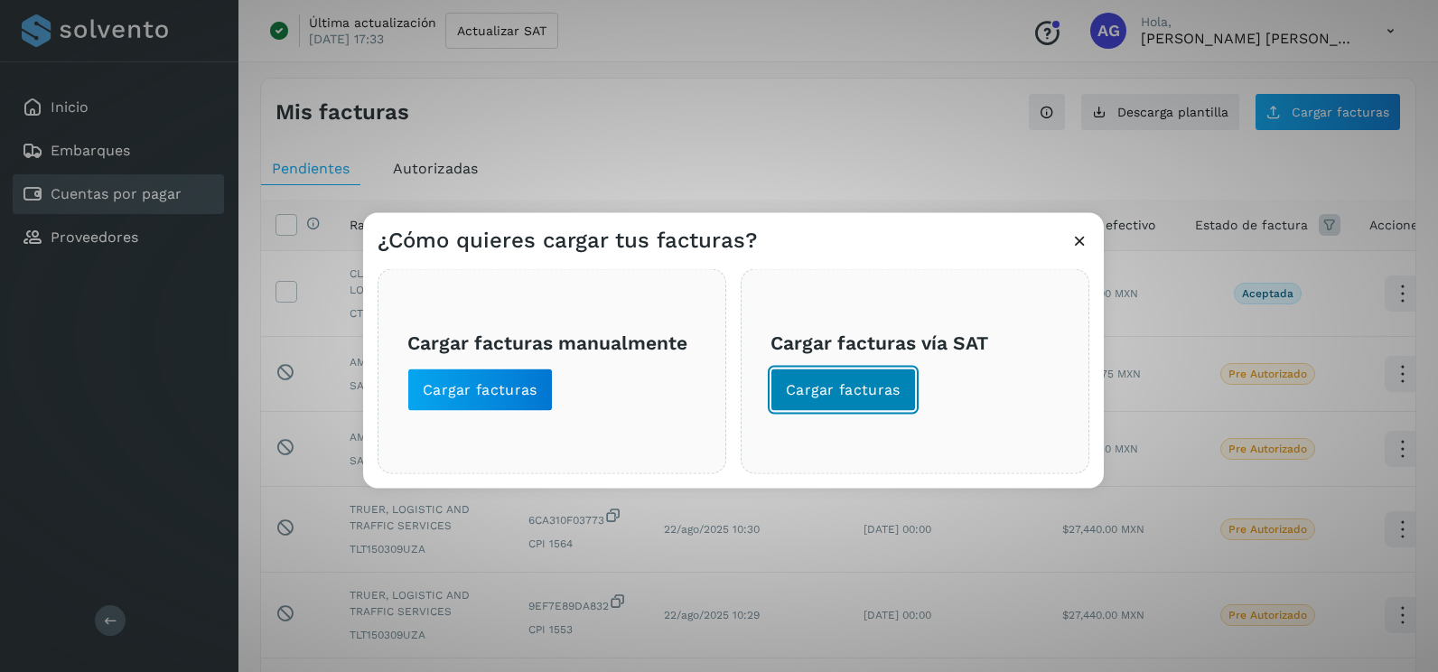
click at [842, 390] on span "Cargar facturas" at bounding box center [843, 390] width 115 height 20
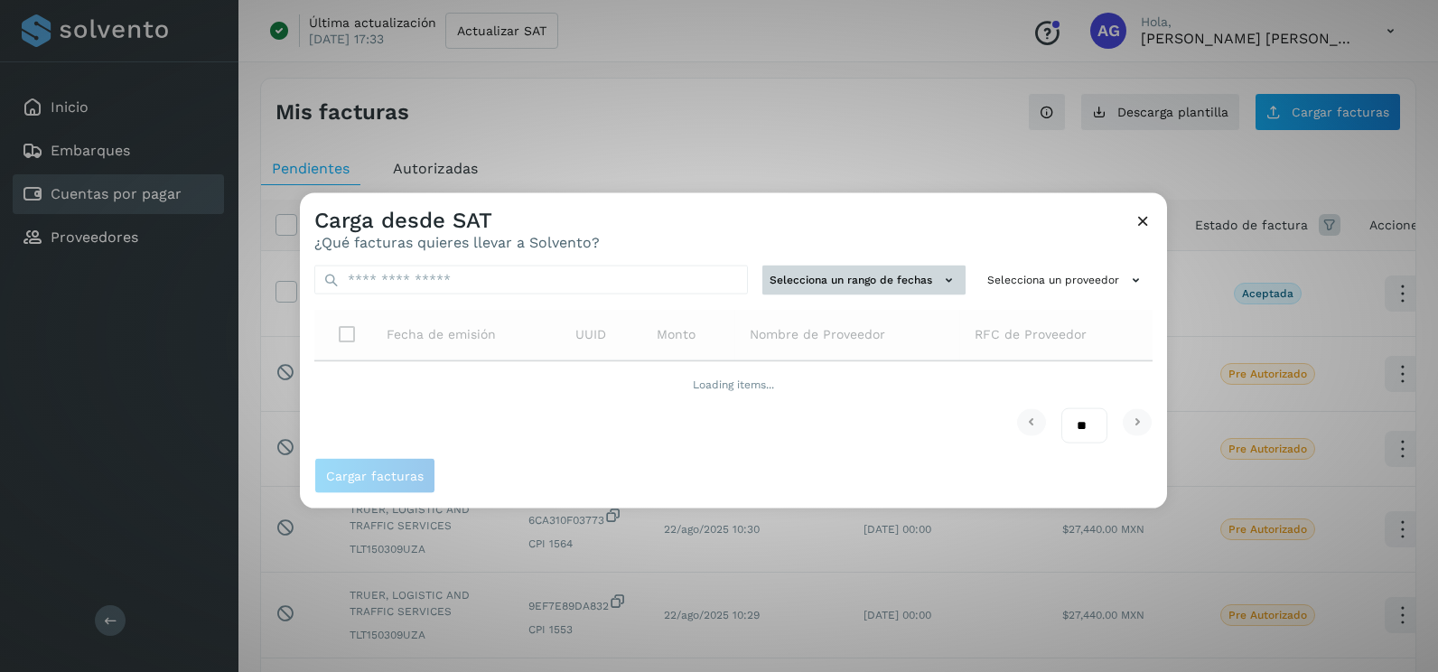
click at [862, 290] on button "Selecciona un rango de fechas" at bounding box center [863, 281] width 203 height 30
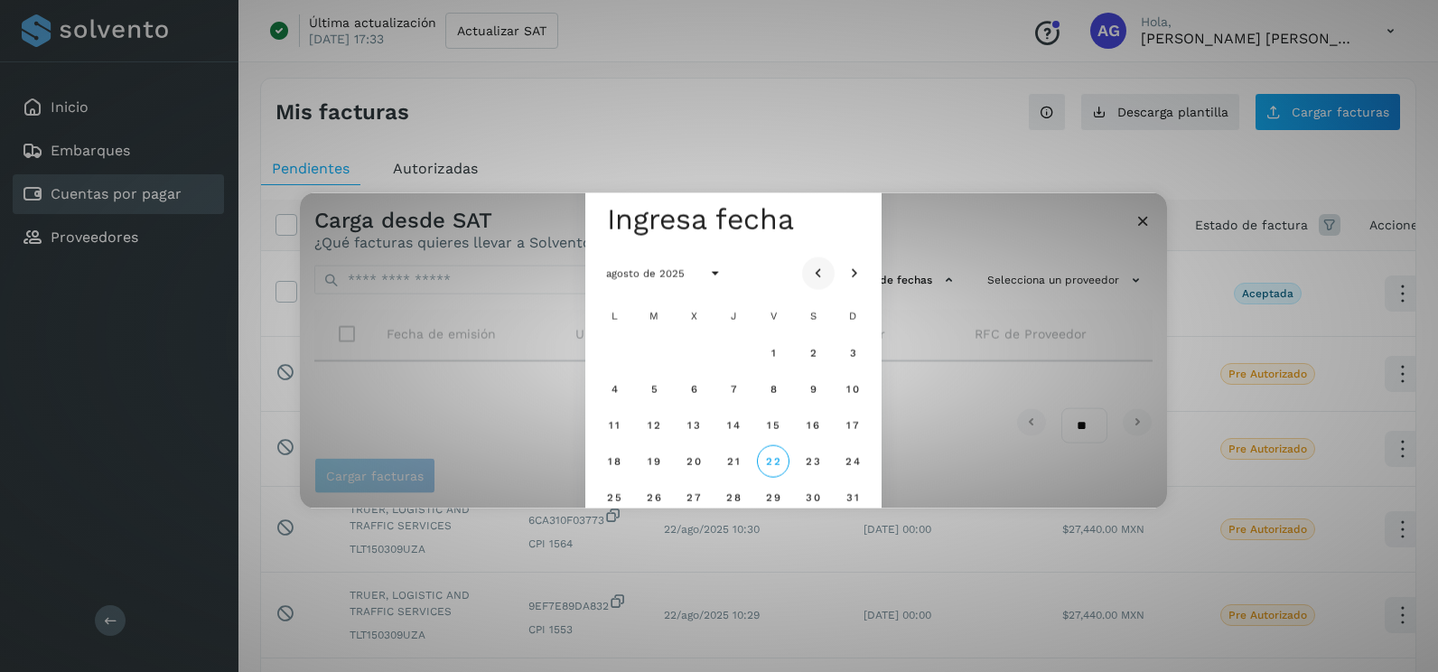
click at [822, 261] on button "Mes anterior" at bounding box center [818, 273] width 33 height 33
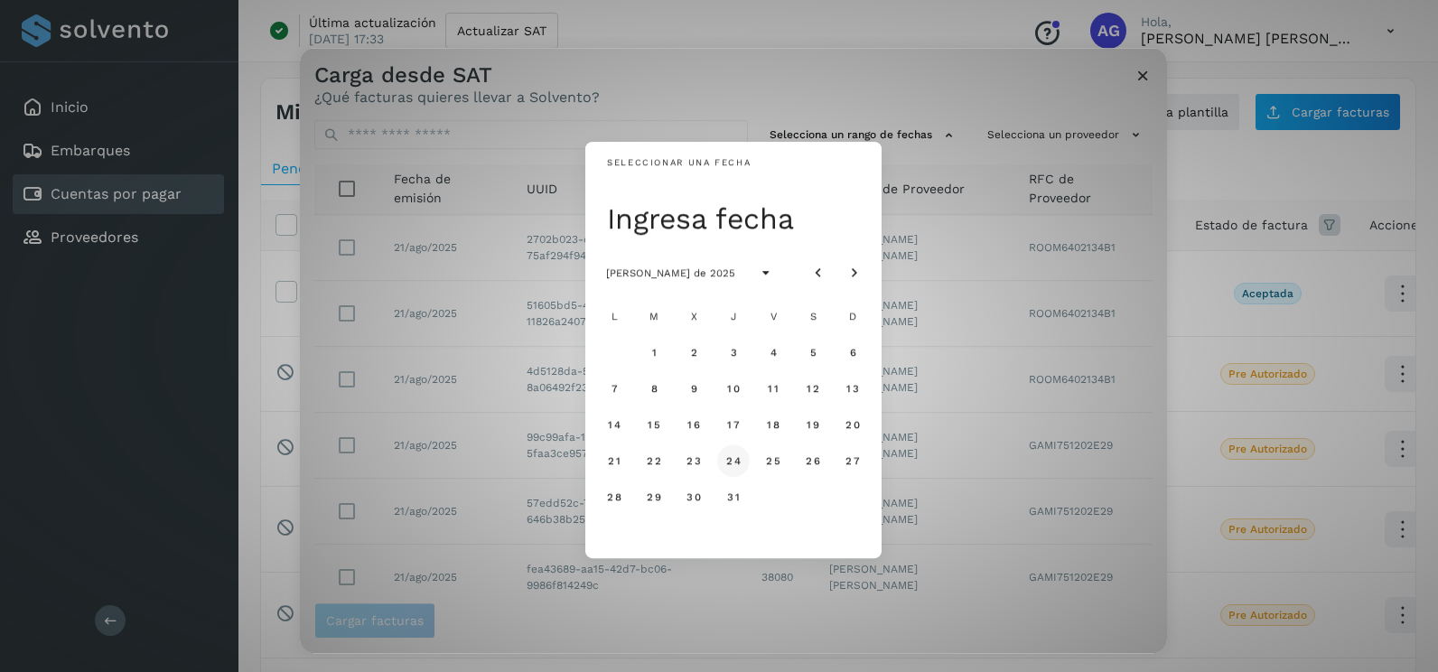
click at [737, 468] on button "24" at bounding box center [733, 460] width 33 height 33
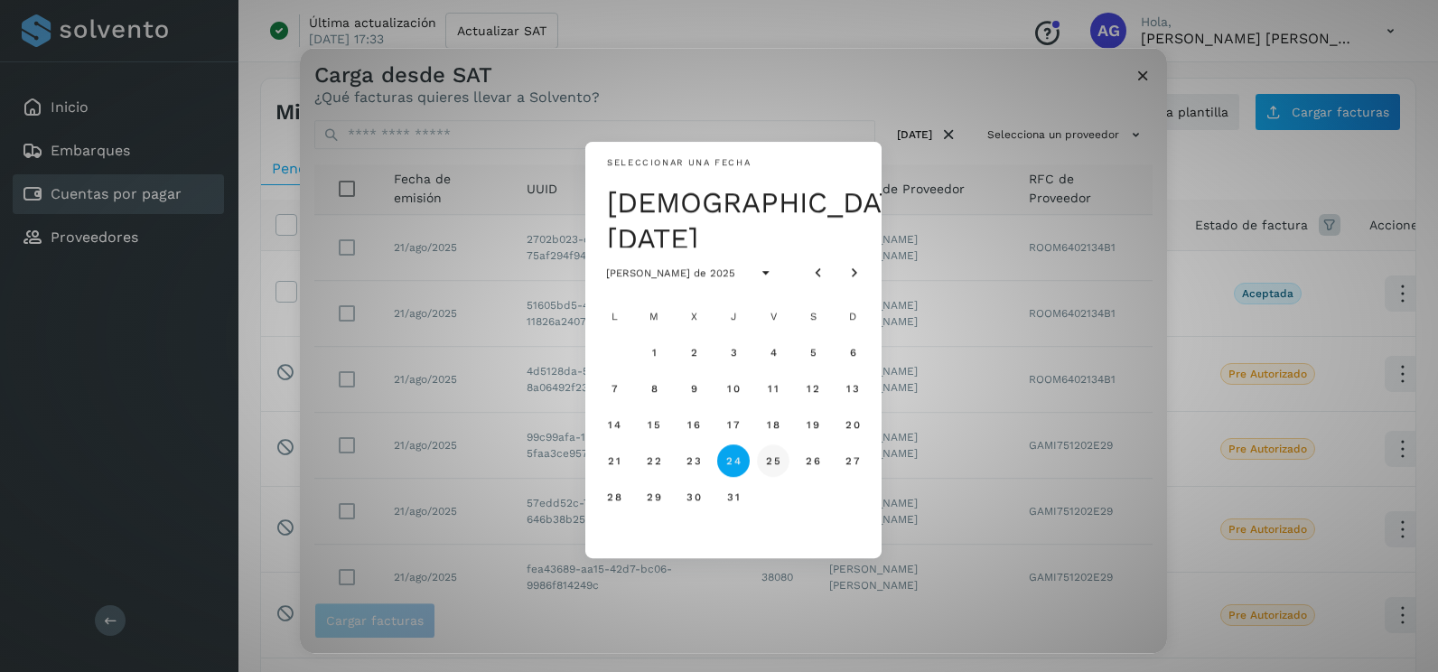
click at [785, 459] on button "25" at bounding box center [773, 460] width 33 height 33
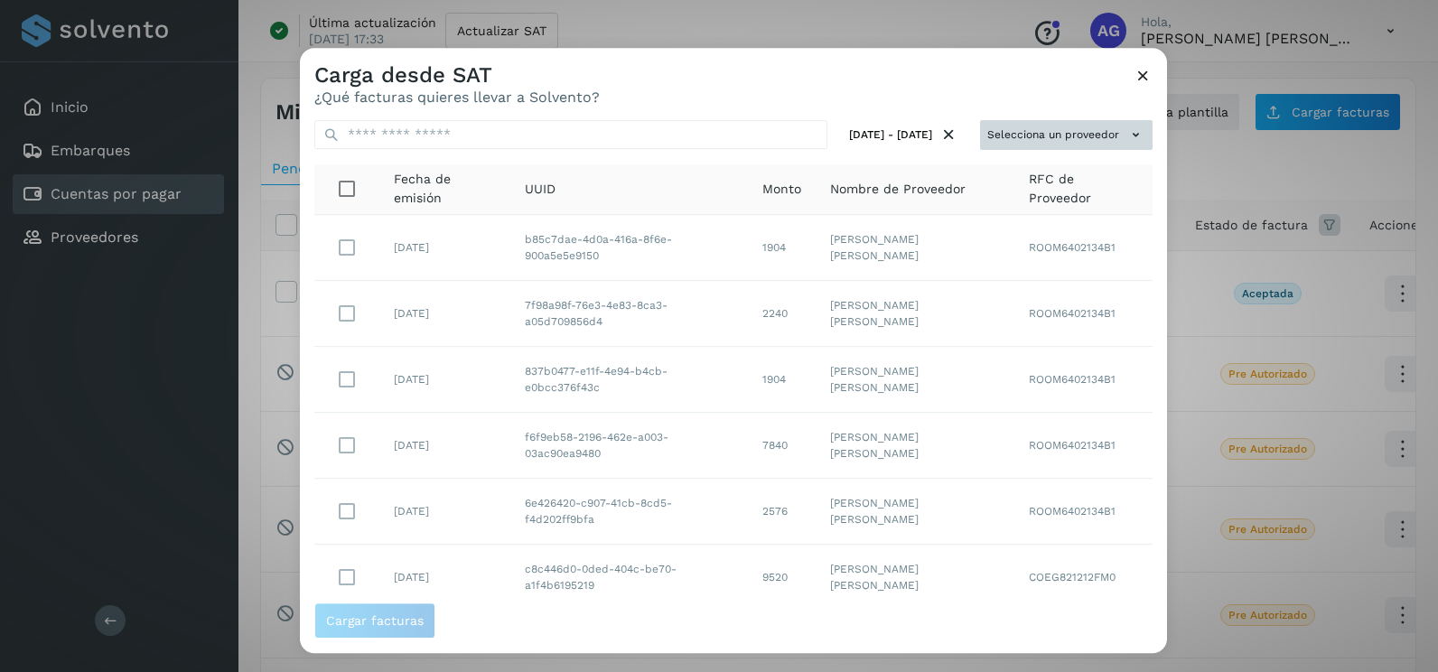
click at [1075, 126] on button "Selecciona un proveedor" at bounding box center [1066, 135] width 173 height 30
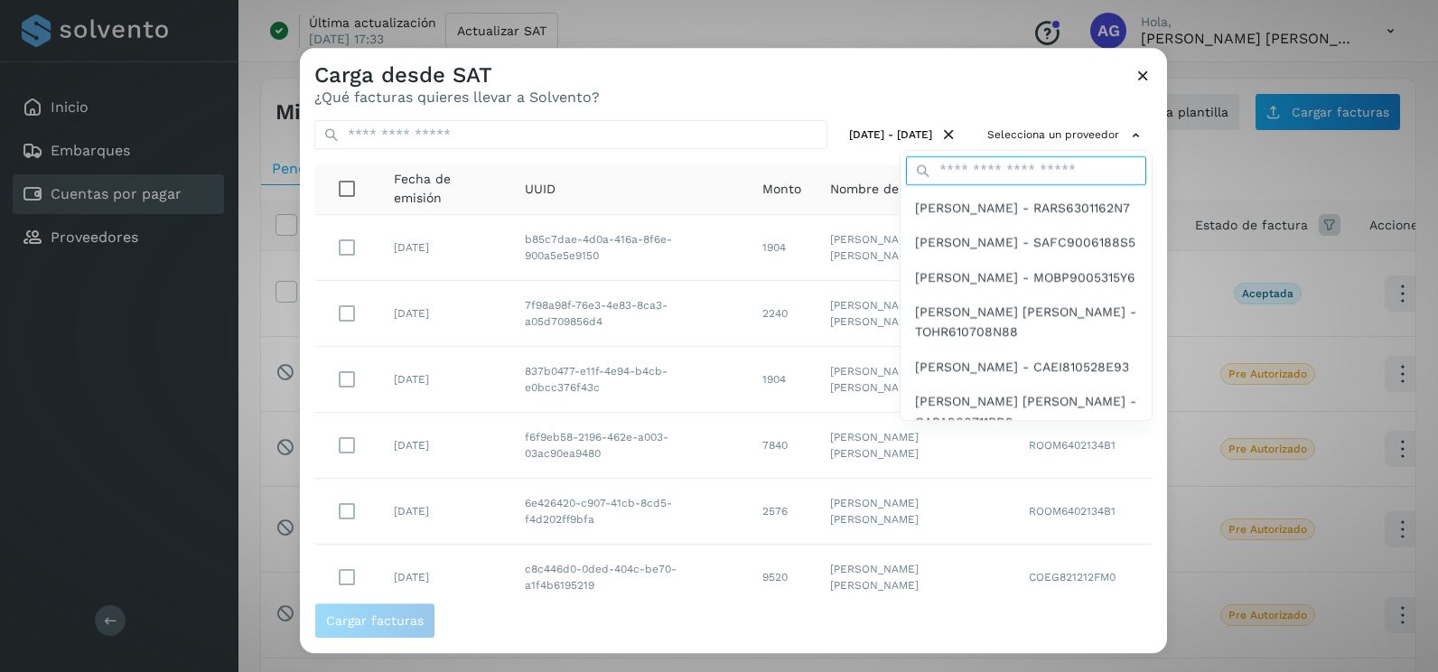
click at [992, 171] on input "text" at bounding box center [1026, 170] width 240 height 29
type input "***"
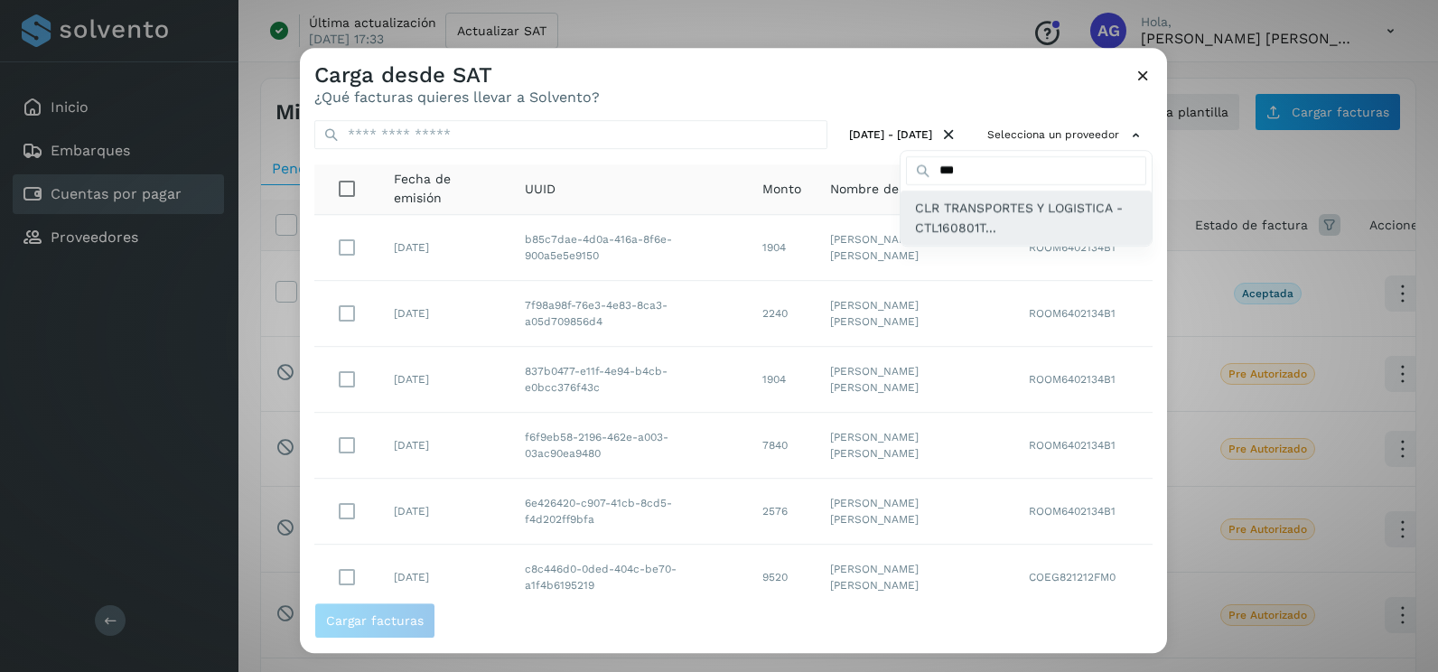
click at [973, 221] on span "CLR TRANSPORTES Y LOGISTICA - CTL160801T..." at bounding box center [1026, 218] width 222 height 41
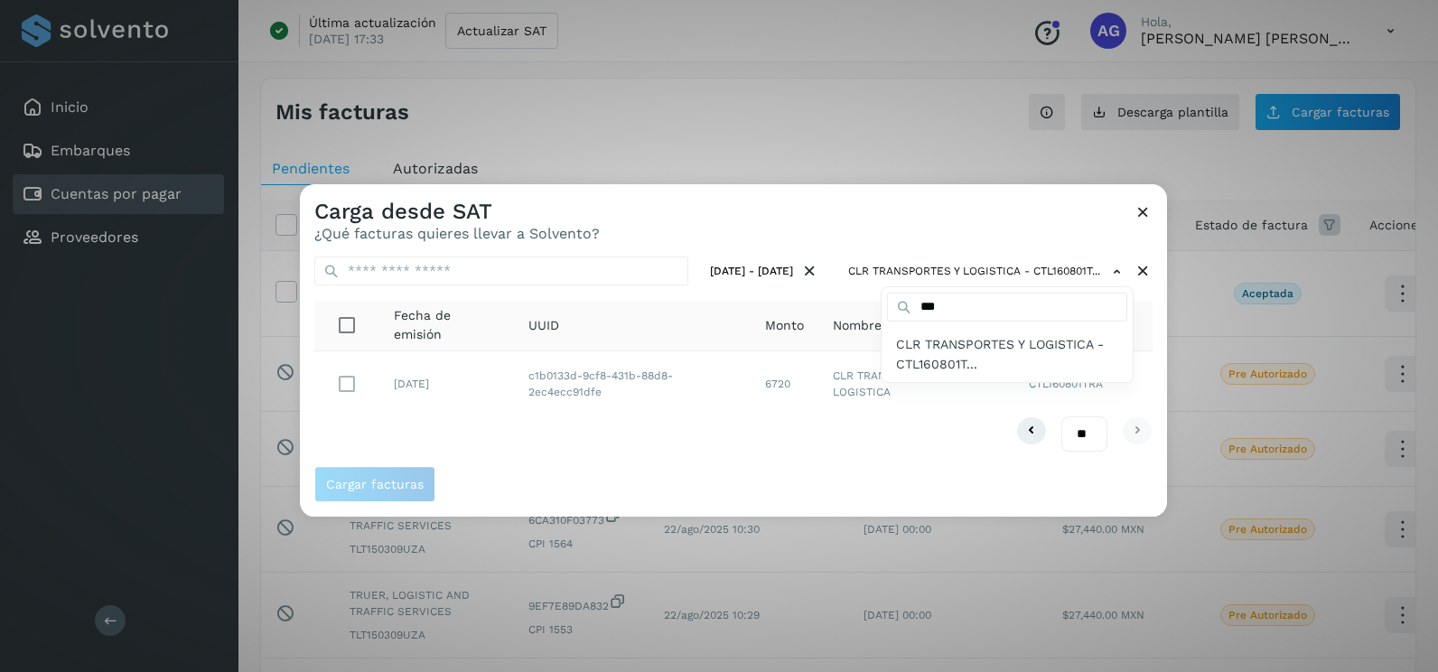
click at [869, 214] on div at bounding box center [1019, 520] width 1438 height 672
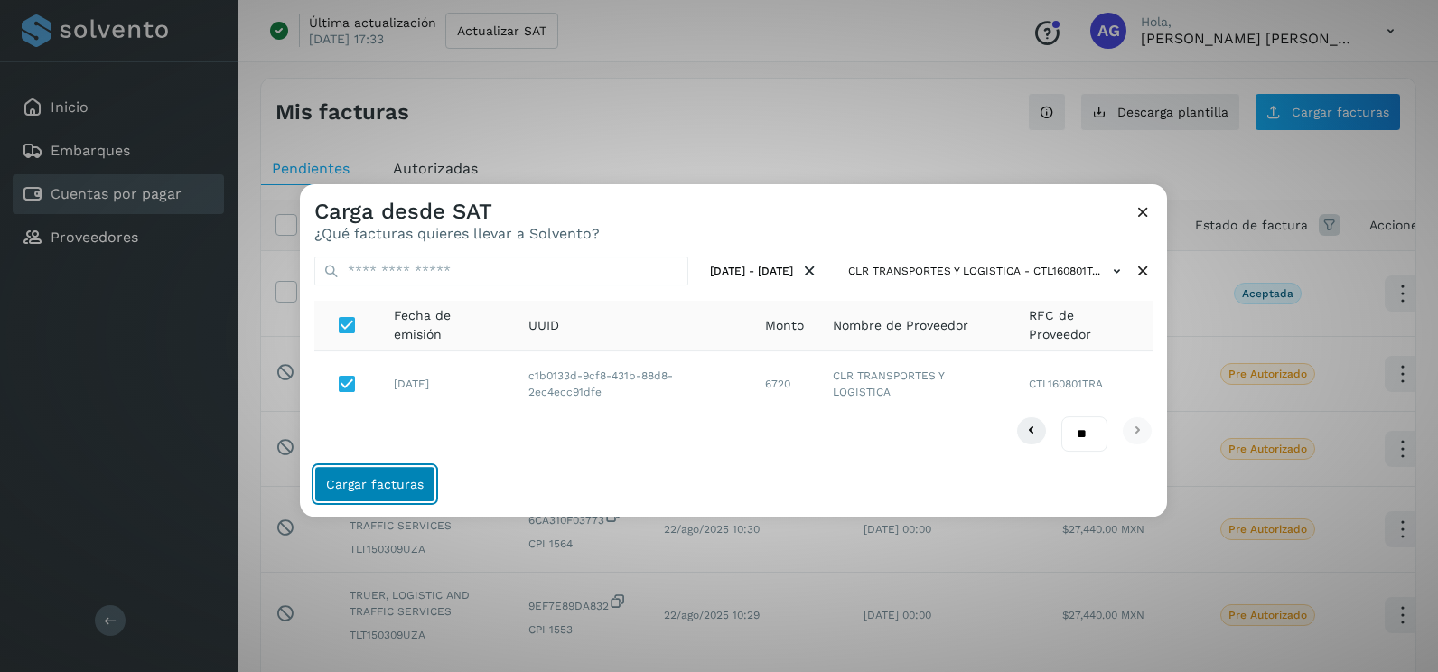
click at [390, 480] on span "Cargar facturas" at bounding box center [375, 484] width 98 height 13
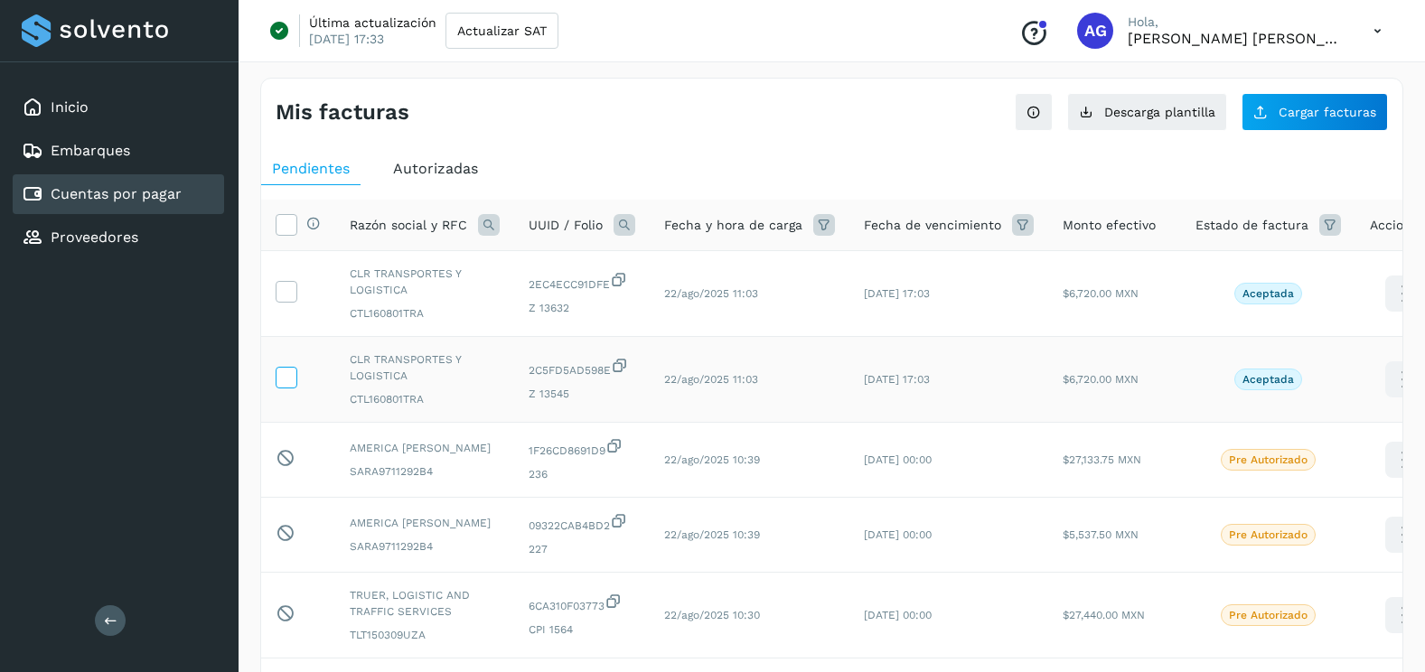
click at [279, 369] on icon at bounding box center [285, 376] width 19 height 19
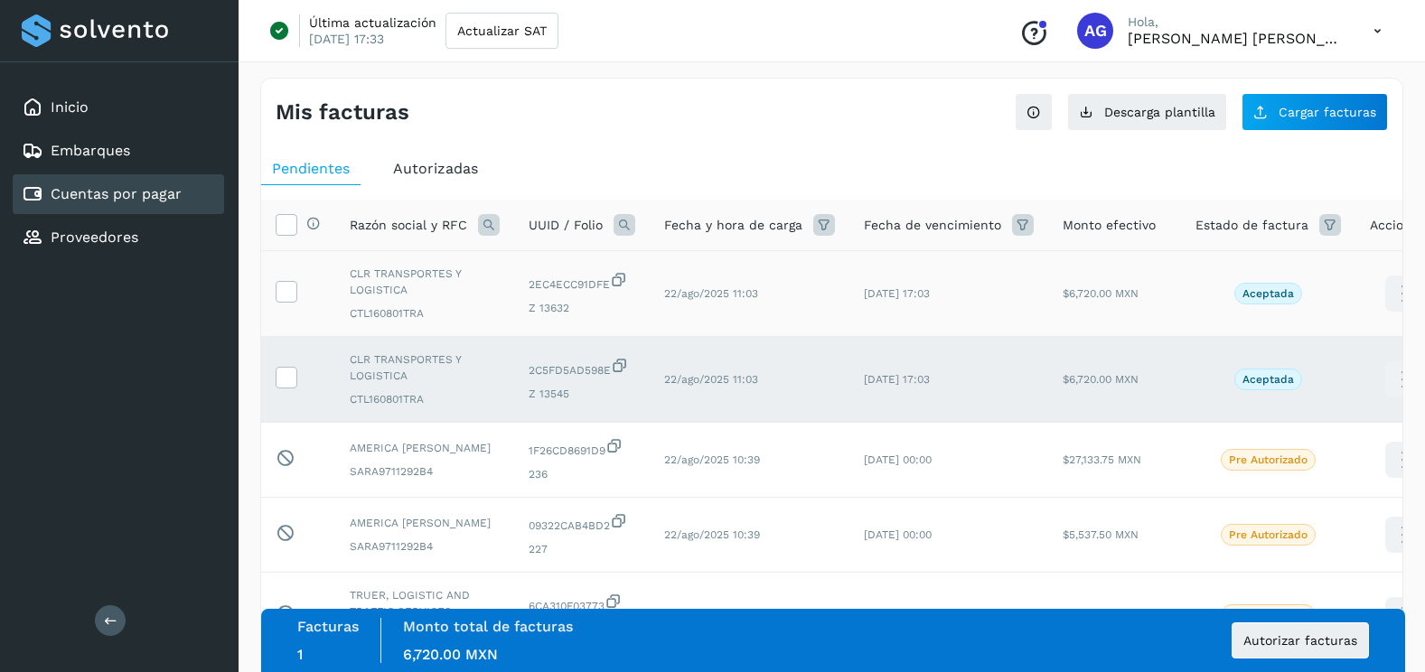
click at [291, 306] on td at bounding box center [298, 294] width 74 height 86
click at [289, 298] on icon at bounding box center [285, 290] width 19 height 19
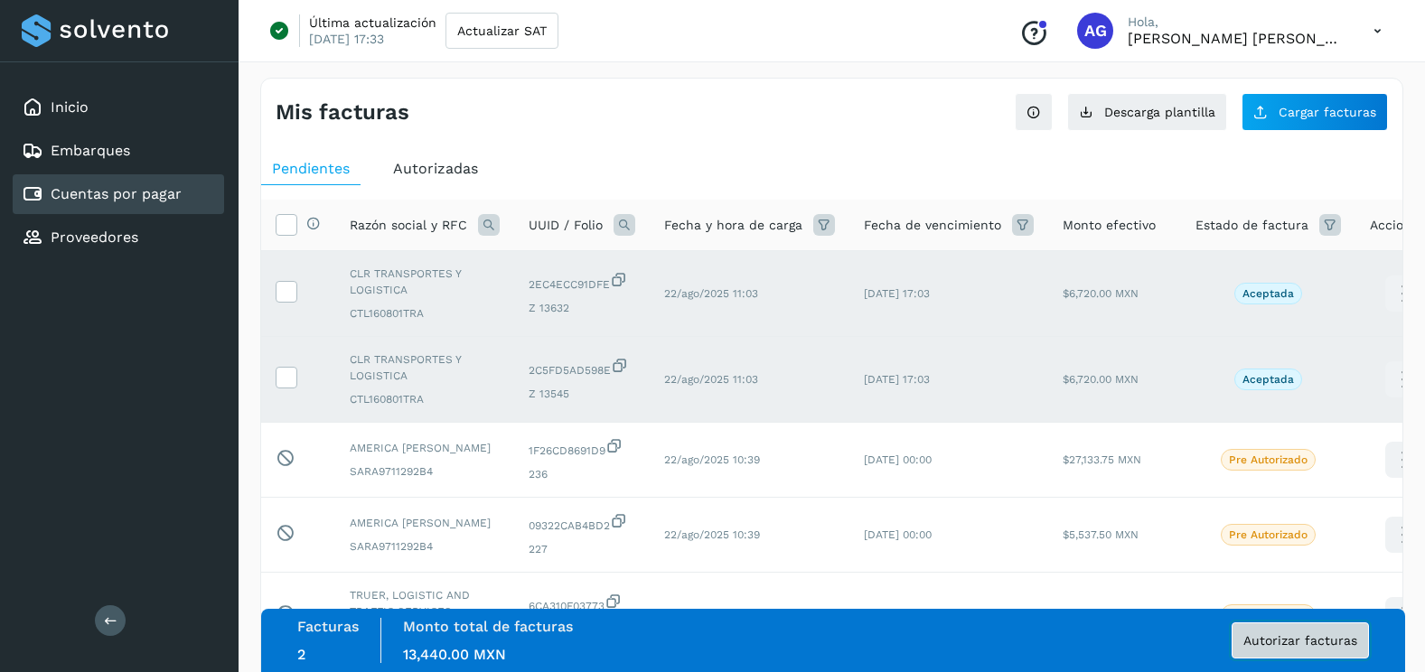
click at [1324, 627] on button "Autorizar facturas" at bounding box center [1299, 640] width 137 height 36
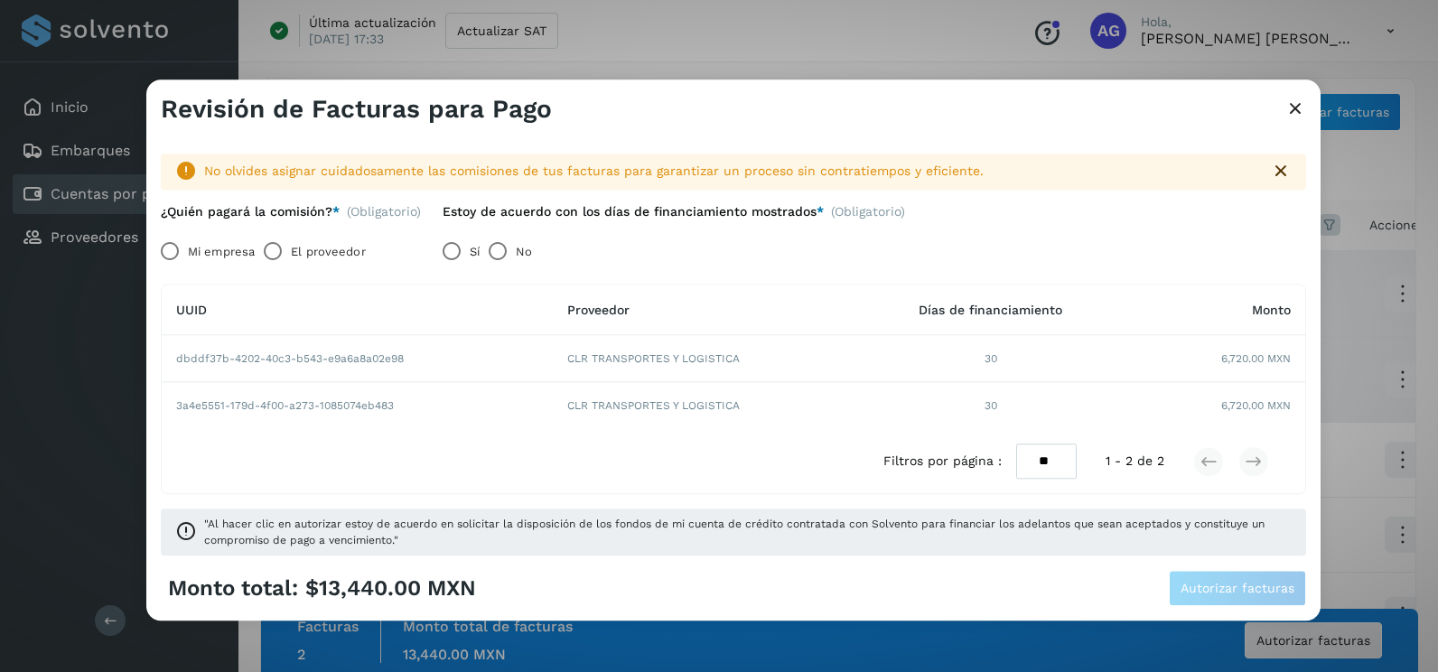
click at [211, 248] on label "Mi empresa" at bounding box center [221, 252] width 67 height 36
click at [1221, 590] on span "Autorizar facturas" at bounding box center [1238, 589] width 114 height 13
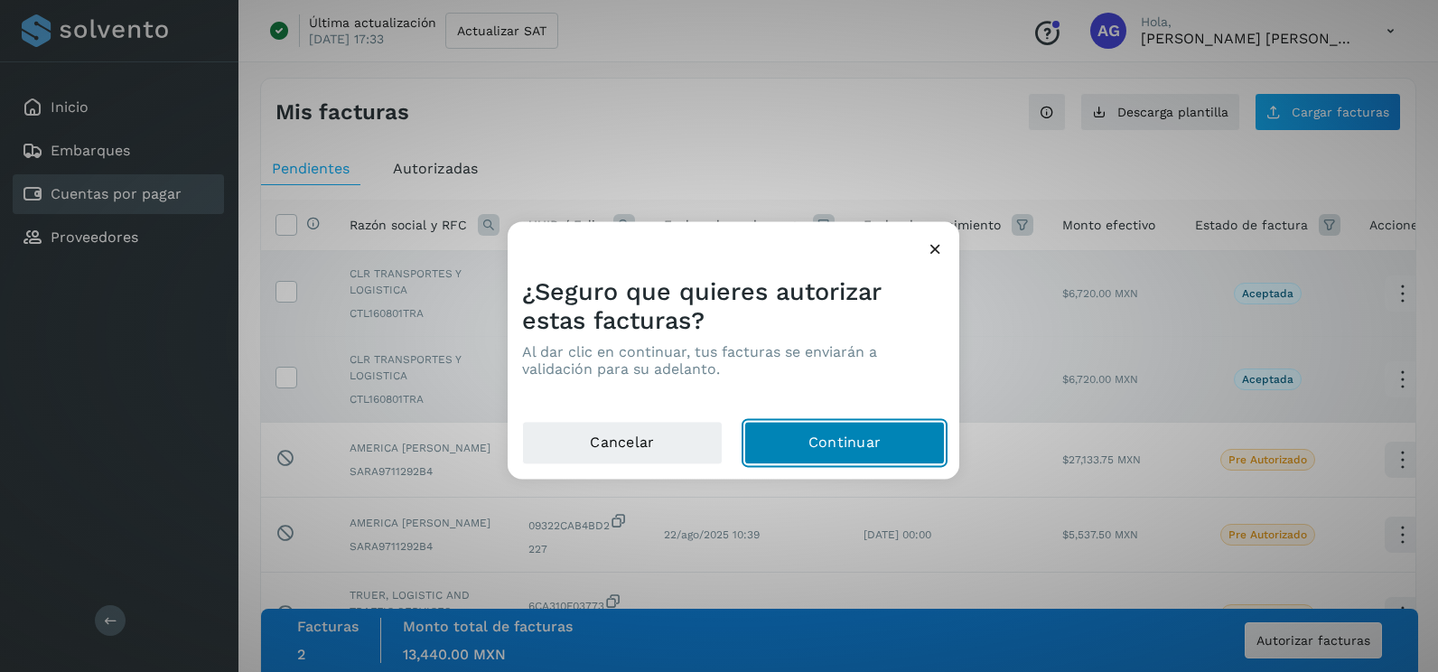
click at [838, 447] on button "Continuar" at bounding box center [844, 443] width 201 height 43
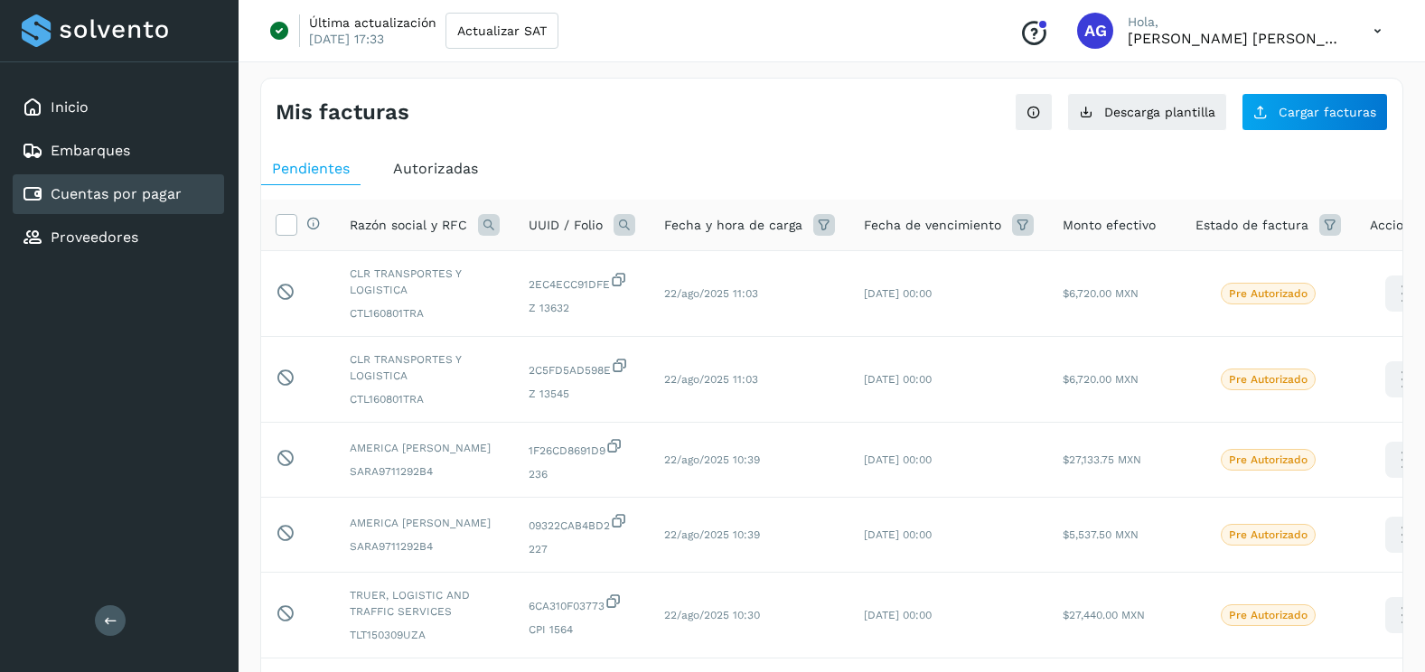
click at [481, 230] on icon at bounding box center [489, 225] width 22 height 22
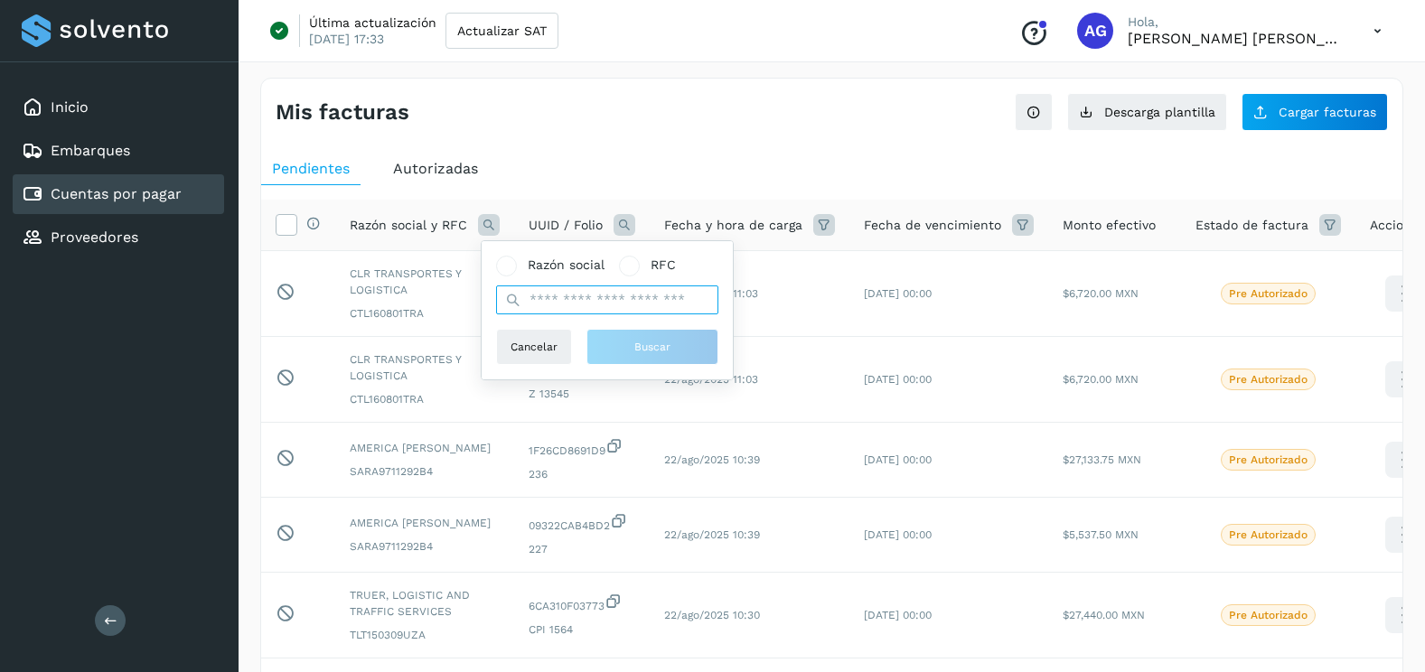
click at [556, 302] on input "text" at bounding box center [607, 299] width 222 height 29
type input "******"
click at [612, 359] on button "Buscar" at bounding box center [652, 347] width 132 height 36
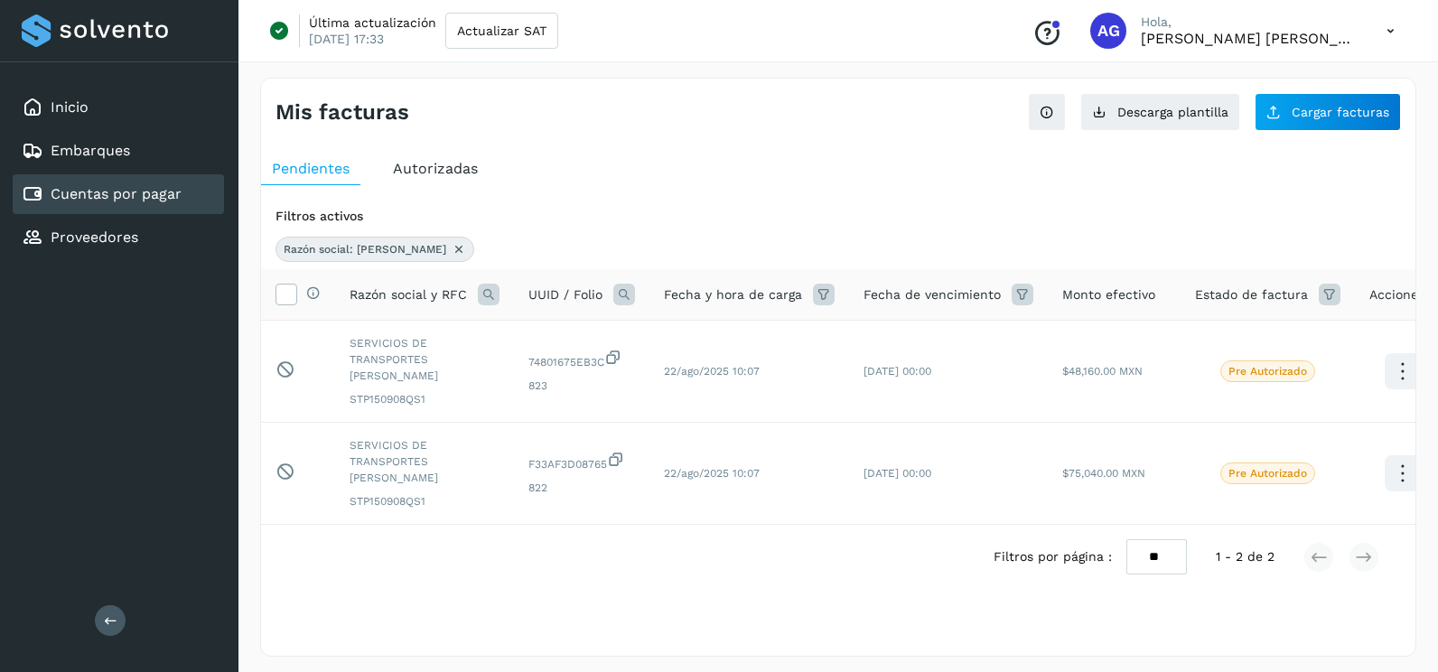
click at [452, 248] on icon at bounding box center [459, 249] width 14 height 14
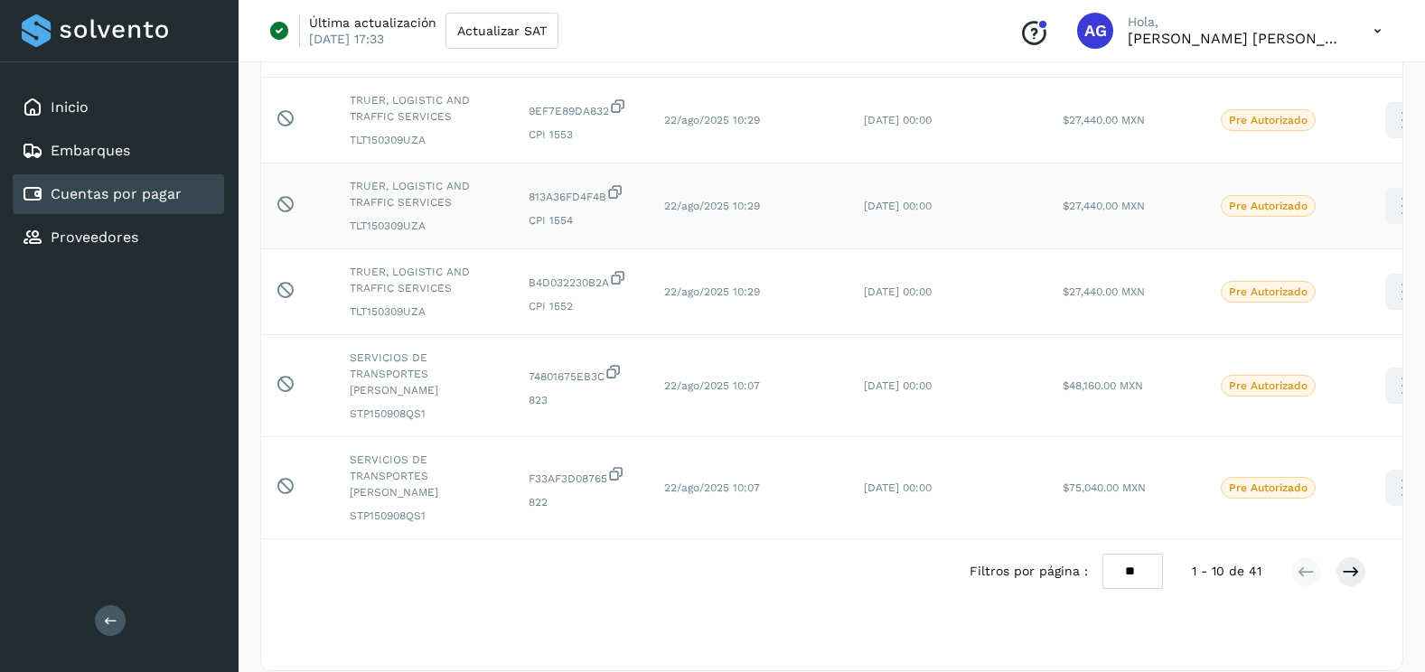
scroll to position [583, 0]
click at [1148, 556] on select "** ** **" at bounding box center [1132, 569] width 61 height 35
select select "**"
click at [1102, 552] on select "** ** **" at bounding box center [1132, 569] width 61 height 35
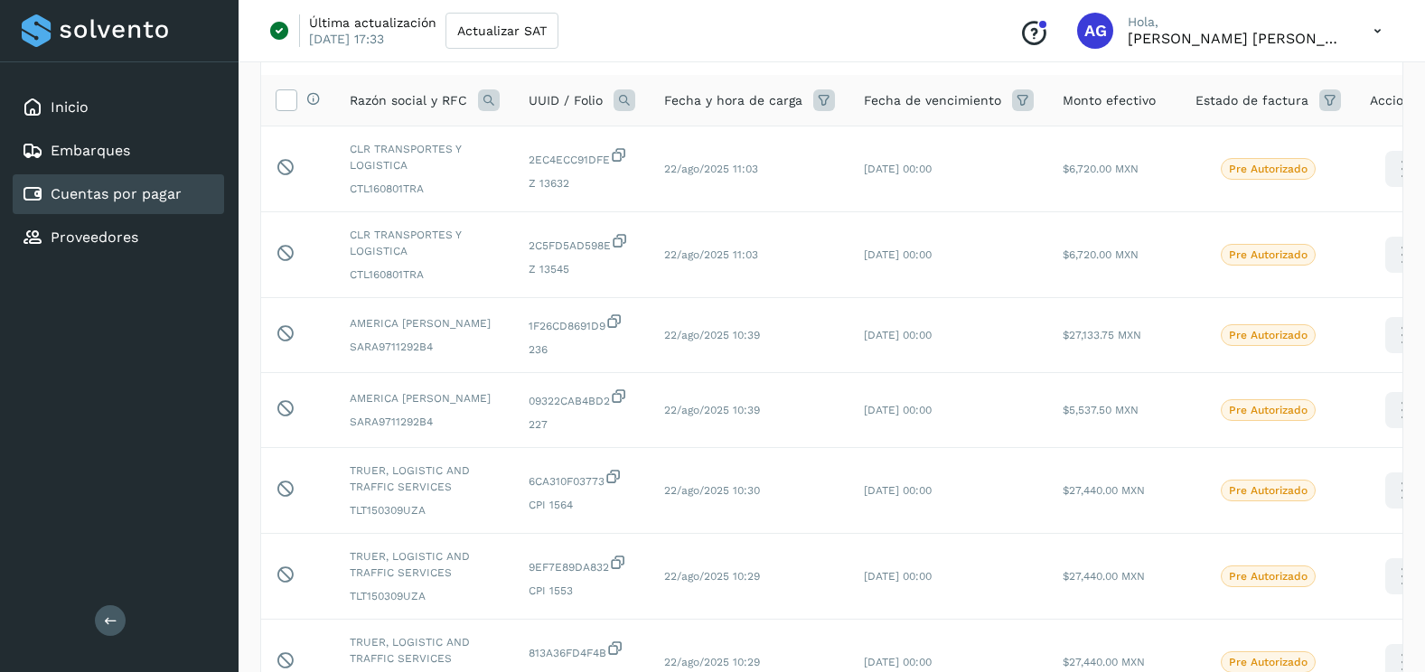
scroll to position [0, 0]
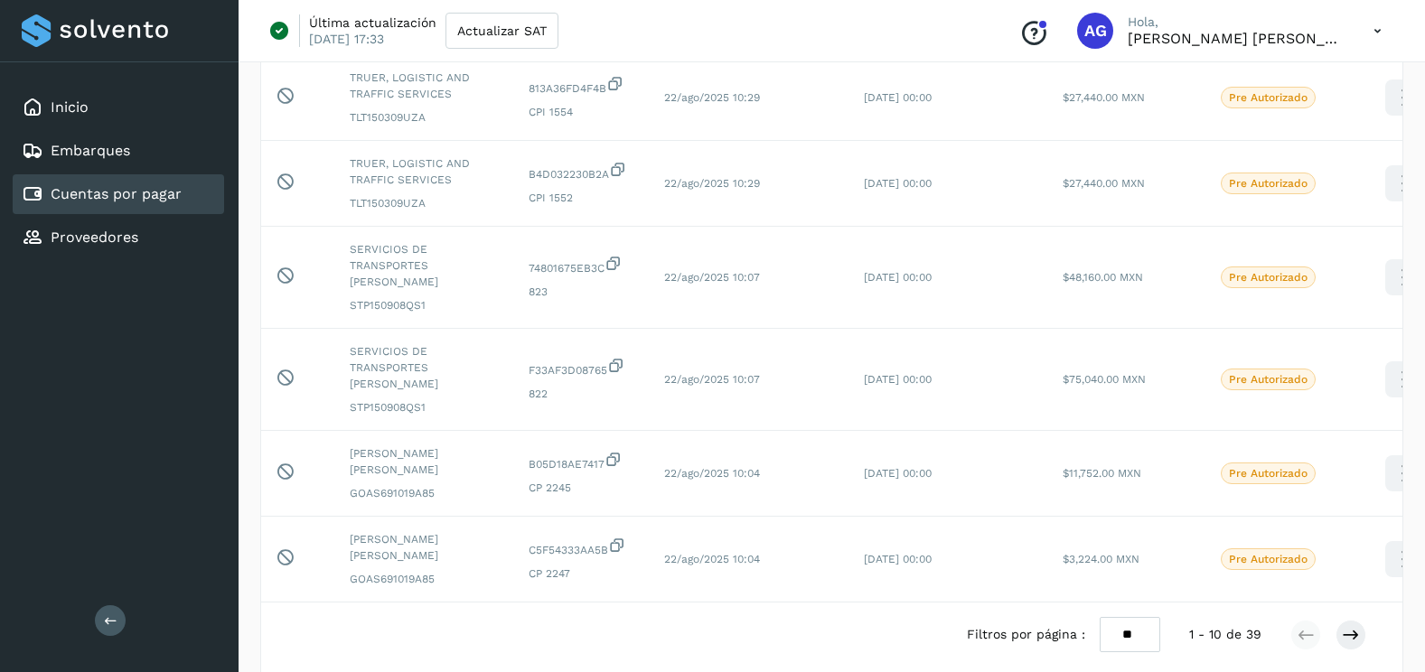
scroll to position [583, 0]
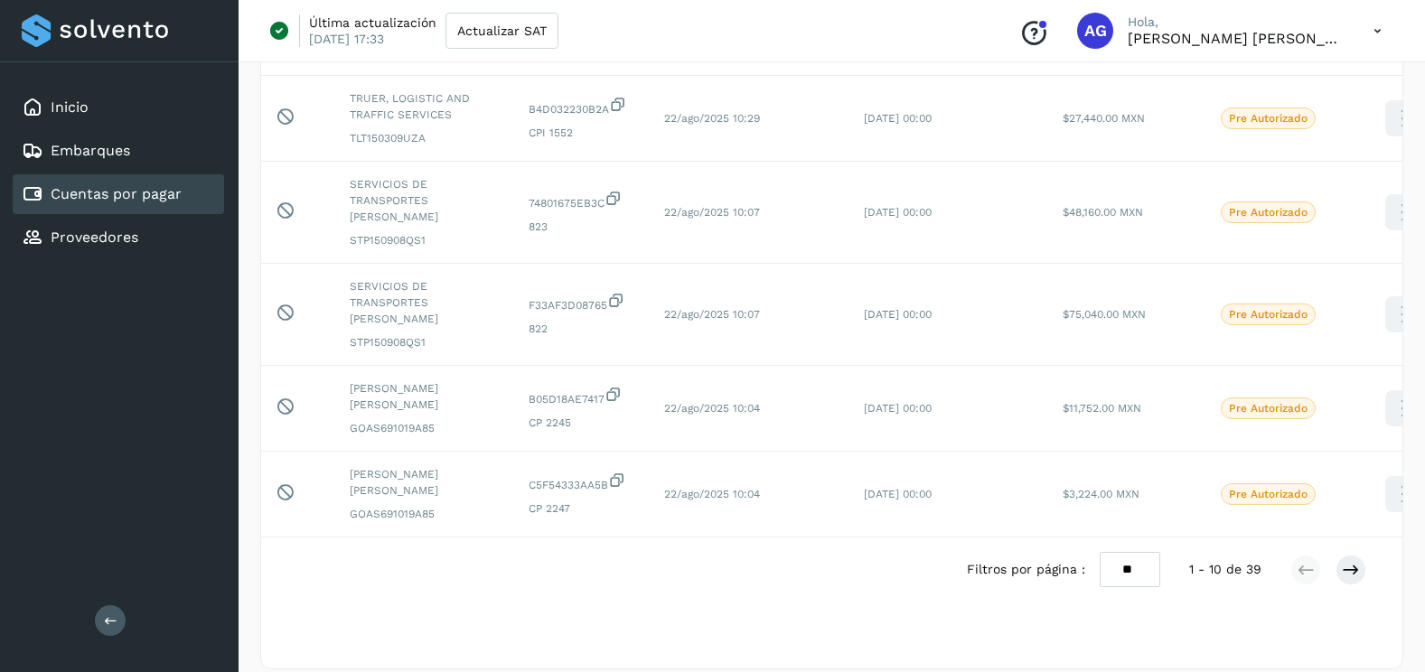
click at [1127, 552] on select "** ** **" at bounding box center [1129, 569] width 61 height 35
select select "**"
click at [1099, 552] on select "** ** **" at bounding box center [1129, 569] width 61 height 35
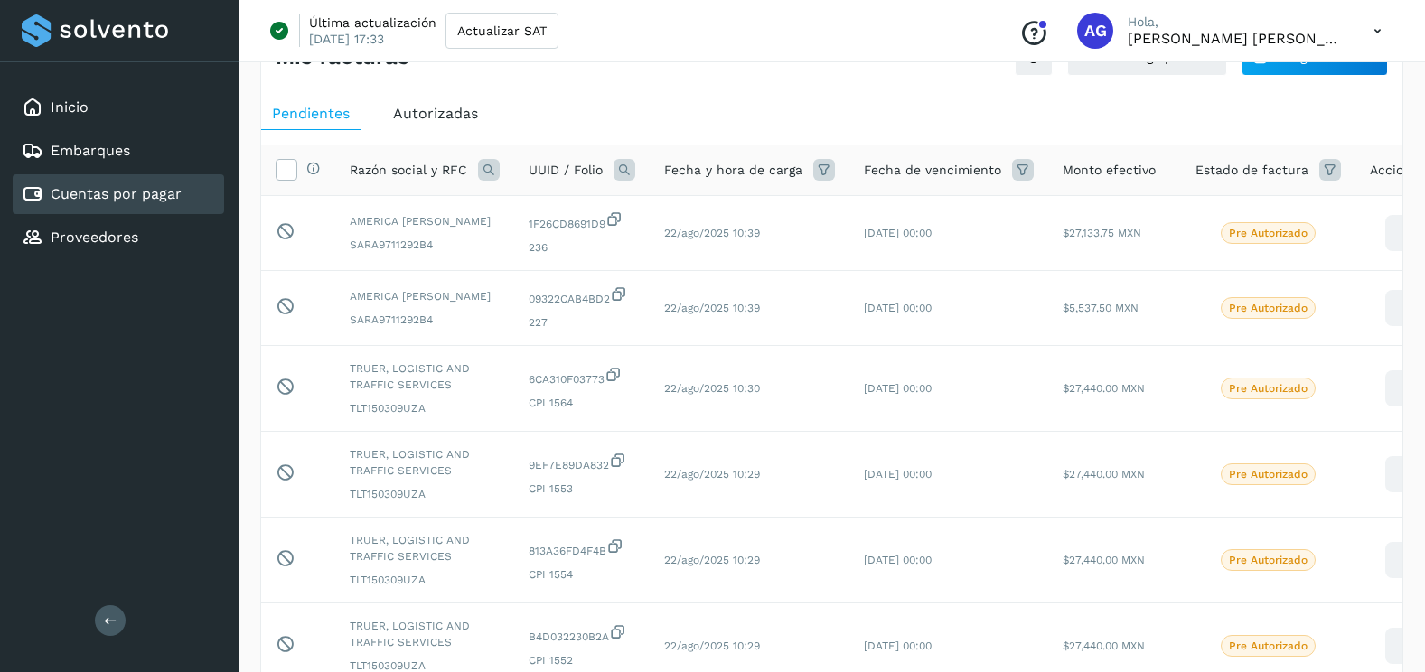
scroll to position [0, 0]
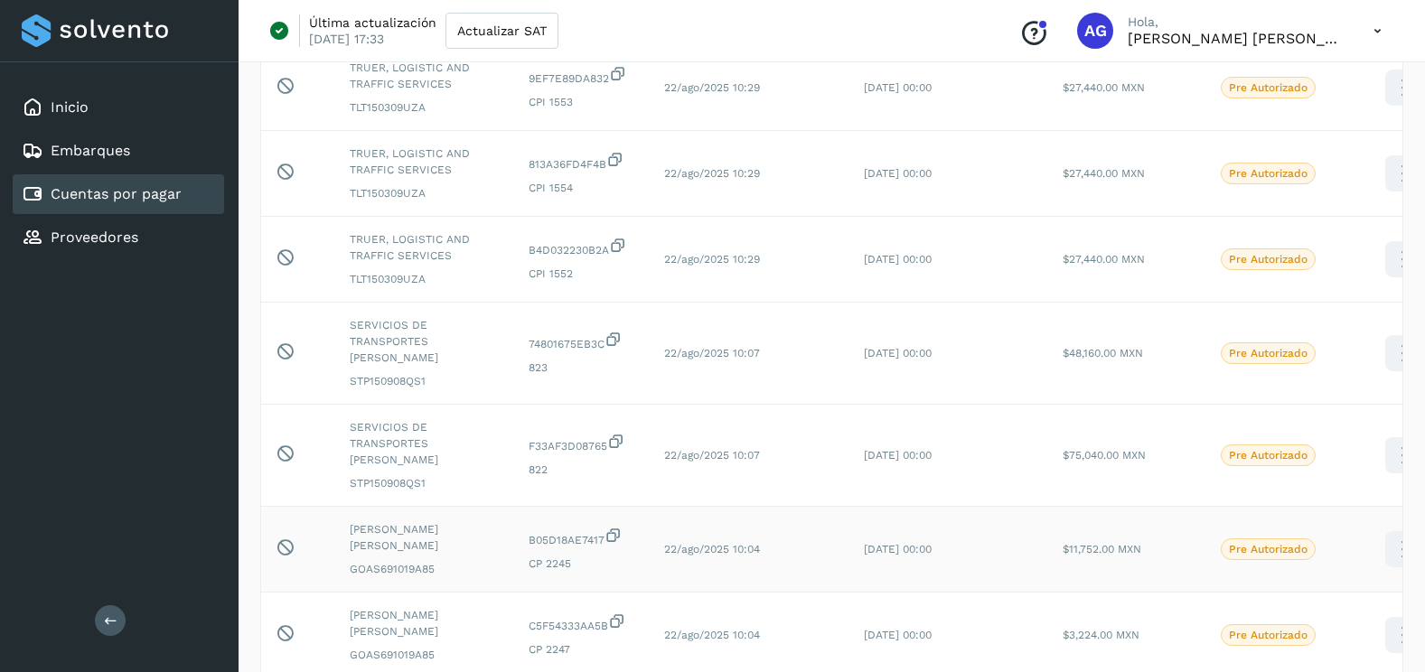
scroll to position [452, 0]
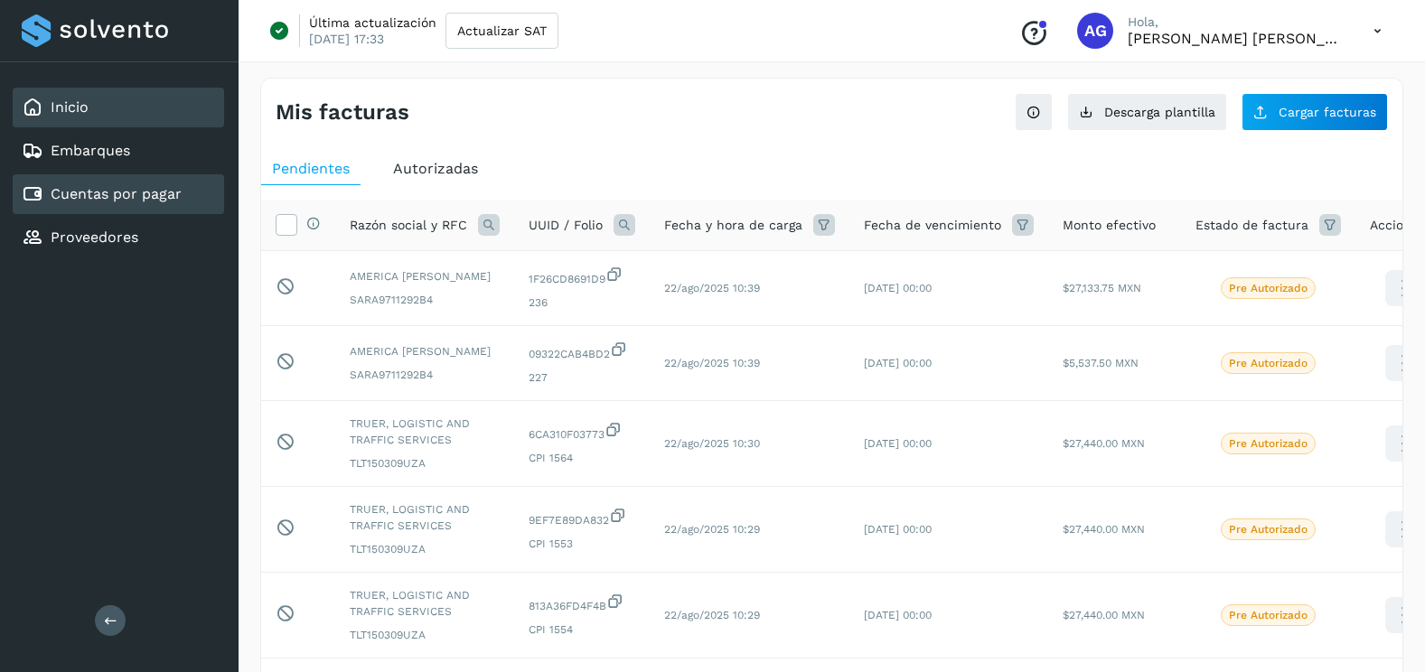
click at [100, 97] on div "Inicio" at bounding box center [118, 108] width 211 height 40
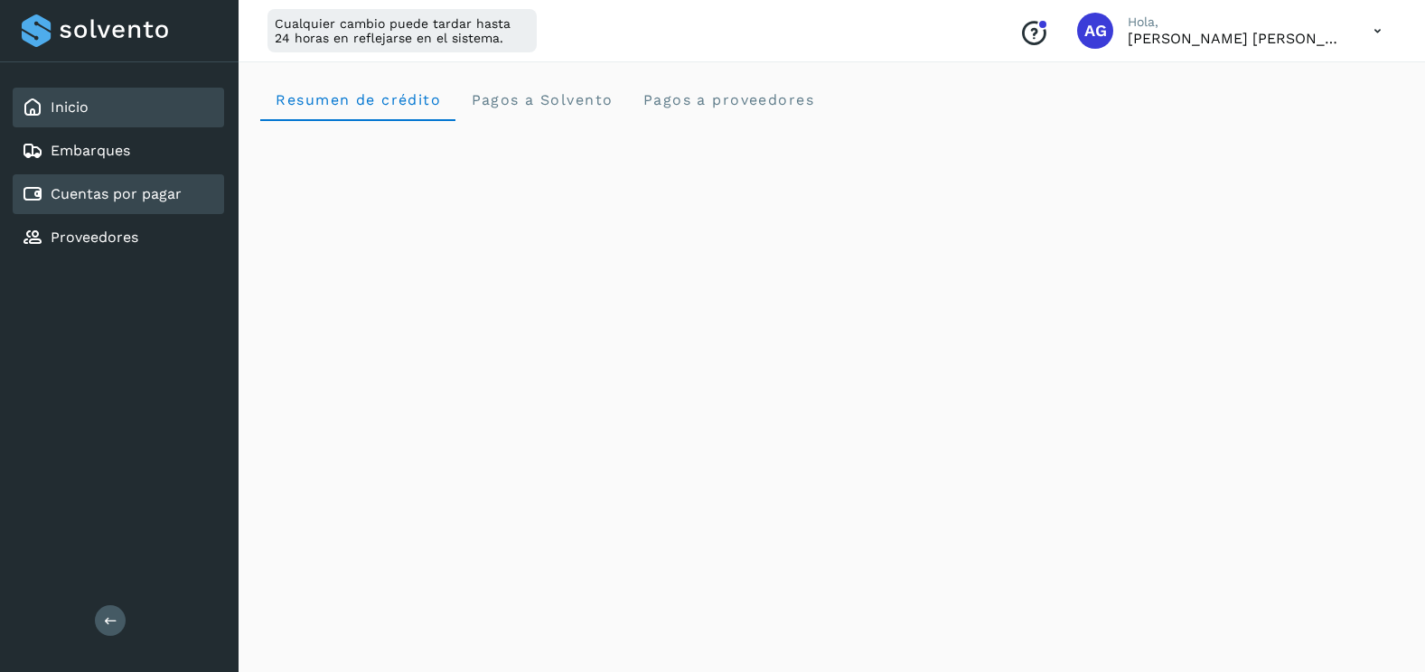
click at [79, 181] on div "Cuentas por pagar" at bounding box center [118, 194] width 211 height 40
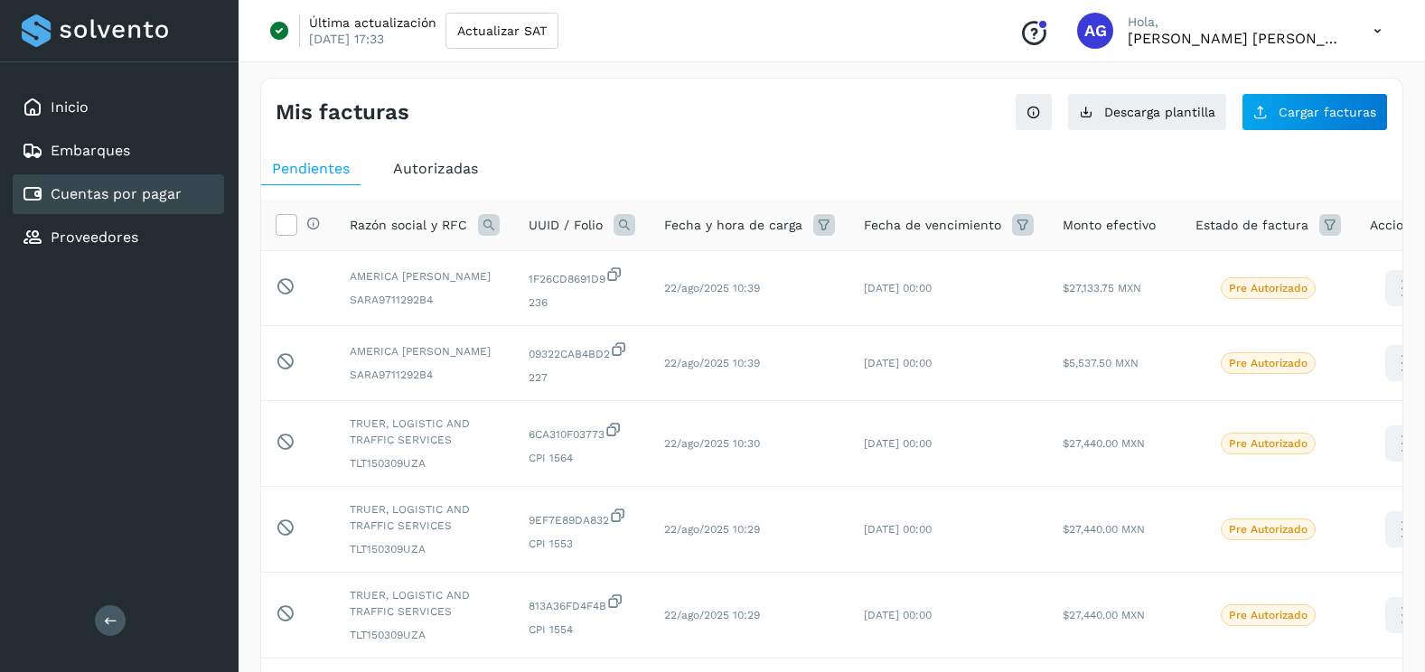
click at [716, 96] on div "Mis facturas Ver instrucciones para cargar Facturas Descarga plantilla Cargar f…" at bounding box center [831, 105] width 1141 height 52
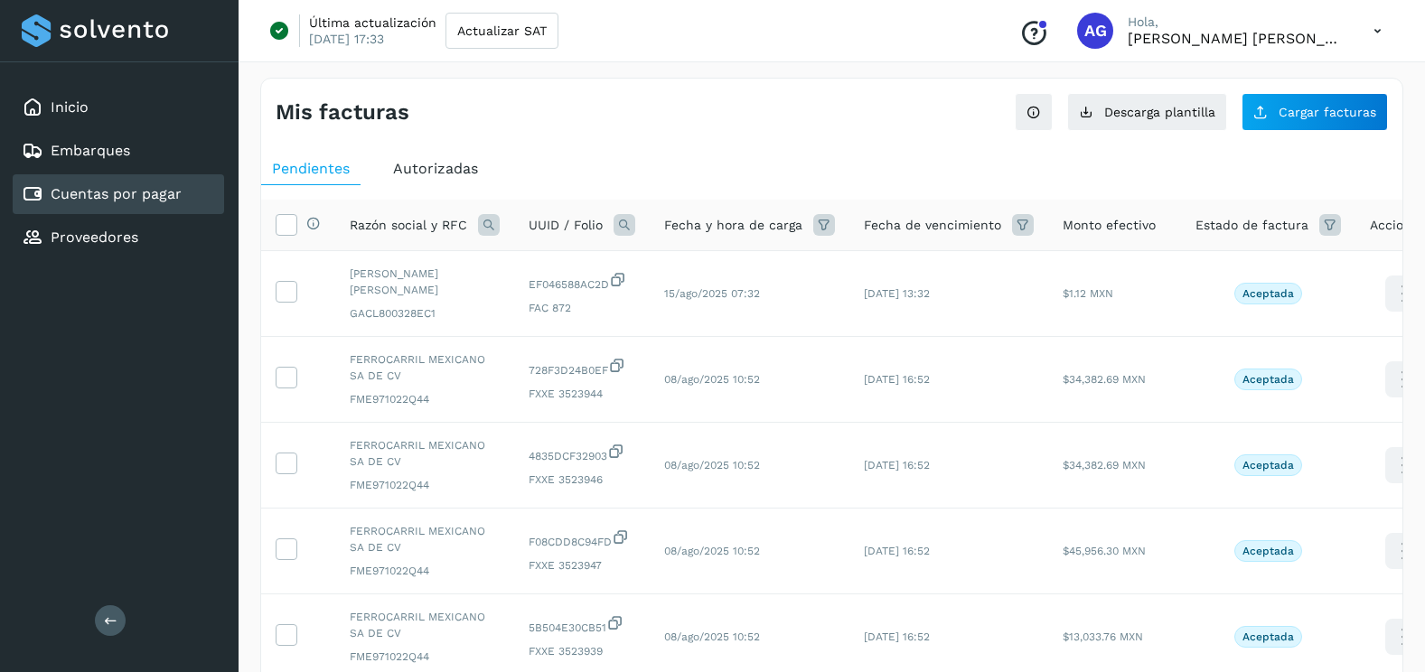
click at [459, 172] on span "Autorizadas" at bounding box center [435, 168] width 85 height 17
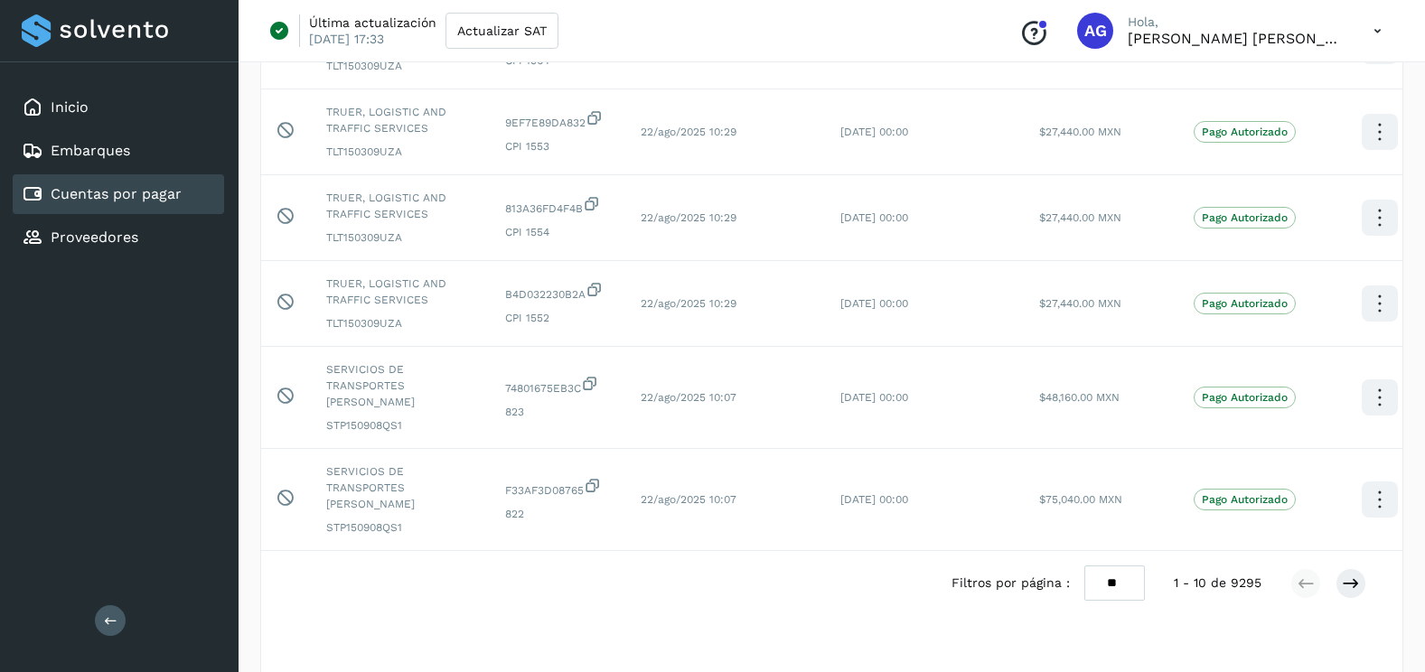
scroll to position [583, 0]
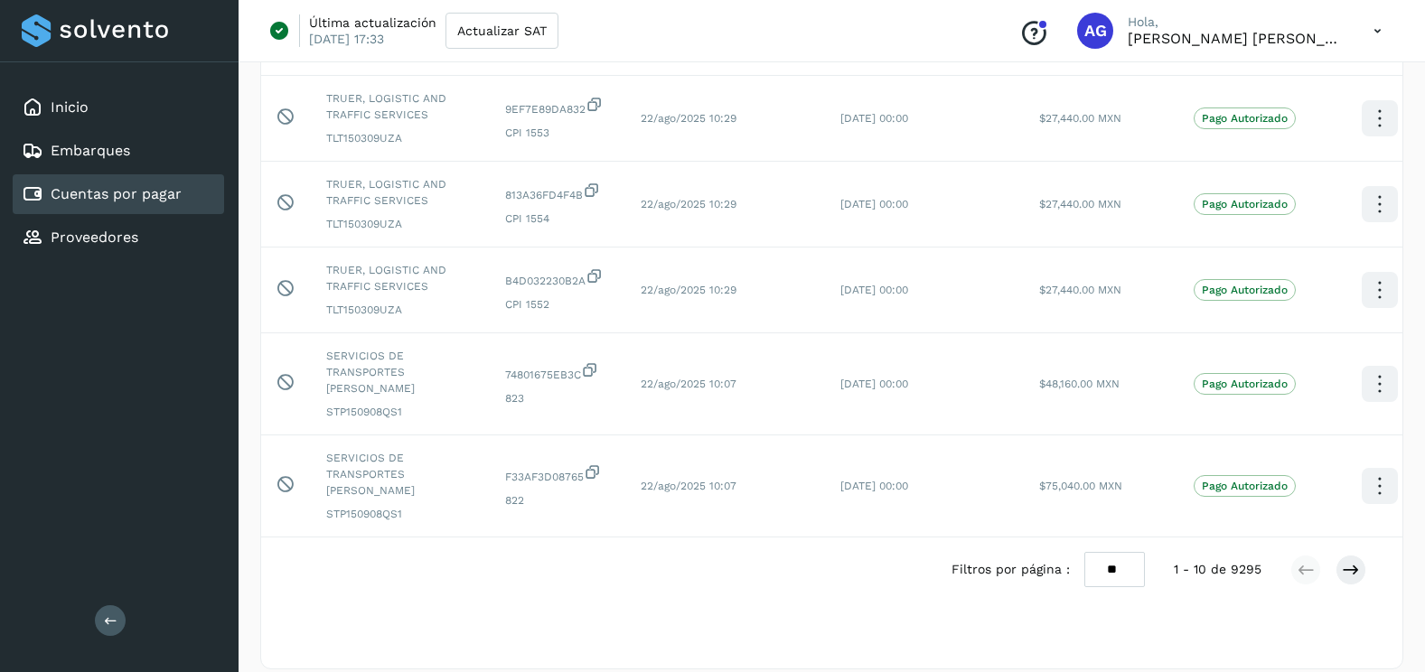
click at [1117, 562] on select "** ** **" at bounding box center [1114, 569] width 61 height 35
select select "**"
click at [1084, 552] on select "** ** **" at bounding box center [1114, 569] width 61 height 35
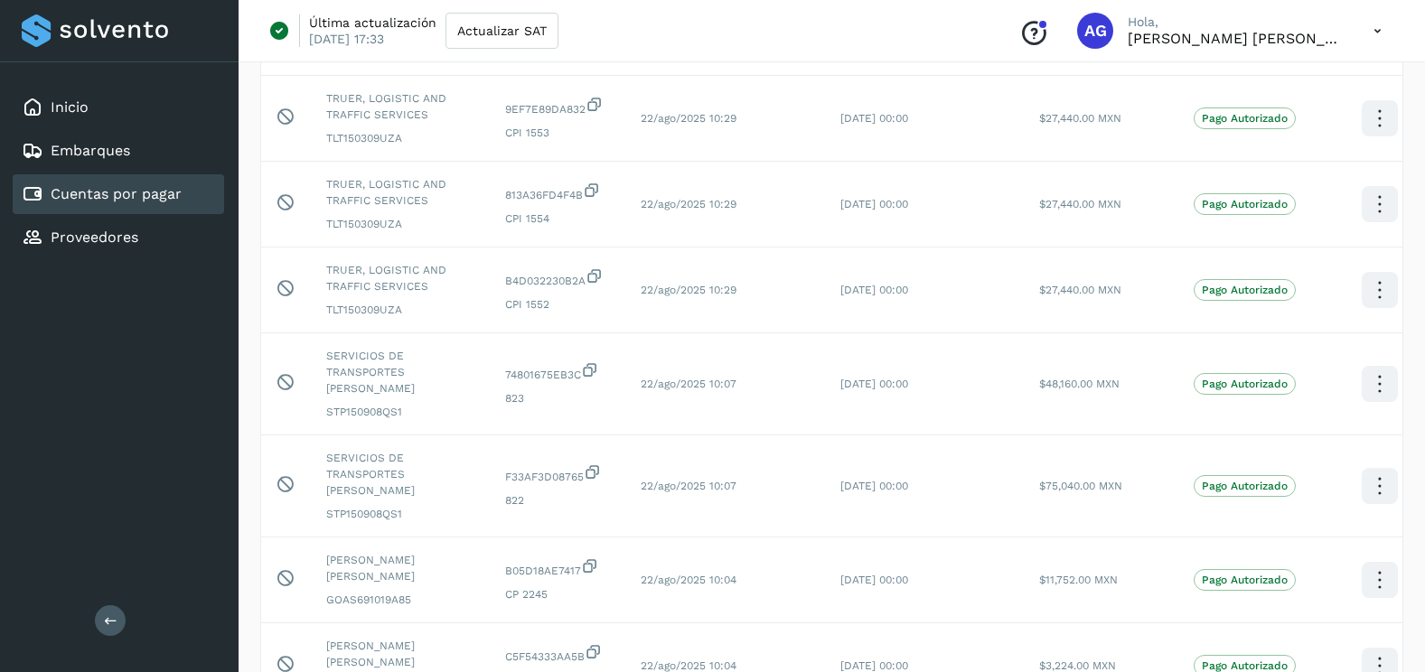
click at [1373, 36] on icon at bounding box center [1377, 31] width 37 height 37
click at [1241, 126] on div "Cerrar sesión" at bounding box center [1287, 116] width 215 height 34
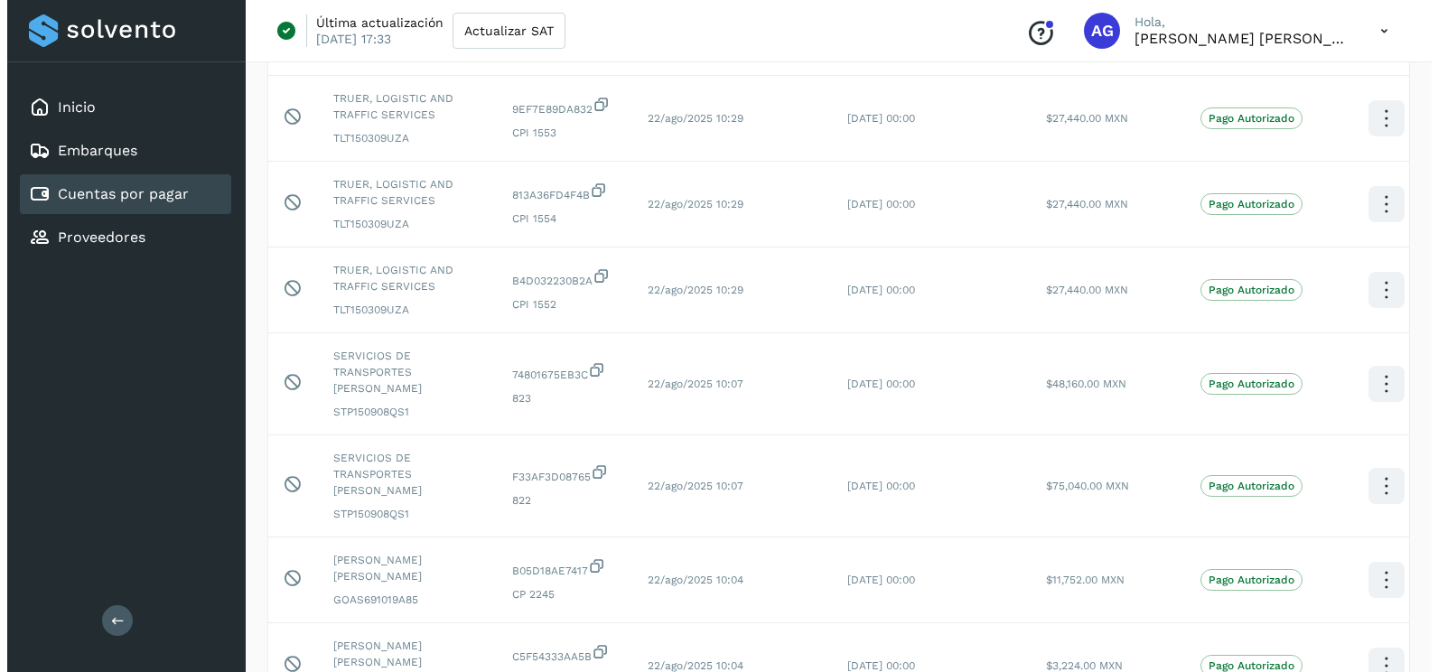
scroll to position [0, 0]
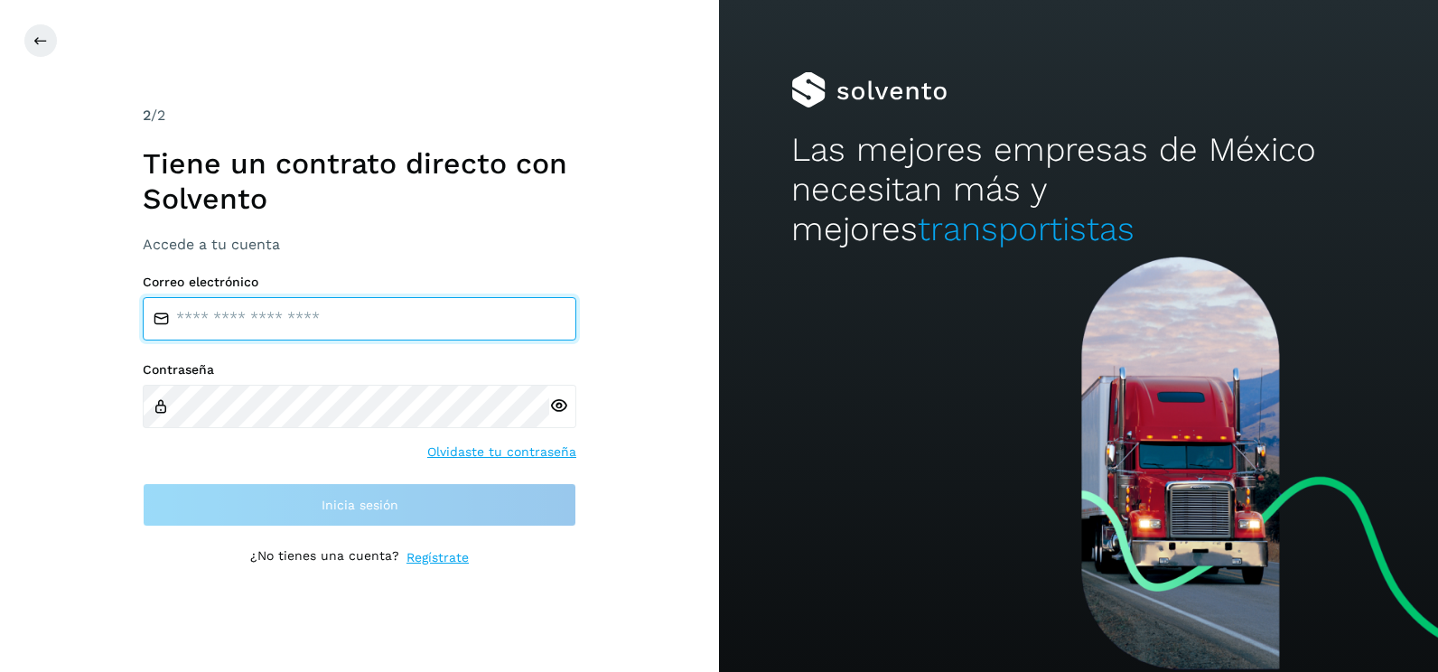
type input "**********"
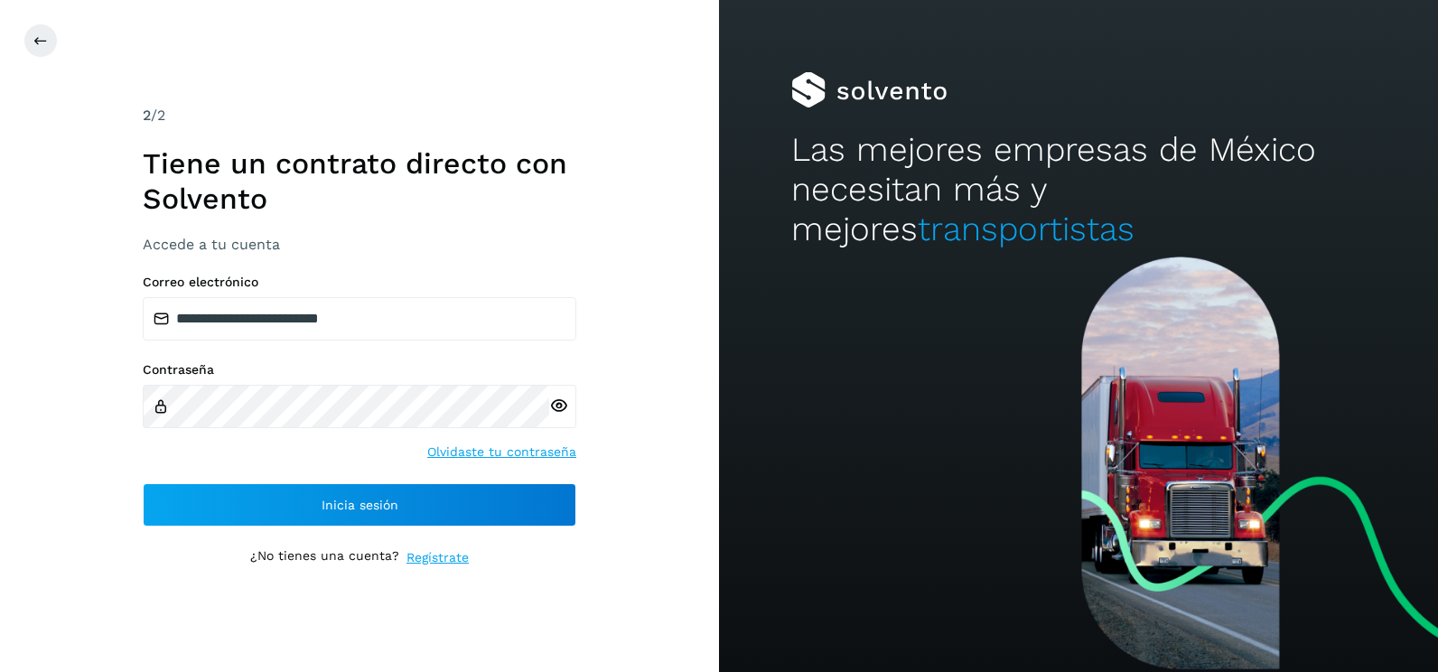
click at [684, 472] on div "**********" at bounding box center [359, 336] width 719 height 672
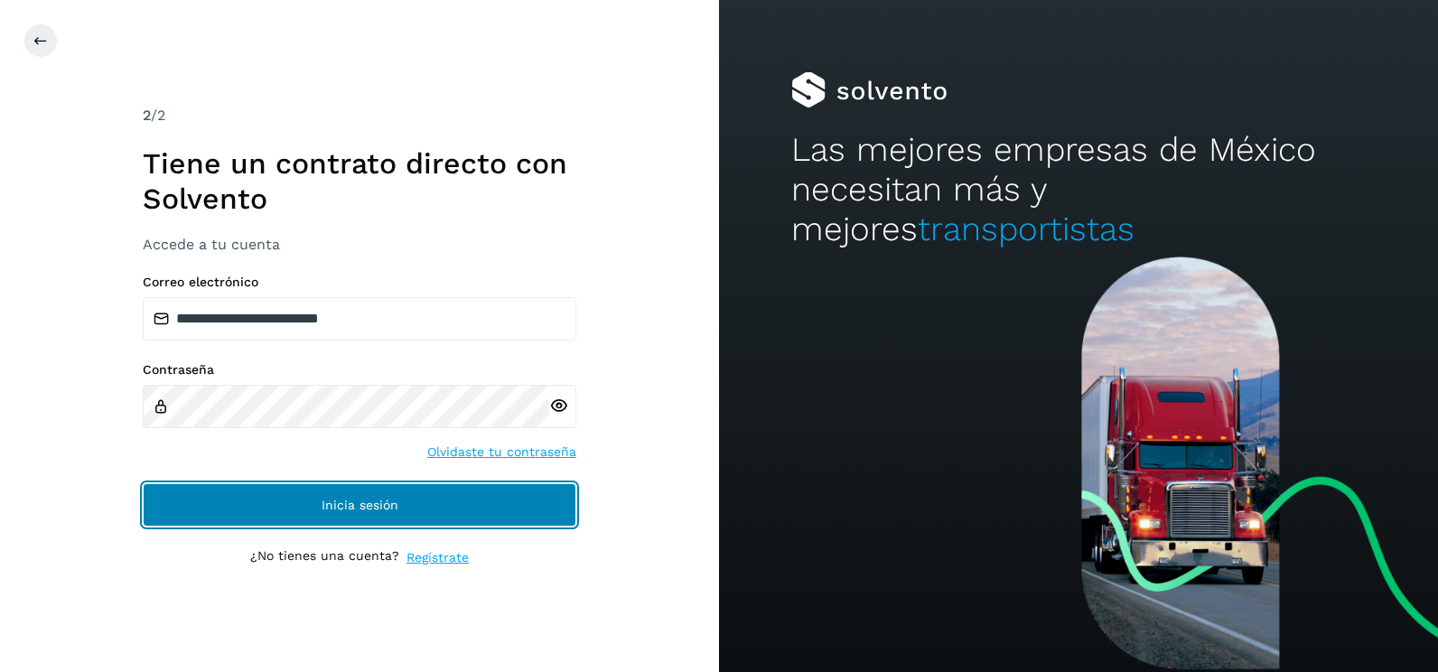
click at [522, 506] on button "Inicia sesión" at bounding box center [360, 504] width 434 height 43
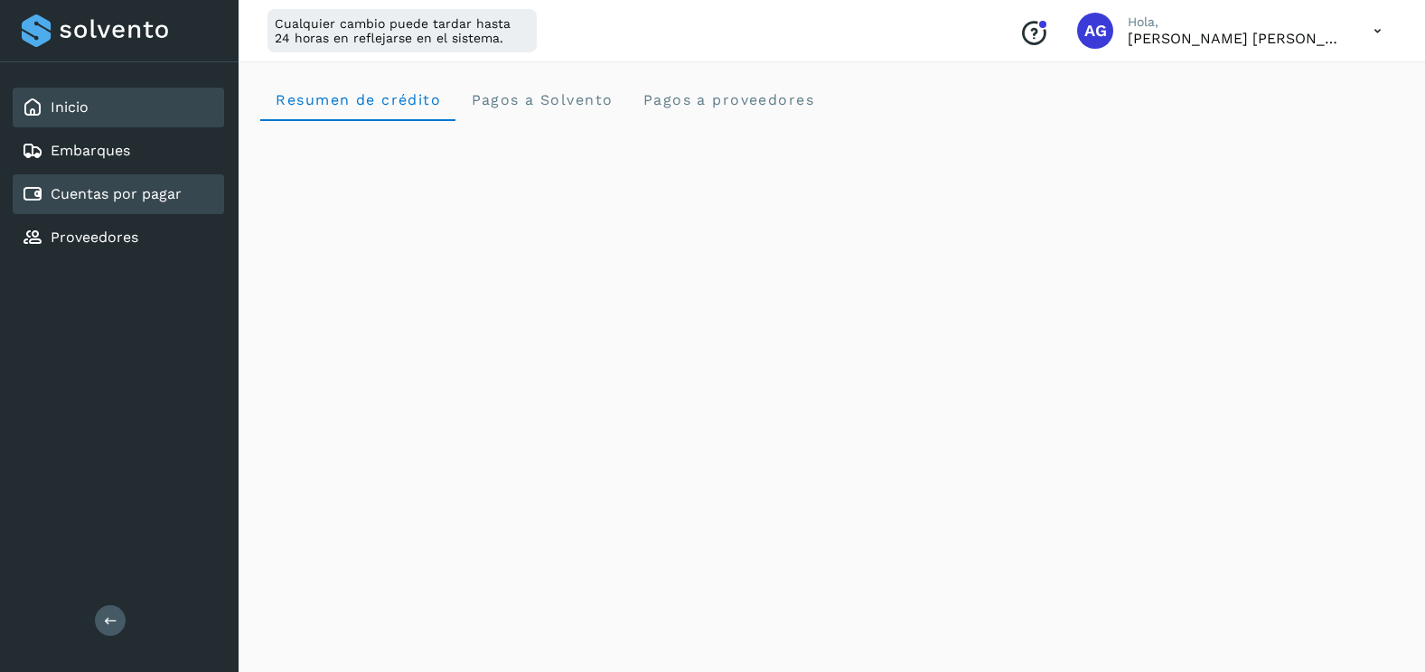
click at [96, 190] on link "Cuentas por pagar" at bounding box center [116, 193] width 131 height 17
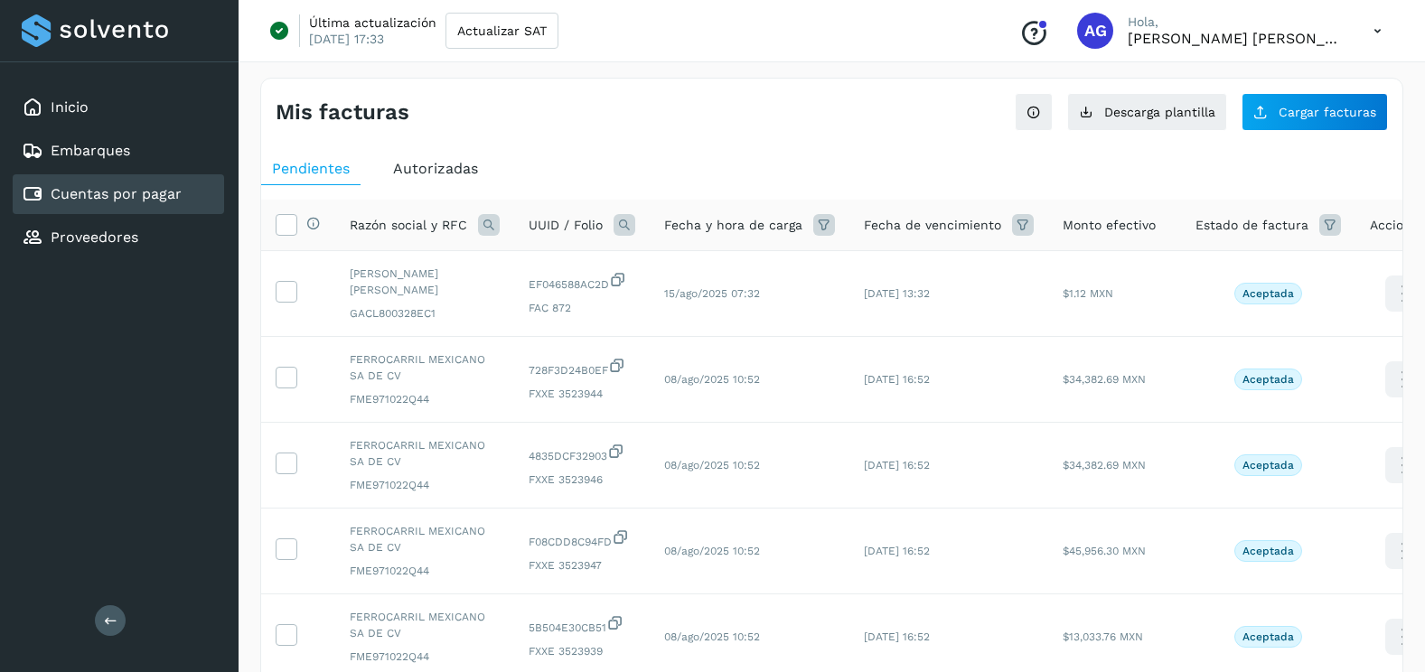
click at [472, 177] on span "Autorizadas" at bounding box center [435, 168] width 85 height 17
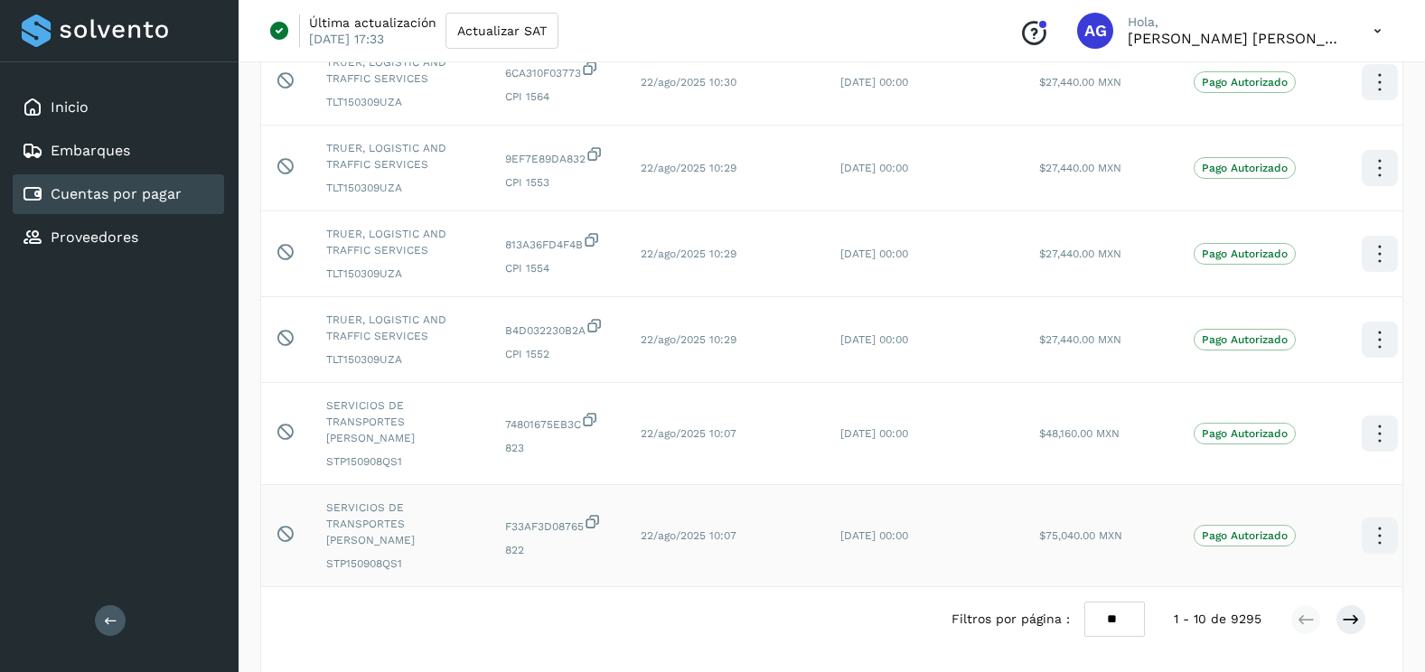
scroll to position [542, 0]
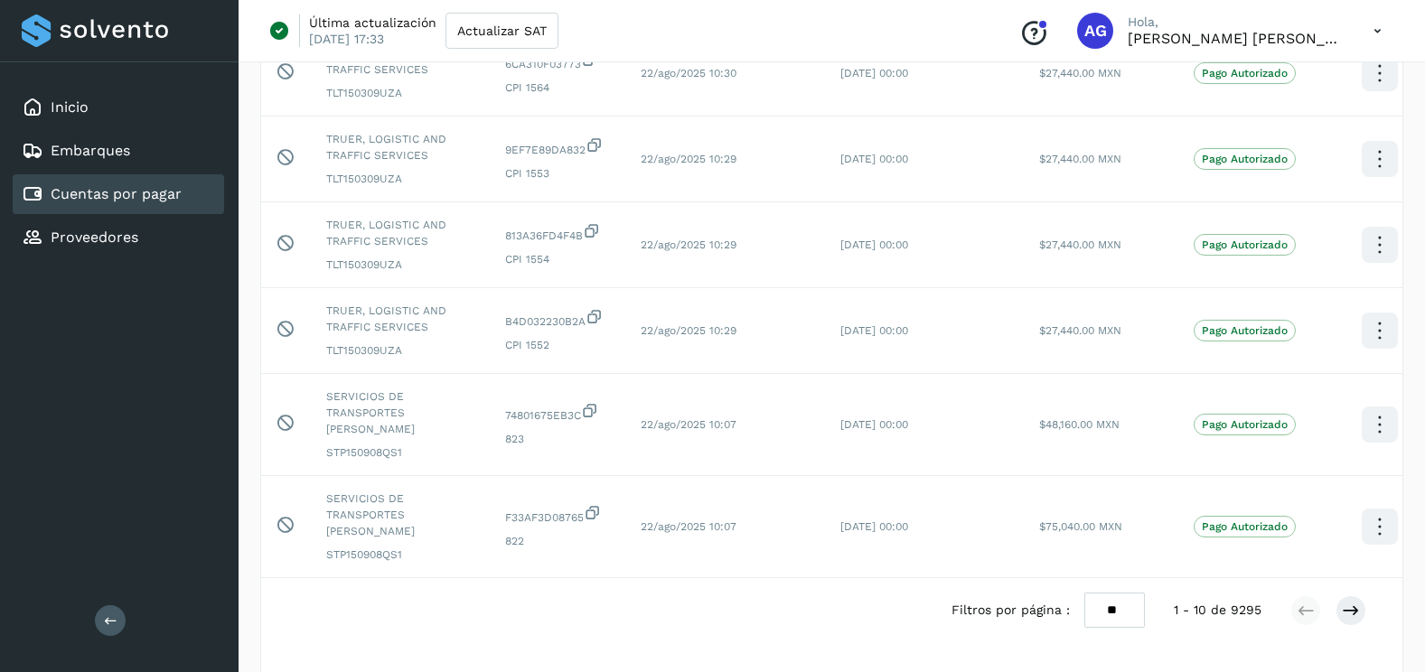
click at [1117, 597] on select "** ** **" at bounding box center [1114, 610] width 61 height 35
select select "**"
click at [1084, 593] on select "** ** **" at bounding box center [1114, 610] width 61 height 35
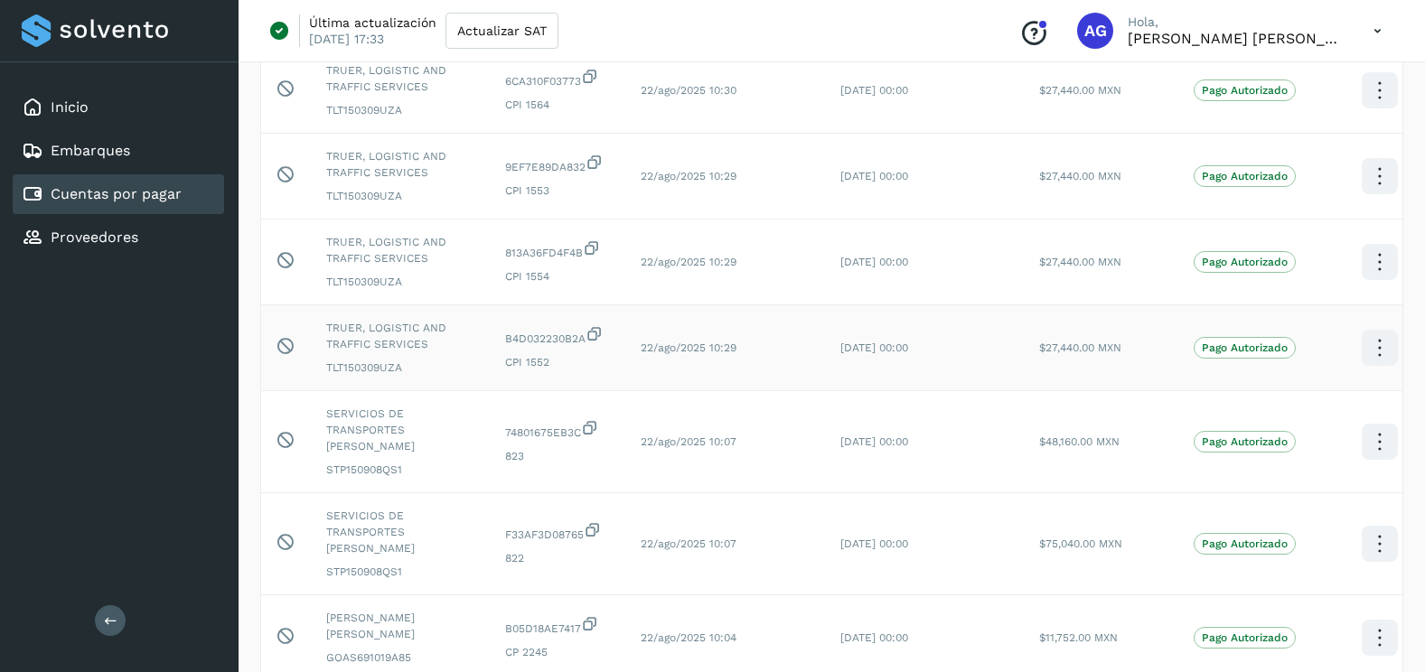
scroll to position [0, 0]
